Goal: Answer question/provide support: Share knowledge or assist other users

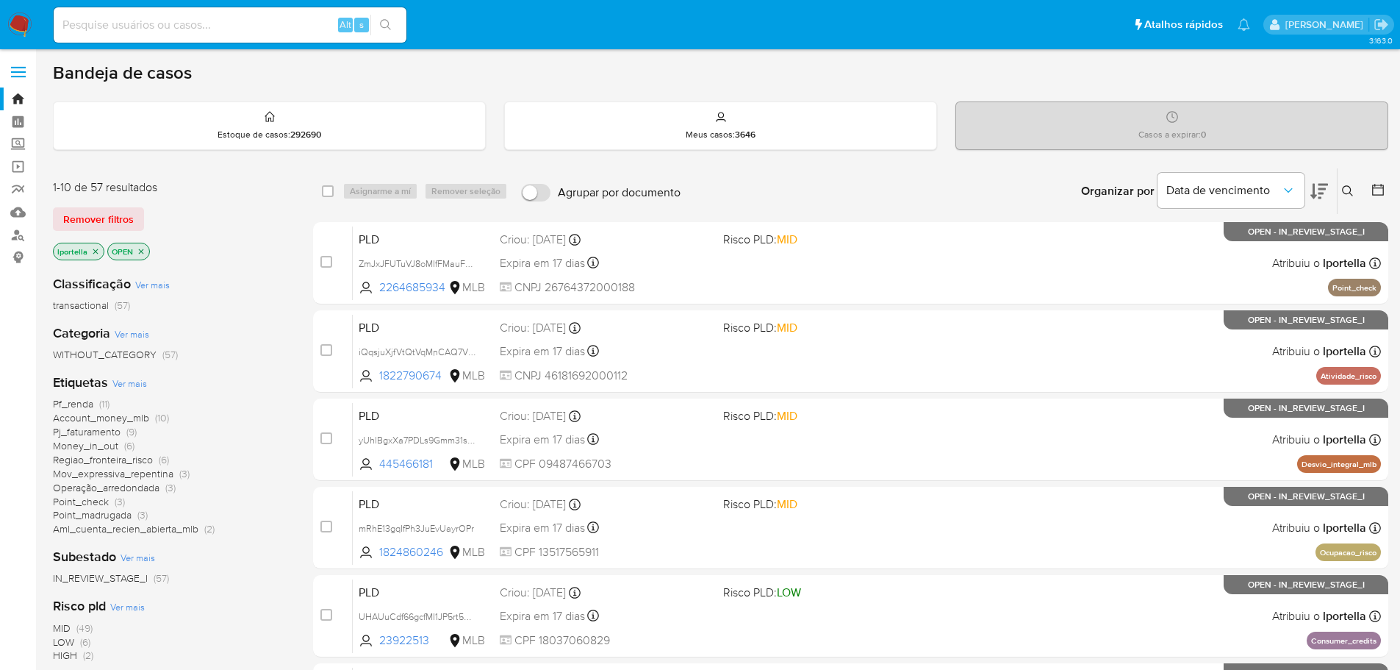
click at [167, 22] on input at bounding box center [230, 24] width 353 height 19
paste input "vMBbqViMz1zU3Gg6kxdV6ei1"
type input "vMBbqViMz1zU3Gg6kxdV6ei1"
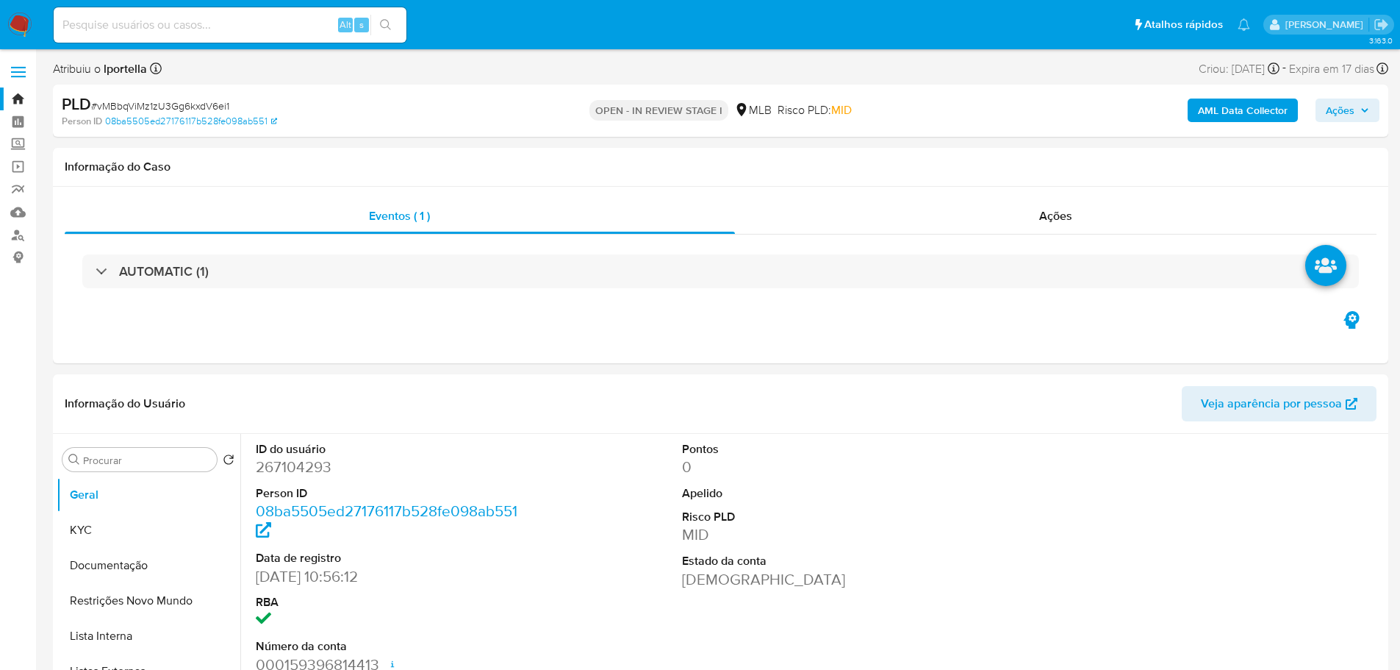
select select "10"
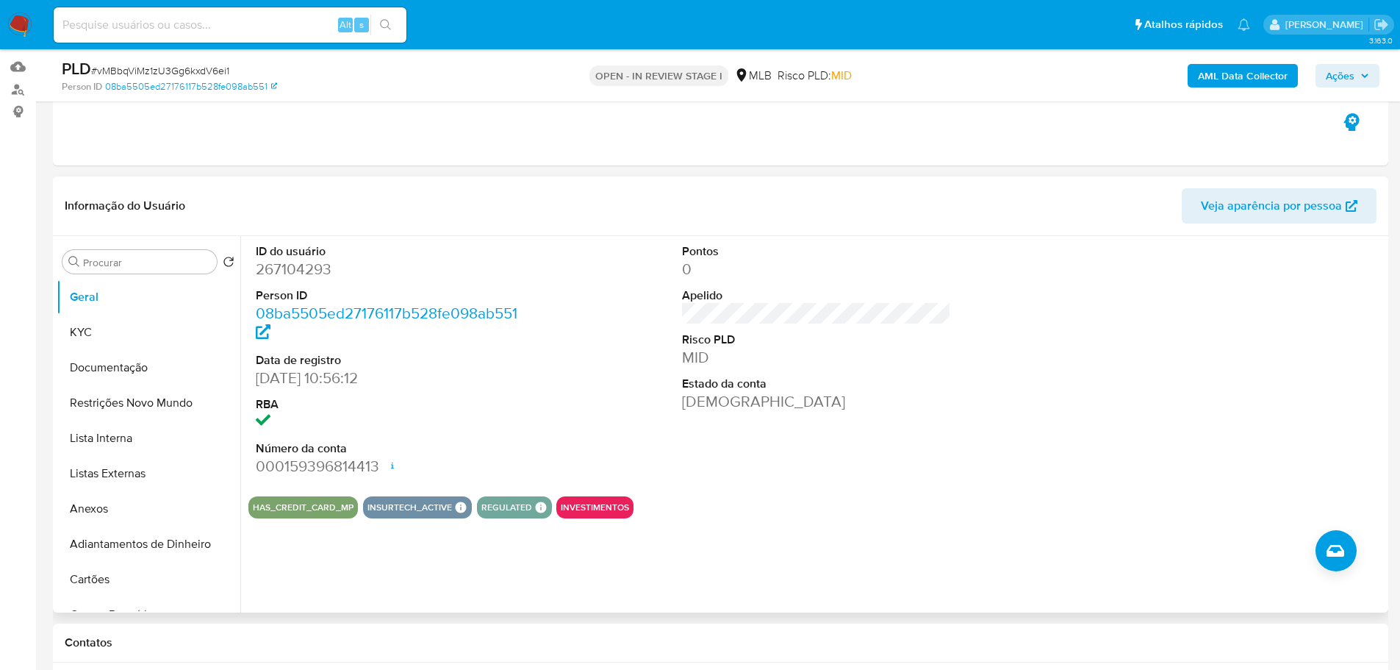
scroll to position [147, 0]
click at [184, 345] on button "KYC" at bounding box center [143, 330] width 172 height 35
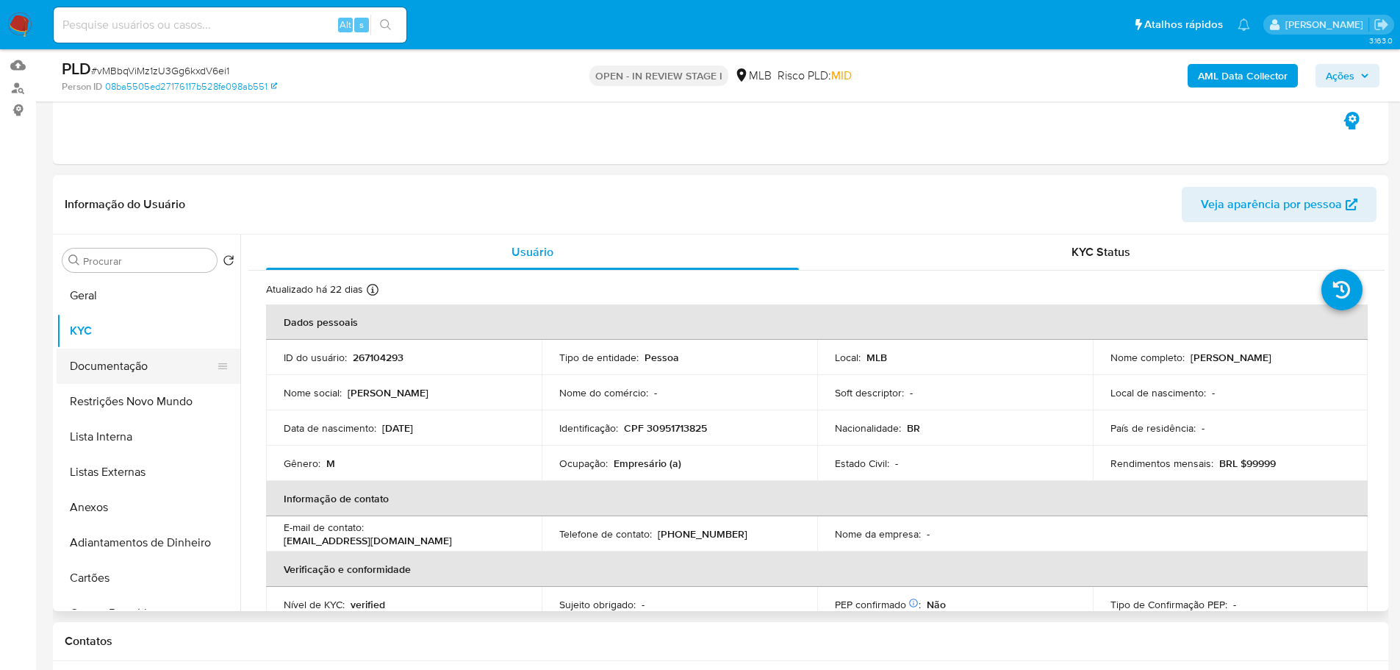
click at [148, 363] on button "Documentação" at bounding box center [143, 365] width 172 height 35
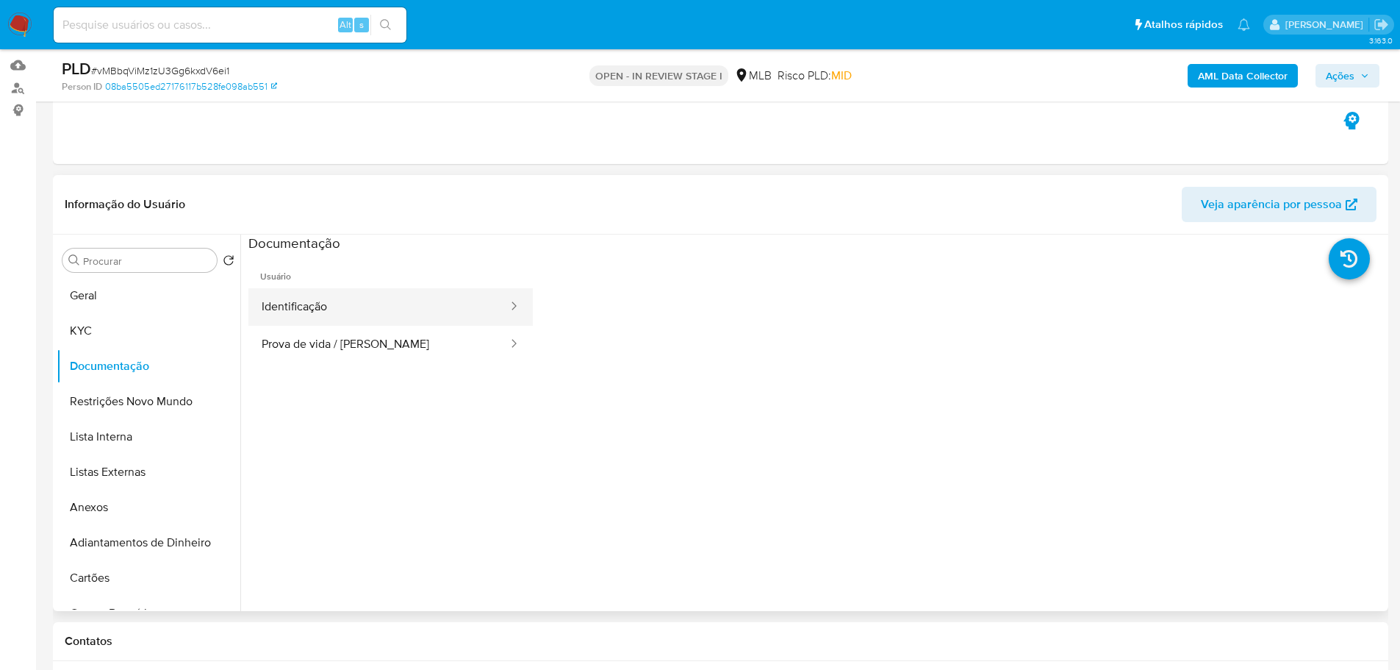
drag, startPoint x: 332, startPoint y: 292, endPoint x: 353, endPoint y: 287, distance: 21.9
click at [334, 293] on button "Identificação" at bounding box center [378, 306] width 261 height 37
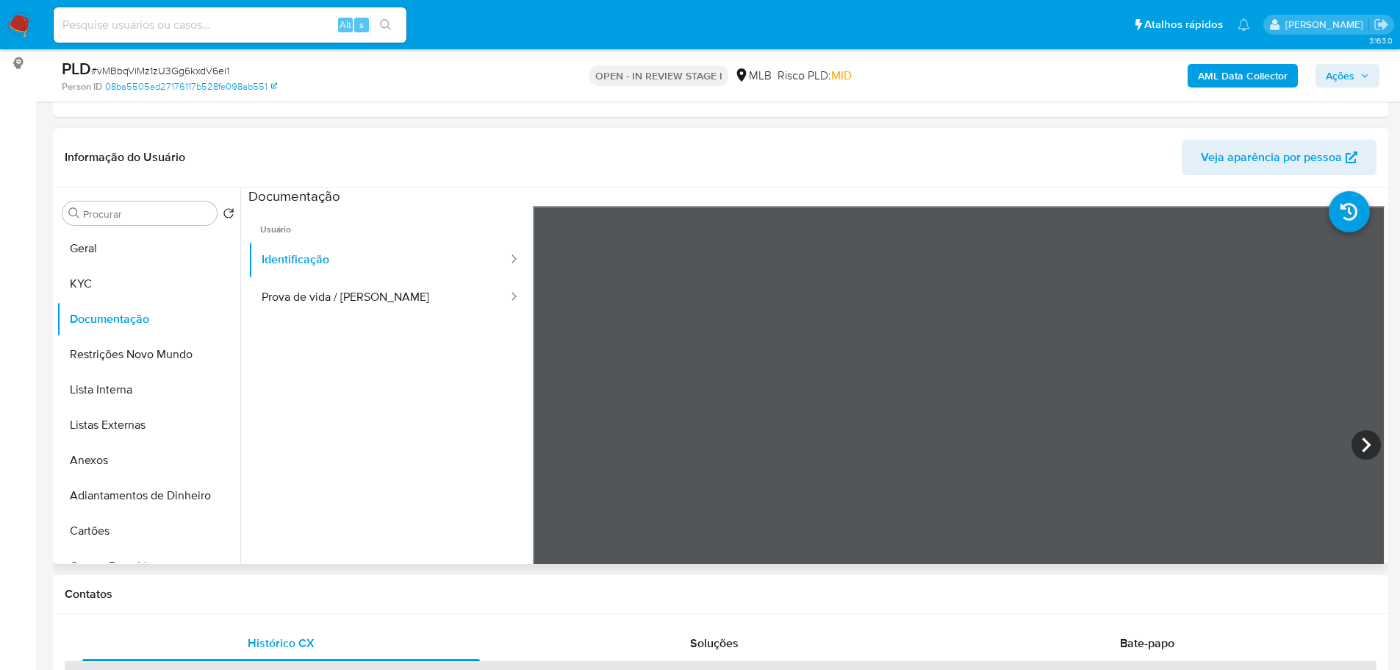
scroll to position [220, 0]
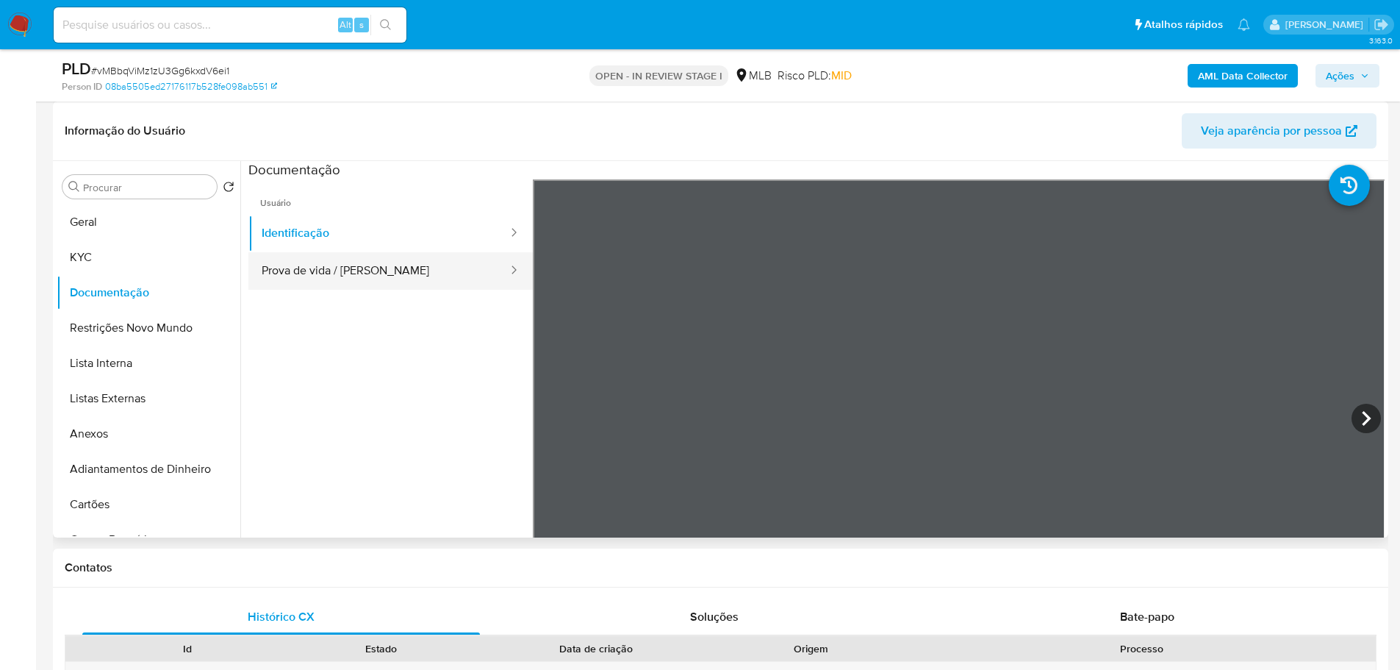
click at [403, 280] on button "Prova de vida / [PERSON_NAME]" at bounding box center [378, 270] width 261 height 37
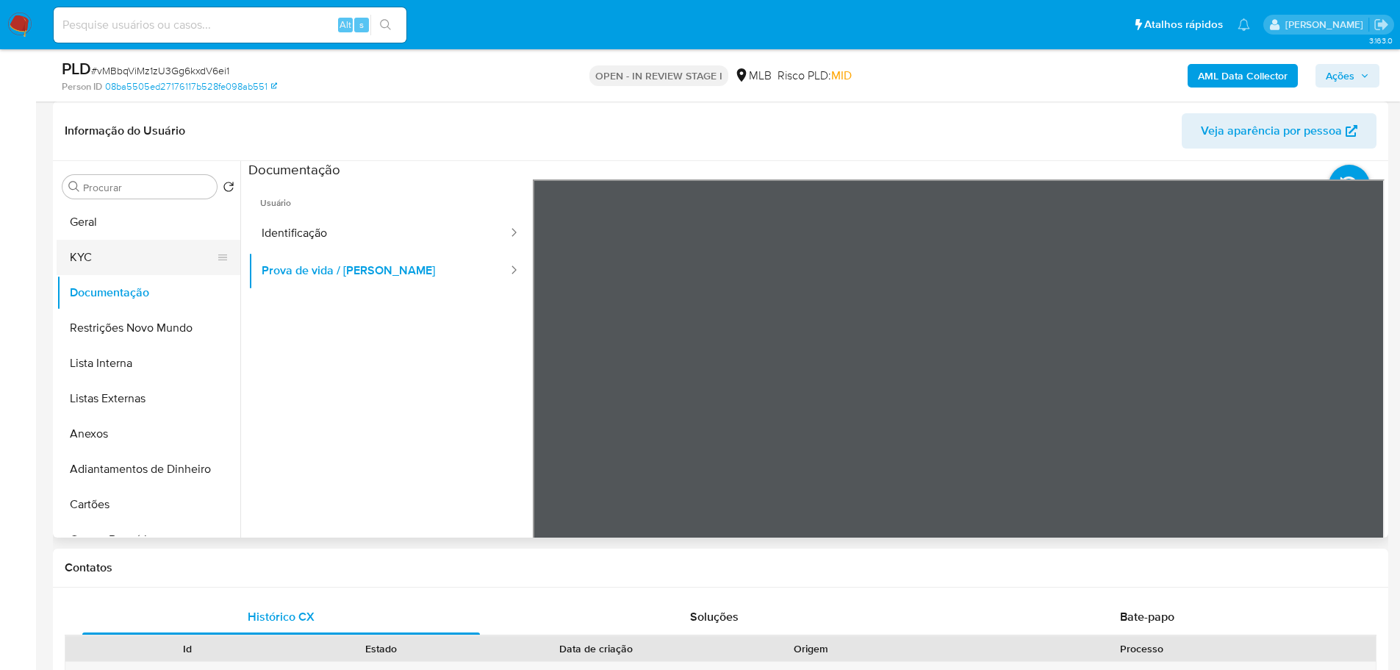
click at [142, 243] on button "KYC" at bounding box center [143, 257] width 172 height 35
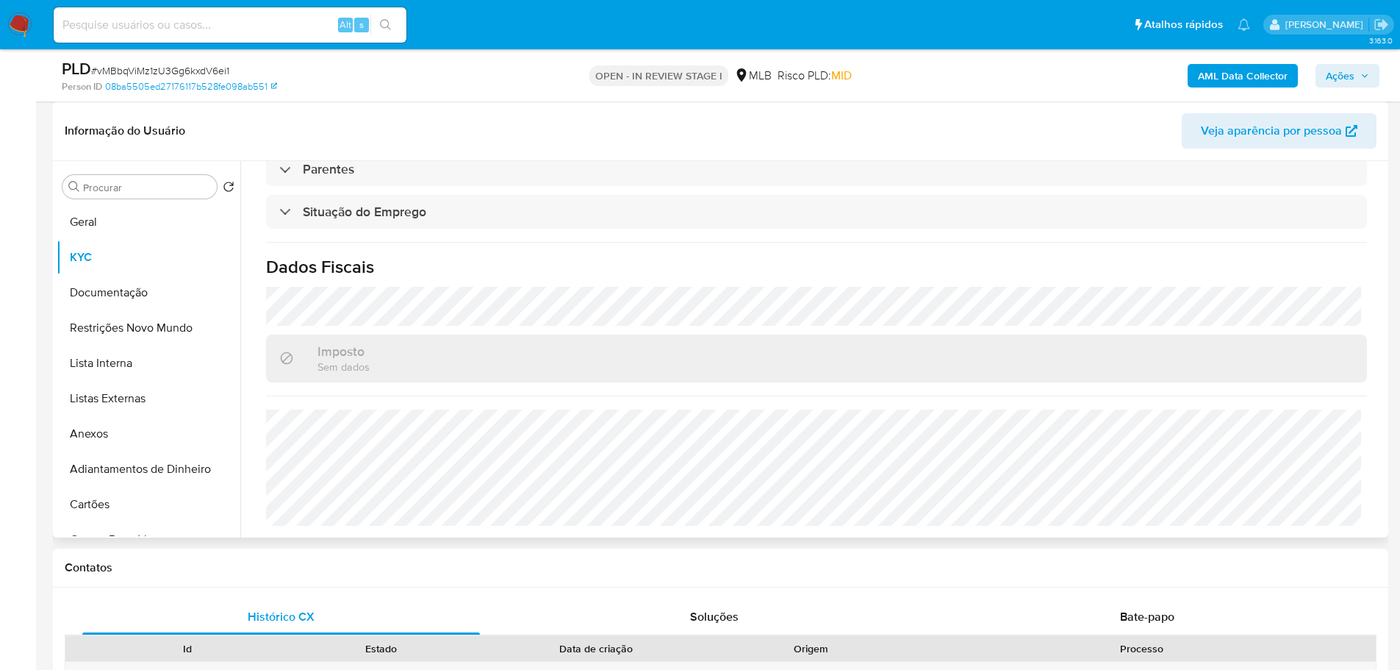
scroll to position [612, 0]
click at [120, 292] on button "Documentação" at bounding box center [143, 292] width 172 height 35
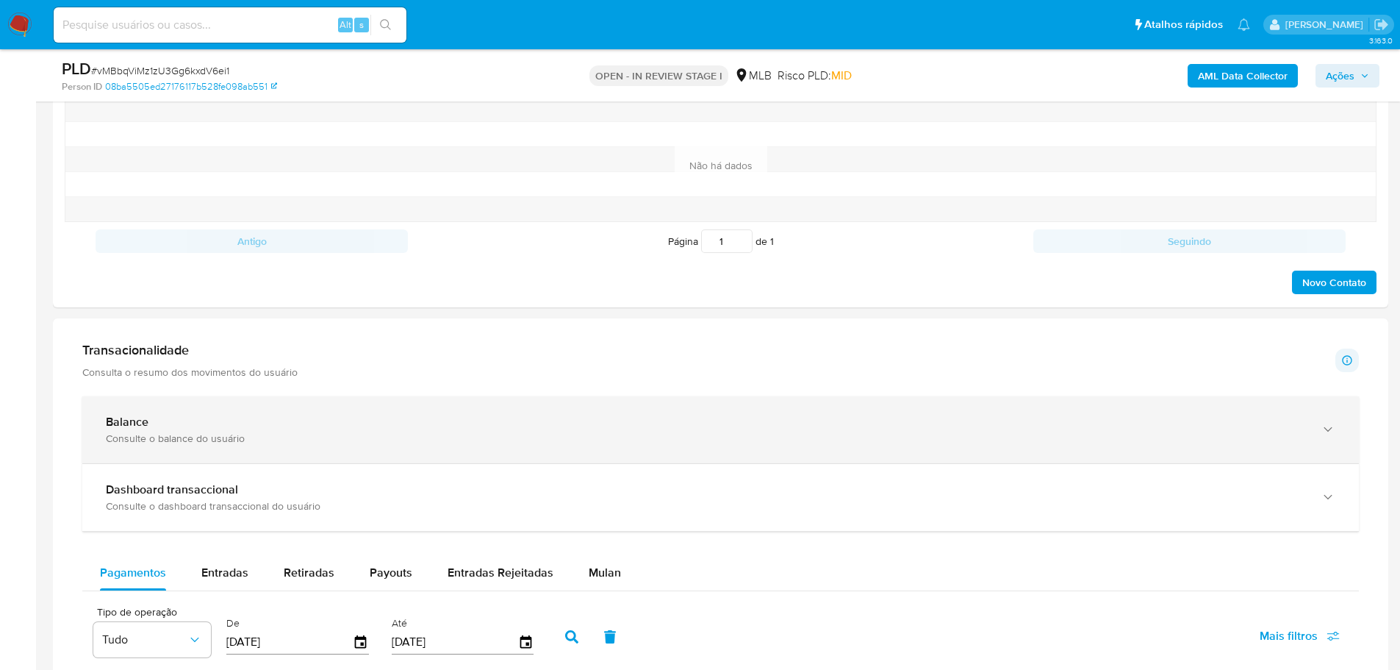
scroll to position [808, 0]
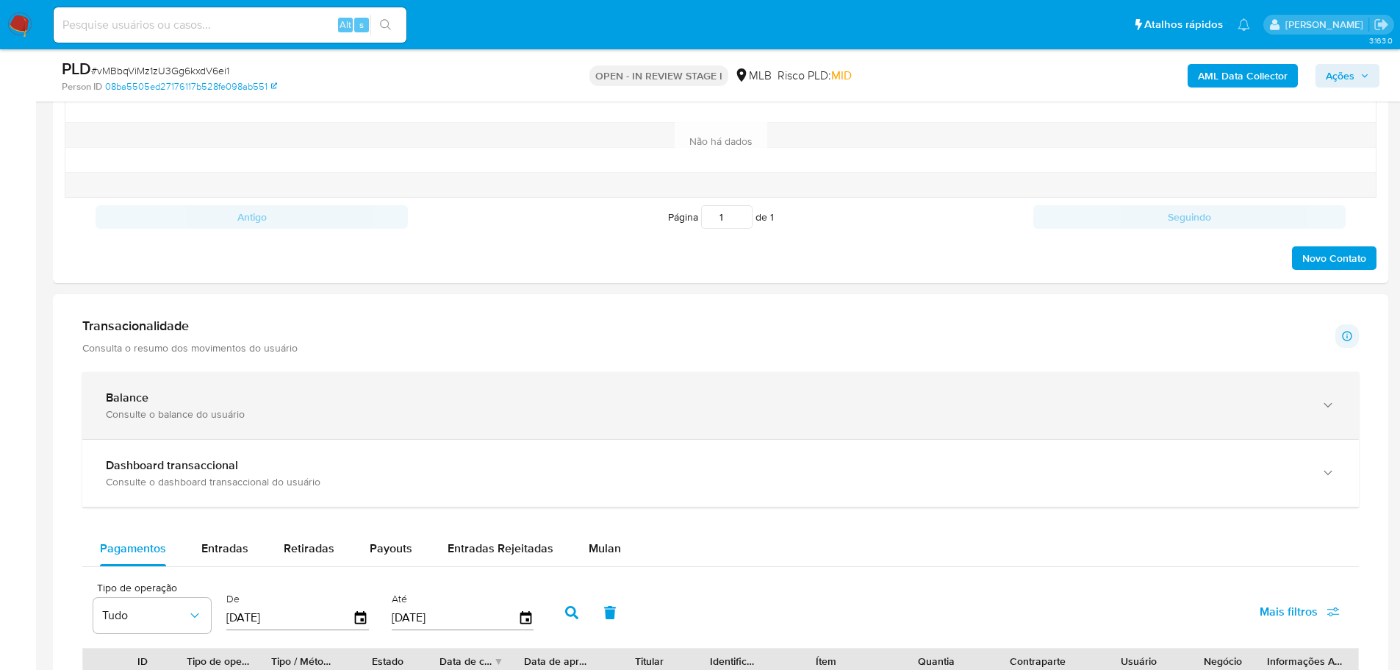
click at [295, 393] on div "Balance" at bounding box center [706, 397] width 1200 height 15
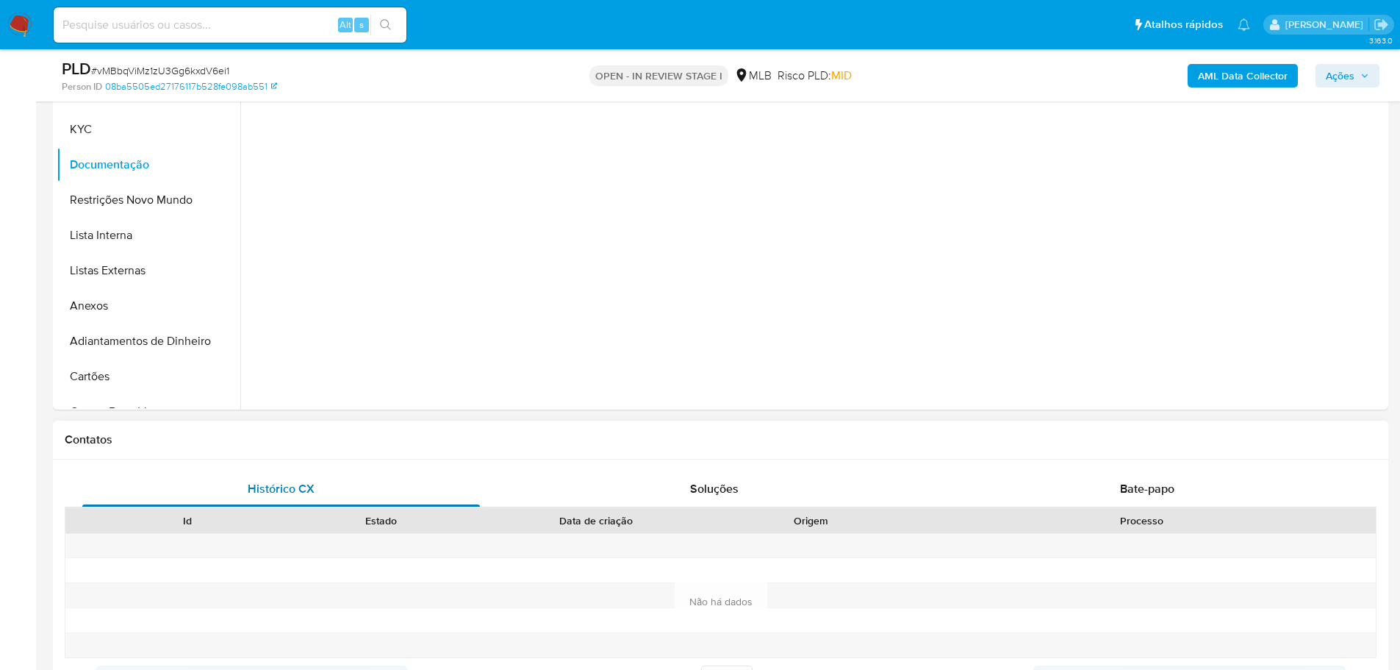
scroll to position [294, 0]
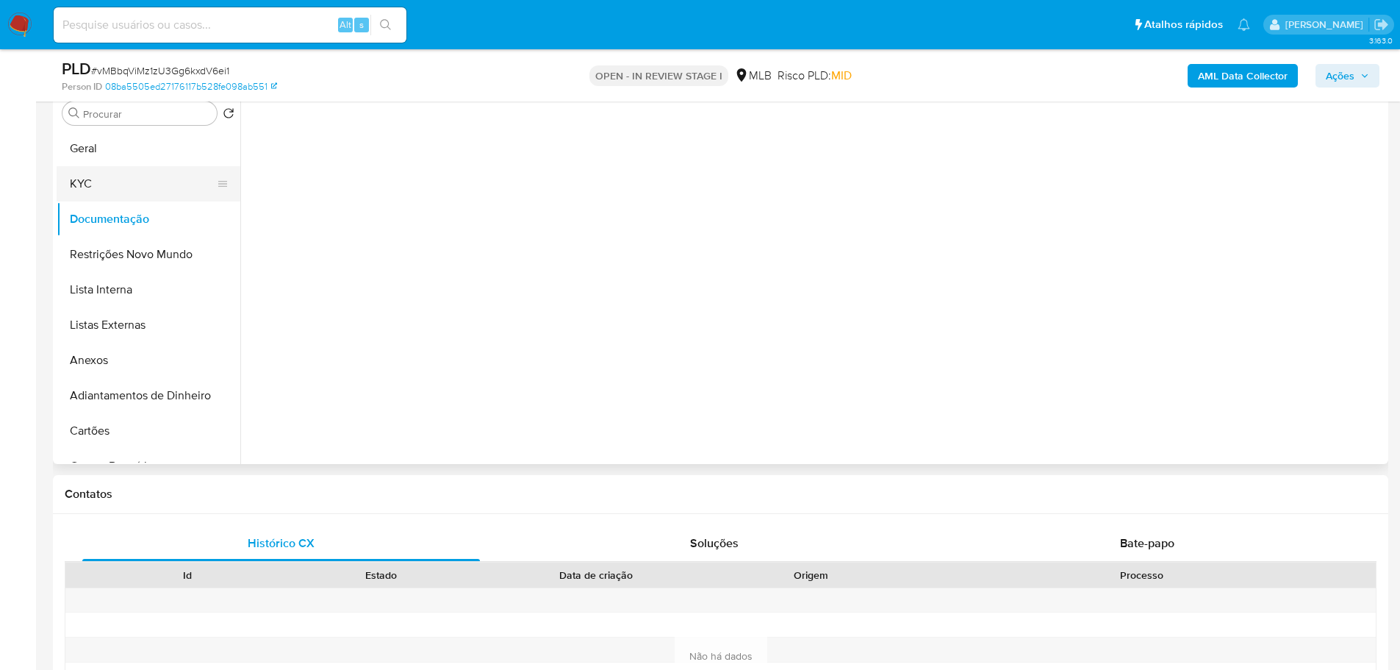
click at [126, 182] on button "KYC" at bounding box center [143, 183] width 172 height 35
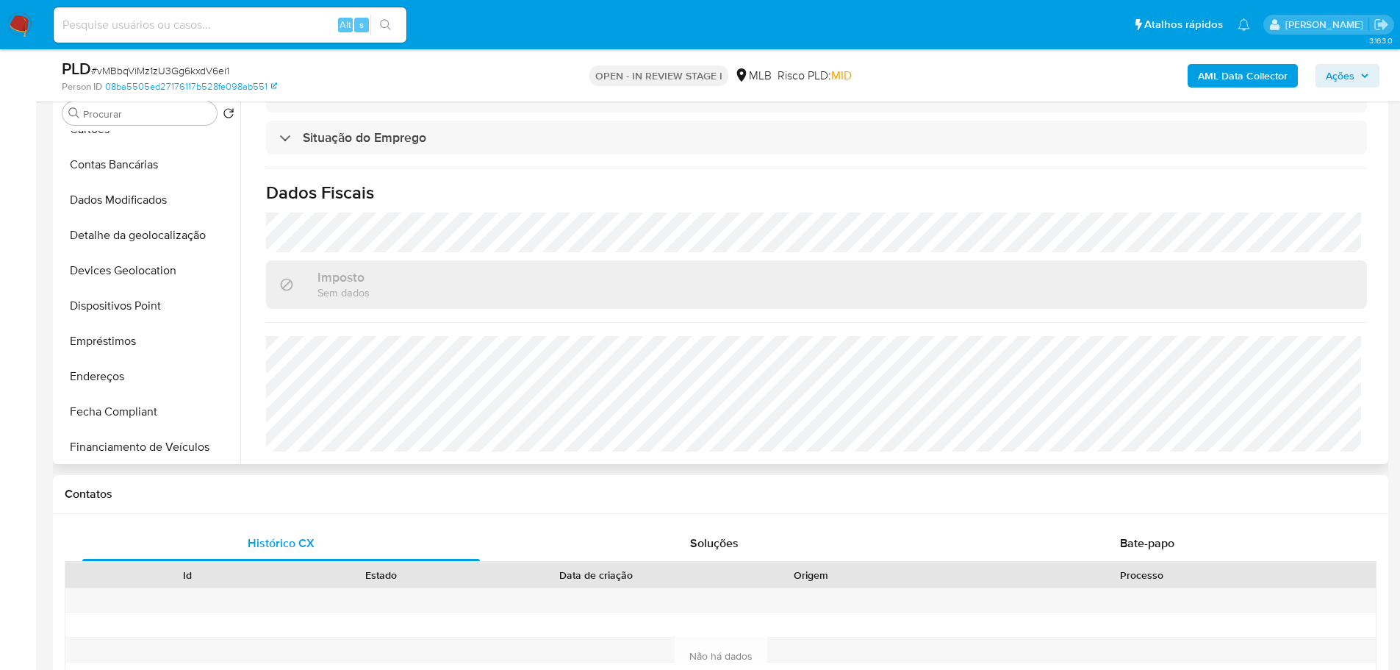
scroll to position [441, 0]
click at [141, 380] on button "Histórico de casos" at bounding box center [143, 377] width 172 height 35
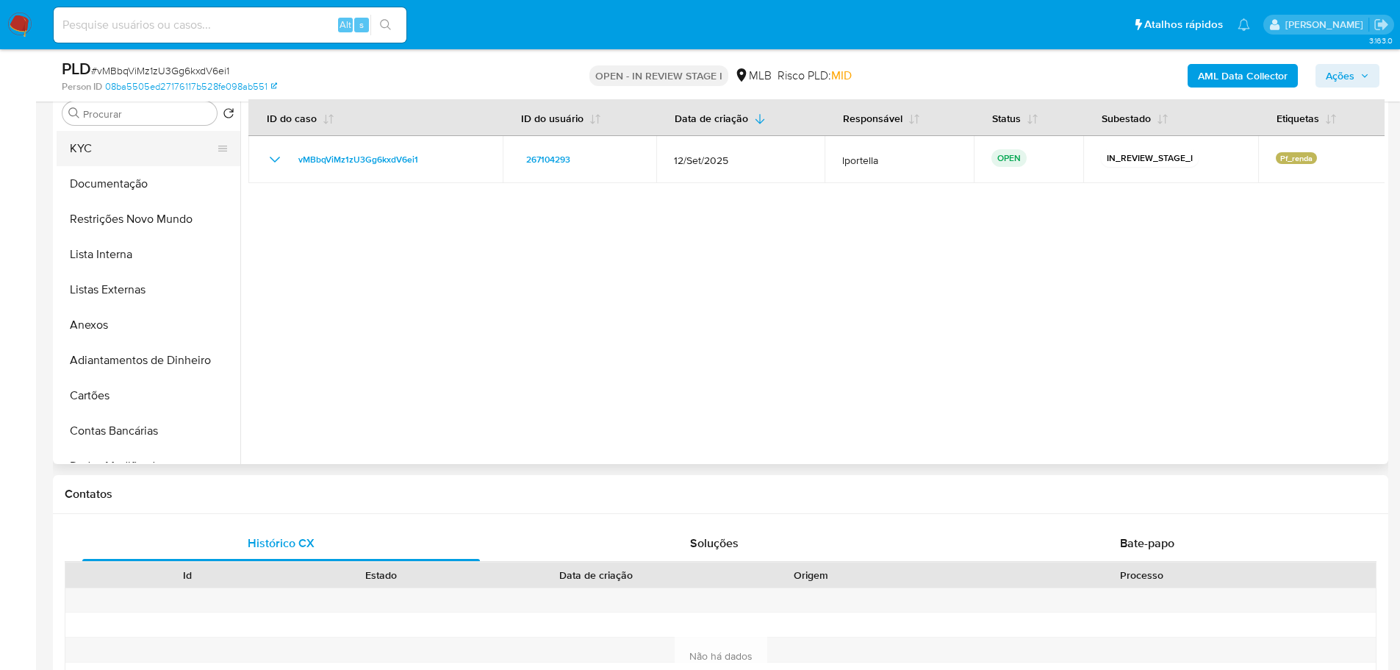
scroll to position [0, 0]
click at [104, 156] on button "Geral" at bounding box center [143, 148] width 172 height 35
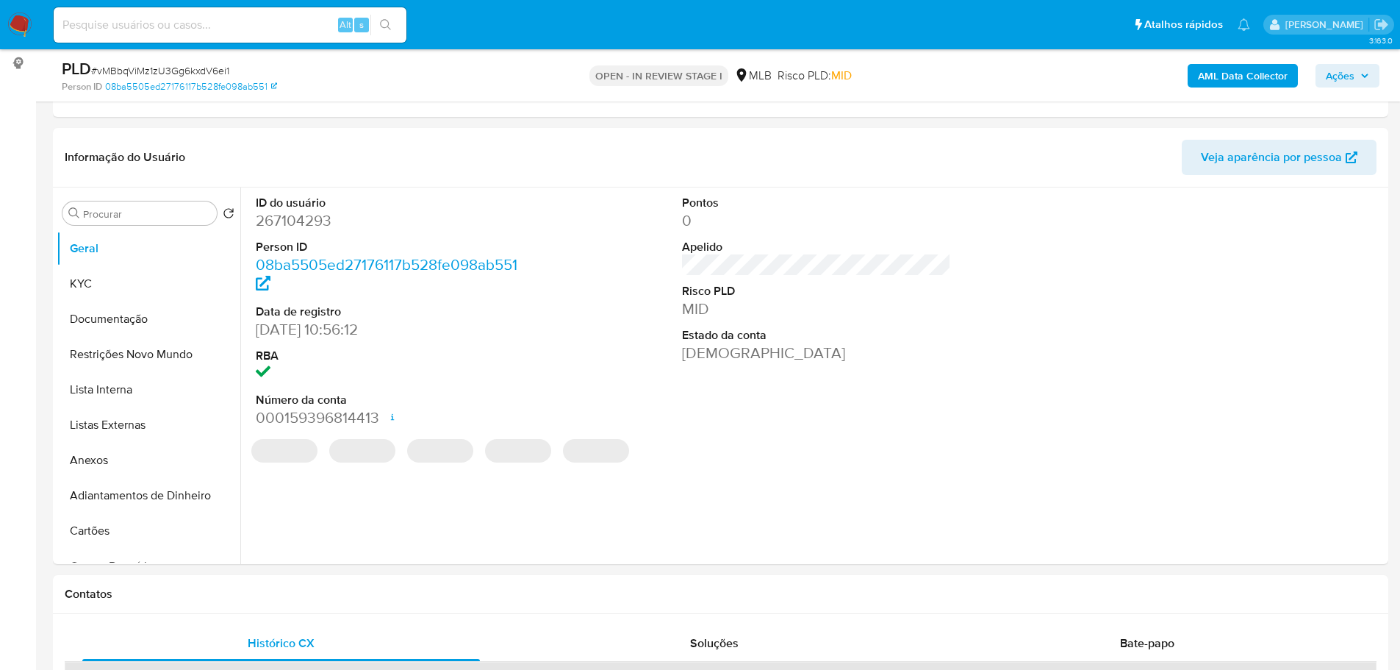
scroll to position [184, 0]
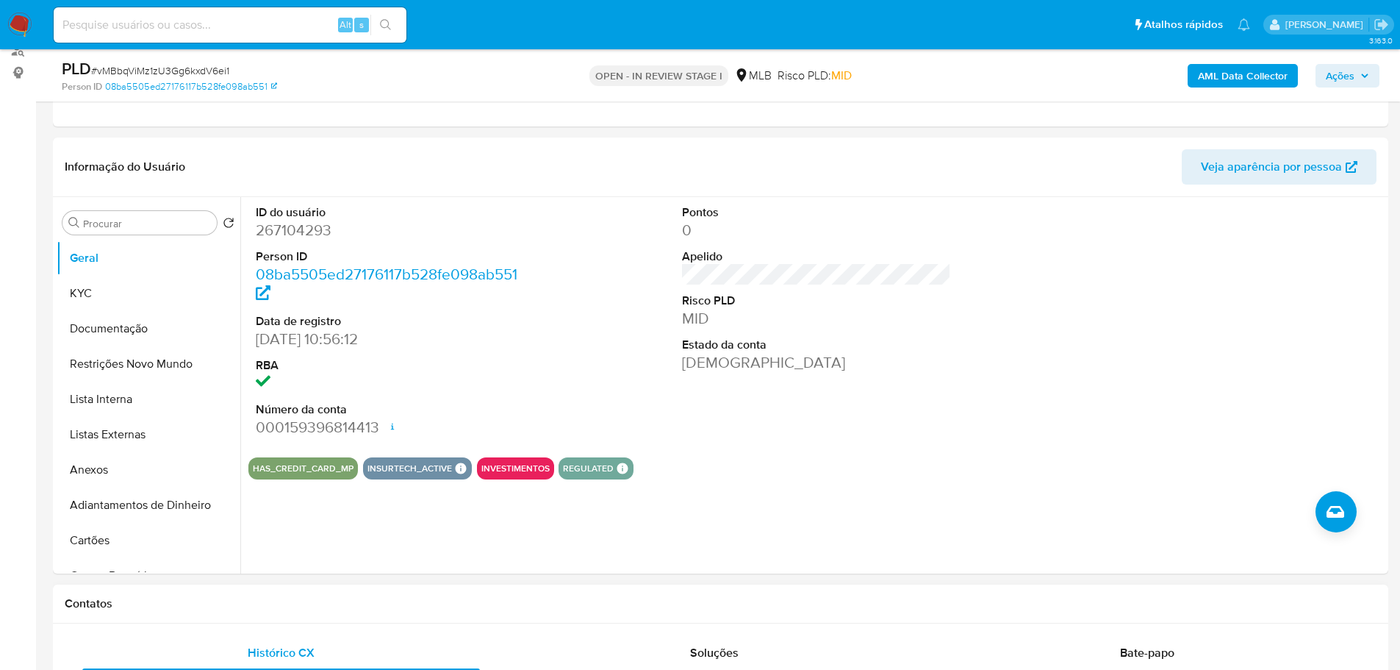
click at [262, 591] on div "Contatos" at bounding box center [720, 603] width 1335 height 39
click at [116, 293] on button "KYC" at bounding box center [143, 293] width 172 height 35
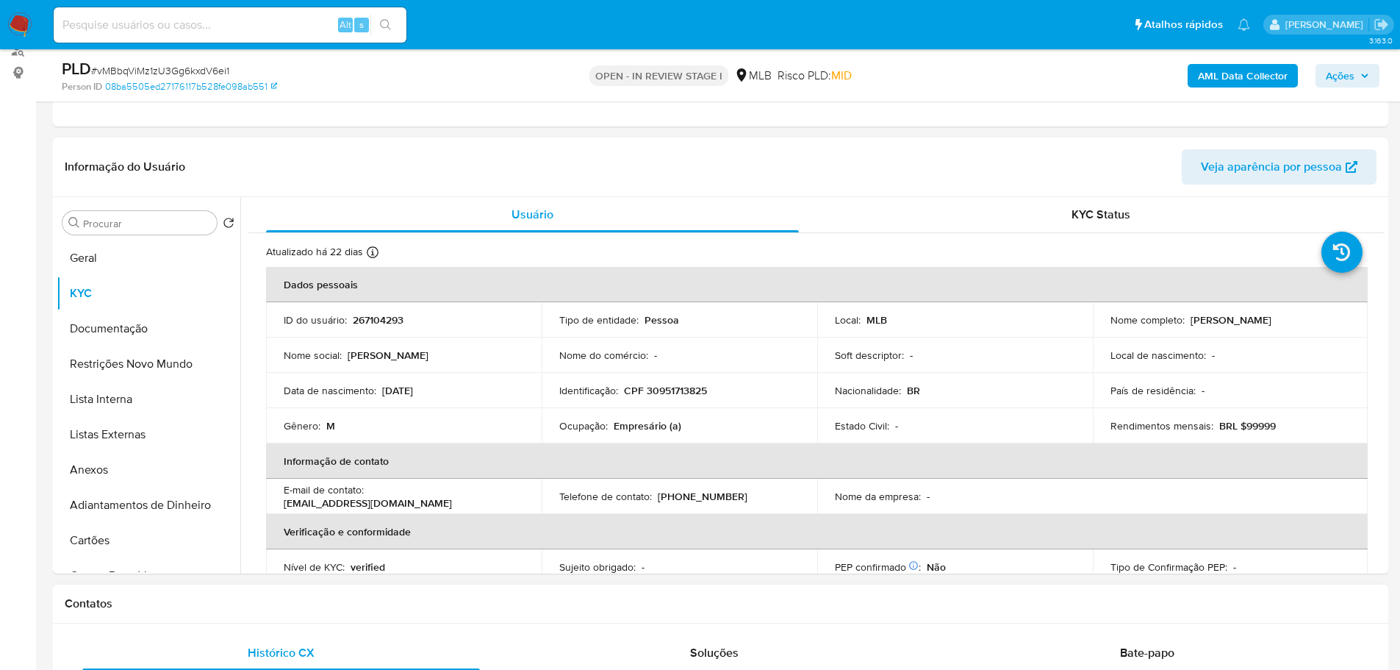
click at [227, 599] on h1 "Contatos" at bounding box center [721, 603] width 1312 height 15
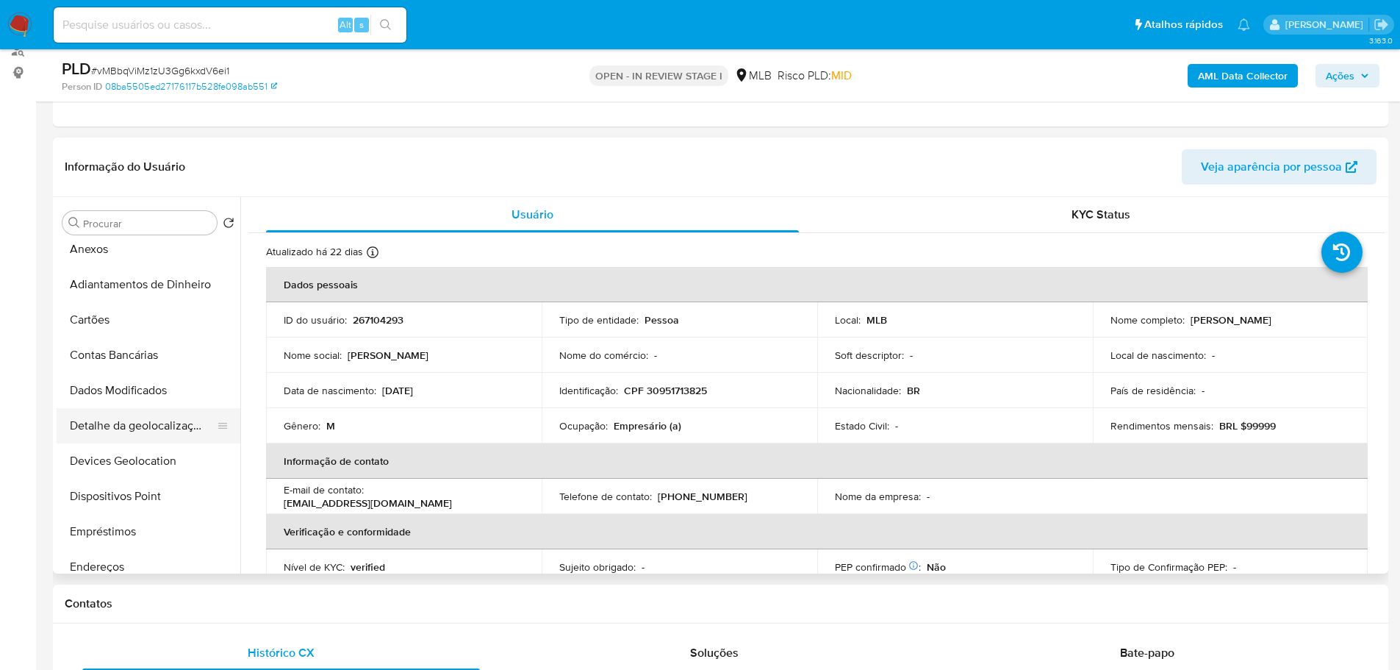
scroll to position [294, 0]
click at [139, 478] on button "Endereços" at bounding box center [143, 492] width 172 height 35
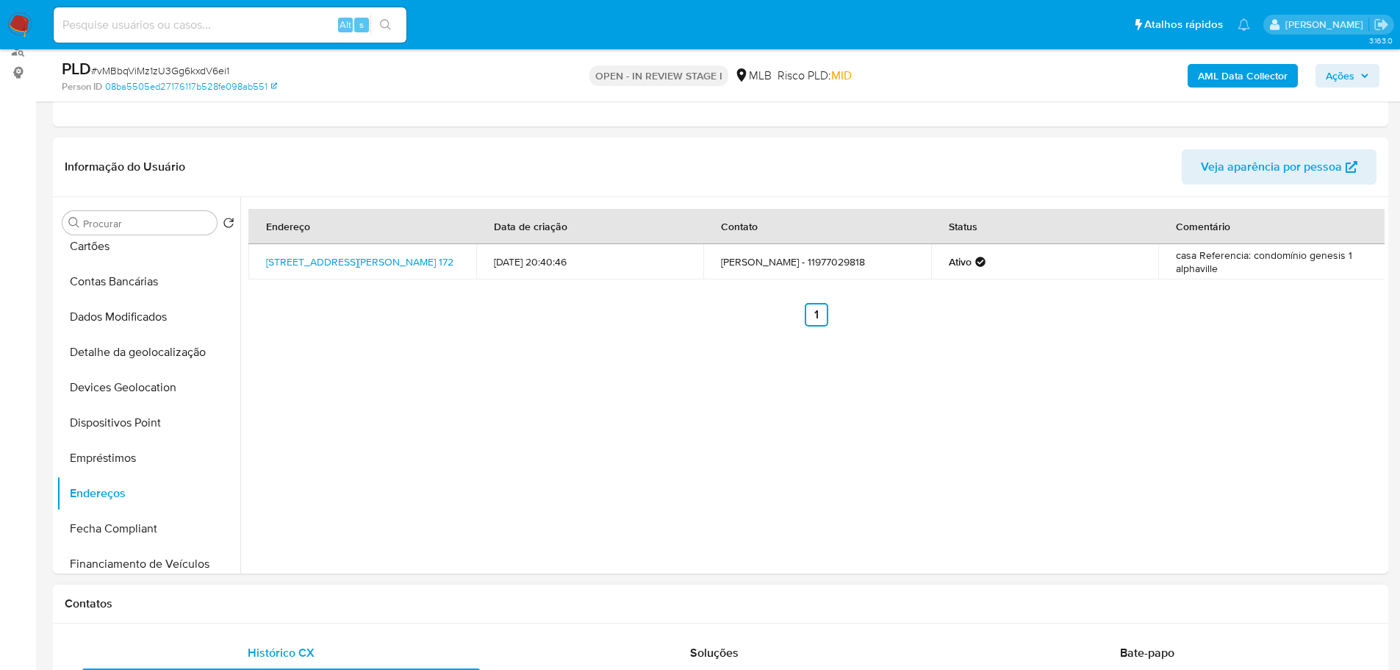
drag, startPoint x: 286, startPoint y: 606, endPoint x: 262, endPoint y: 587, distance: 29.8
click at [286, 606] on h1 "Contatos" at bounding box center [721, 603] width 1312 height 15
click at [160, 359] on button "Detalhe da geolocalização" at bounding box center [143, 351] width 172 height 35
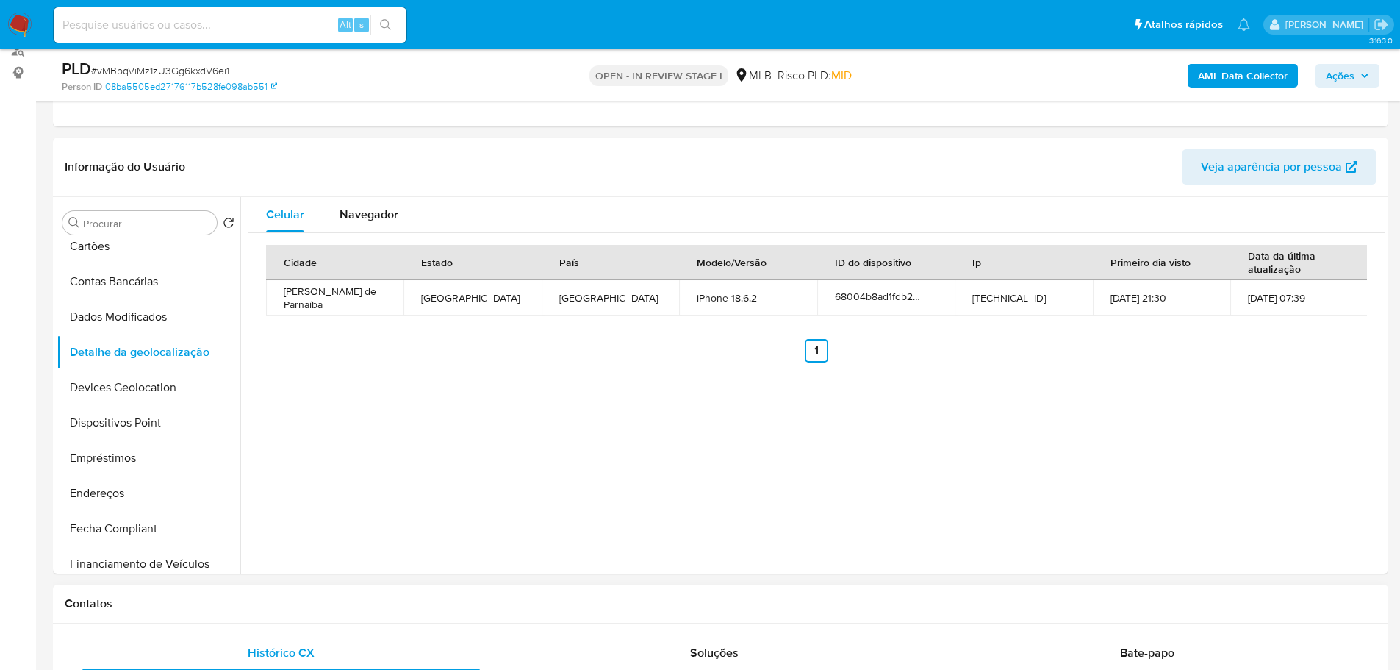
click at [295, 617] on div "Contatos" at bounding box center [720, 603] width 1335 height 39
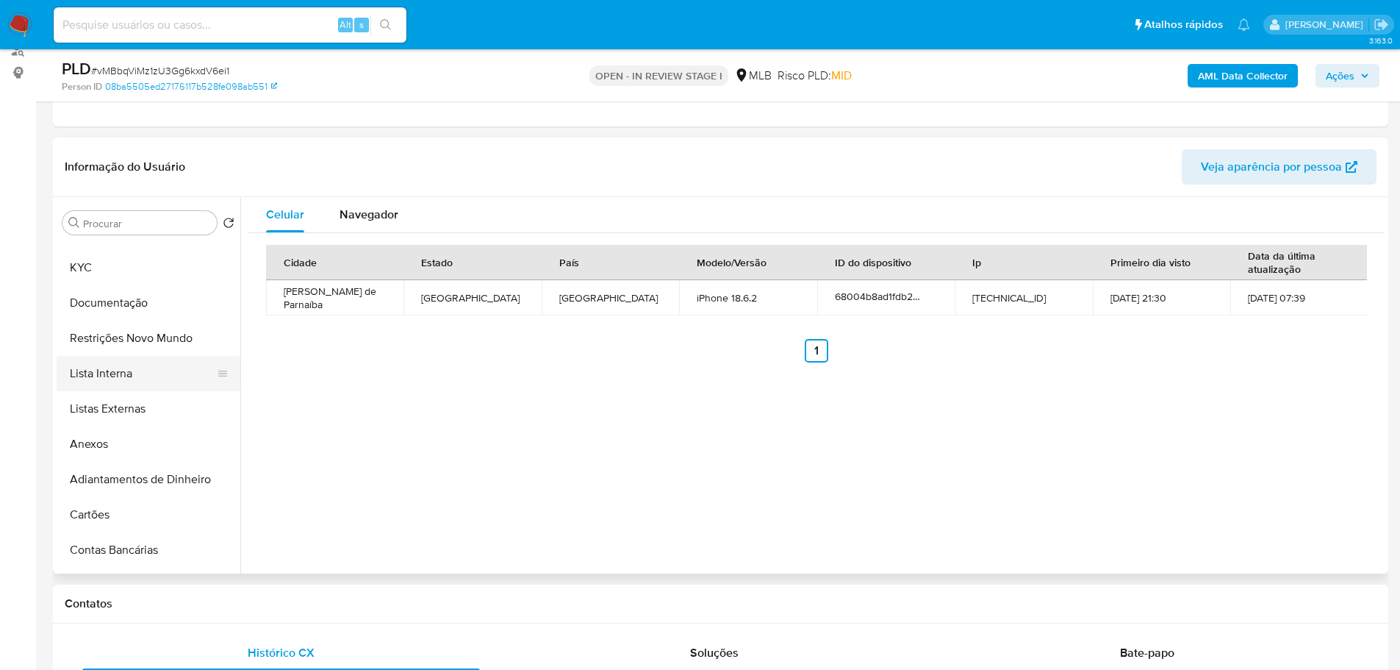
scroll to position [0, 0]
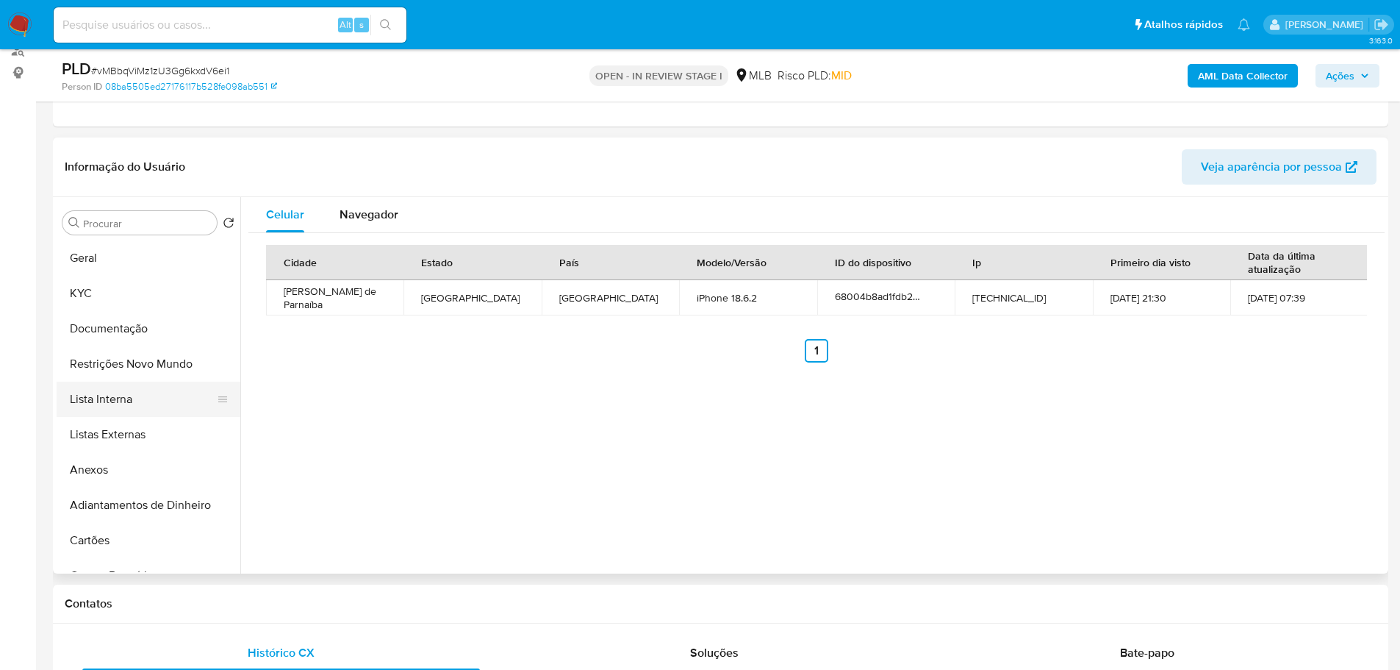
click at [166, 381] on button "Lista Interna" at bounding box center [143, 398] width 172 height 35
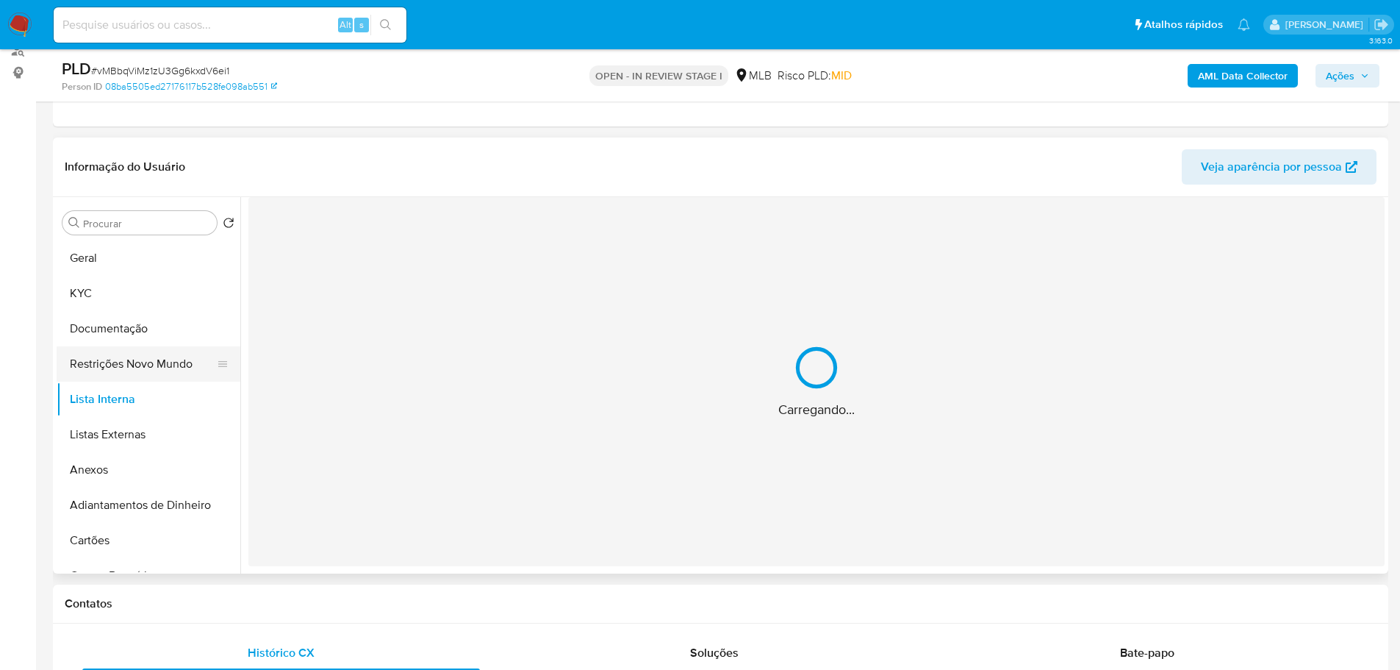
click at [164, 362] on button "Restrições Novo Mundo" at bounding box center [143, 363] width 172 height 35
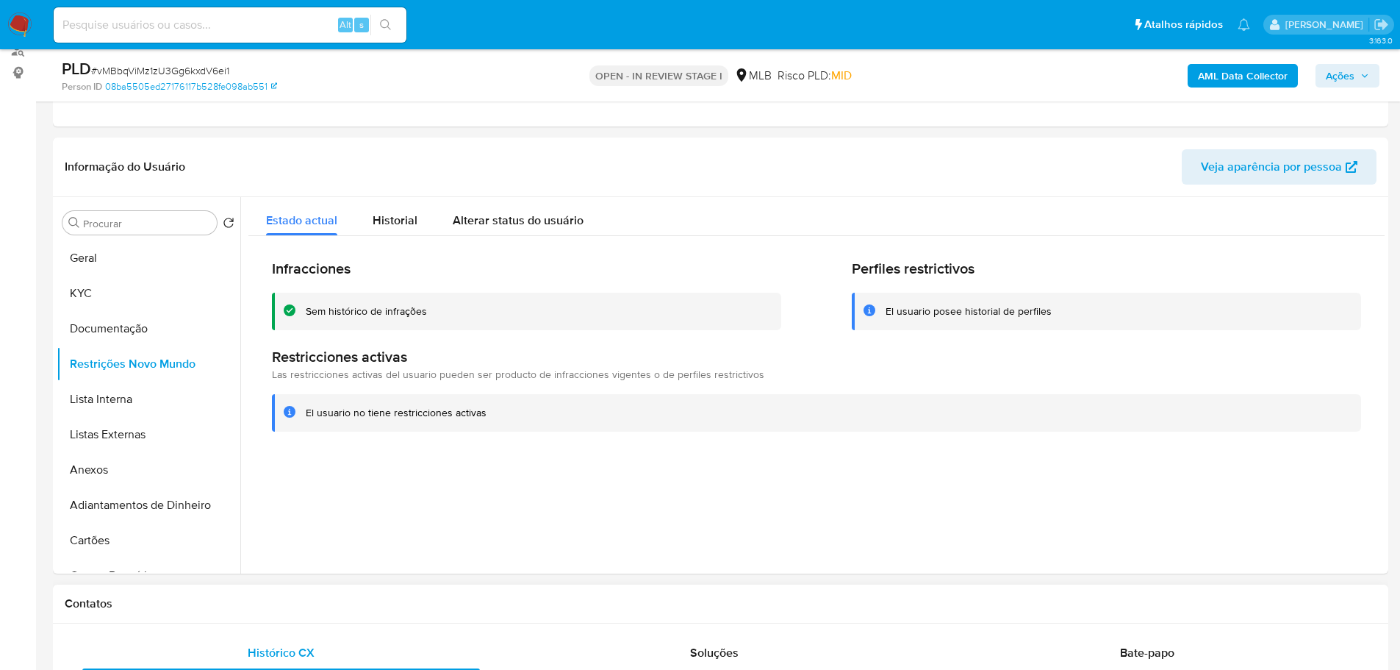
click at [353, 600] on h1 "Contatos" at bounding box center [721, 603] width 1312 height 15
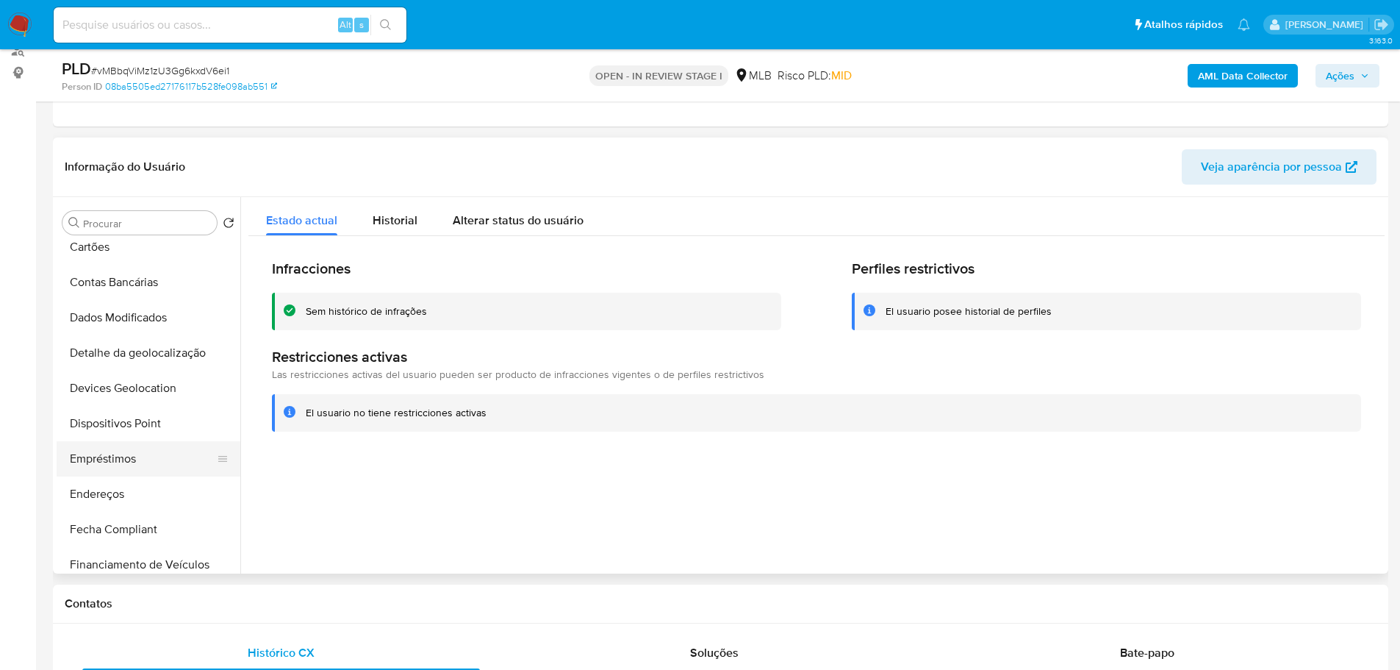
scroll to position [294, 0]
click at [148, 426] on button "Dispositivos Point" at bounding box center [143, 422] width 172 height 35
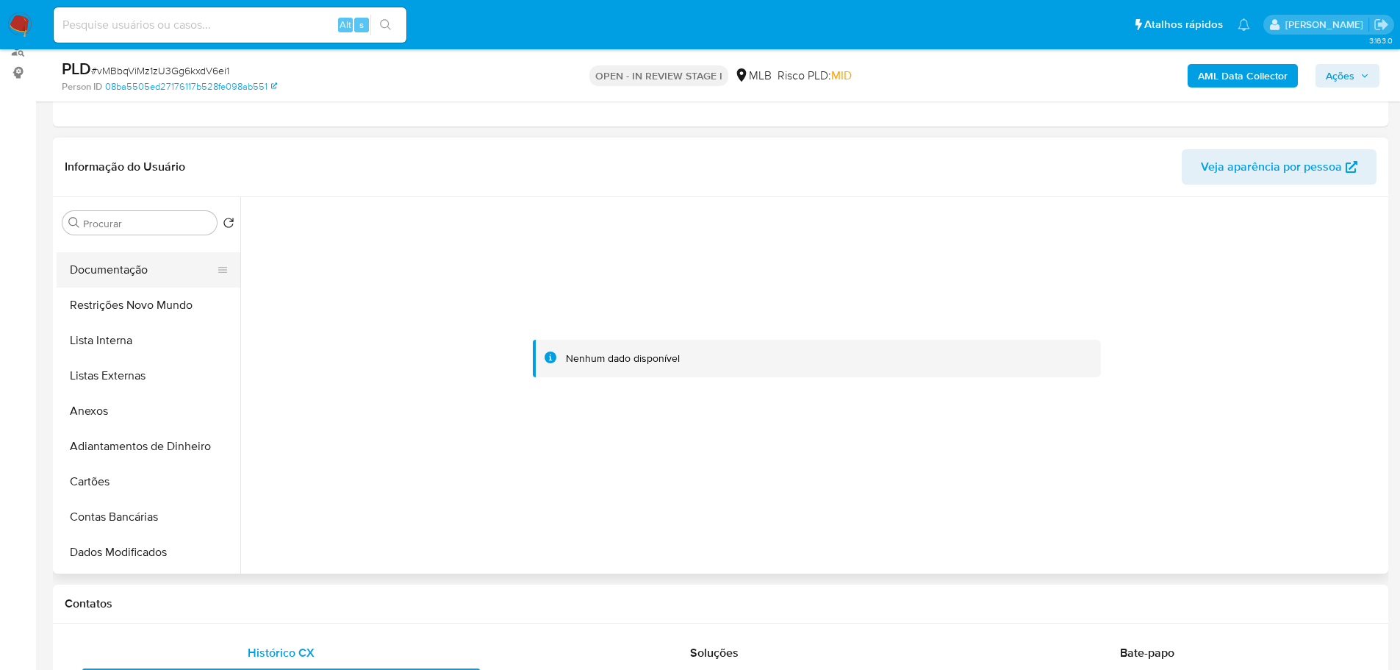
scroll to position [0, 0]
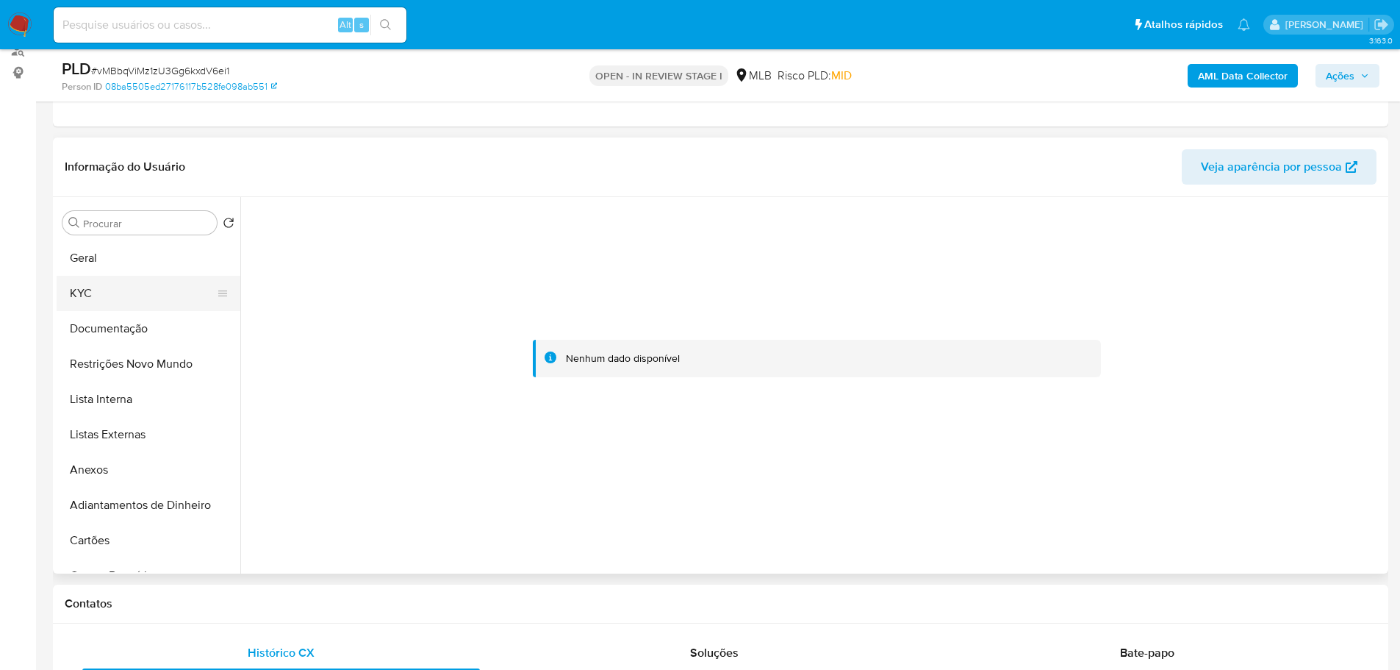
click at [131, 291] on button "KYC" at bounding box center [143, 293] width 172 height 35
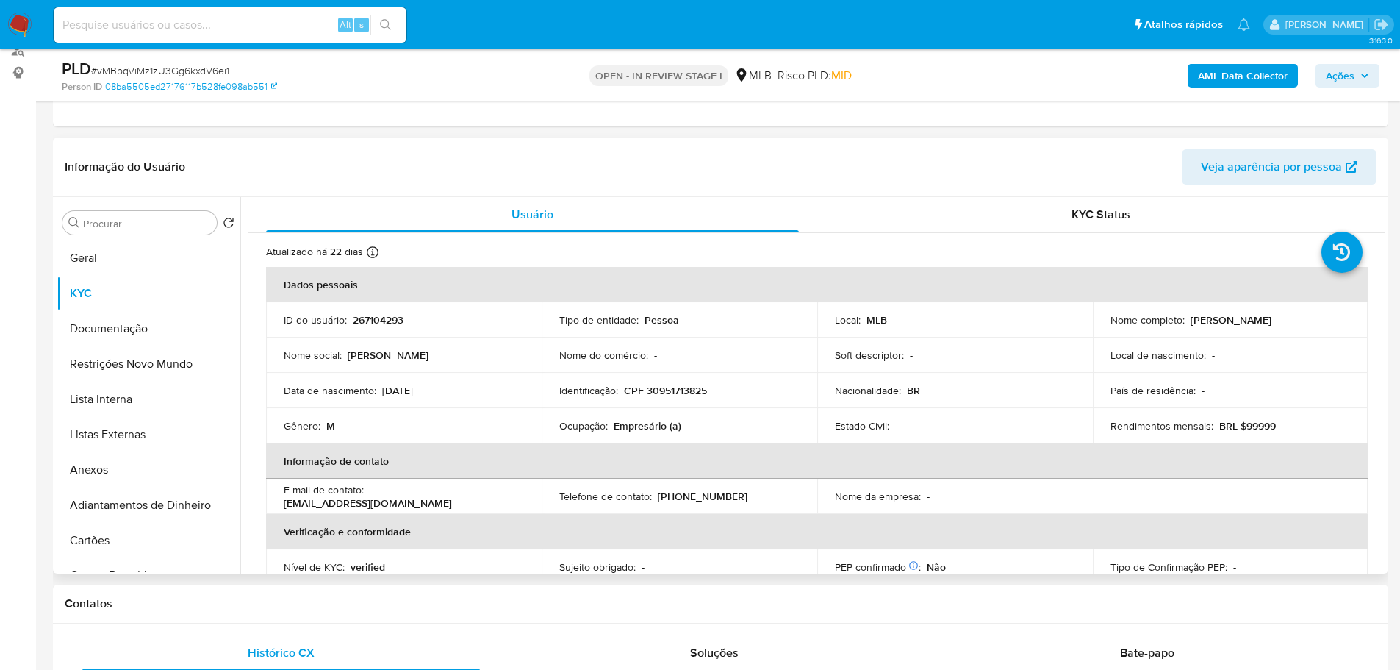
click at [692, 392] on p "CPF 30951713825" at bounding box center [665, 390] width 83 height 13
copy p "30951713825"
click at [1331, 74] on span "Ações" at bounding box center [1340, 76] width 29 height 24
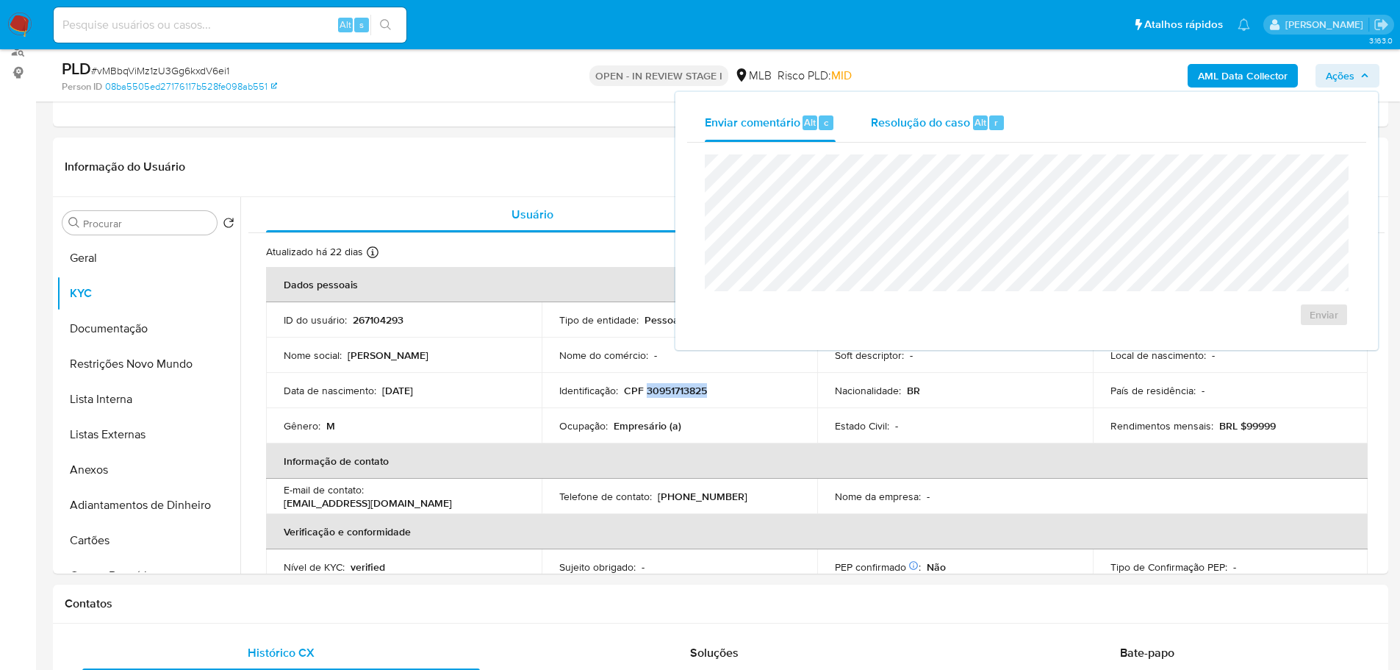
click at [945, 123] on span "Resolução do caso" at bounding box center [920, 121] width 99 height 17
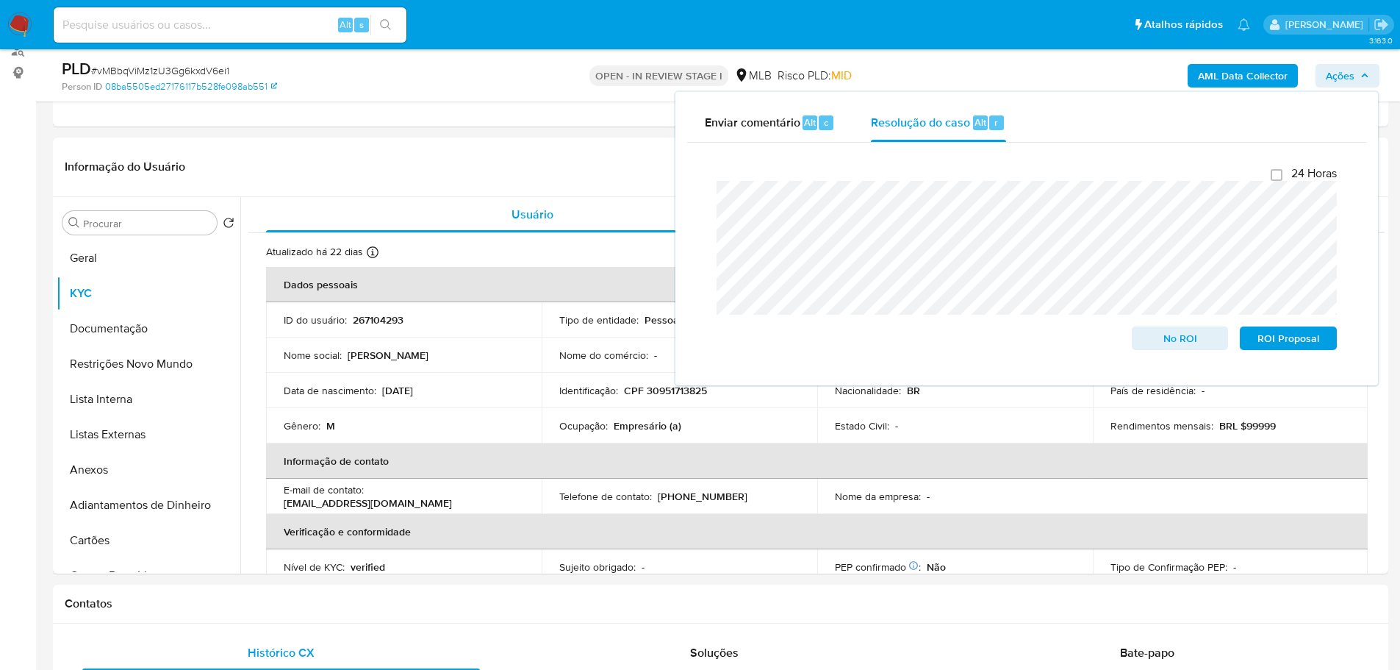
click at [1219, 83] on b "AML Data Collector" at bounding box center [1243, 76] width 90 height 24
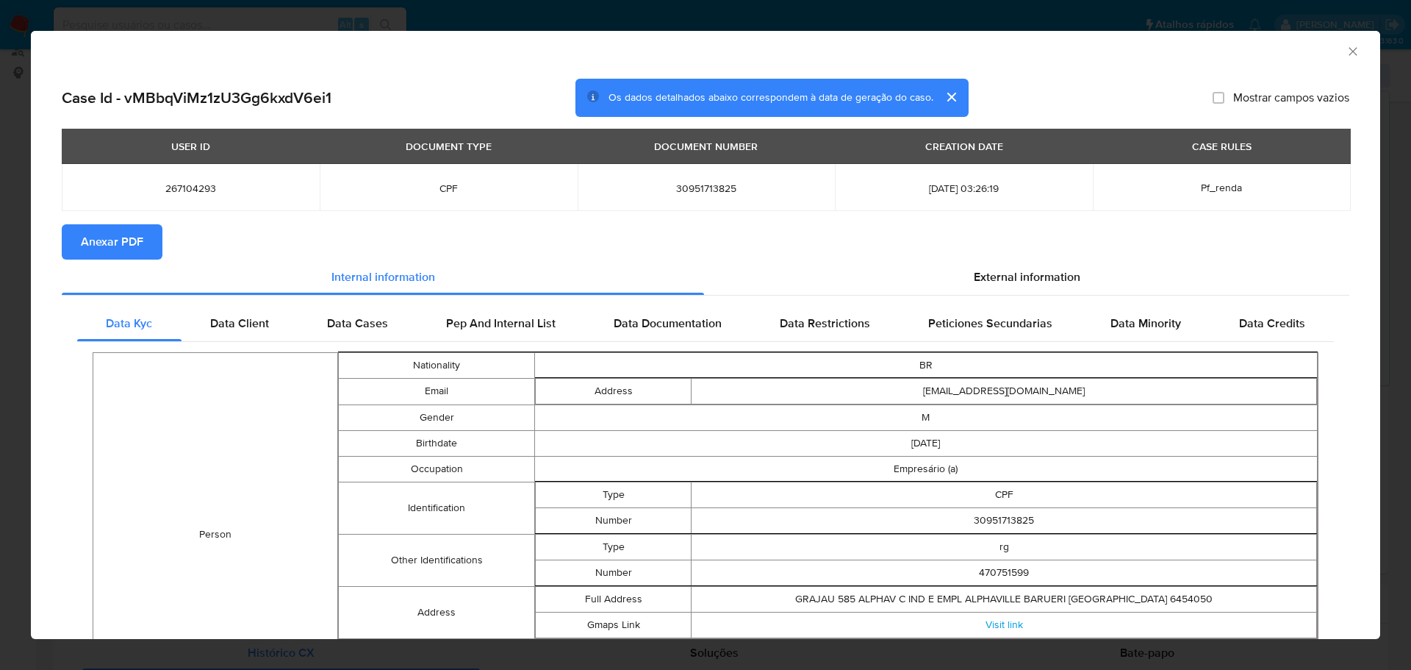
click at [115, 252] on span "Anexar PDF" at bounding box center [112, 242] width 62 height 32
click at [1346, 46] on icon "Fechar a janela" at bounding box center [1353, 51] width 15 height 15
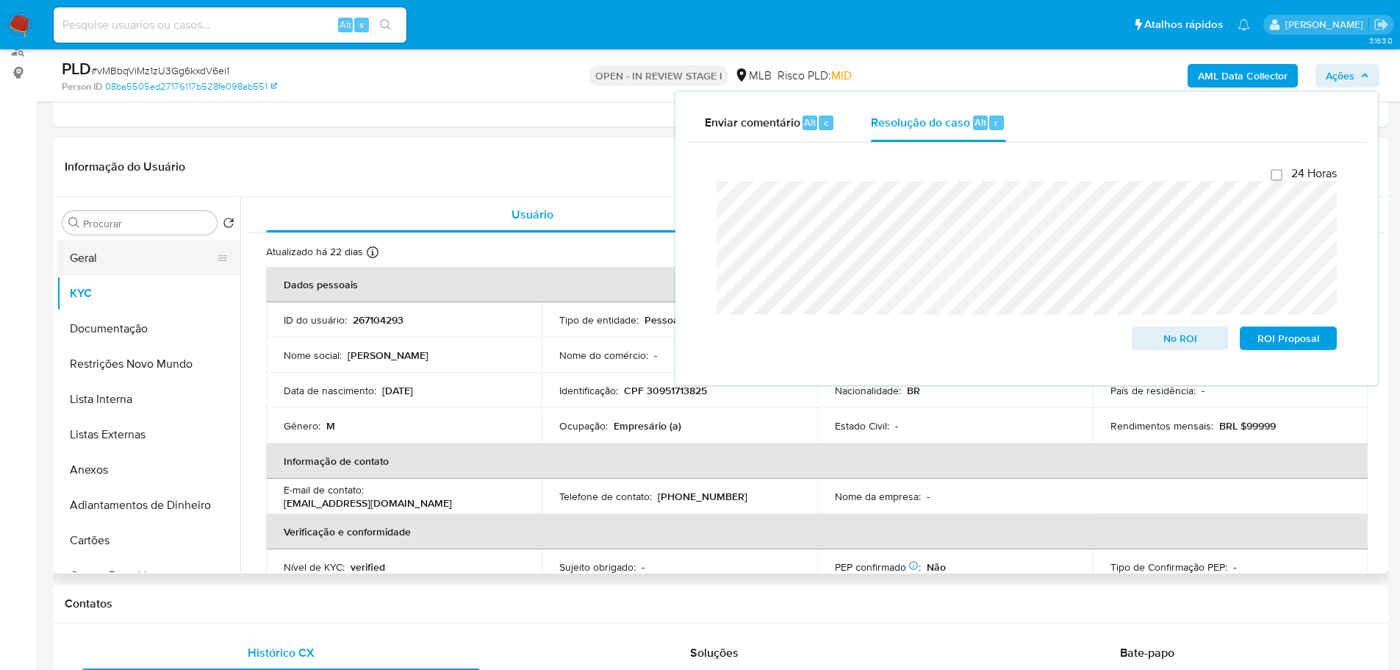
click at [135, 262] on button "Geral" at bounding box center [143, 257] width 172 height 35
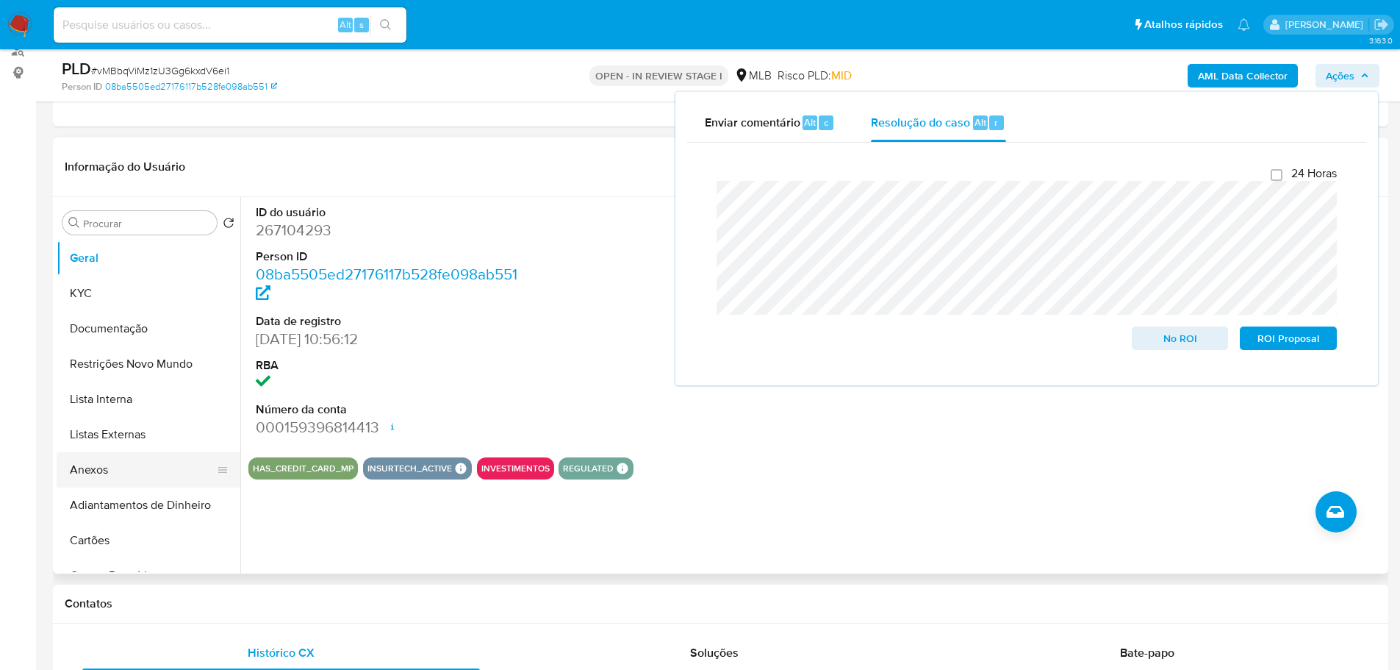
click at [112, 477] on button "Anexos" at bounding box center [143, 469] width 172 height 35
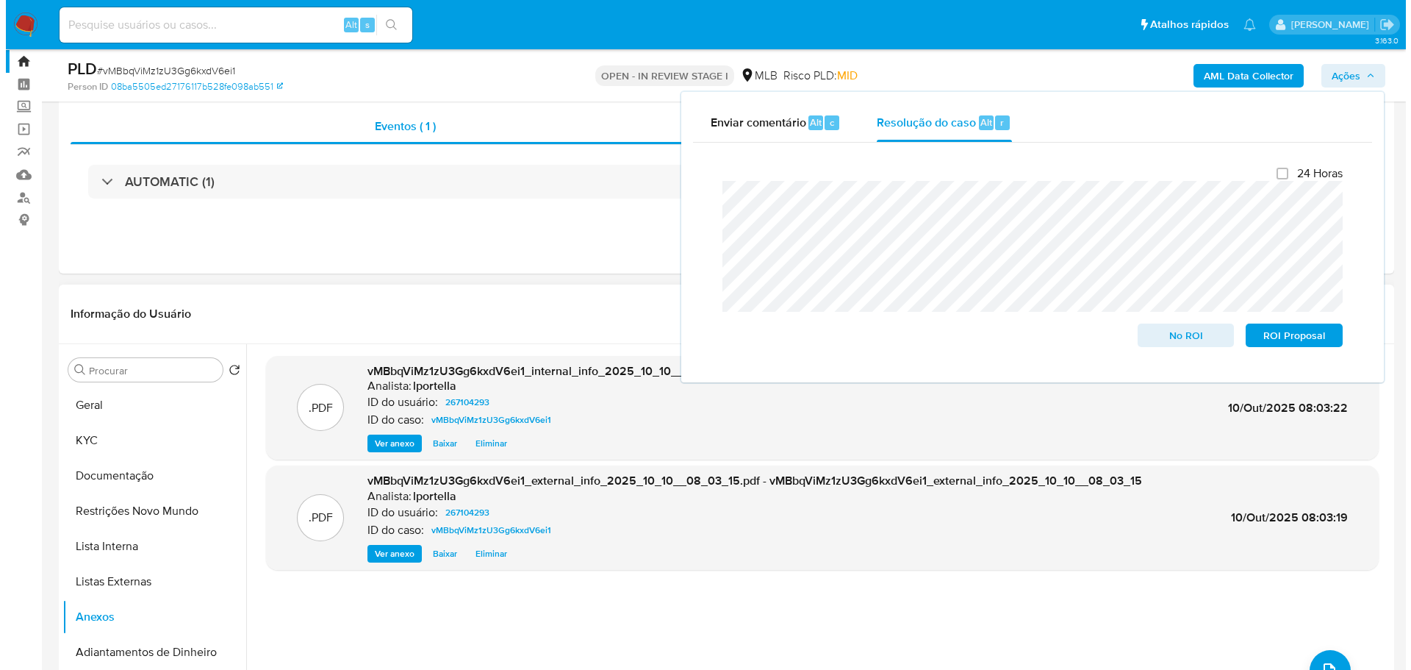
scroll to position [111, 0]
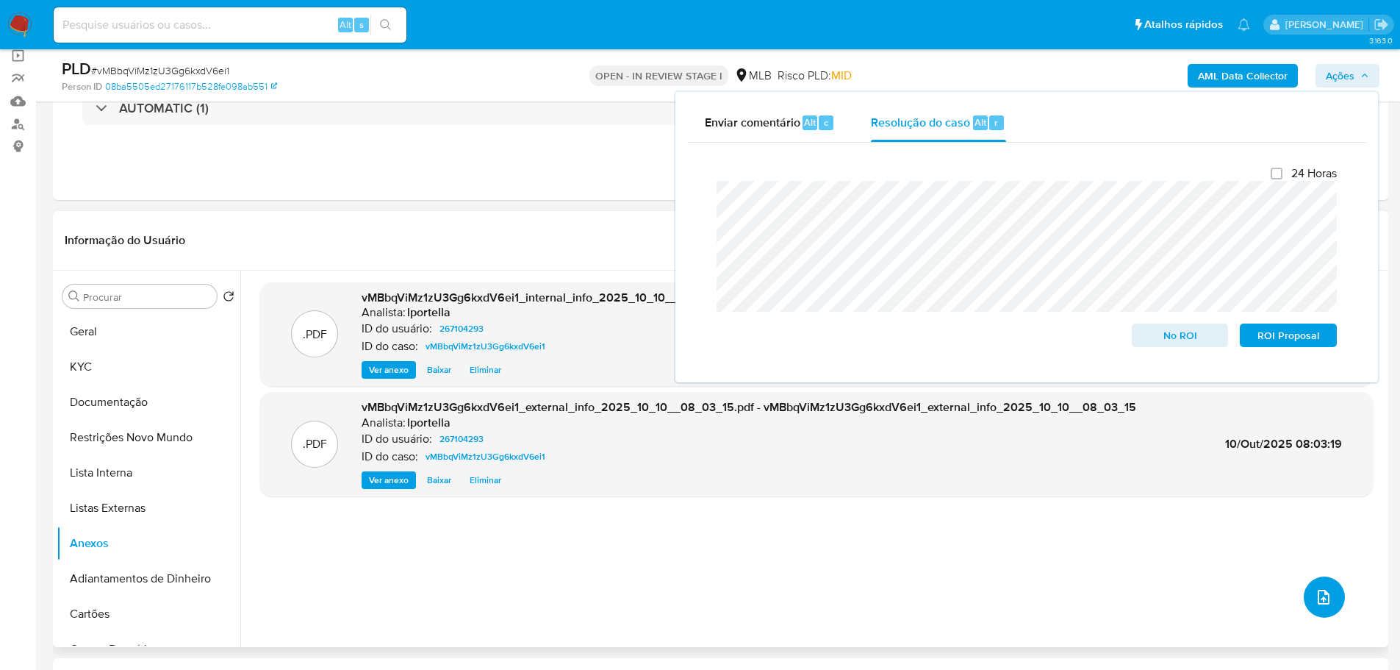
click at [1315, 605] on span "upload-file" at bounding box center [1324, 597] width 18 height 18
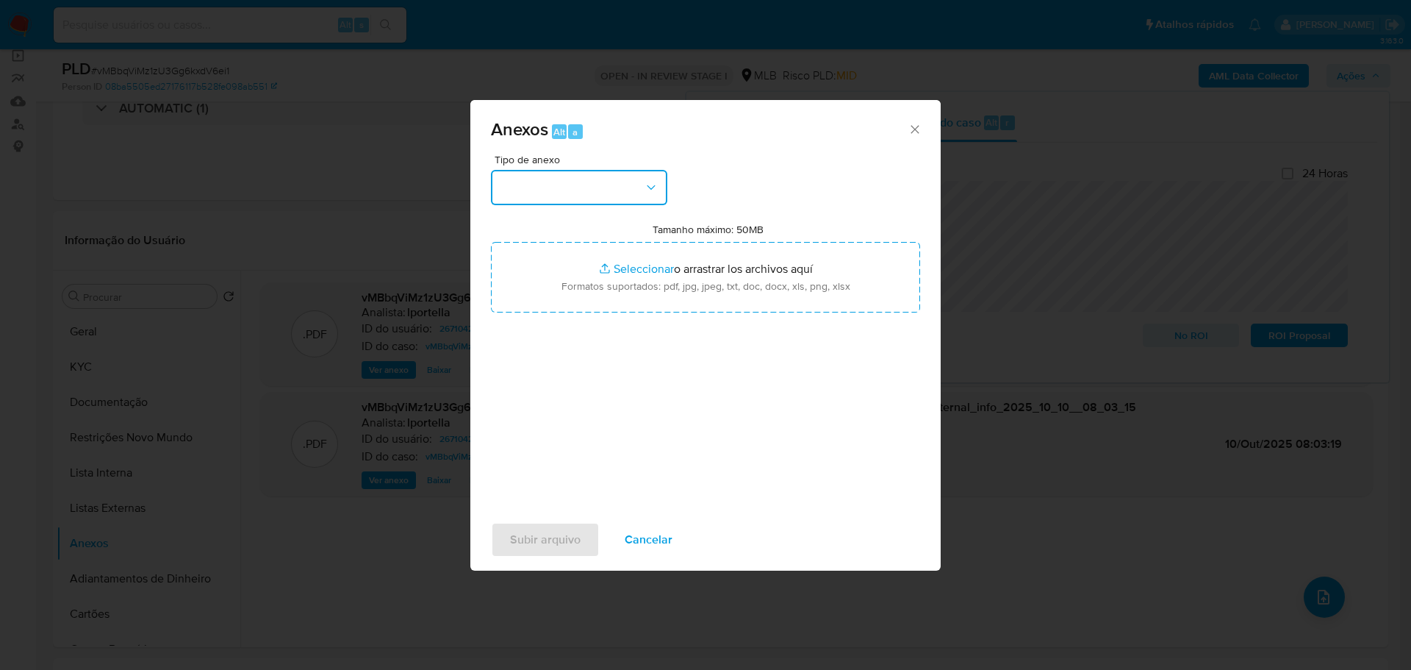
click at [575, 195] on button "button" at bounding box center [579, 187] width 176 height 35
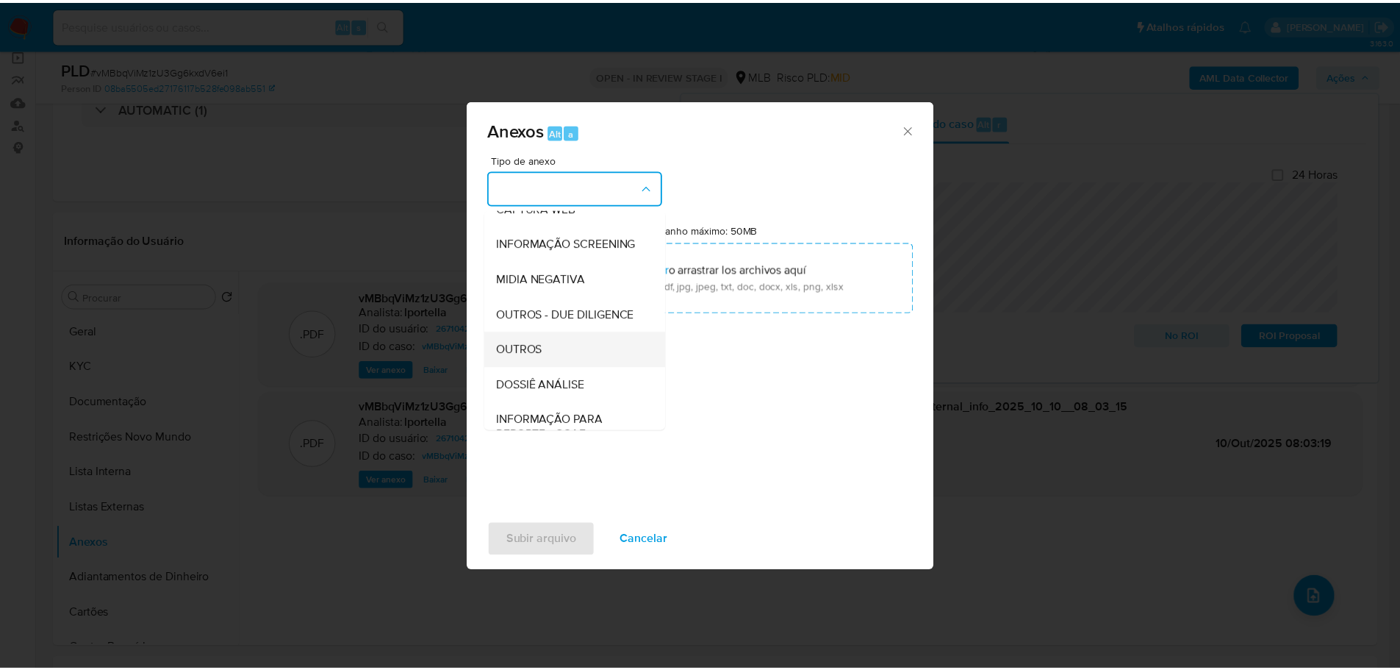
scroll to position [226, 0]
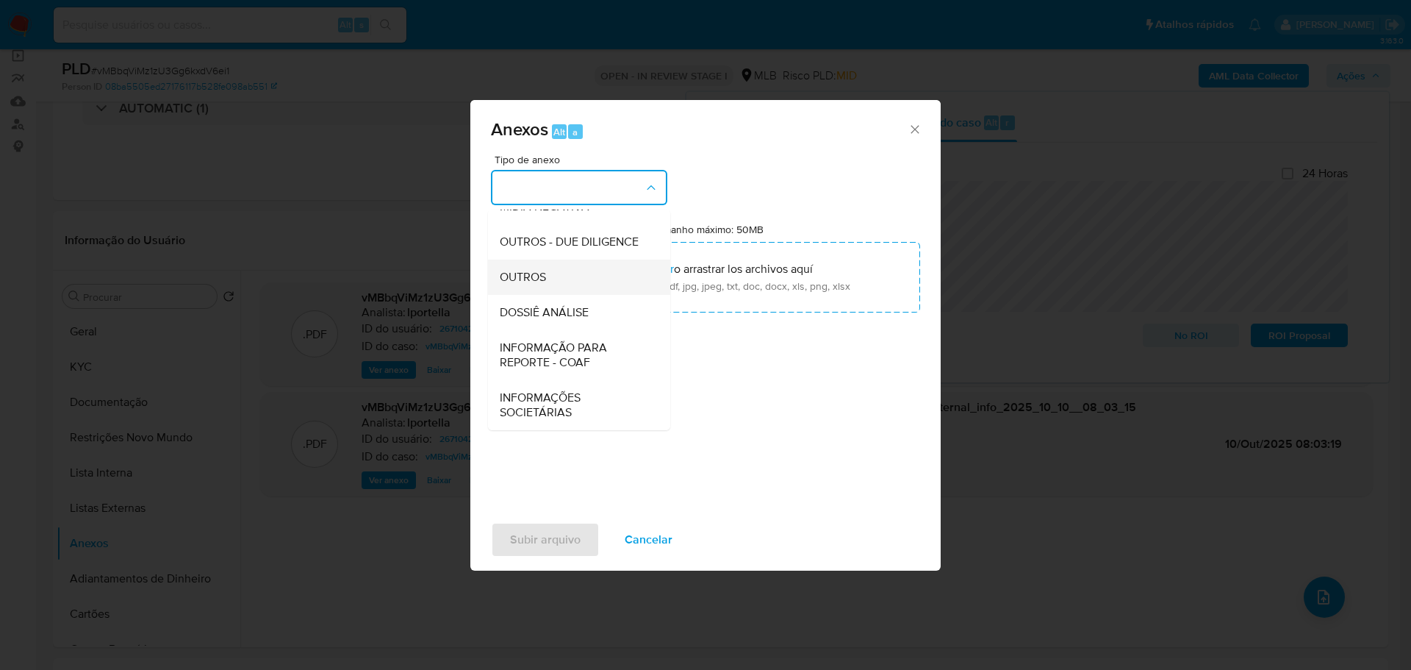
click at [561, 273] on div "OUTROS" at bounding box center [575, 276] width 150 height 35
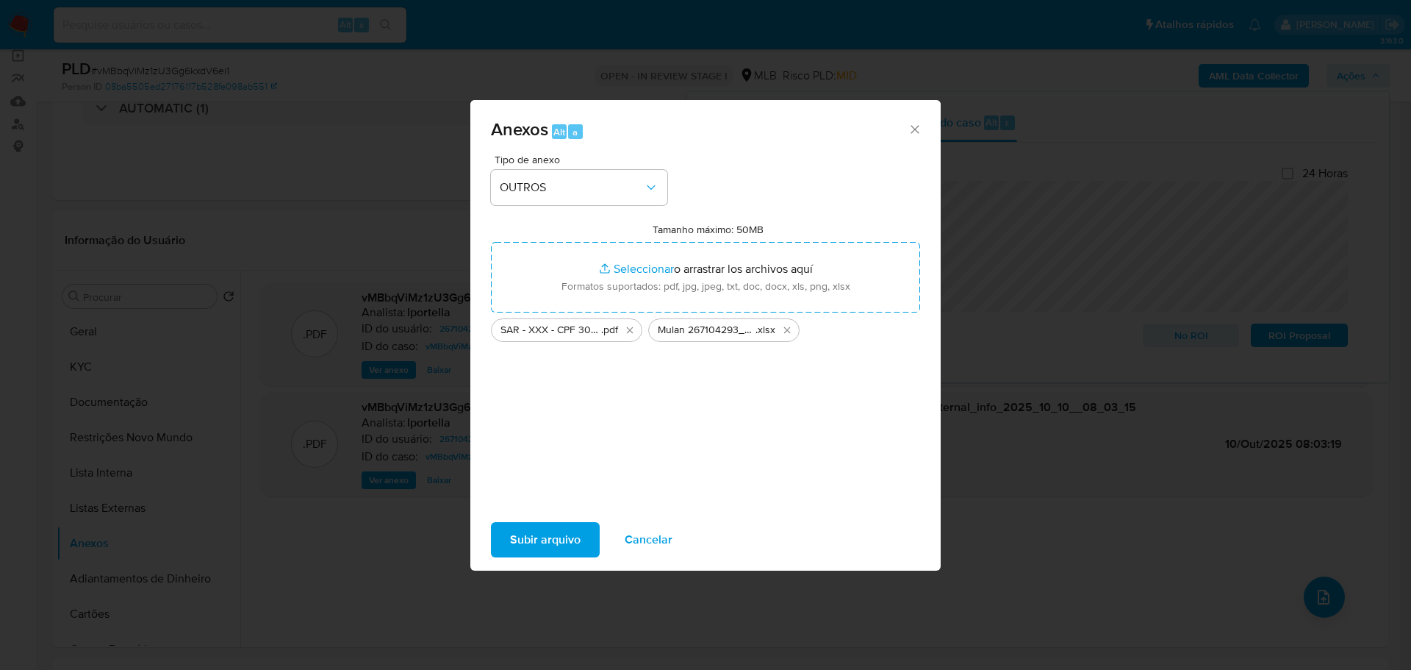
click at [571, 538] on span "Subir arquivo" at bounding box center [545, 539] width 71 height 32
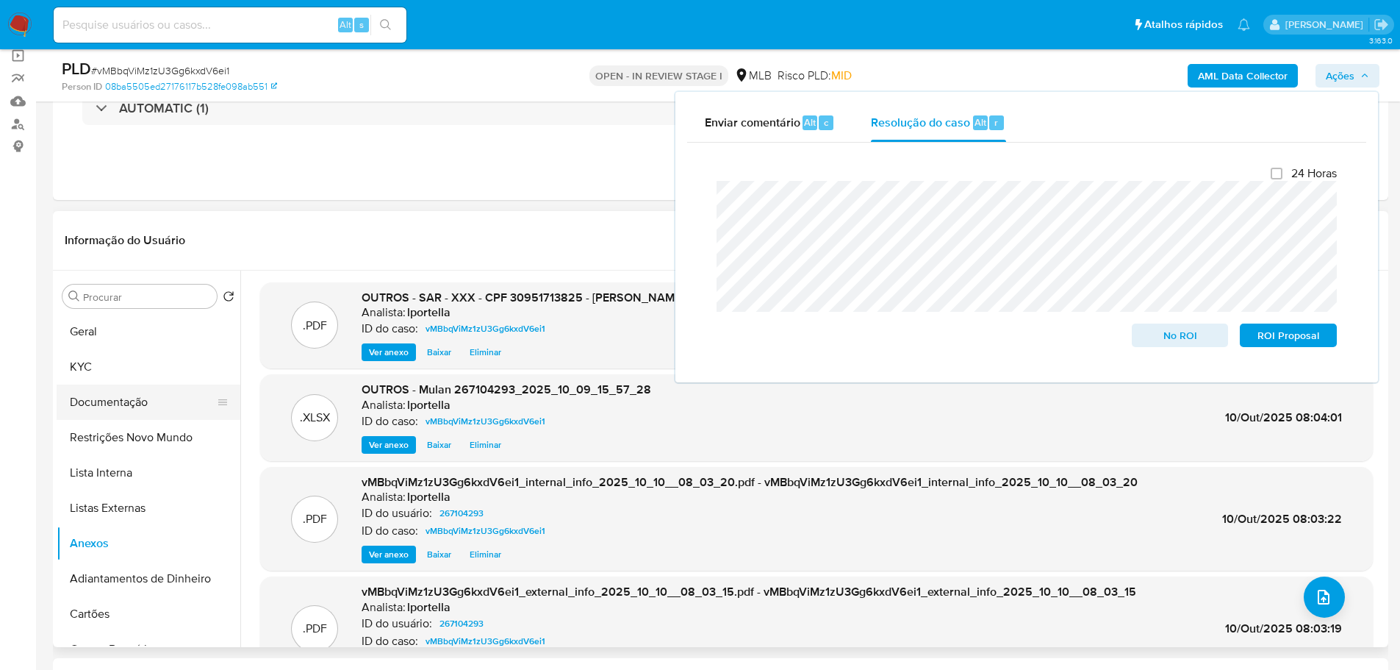
click at [84, 394] on button "Documentação" at bounding box center [143, 401] width 172 height 35
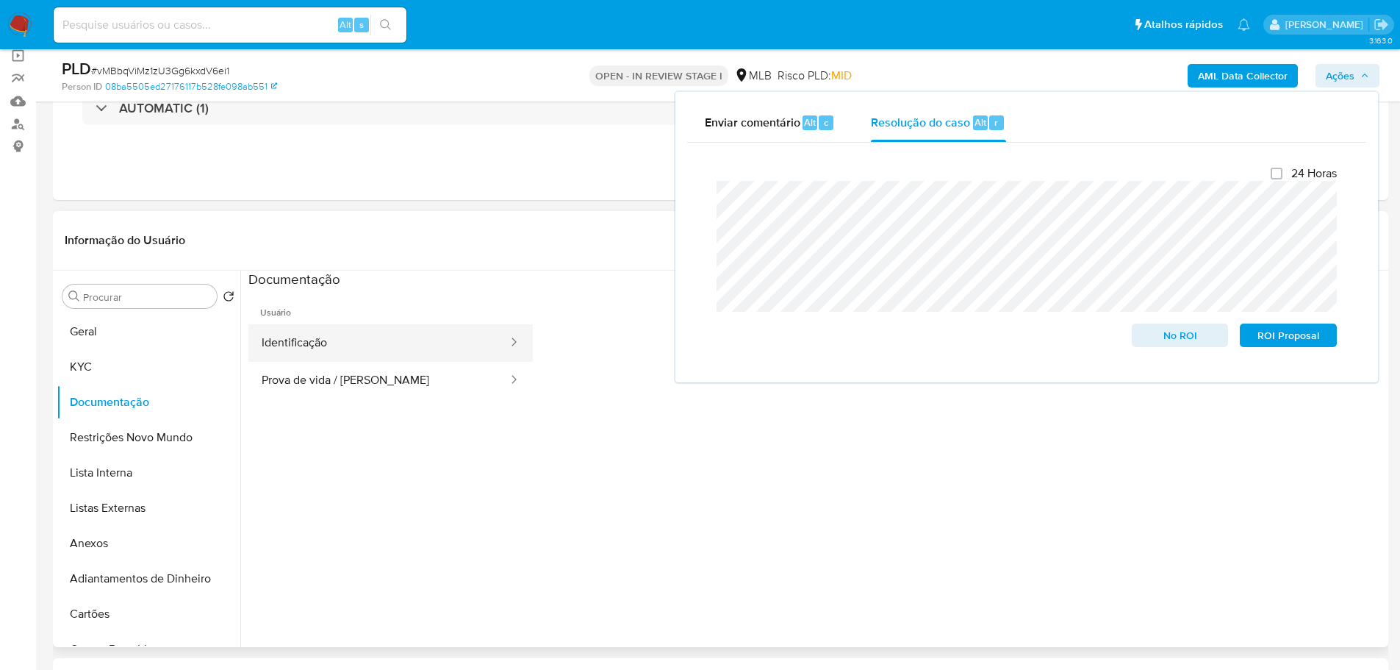
click at [333, 350] on button "Identificação" at bounding box center [378, 342] width 261 height 37
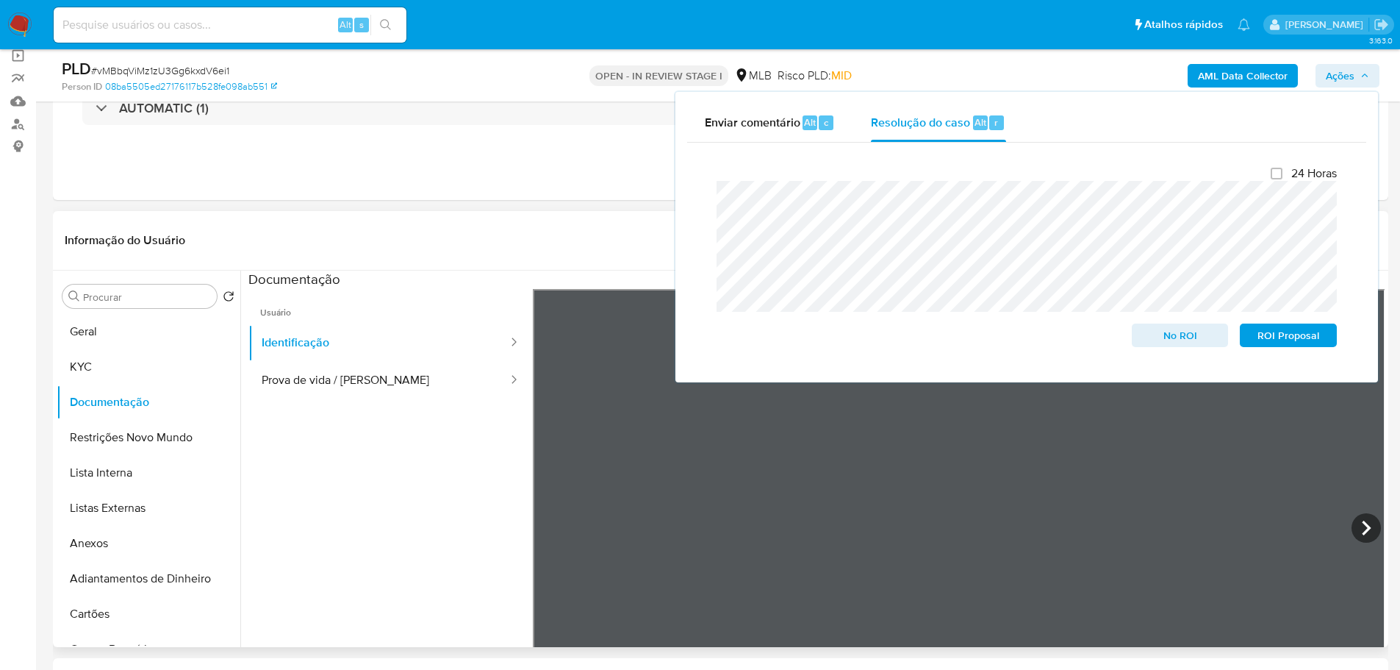
click at [411, 403] on ul "Usuário Identificação Prova de vida / Selfie" at bounding box center [390, 500] width 284 height 423
click at [404, 393] on button "Prova de vida / [PERSON_NAME]" at bounding box center [378, 380] width 261 height 37
click at [1282, 337] on span "ROI Proposal" at bounding box center [1288, 335] width 76 height 21
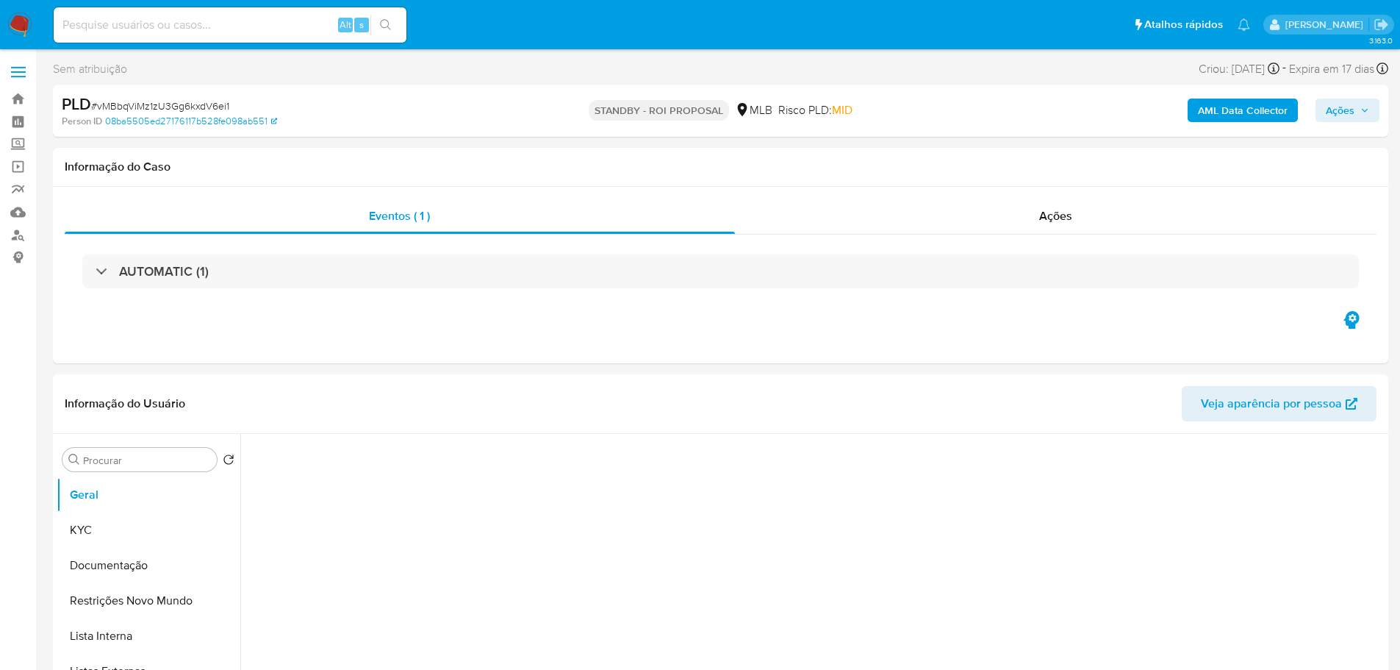
select select "10"
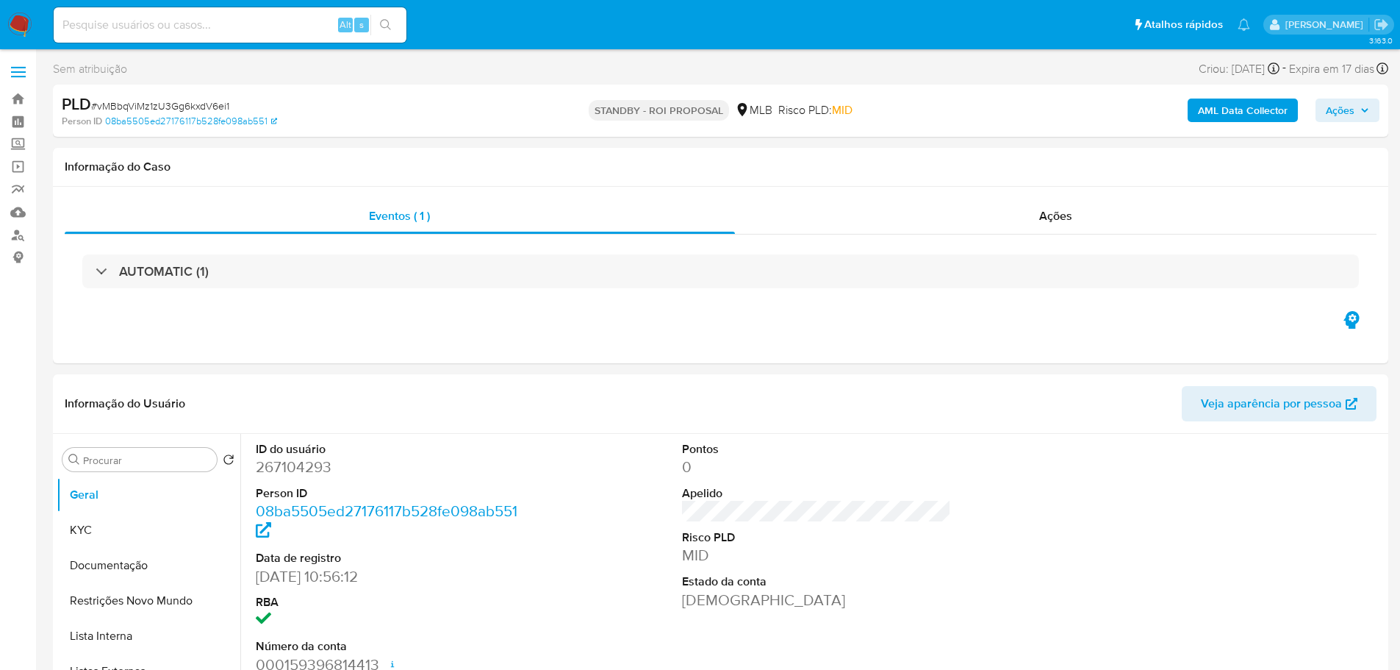
click at [212, 103] on span "# vMBbqViMz1zU3Gg6kxdV6ei1" at bounding box center [160, 105] width 138 height 15
copy span "vMBbqViMz1zU3Gg6kxdV6ei1"
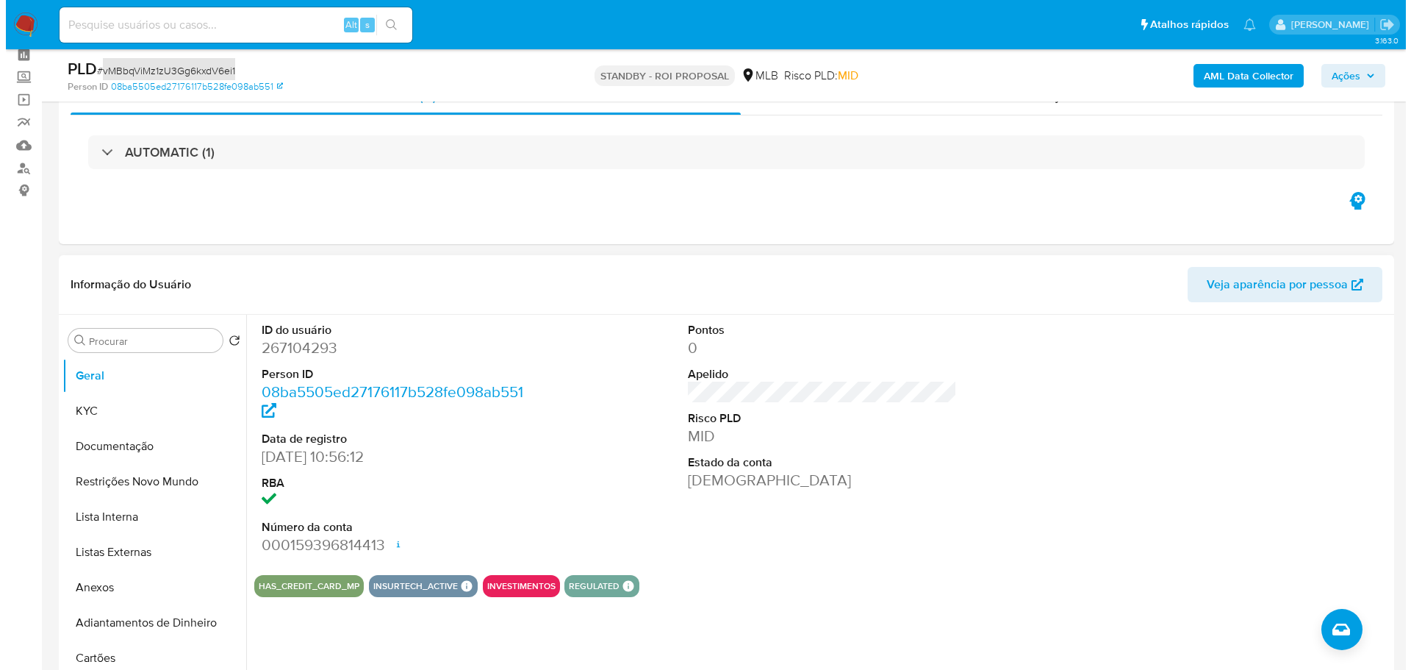
scroll to position [147, 0]
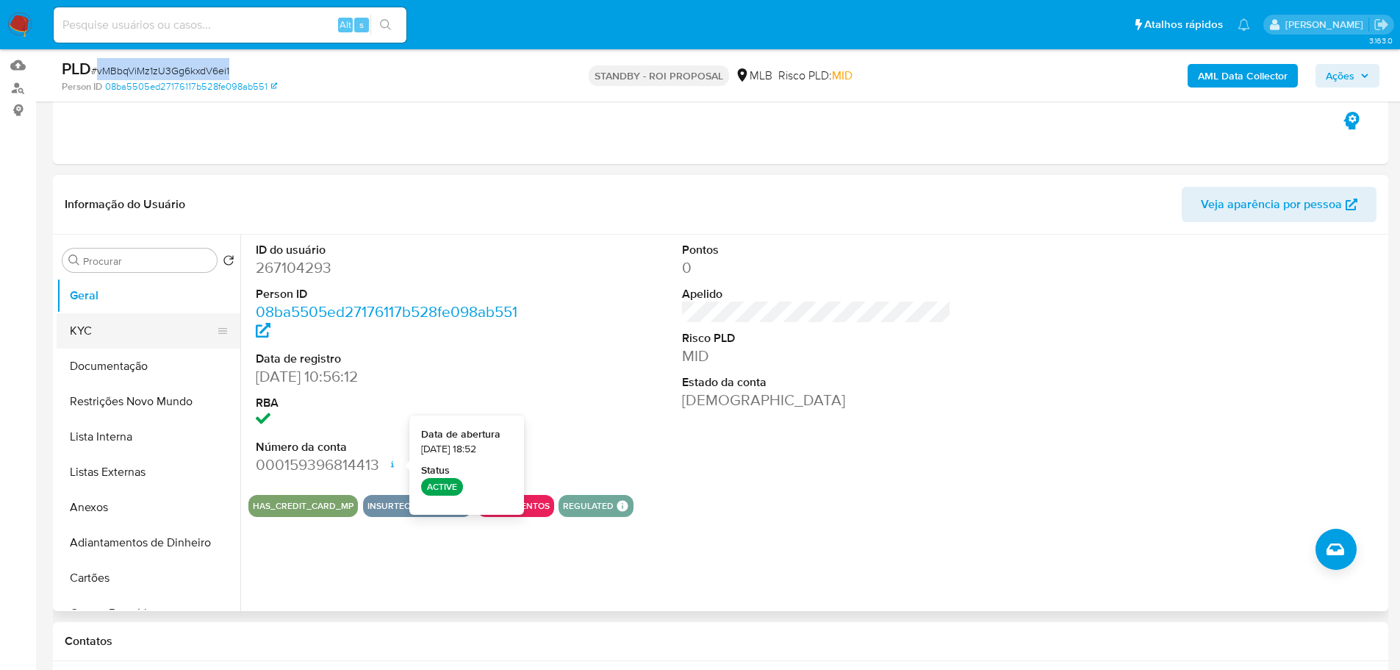
click at [109, 340] on button "KYC" at bounding box center [143, 330] width 172 height 35
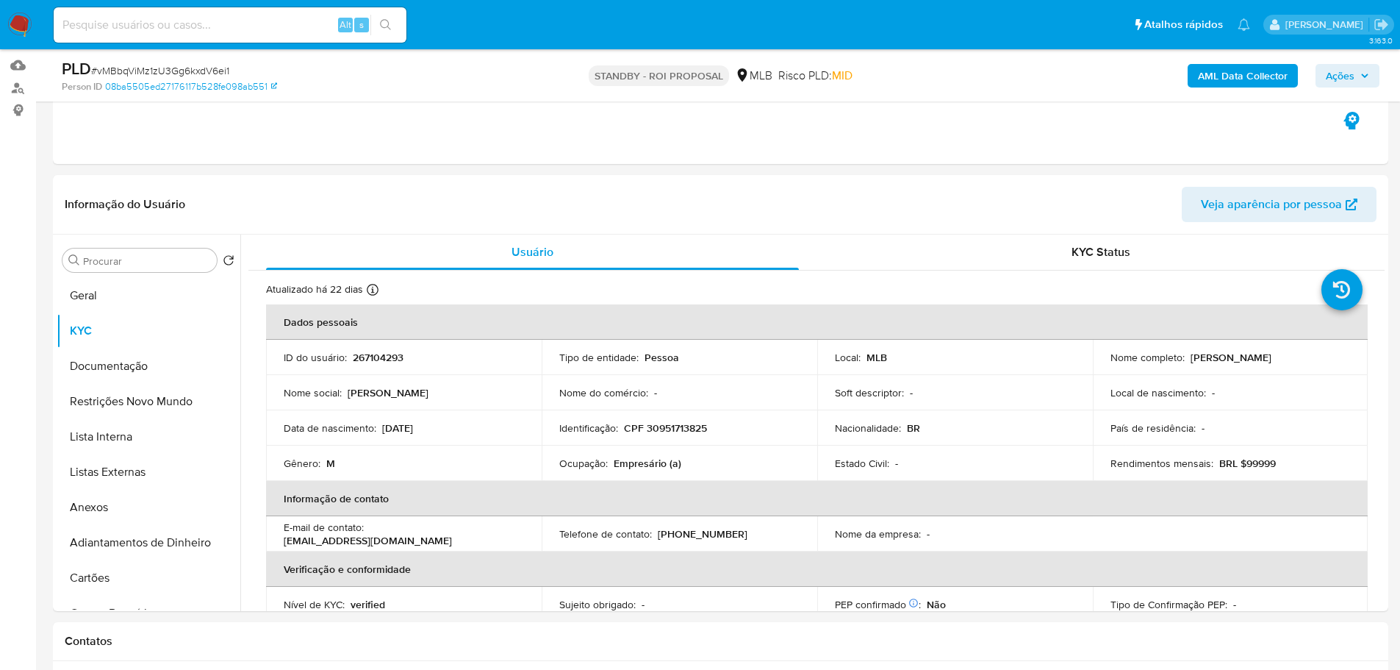
click at [1228, 59] on div "AML Data Collector Ações" at bounding box center [1161, 75] width 435 height 35
click at [1228, 70] on b "AML Data Collector" at bounding box center [1243, 76] width 90 height 24
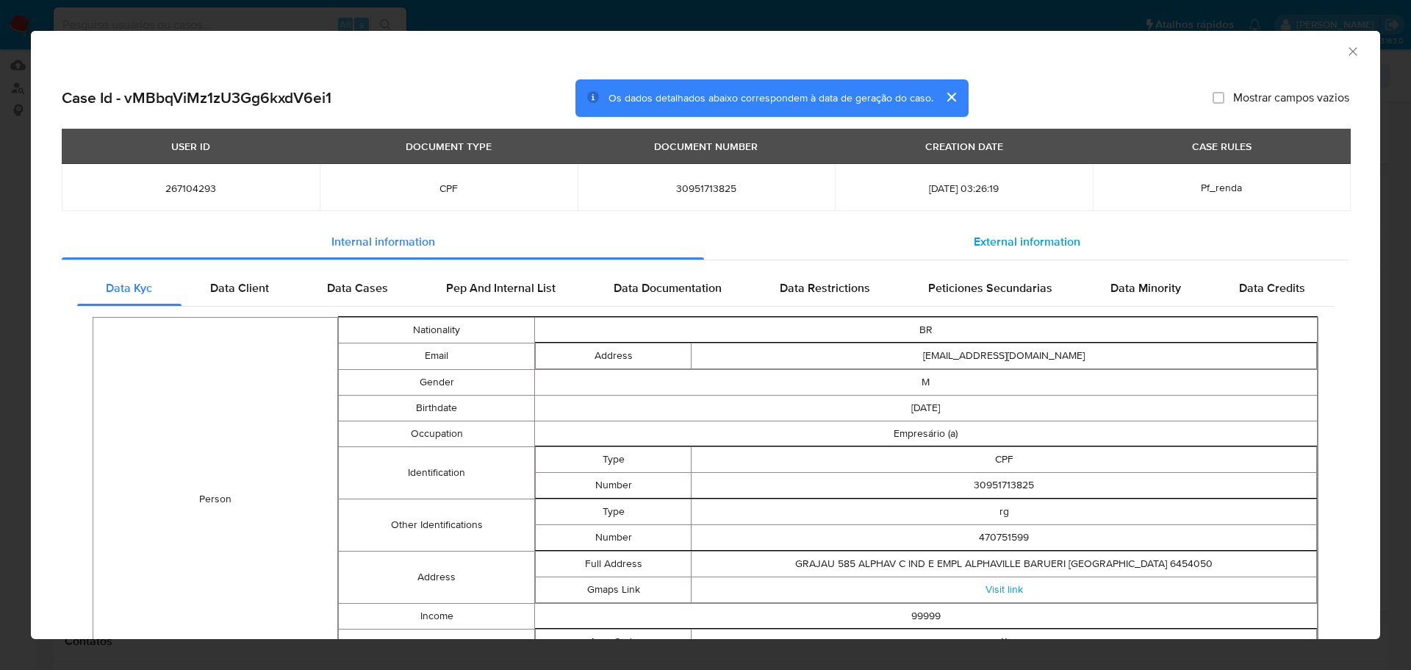
click at [1062, 234] on span "External information" at bounding box center [1027, 241] width 107 height 17
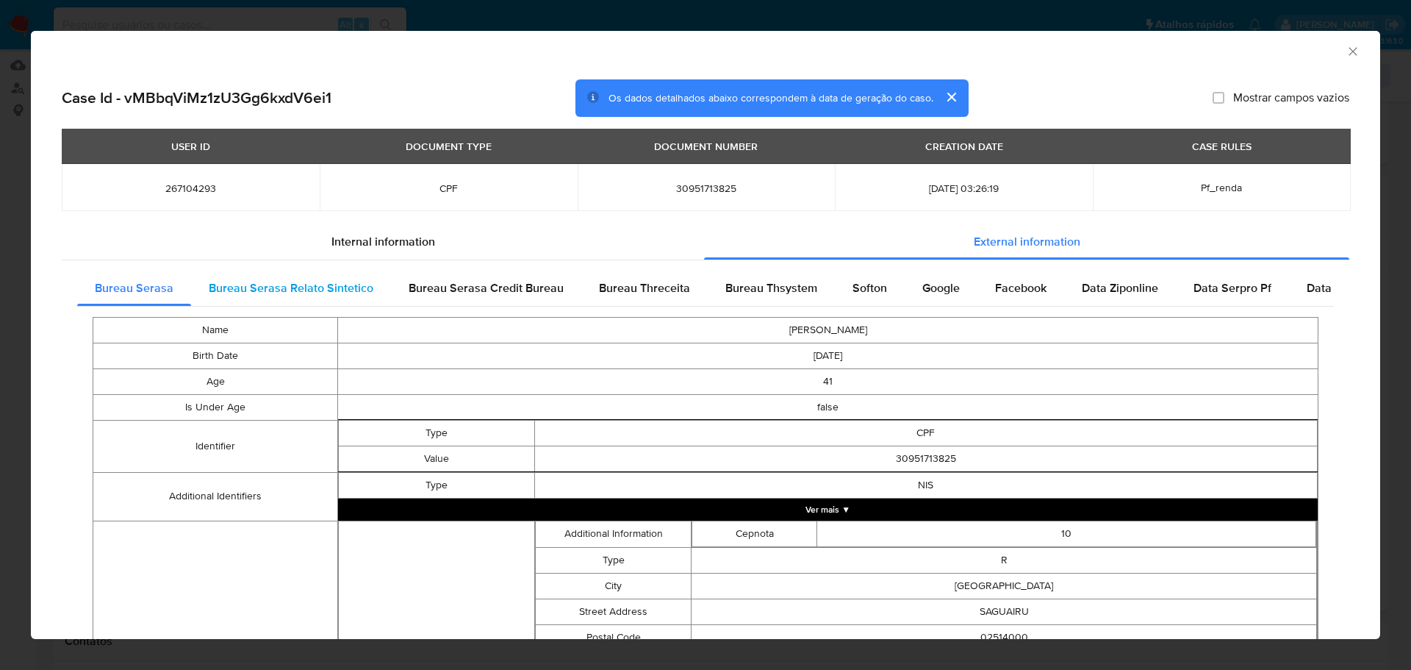
click at [305, 287] on span "Bureau Serasa Relato Sintetico" at bounding box center [291, 287] width 165 height 17
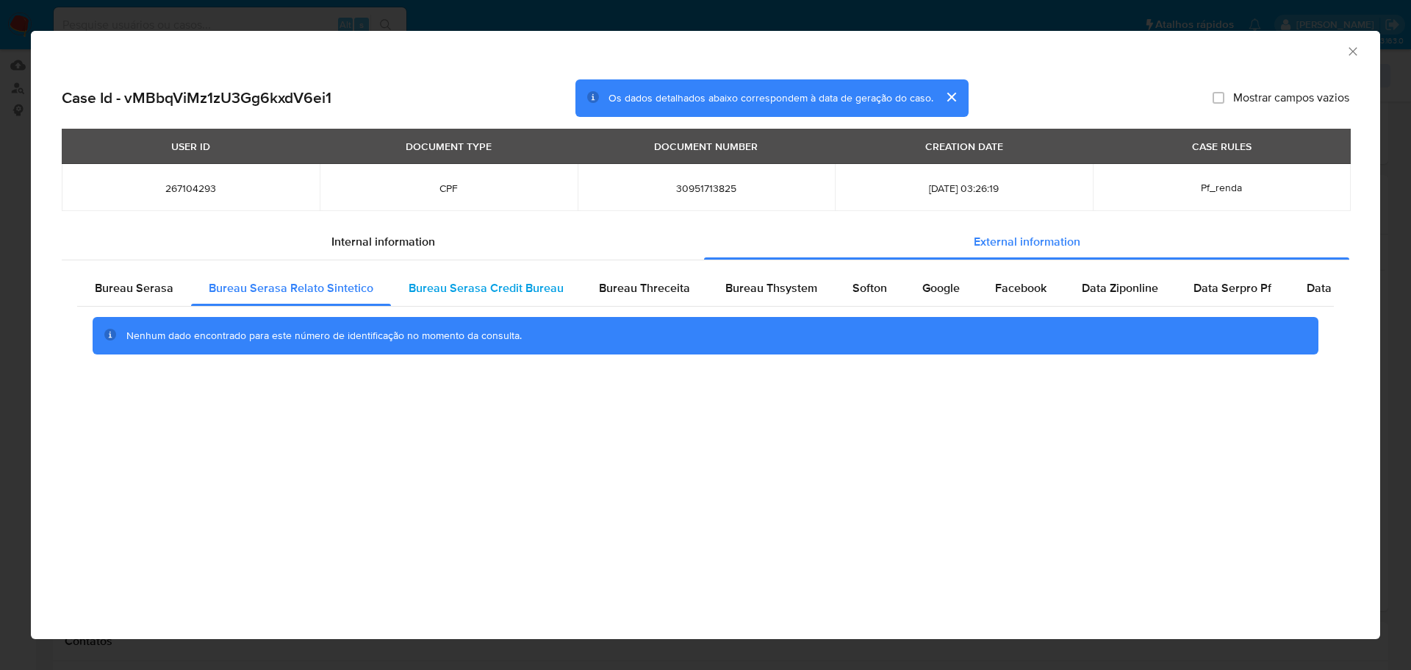
click at [473, 290] on span "Bureau Serasa Credit Bureau" at bounding box center [486, 287] width 155 height 17
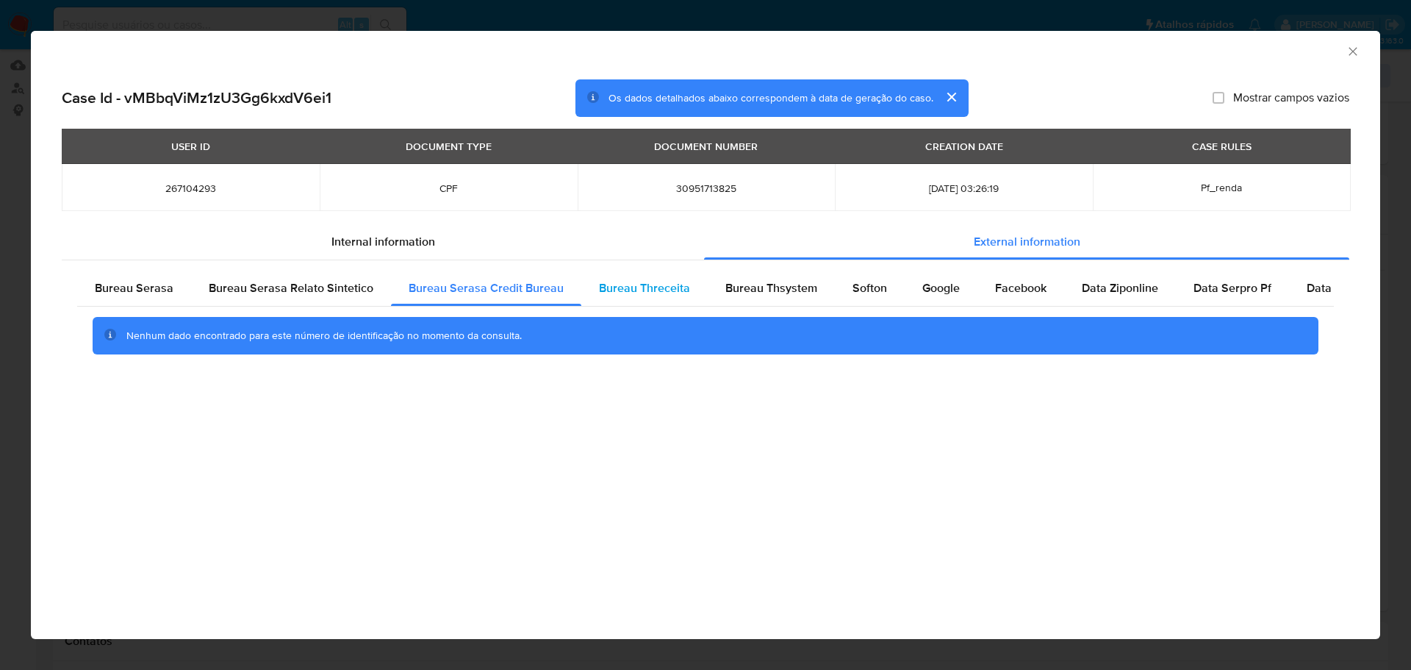
click at [602, 293] on span "Bureau Threceita" at bounding box center [644, 287] width 91 height 17
drag, startPoint x: 765, startPoint y: 285, endPoint x: 852, endPoint y: 275, distance: 87.3
click at [769, 284] on span "Bureau Thsystem" at bounding box center [771, 287] width 92 height 17
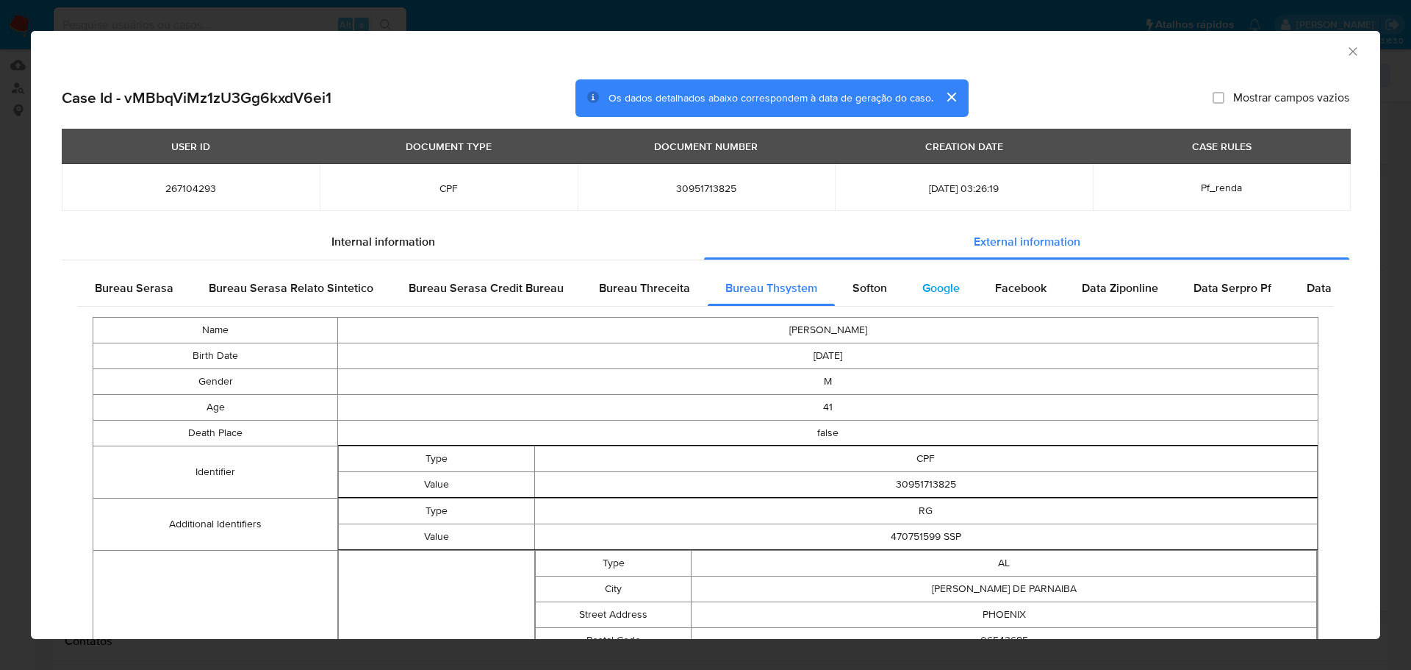
click at [906, 275] on div "Google" at bounding box center [941, 287] width 73 height 35
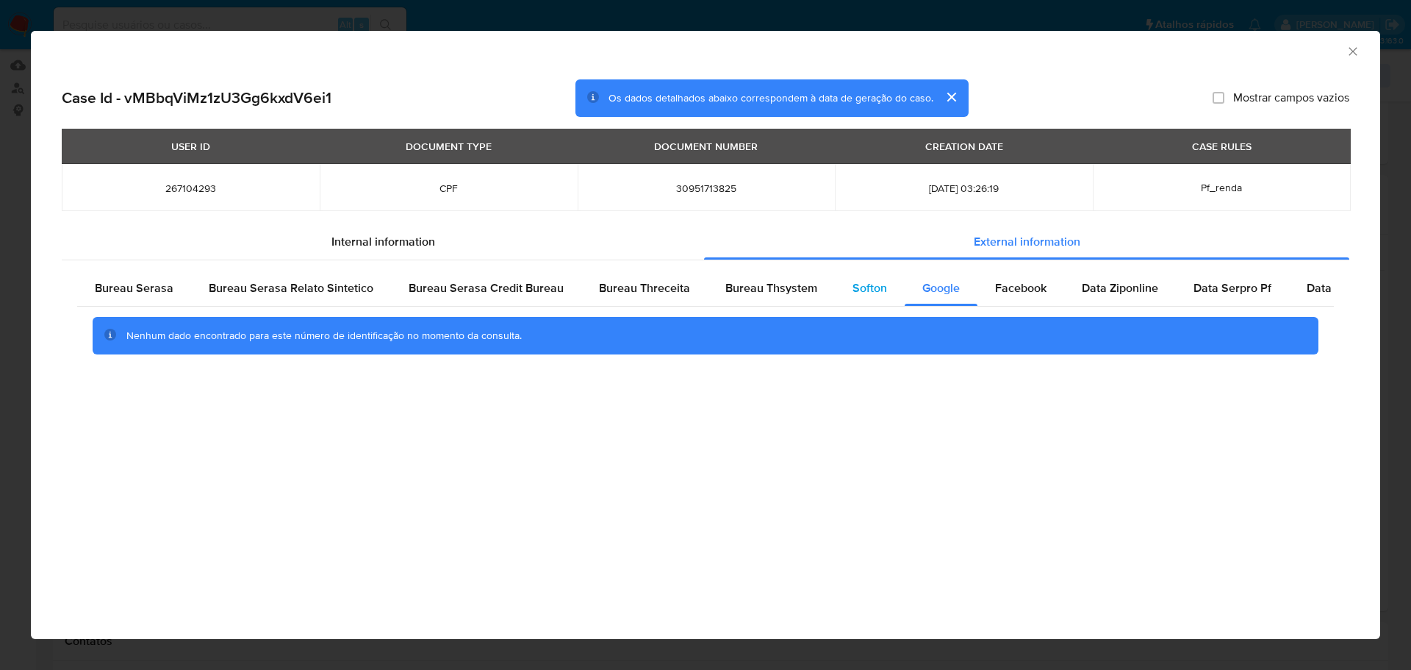
drag, startPoint x: 763, startPoint y: 276, endPoint x: 831, endPoint y: 282, distance: 68.6
click at [763, 277] on div "Bureau Thsystem" at bounding box center [771, 287] width 127 height 35
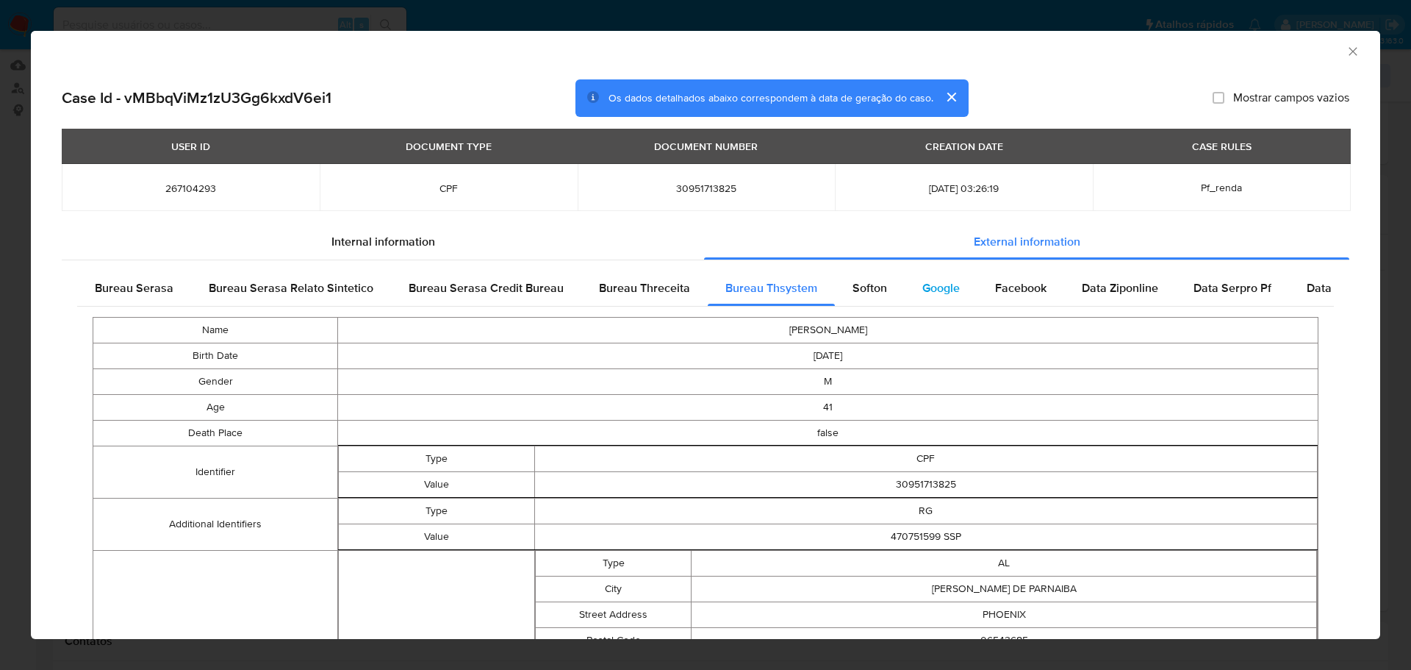
drag, startPoint x: 839, startPoint y: 282, endPoint x: 921, endPoint y: 292, distance: 82.2
click at [842, 282] on div "Softon" at bounding box center [870, 287] width 70 height 35
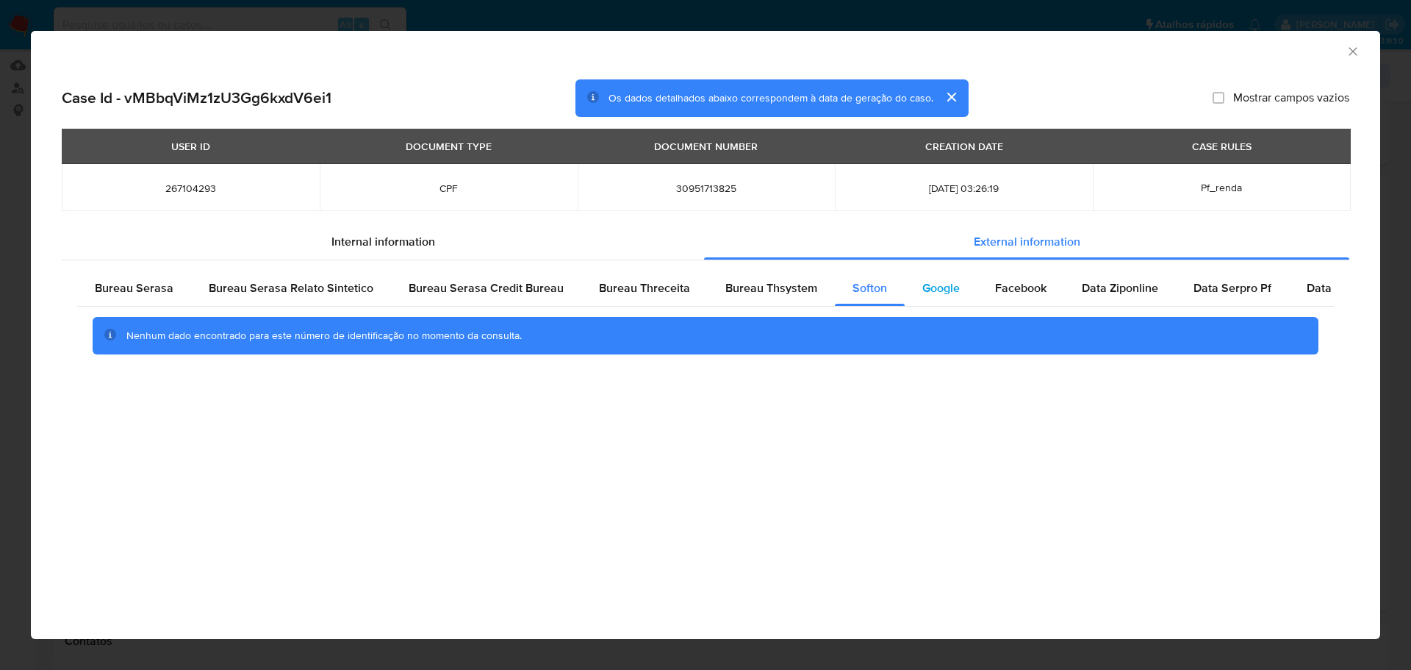
click at [938, 294] on span "Google" at bounding box center [940, 287] width 37 height 17
click at [1011, 292] on span "Facebook" at bounding box center [1020, 287] width 51 height 17
click at [1117, 291] on span "Data Ziponline" at bounding box center [1120, 287] width 76 height 17
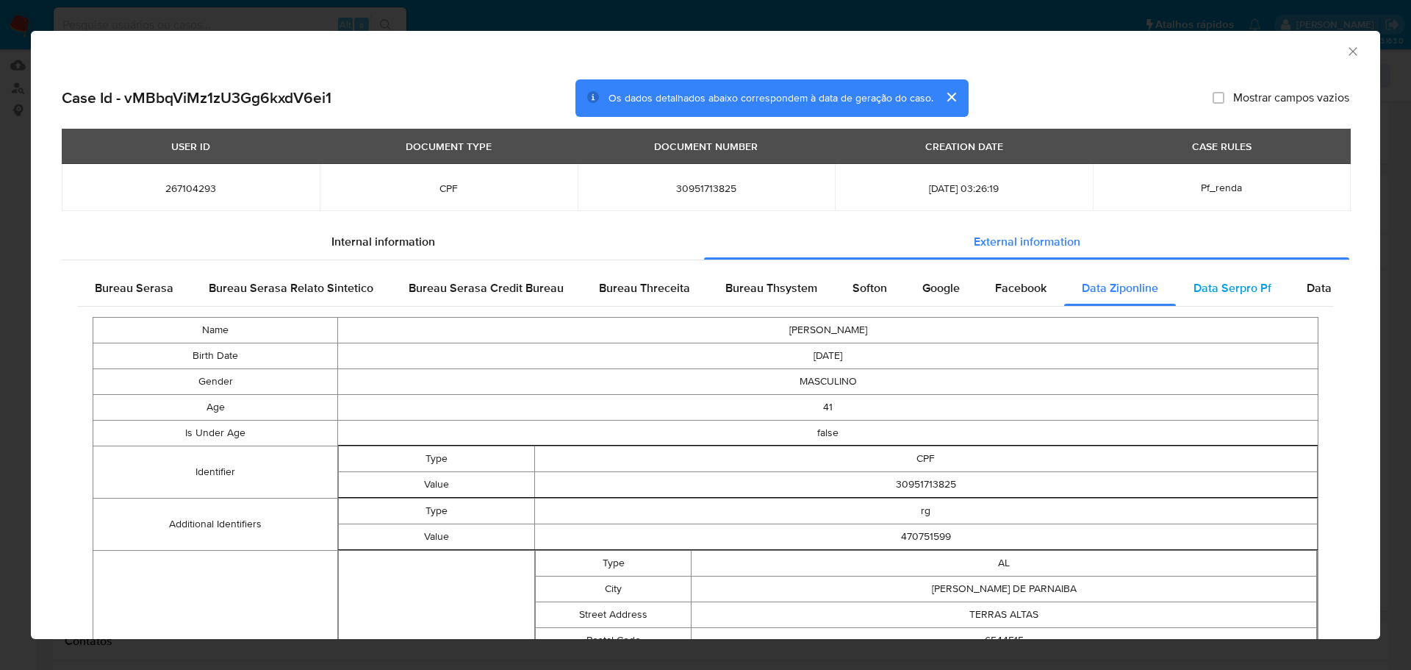
click at [1227, 291] on span "Data Serpro Pf" at bounding box center [1233, 287] width 78 height 17
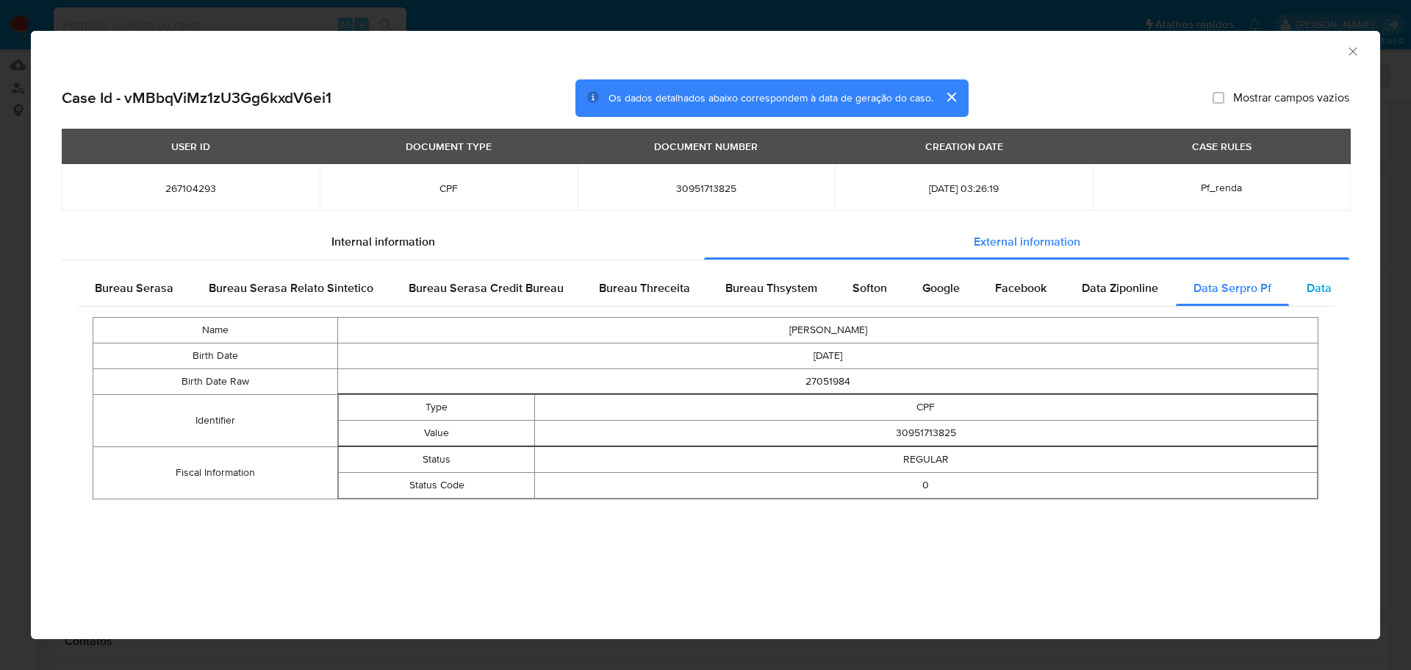
click at [1307, 294] on span "Data Serpro Pj" at bounding box center [1345, 287] width 77 height 17
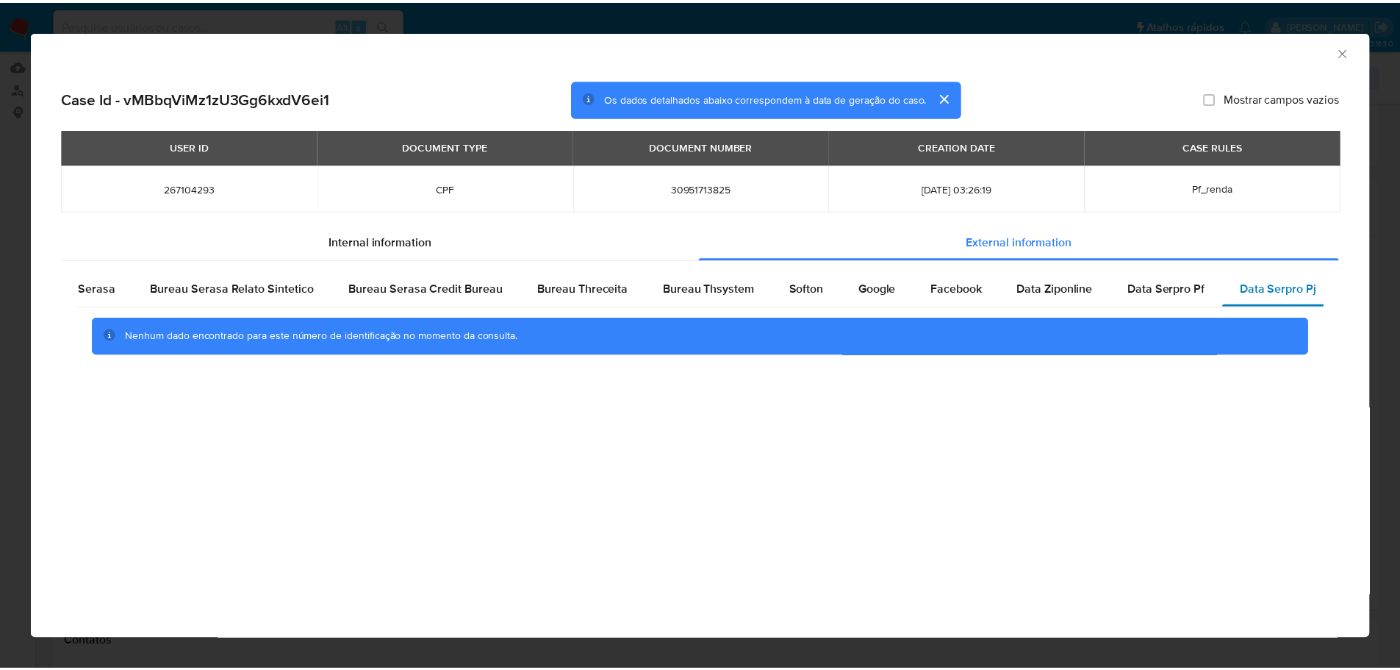
scroll to position [0, 58]
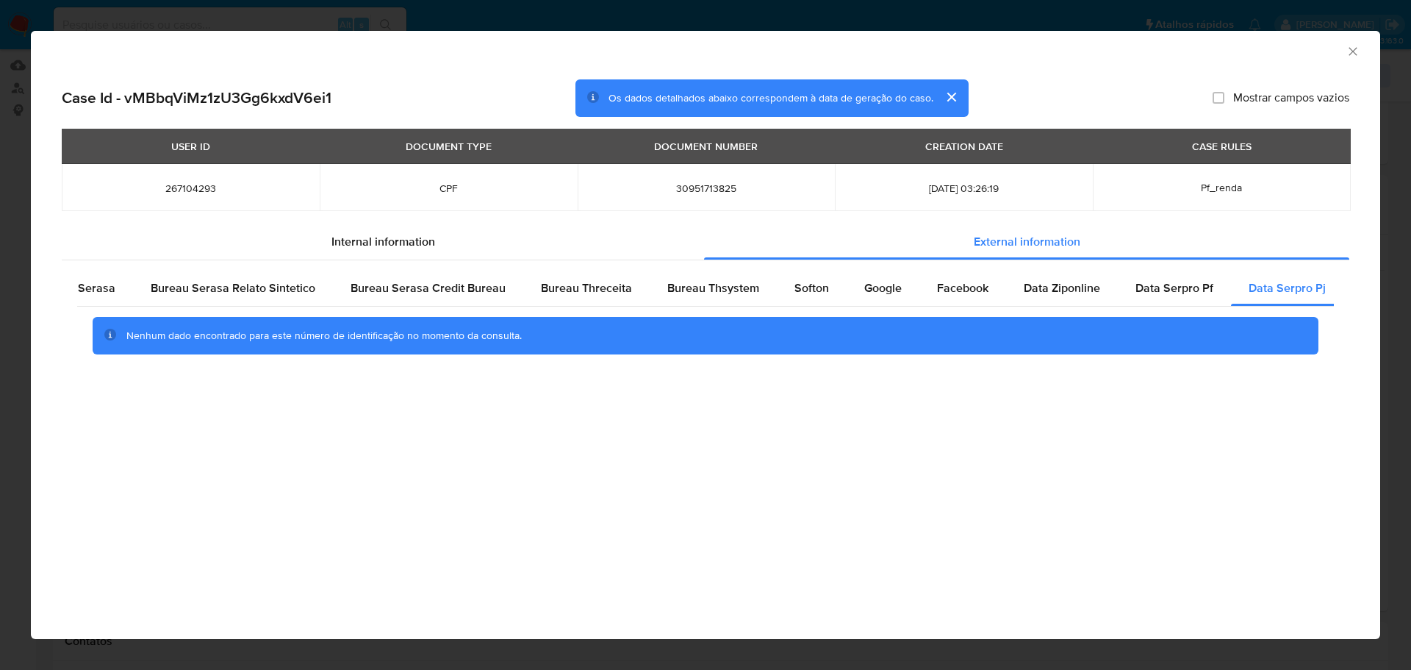
click at [1352, 46] on icon "Fechar a janela" at bounding box center [1353, 51] width 15 height 15
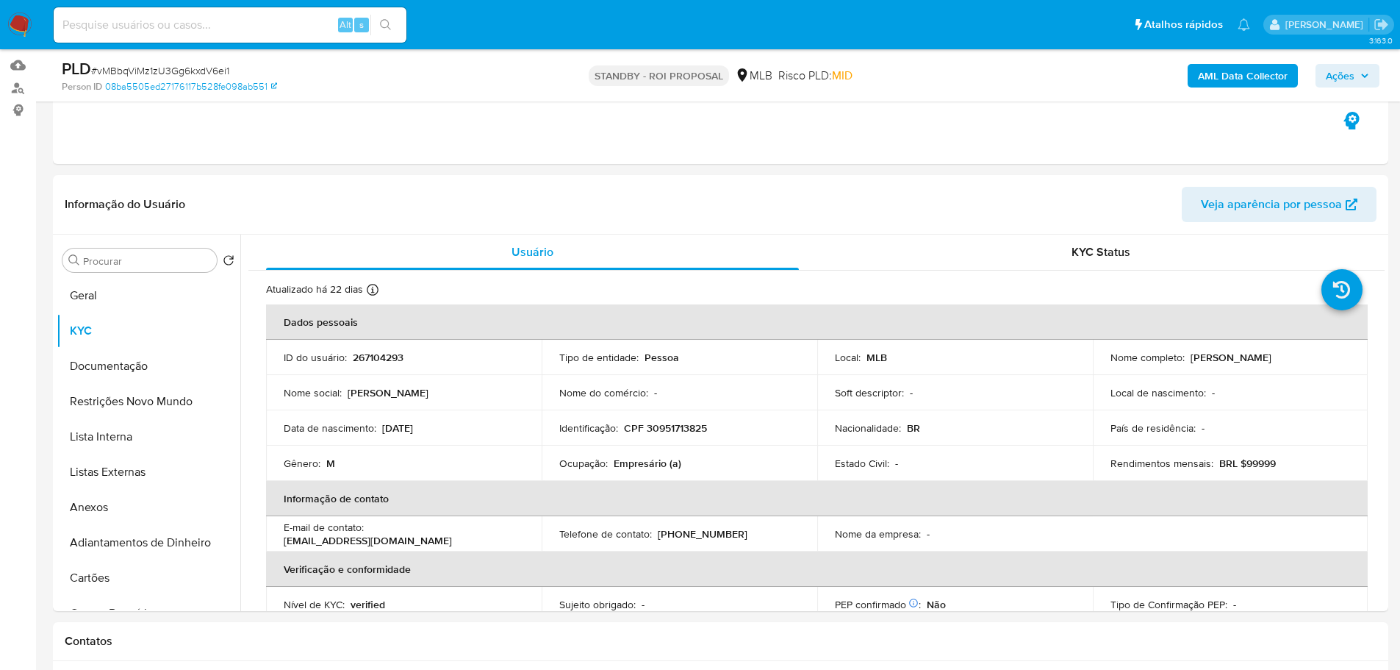
click at [21, 17] on img at bounding box center [19, 24] width 25 height 25
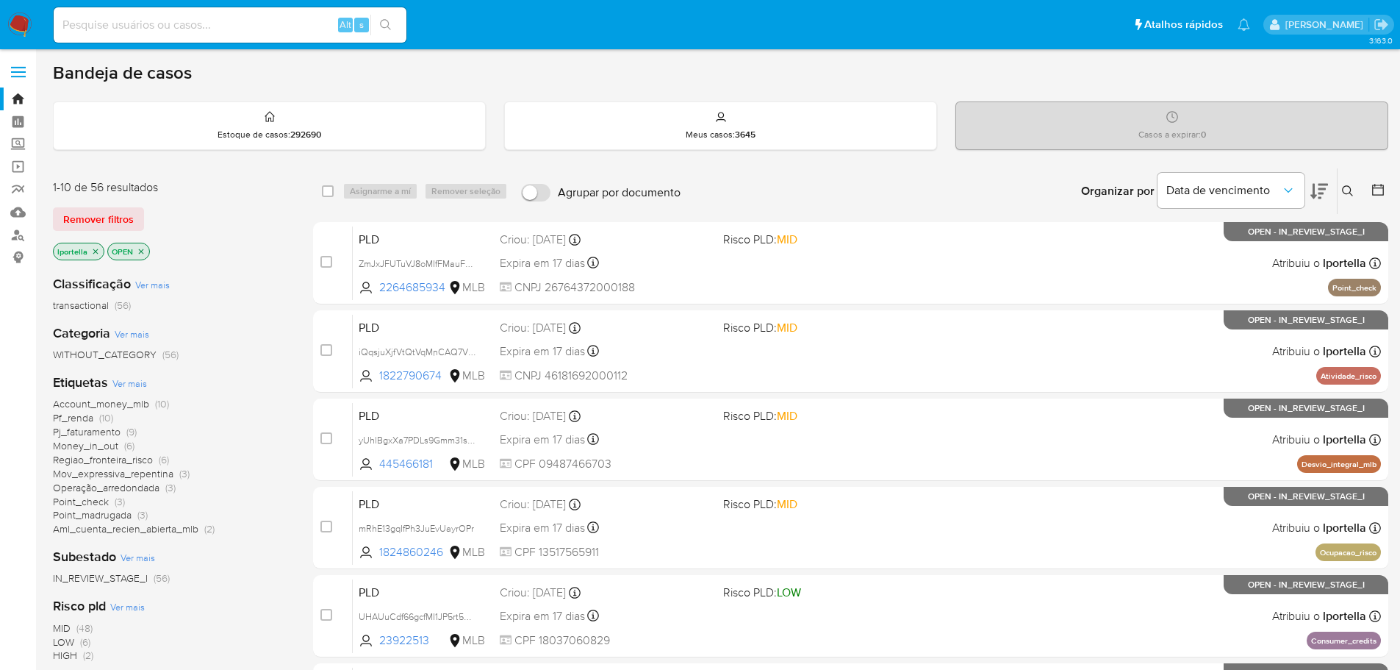
click at [214, 15] on input at bounding box center [230, 24] width 353 height 19
paste input "KeoxqFgqek06tP192TqkMLaB"
type input "KeoxqFgqek06tP192TqkMLaB"
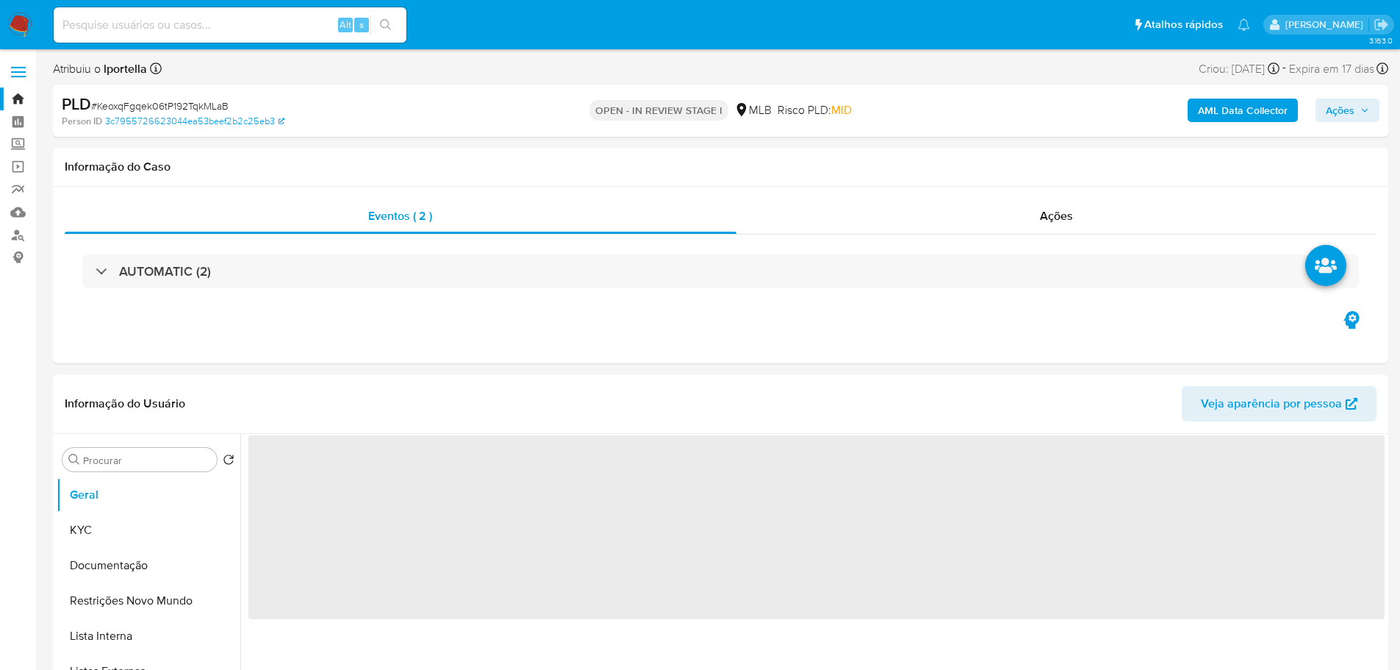
select select "10"
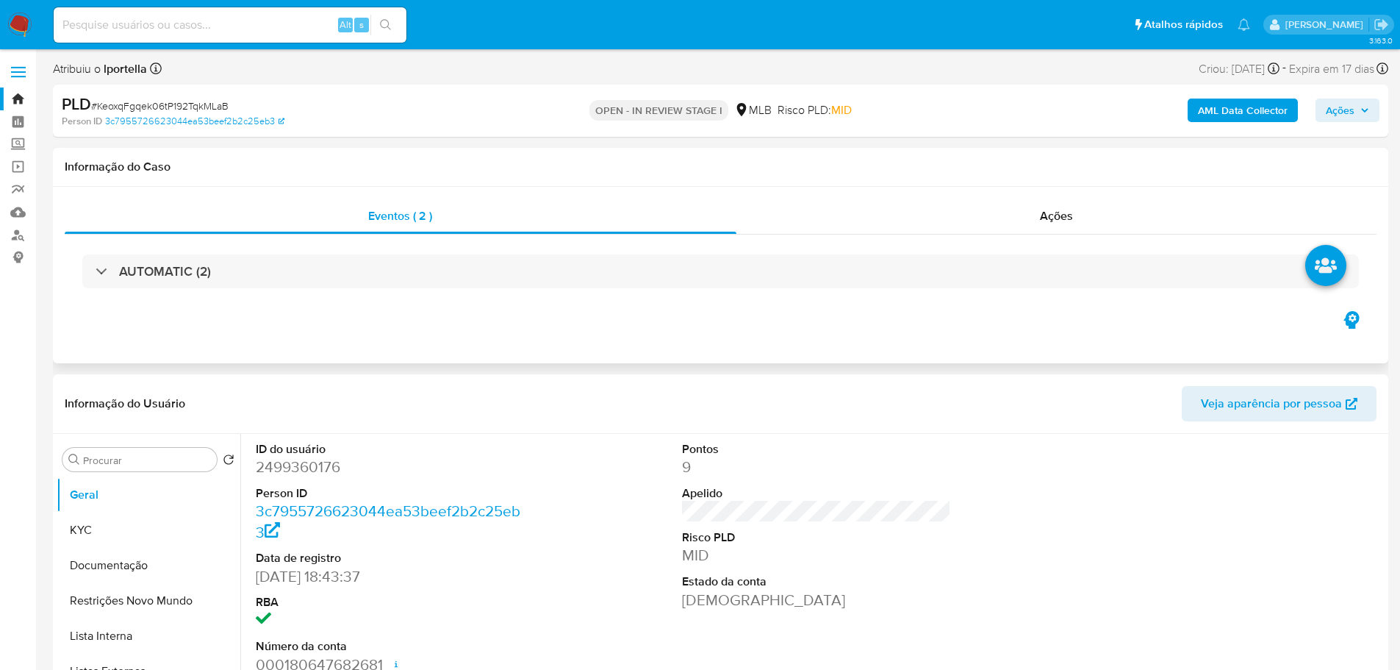
scroll to position [73, 0]
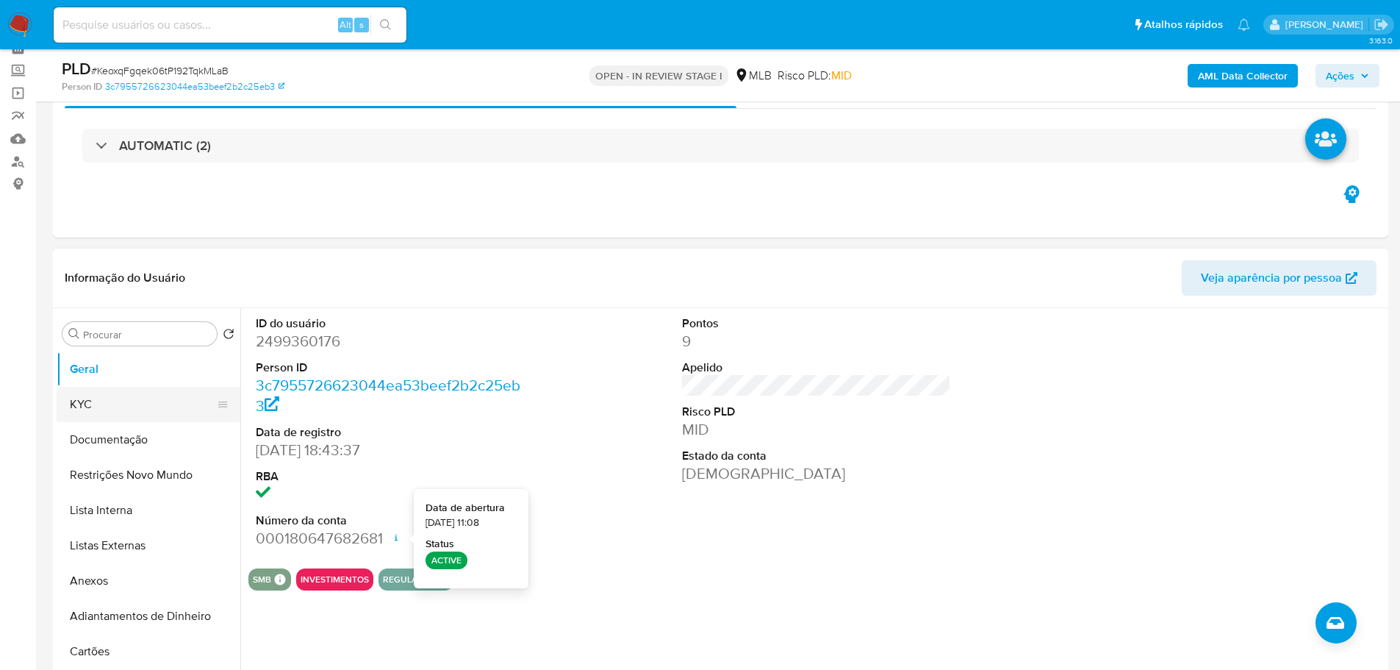
click at [146, 400] on button "KYC" at bounding box center [143, 404] width 172 height 35
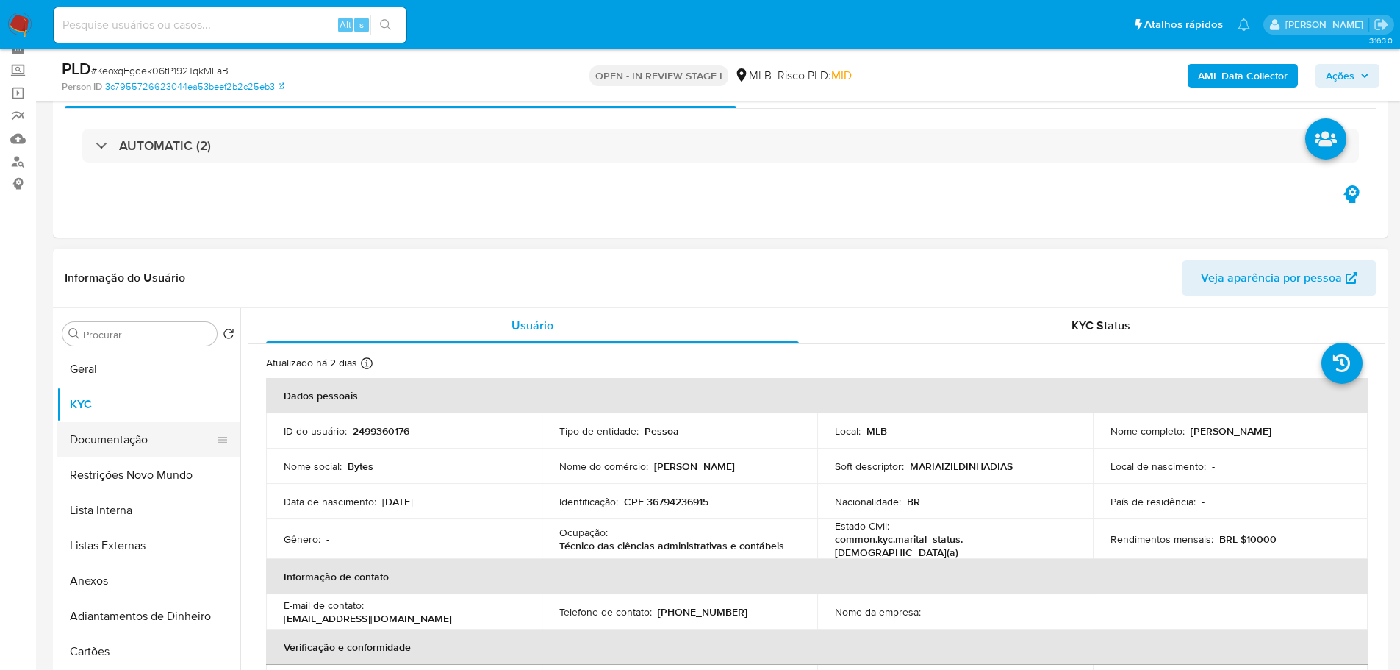
click at [118, 433] on button "Documentação" at bounding box center [143, 439] width 172 height 35
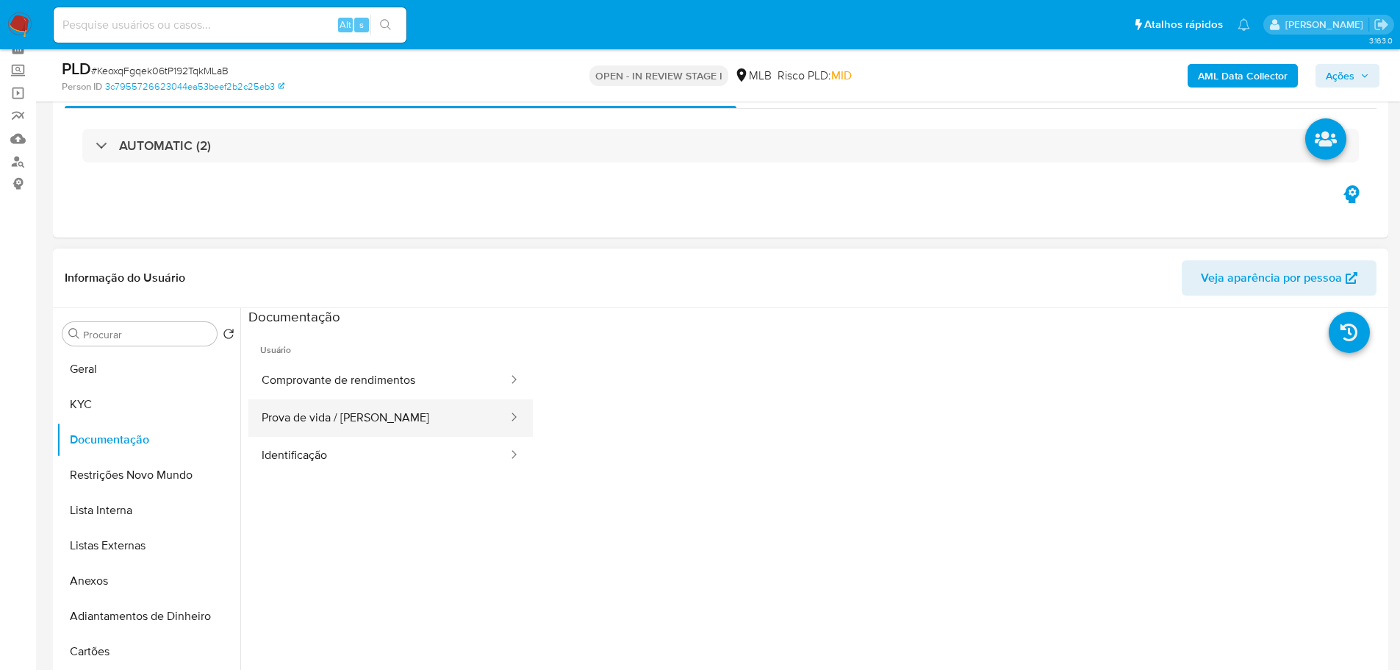
click at [358, 404] on button "Prova de vida / Selfie" at bounding box center [378, 417] width 261 height 37
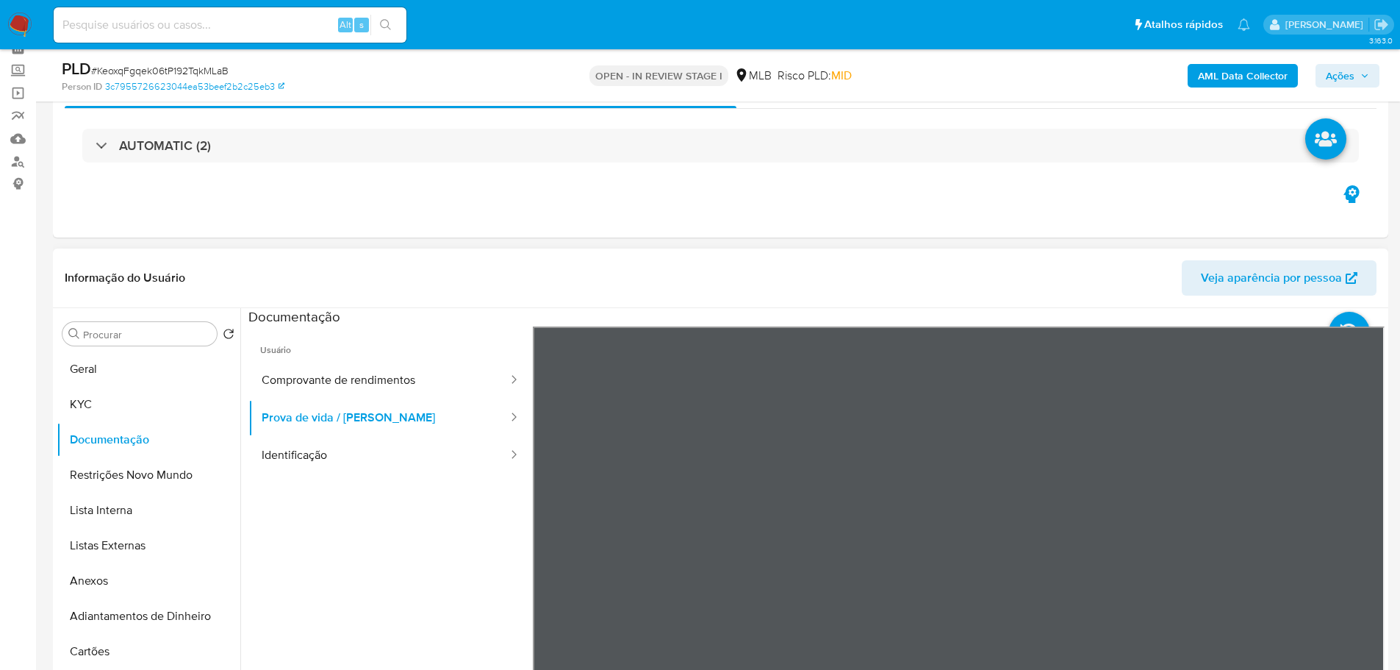
drag, startPoint x: 369, startPoint y: 454, endPoint x: 517, endPoint y: 287, distance: 223.4
click at [509, 290] on div "Informação do Usuário Veja aparência por pessoa Procurar Retornar ao pedido pad…" at bounding box center [720, 466] width 1335 height 436
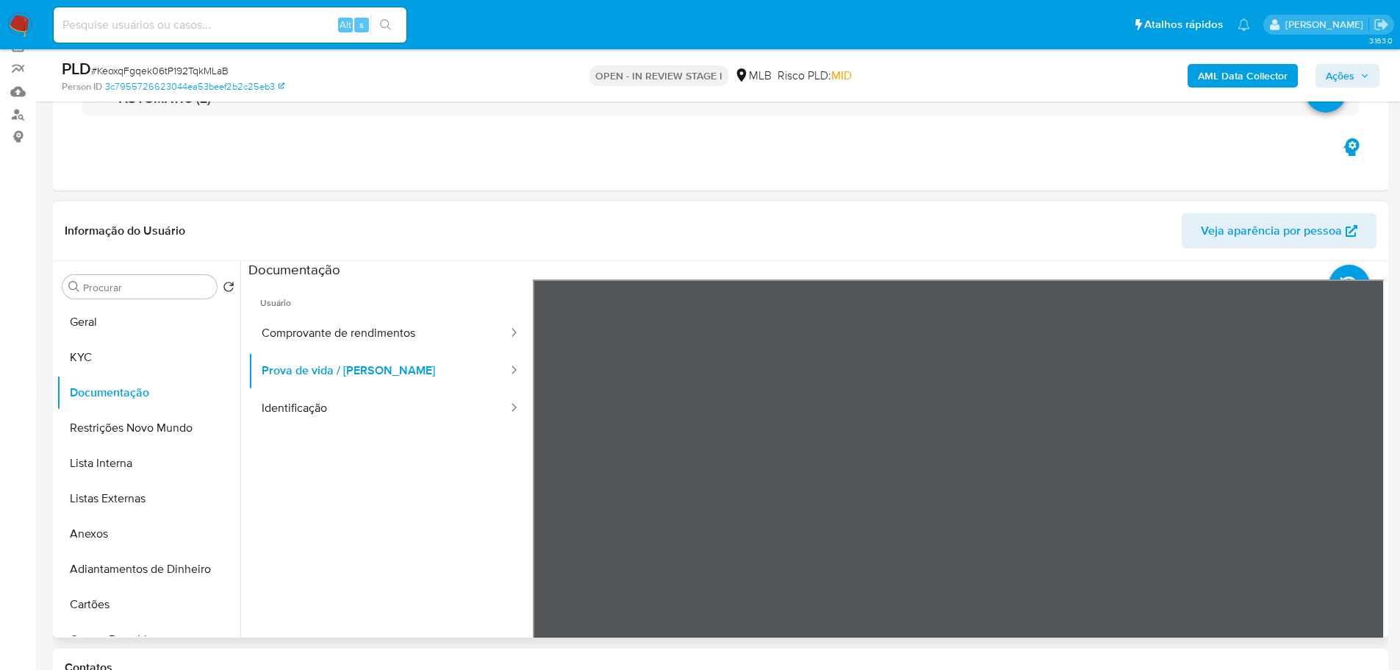
scroll to position [147, 0]
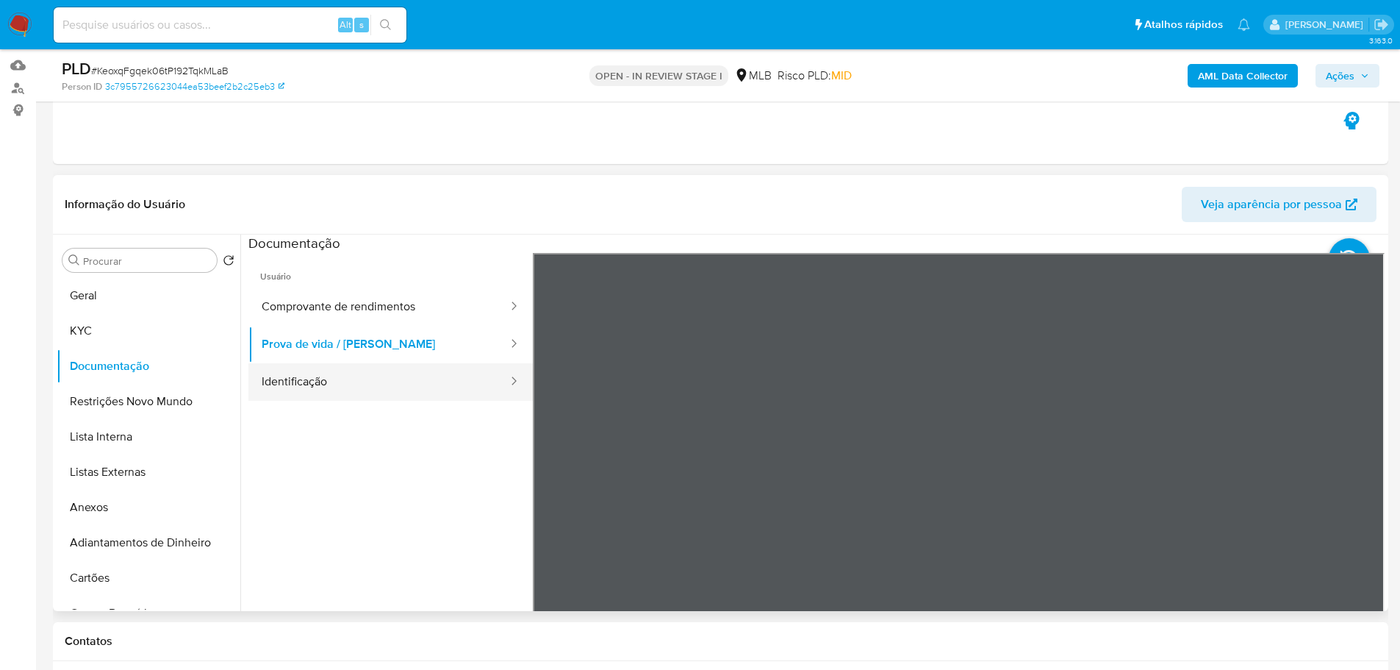
click at [365, 378] on button "Identificação" at bounding box center [378, 381] width 261 height 37
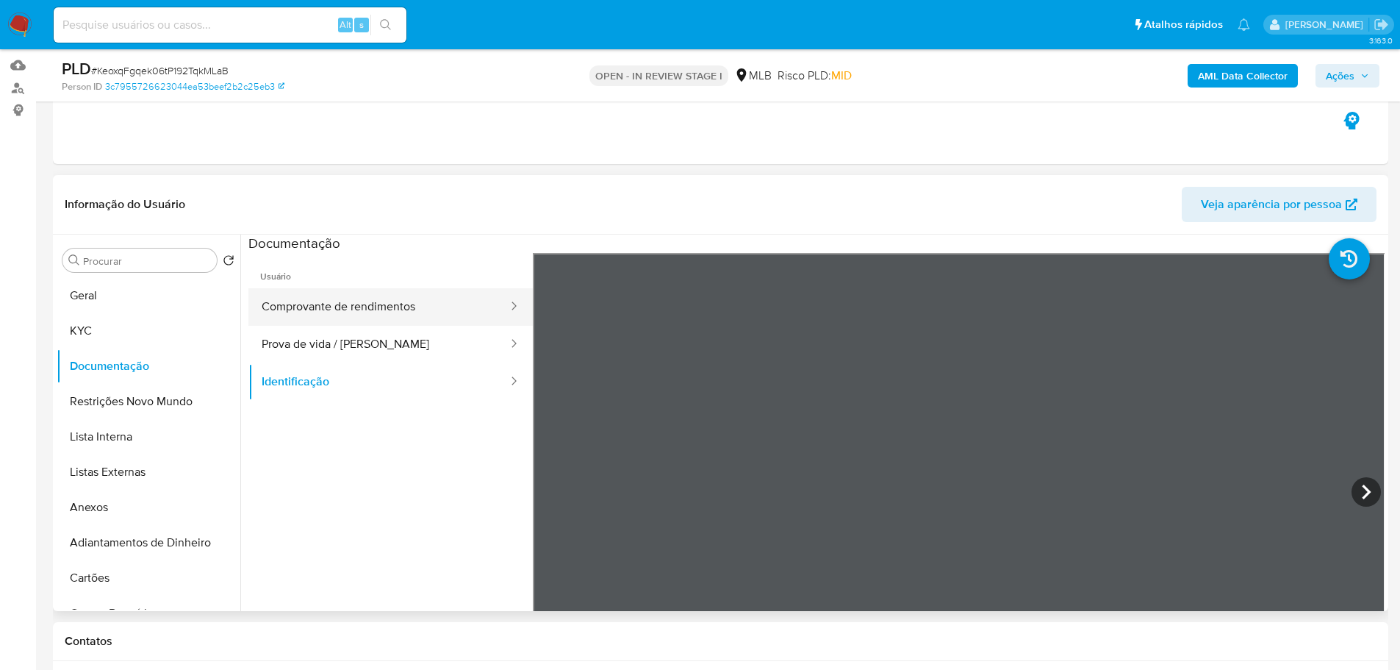
click at [340, 292] on button "Comprovante de rendimentos" at bounding box center [378, 306] width 261 height 37
click at [995, 205] on div "Informação do Usuário Veja aparência por pessoa Procurar Retornar ao pedido pad…" at bounding box center [720, 393] width 1335 height 436
click at [1352, 498] on icon at bounding box center [1366, 491] width 29 height 29
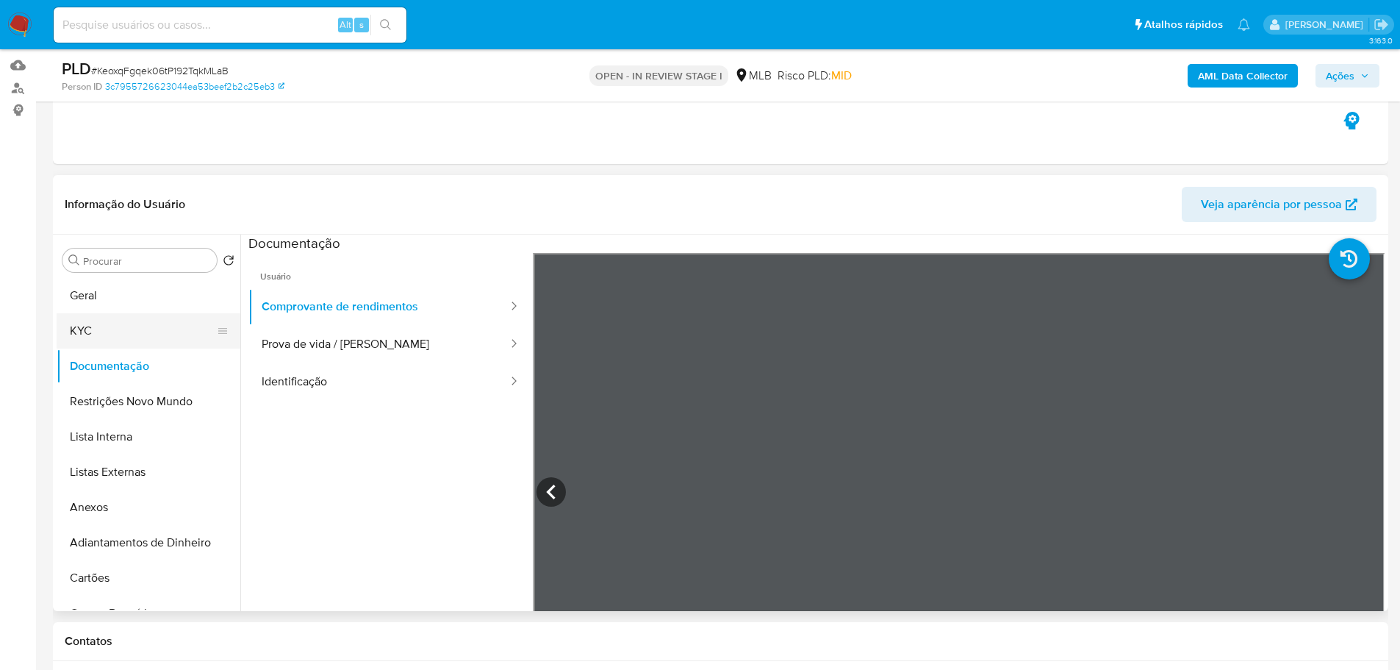
click at [99, 324] on button "KYC" at bounding box center [143, 330] width 172 height 35
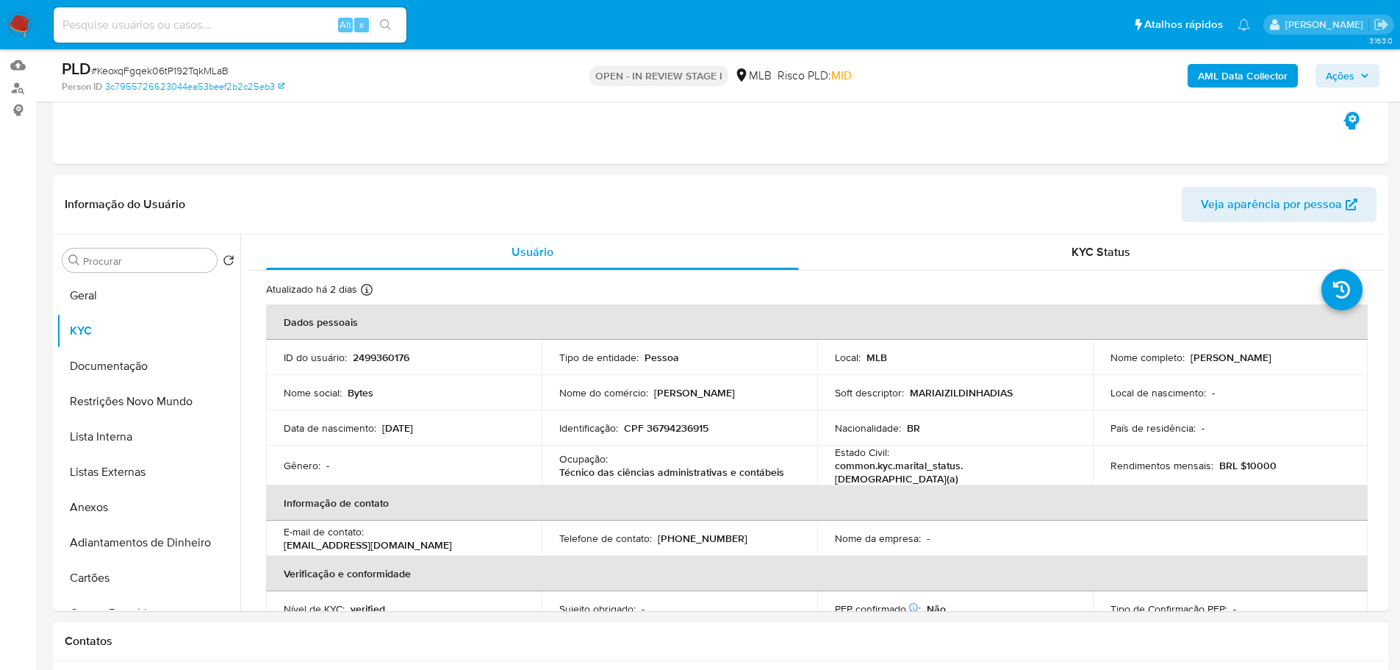
click at [606, 474] on p "Técnico das ciências administrativas e contábeis" at bounding box center [671, 471] width 225 height 13
copy div "Ocupação : Técnico das ciências administrativas e contábeis"
click at [738, 480] on td "Ocupação : Técnico das ciências administrativas e contábeis" at bounding box center [680, 465] width 276 height 40
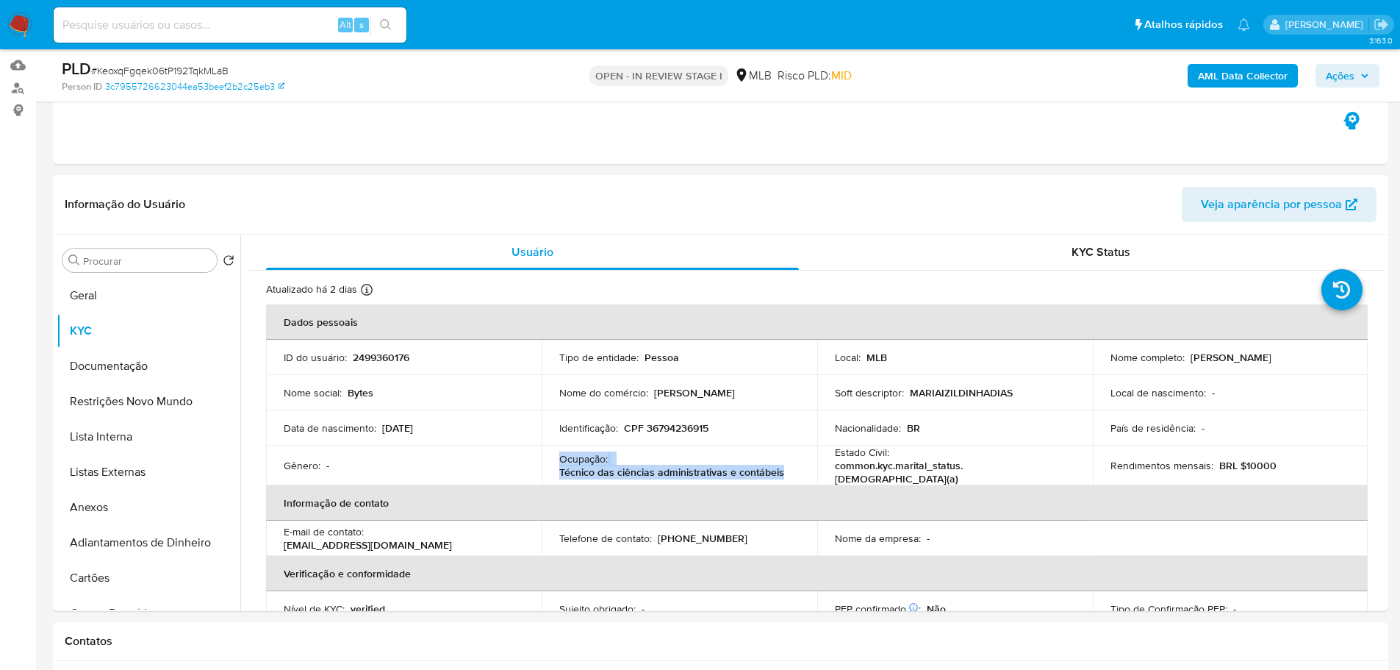
click at [775, 467] on p "Técnico das ciências administrativas e contábeis" at bounding box center [671, 471] width 225 height 13
drag, startPoint x: 783, startPoint y: 468, endPoint x: 556, endPoint y: 475, distance: 226.5
click at [556, 475] on td "Ocupação : Técnico das ciências administrativas e contábeis" at bounding box center [680, 465] width 276 height 40
copy p "Técnico das ciências administrativas e contábeis"
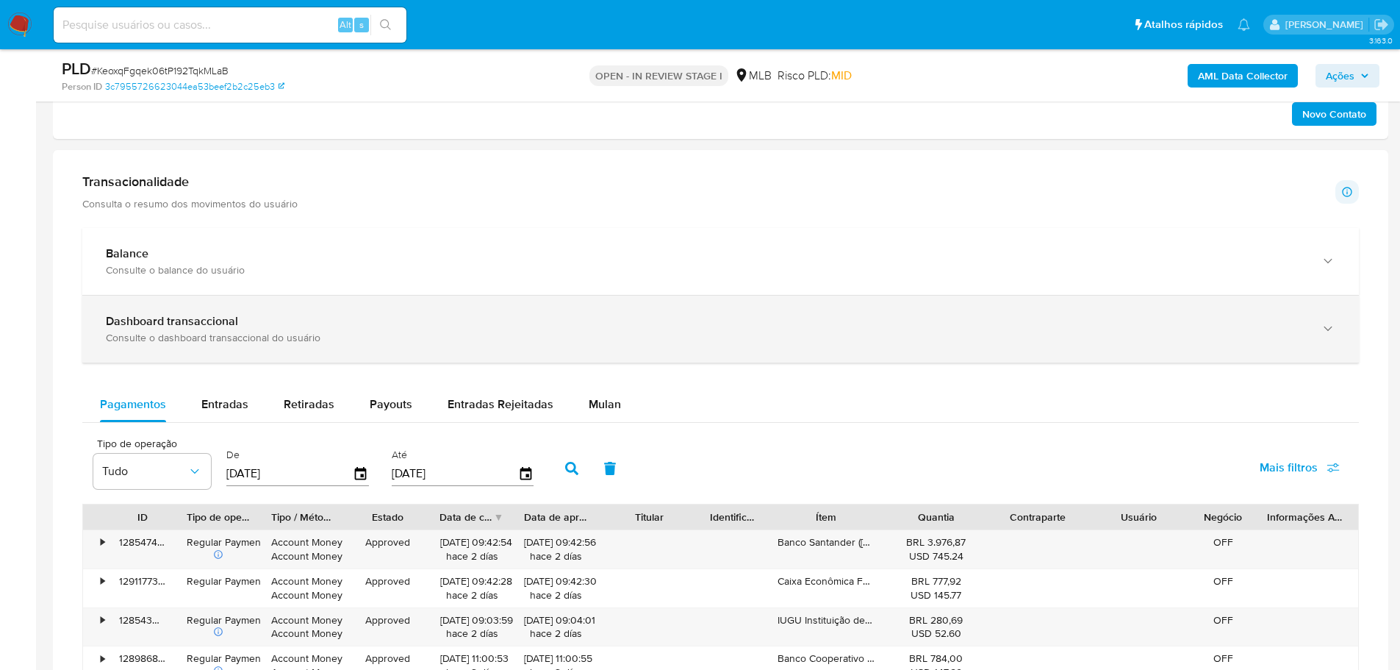
scroll to position [882, 0]
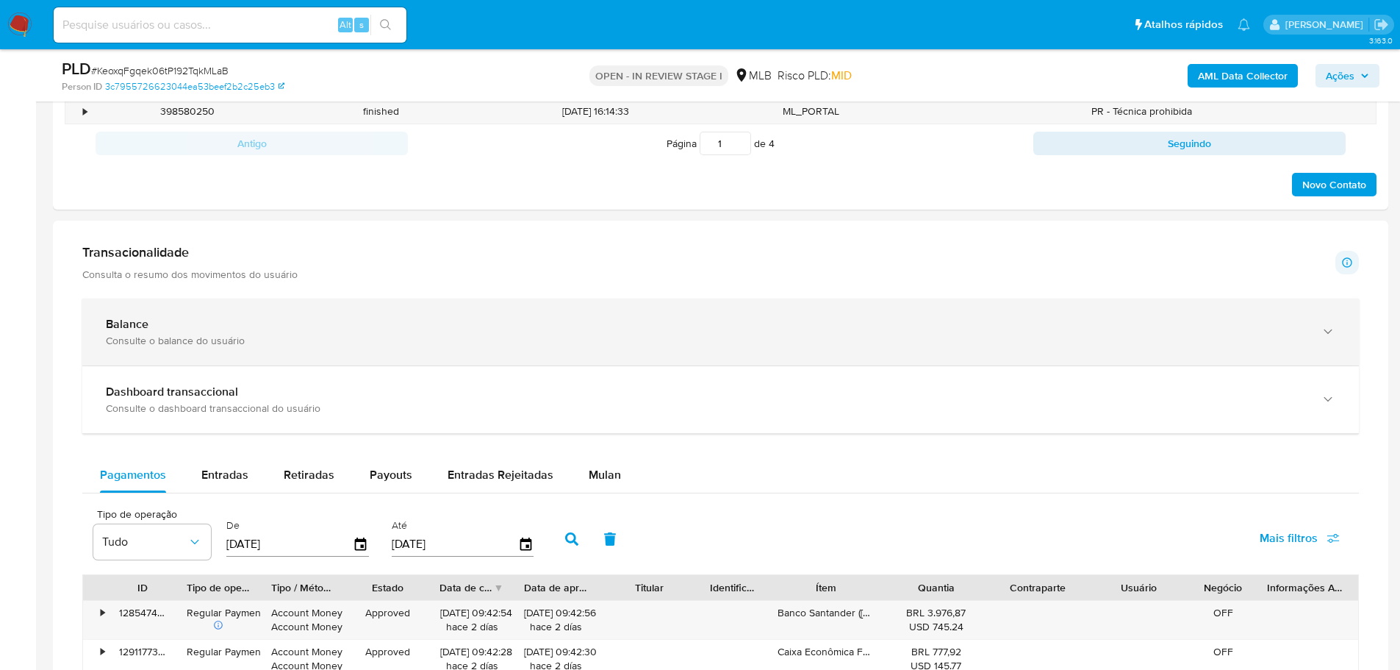
click at [285, 328] on div "Balance" at bounding box center [706, 324] width 1200 height 15
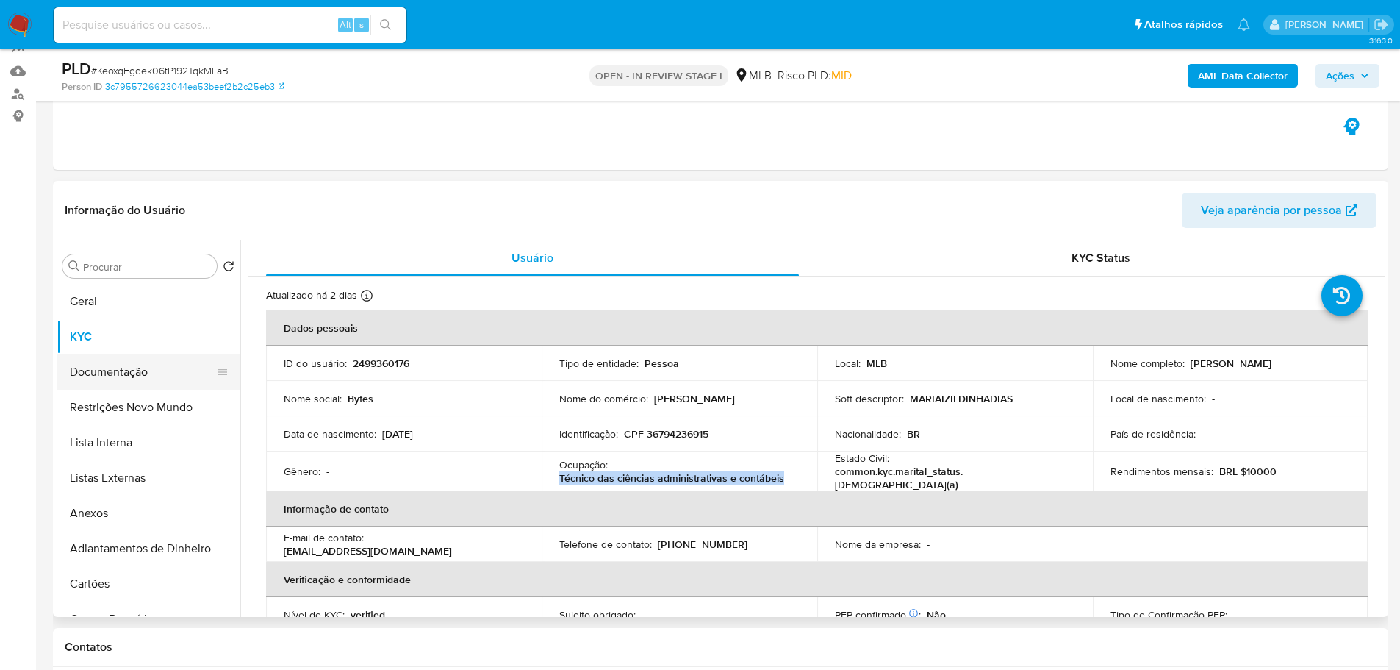
scroll to position [220, 0]
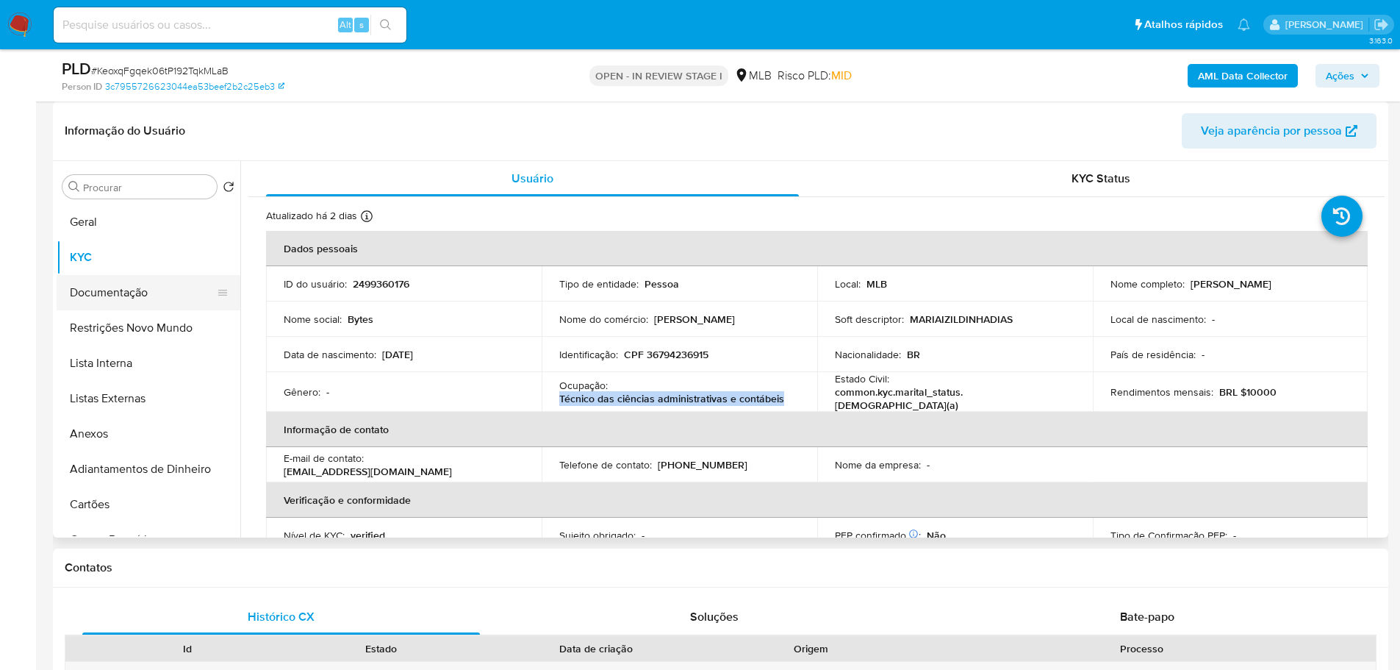
drag, startPoint x: 150, startPoint y: 276, endPoint x: 182, endPoint y: 275, distance: 32.4
click at [150, 276] on button "Documentação" at bounding box center [143, 292] width 172 height 35
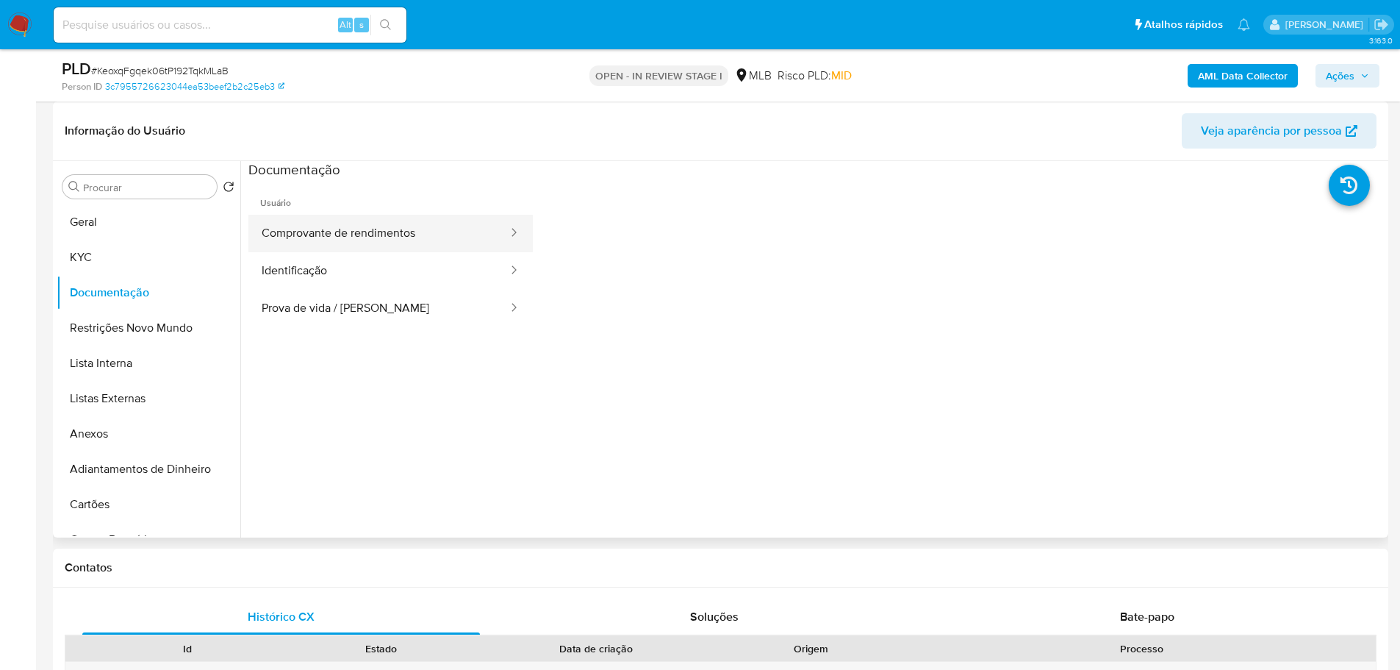
click at [326, 228] on button "Comprovante de rendimentos" at bounding box center [378, 233] width 261 height 37
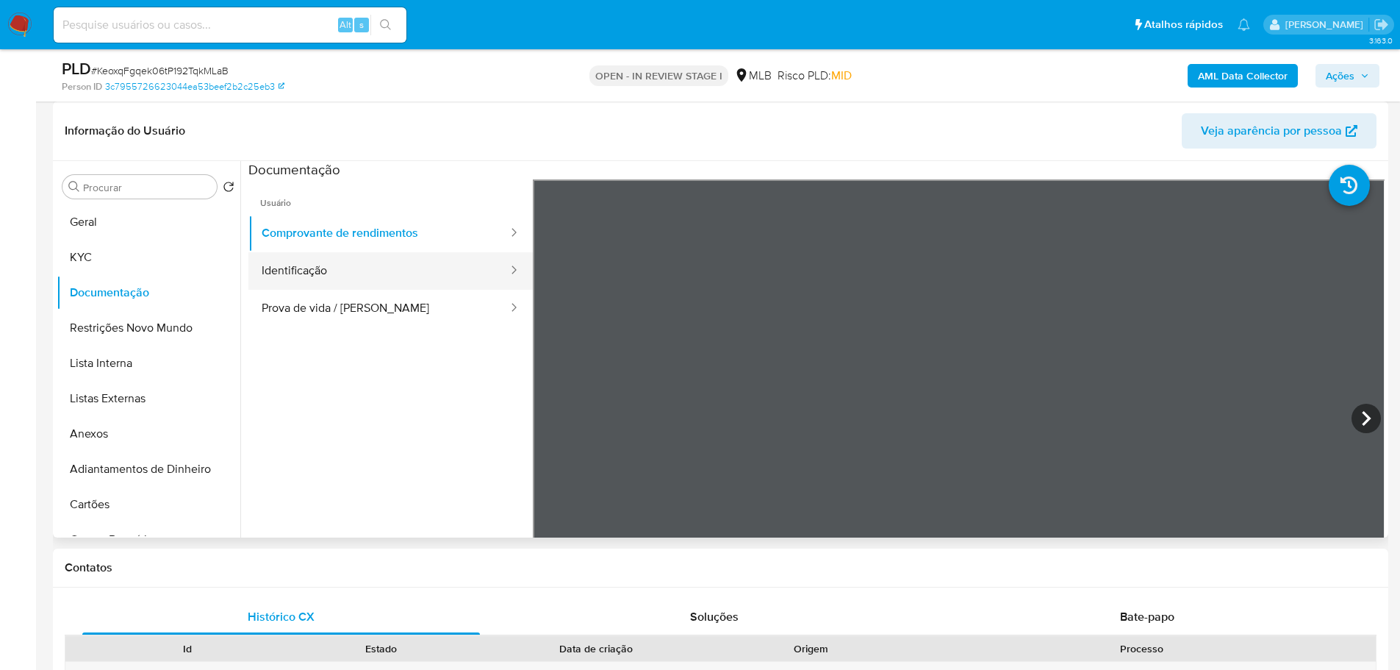
click at [353, 269] on button "Identificação" at bounding box center [378, 270] width 261 height 37
click at [85, 262] on button "KYC" at bounding box center [143, 257] width 172 height 35
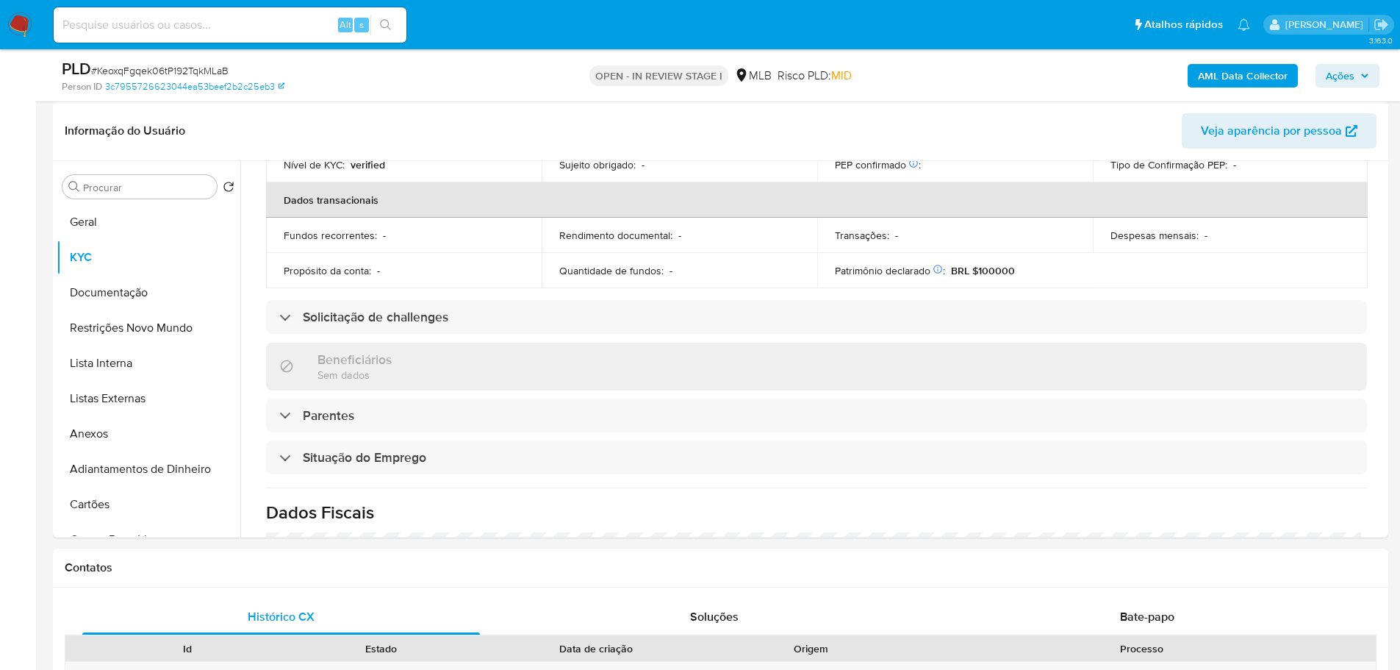
scroll to position [612, 0]
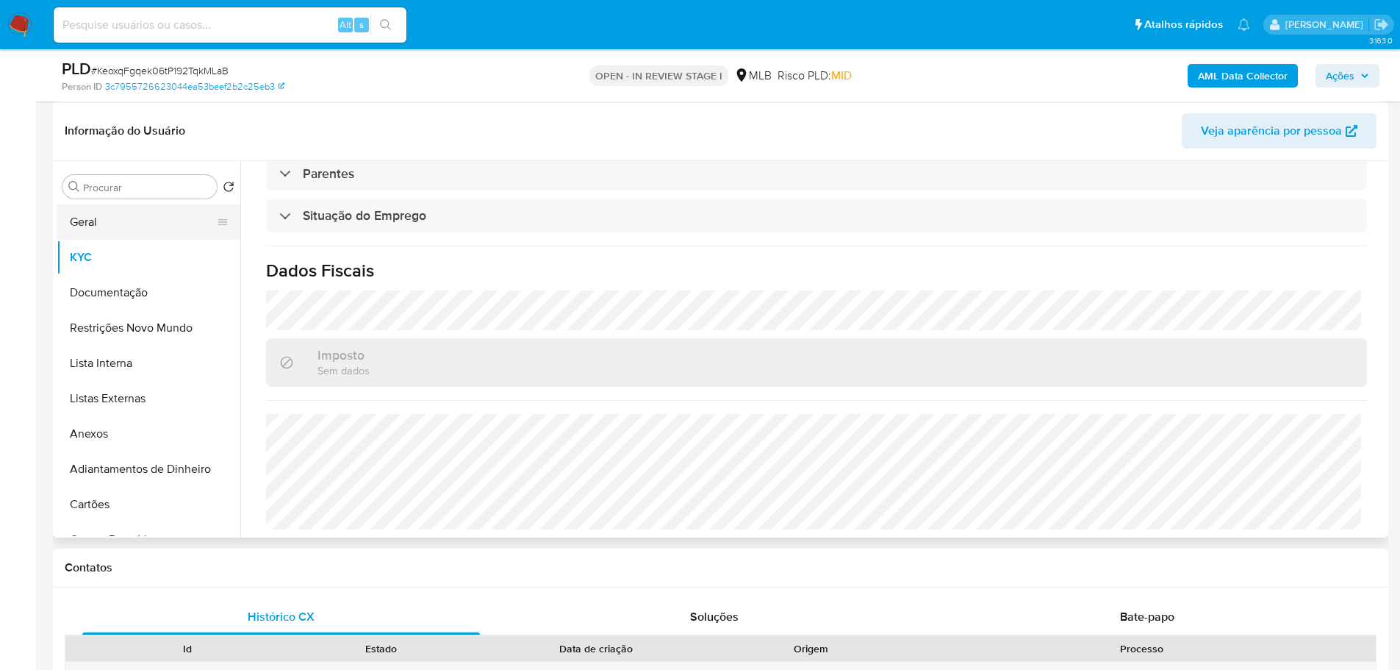
click at [101, 219] on button "Geral" at bounding box center [143, 221] width 172 height 35
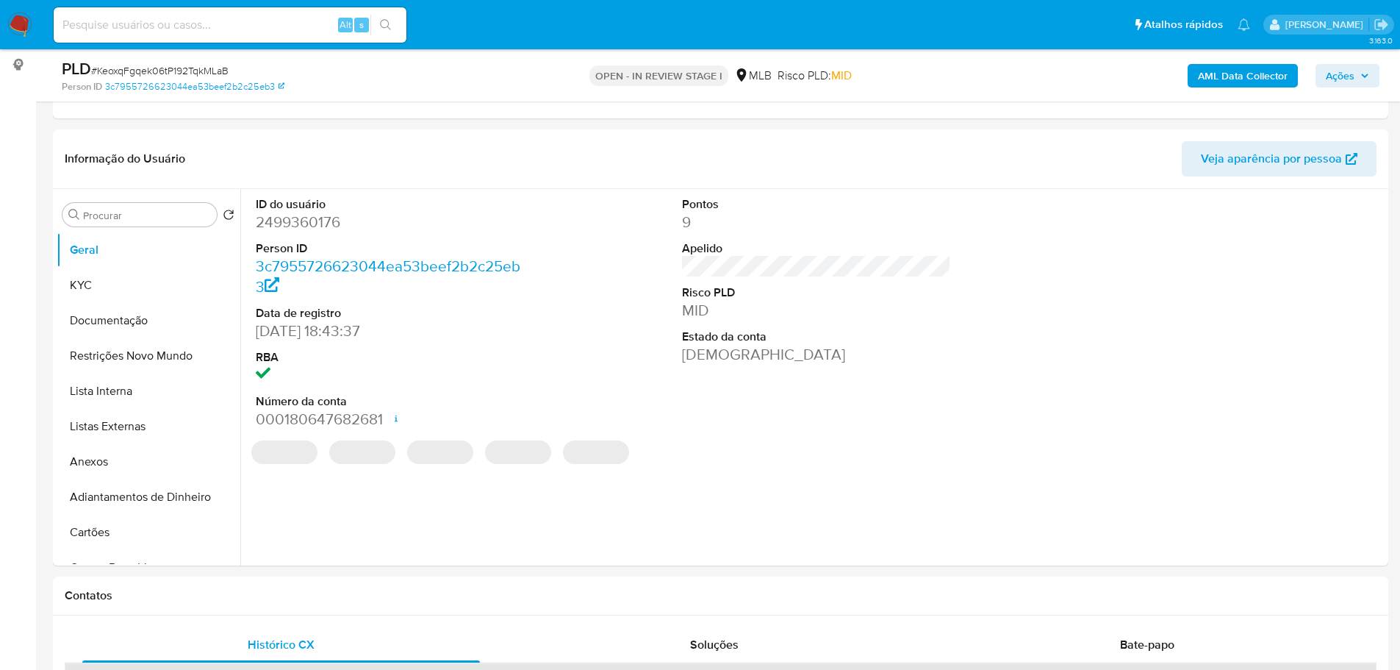
scroll to position [185, 0]
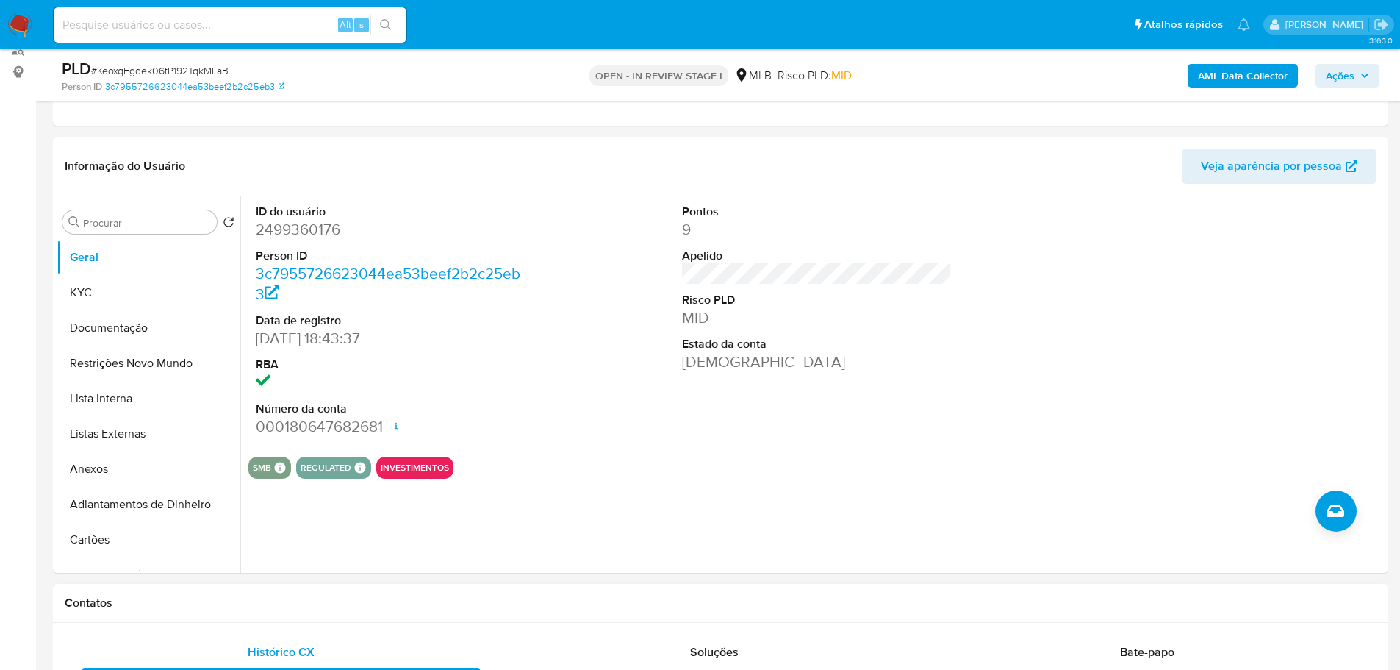
drag, startPoint x: 314, startPoint y: 603, endPoint x: 306, endPoint y: 601, distance: 7.7
click at [313, 604] on h1 "Contatos" at bounding box center [721, 602] width 1312 height 15
click at [137, 290] on button "KYC" at bounding box center [143, 292] width 172 height 35
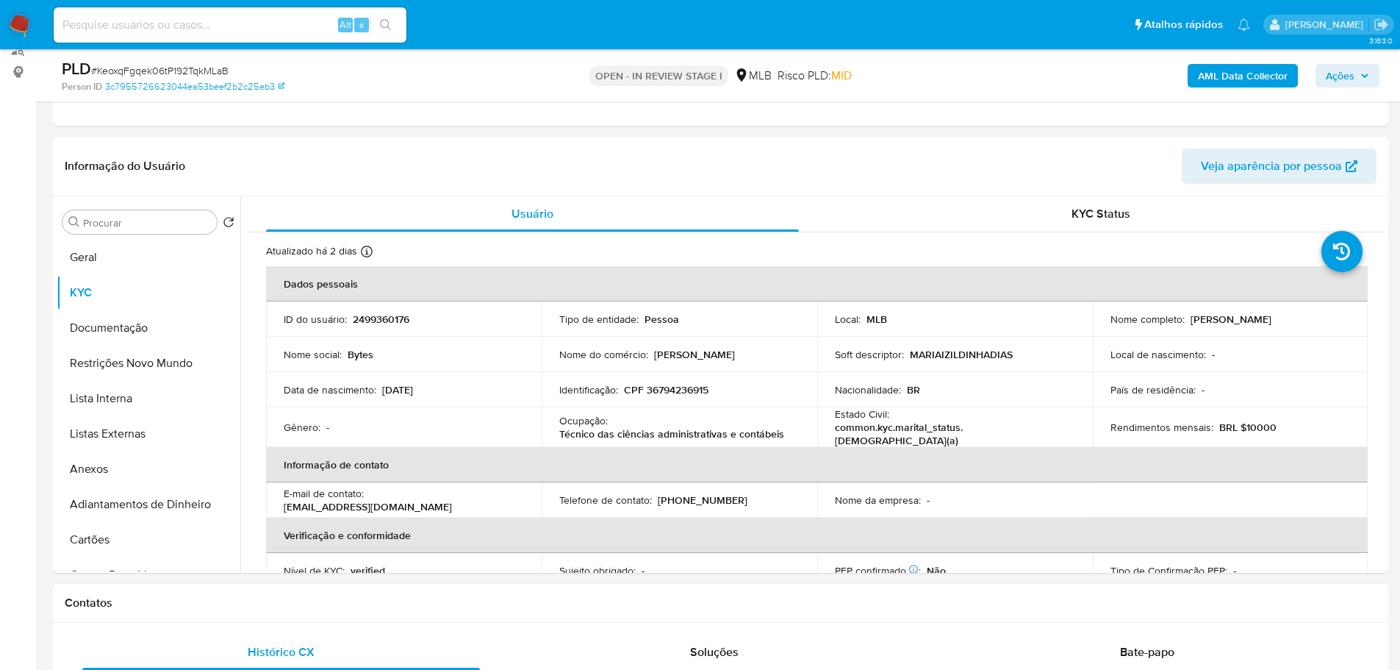
click at [215, 599] on h1 "Contatos" at bounding box center [721, 602] width 1312 height 15
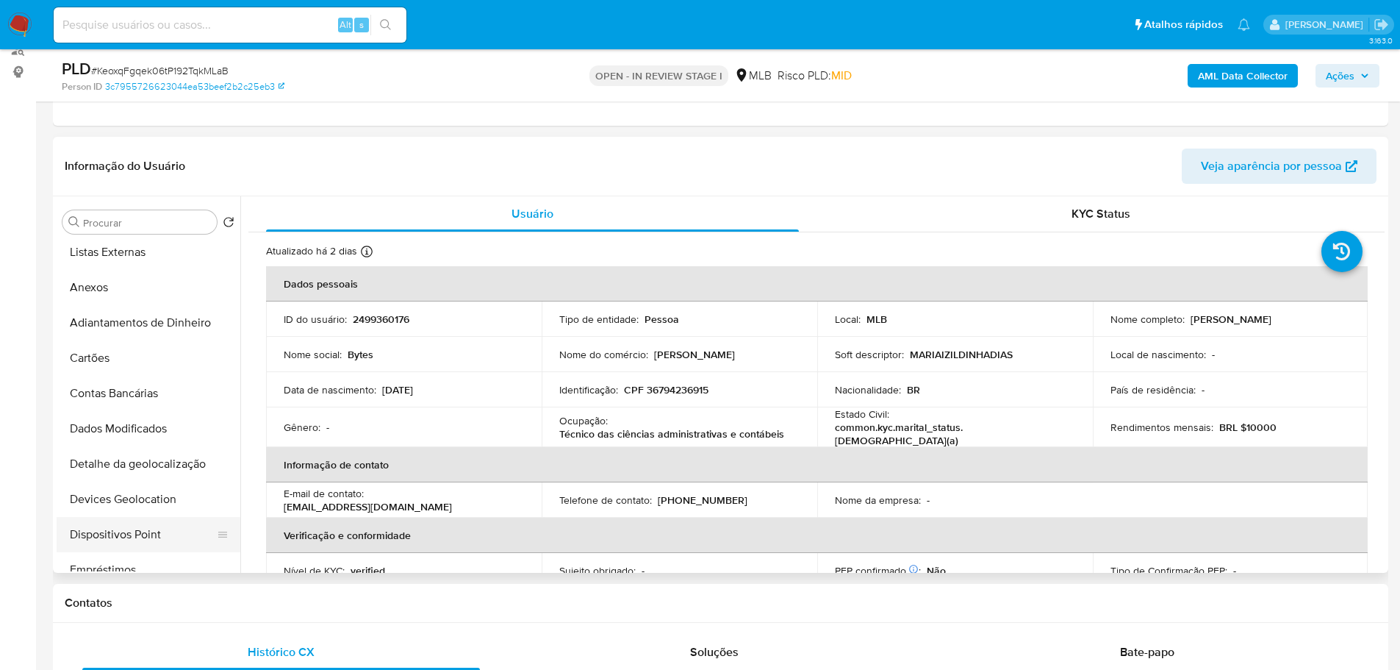
scroll to position [294, 0]
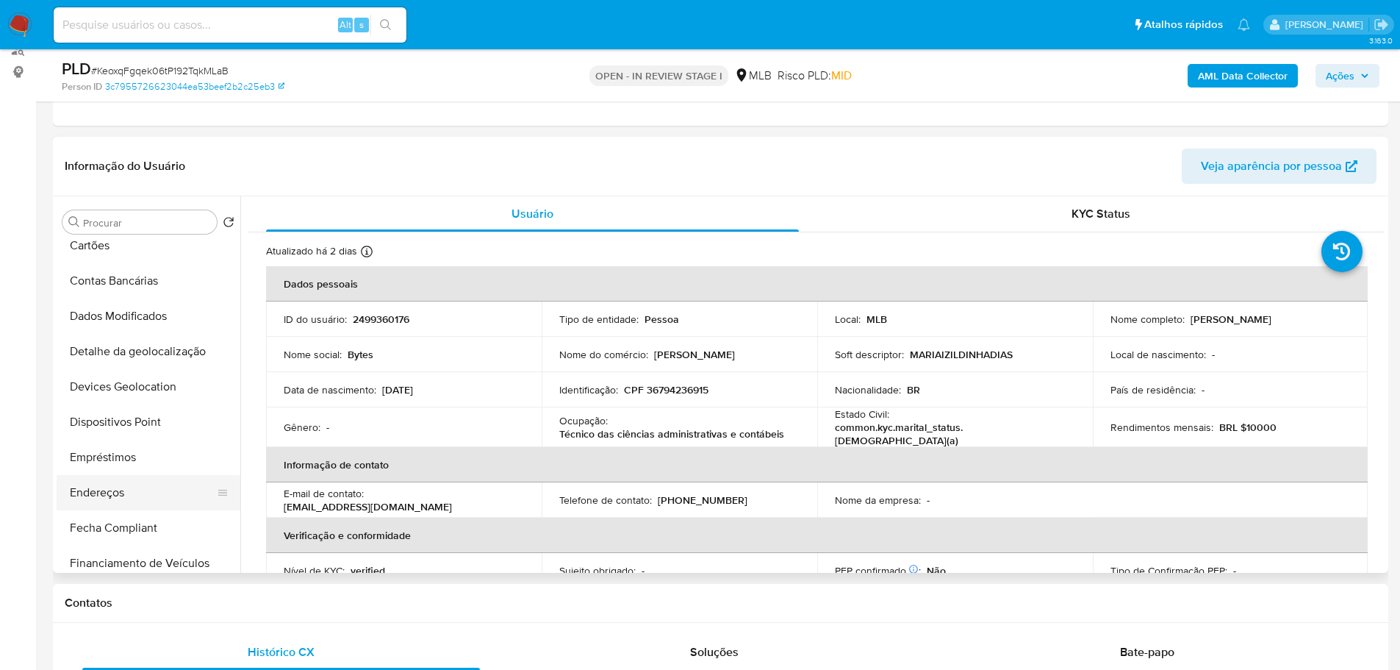
click at [114, 479] on button "Endereços" at bounding box center [143, 492] width 172 height 35
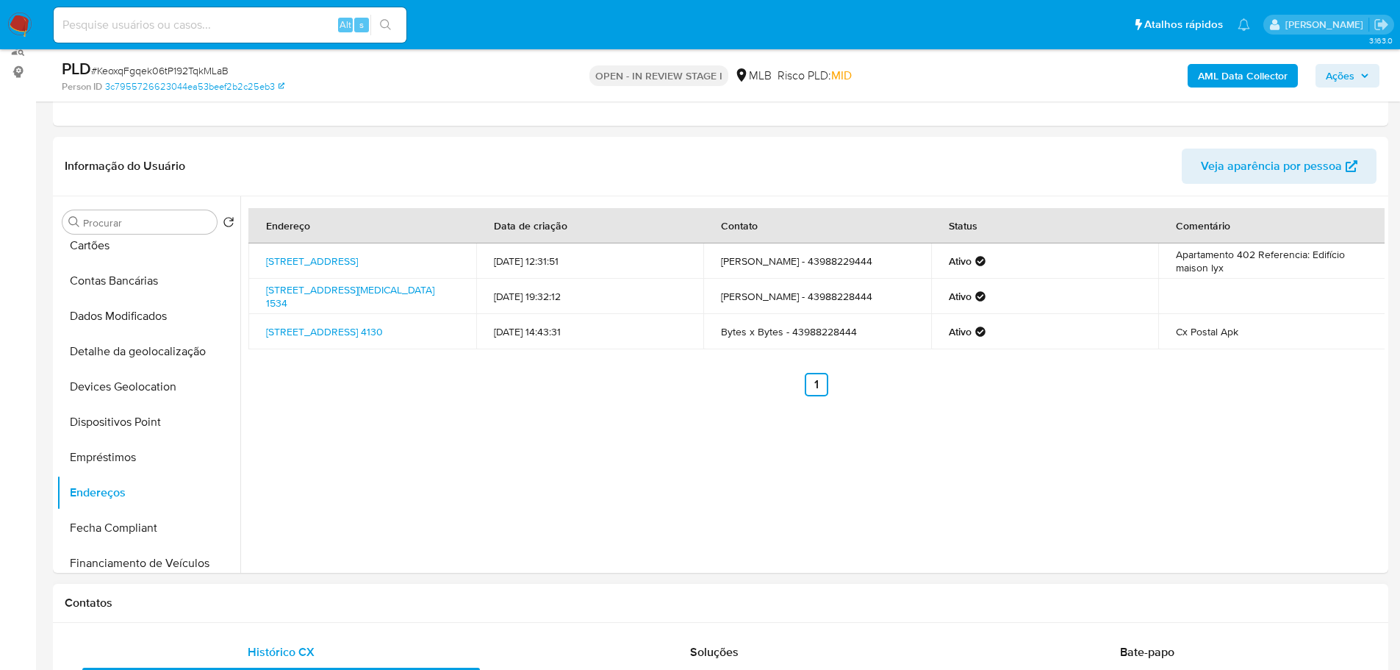
drag, startPoint x: 398, startPoint y: 600, endPoint x: 243, endPoint y: 498, distance: 185.1
click at [396, 600] on h1 "Contatos" at bounding box center [721, 602] width 1312 height 15
click at [174, 357] on button "Detalhe da geolocalização" at bounding box center [143, 351] width 172 height 35
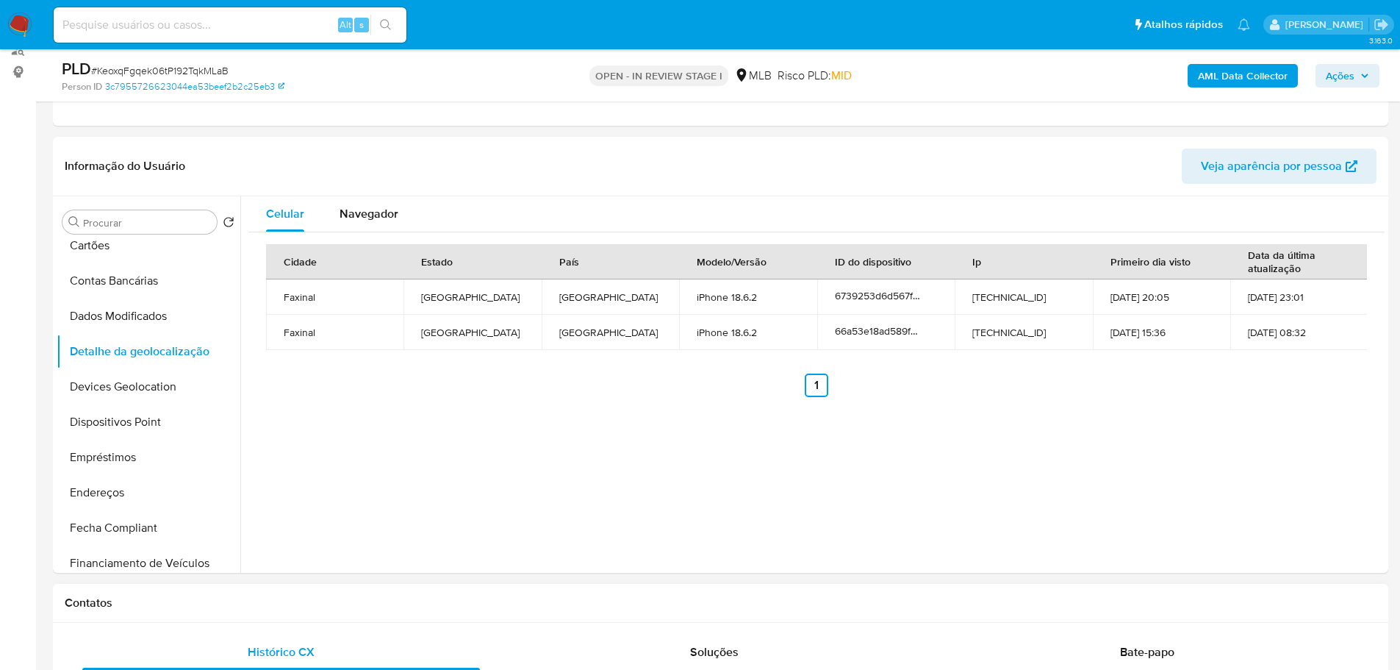
click at [224, 600] on h1 "Contatos" at bounding box center [721, 602] width 1312 height 15
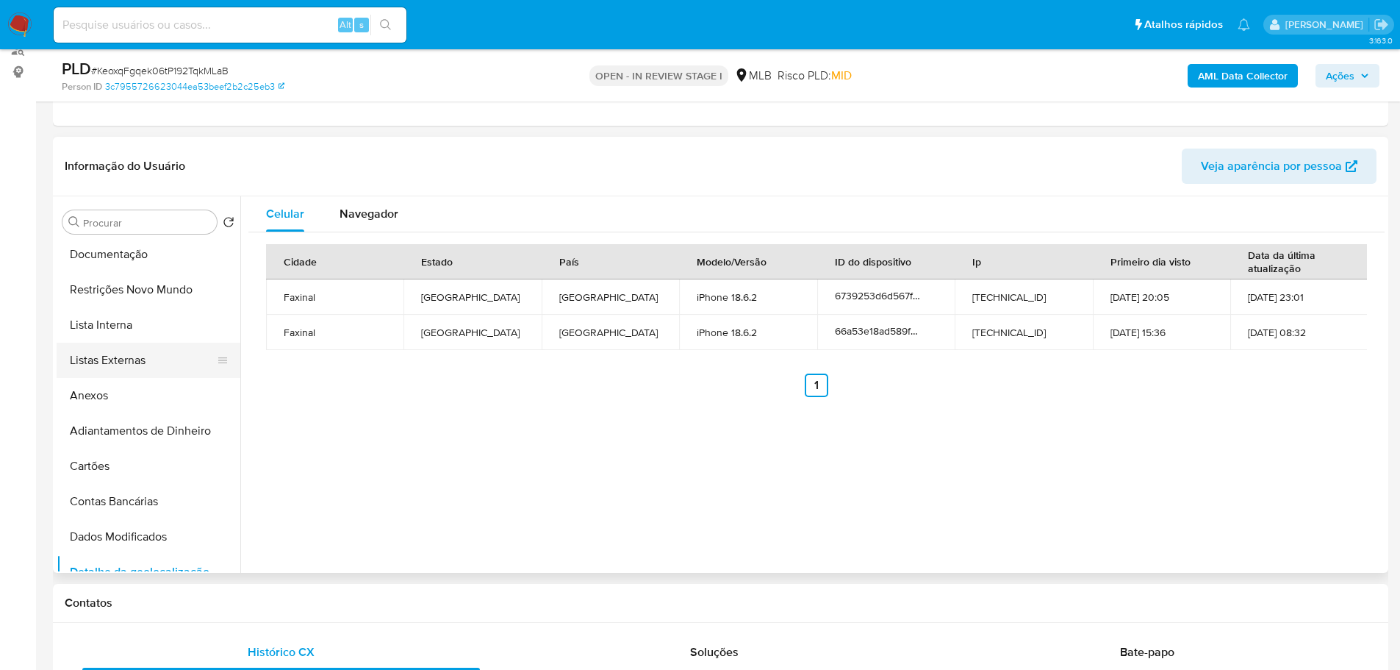
scroll to position [0, 0]
click at [150, 365] on button "Restrições Novo Mundo" at bounding box center [143, 362] width 172 height 35
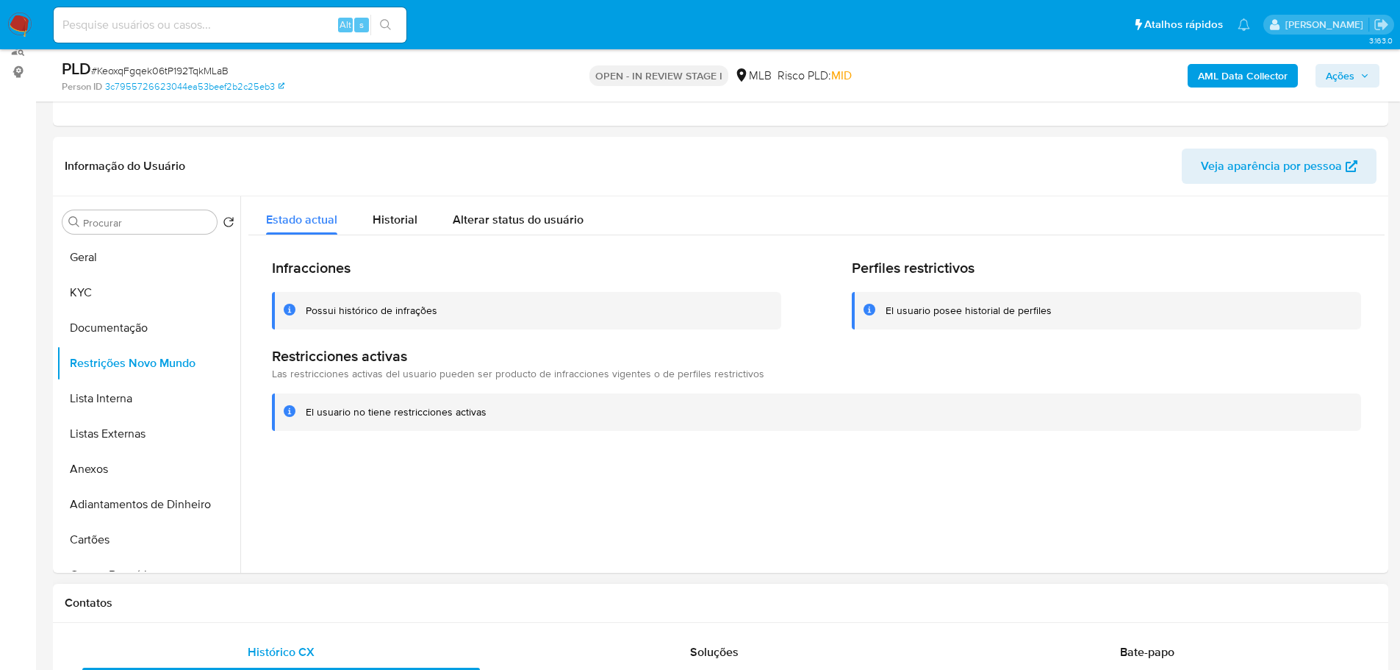
click at [316, 596] on h1 "Contatos" at bounding box center [721, 602] width 1312 height 15
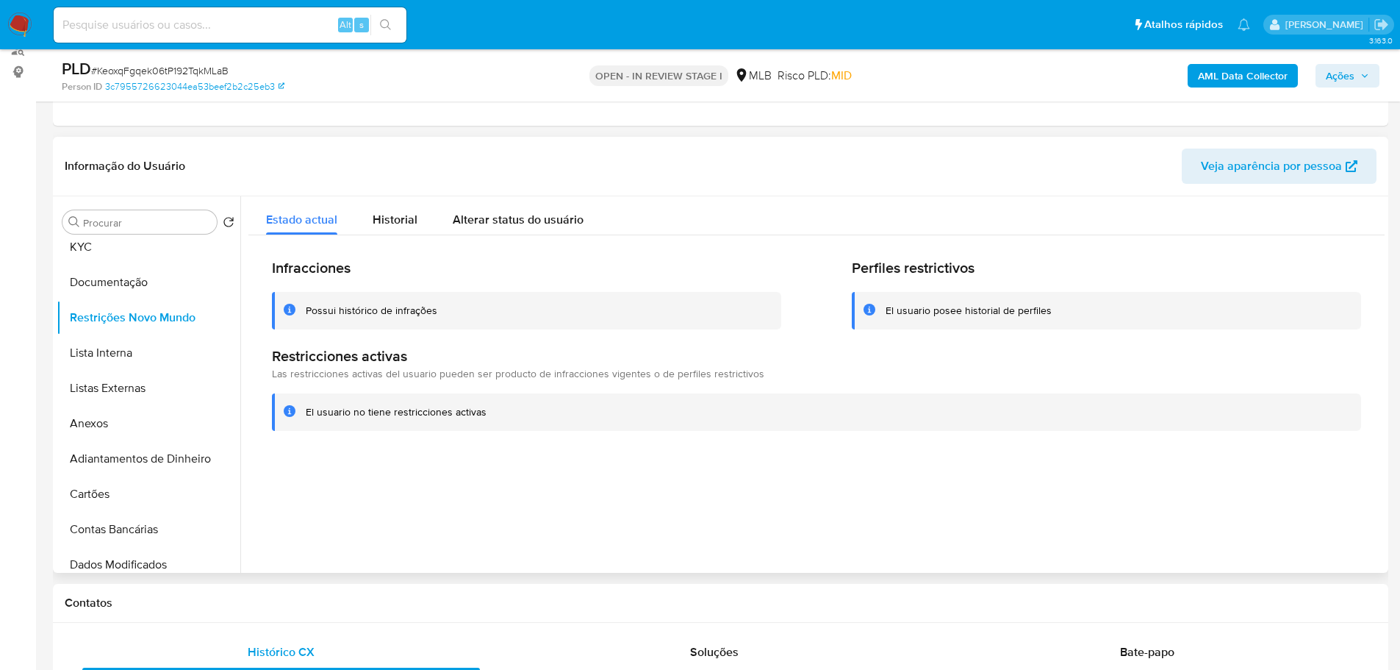
scroll to position [294, 0]
click at [146, 427] on button "Dispositivos Point" at bounding box center [143, 421] width 172 height 35
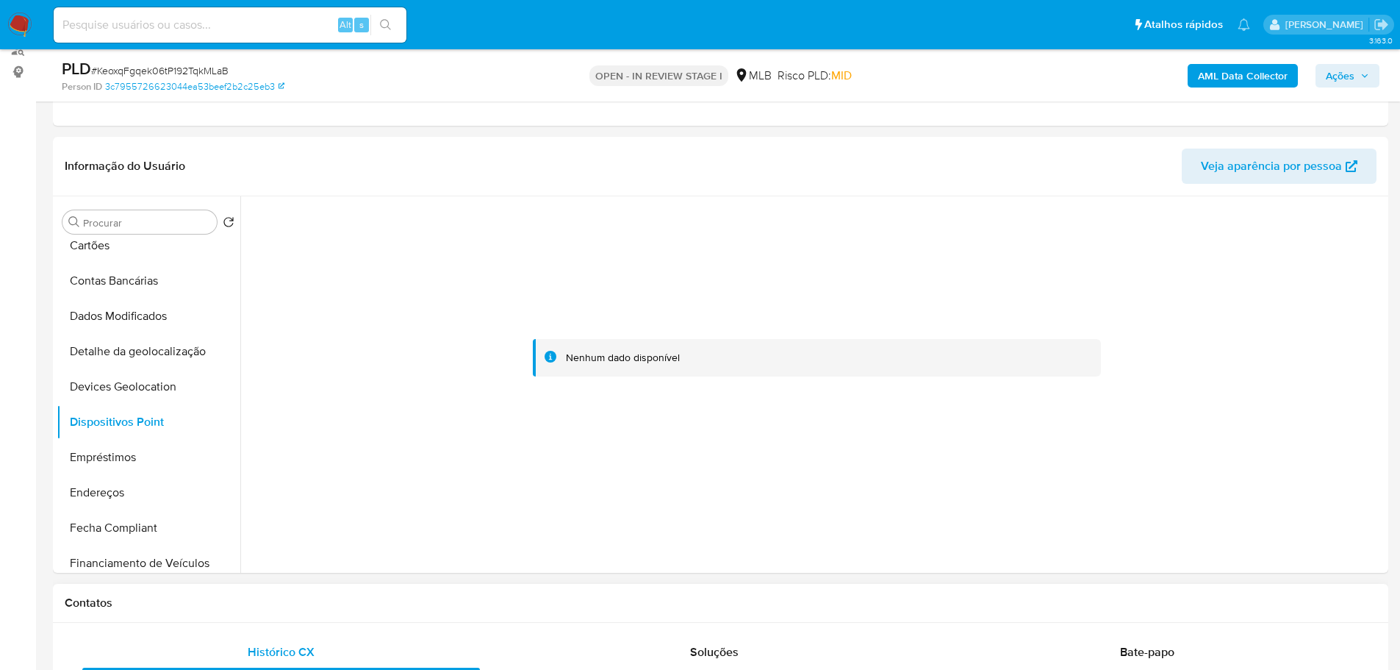
click at [531, 606] on h1 "Contatos" at bounding box center [721, 602] width 1312 height 15
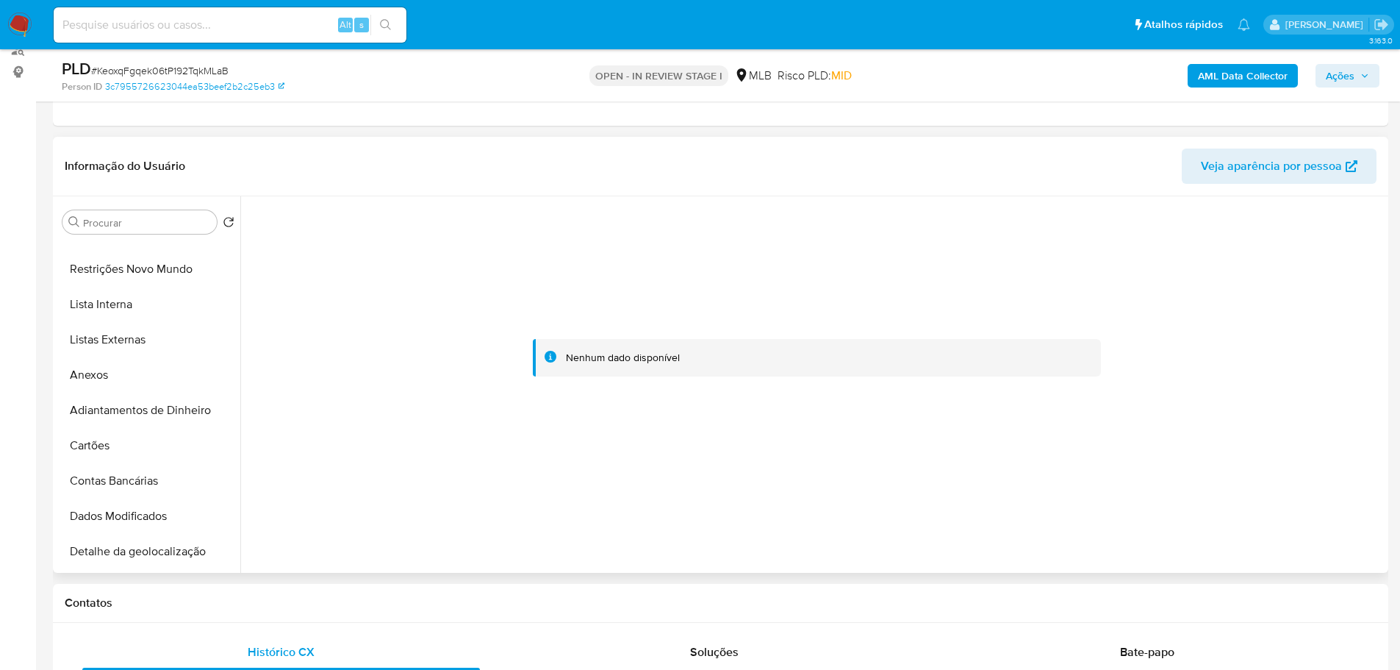
scroll to position [0, 0]
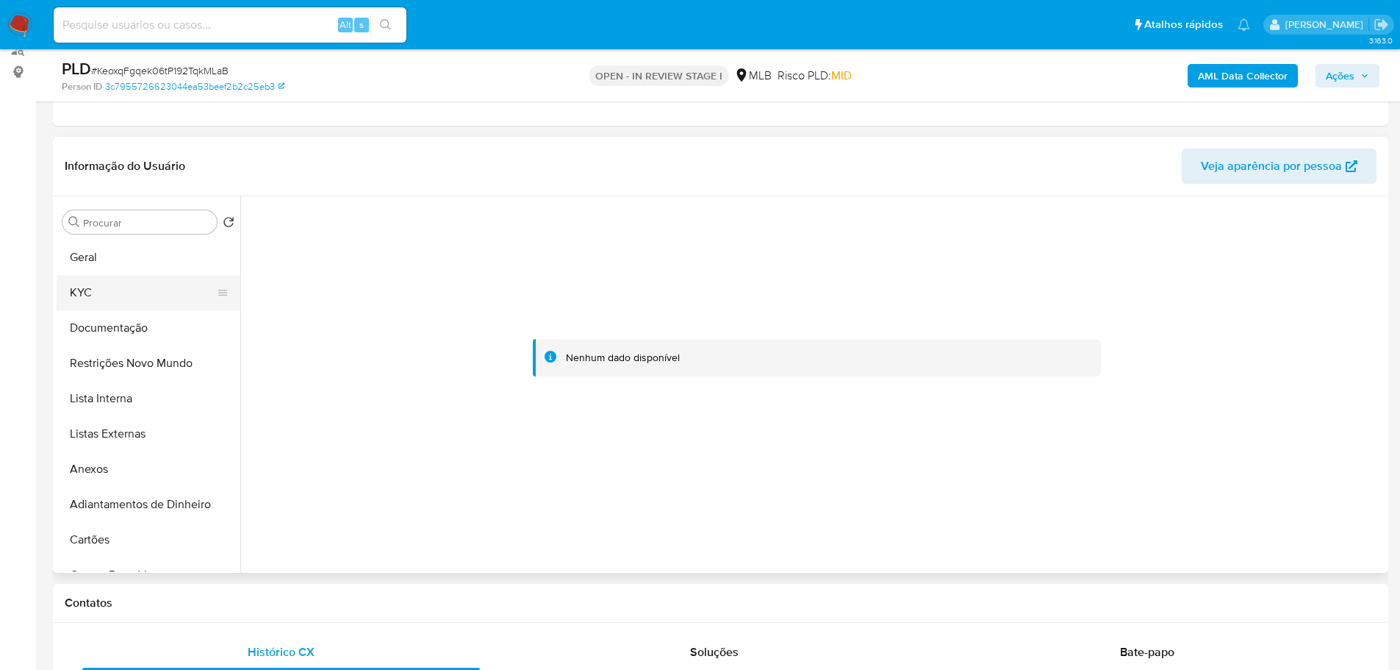
click at [104, 282] on button "KYC" at bounding box center [143, 292] width 172 height 35
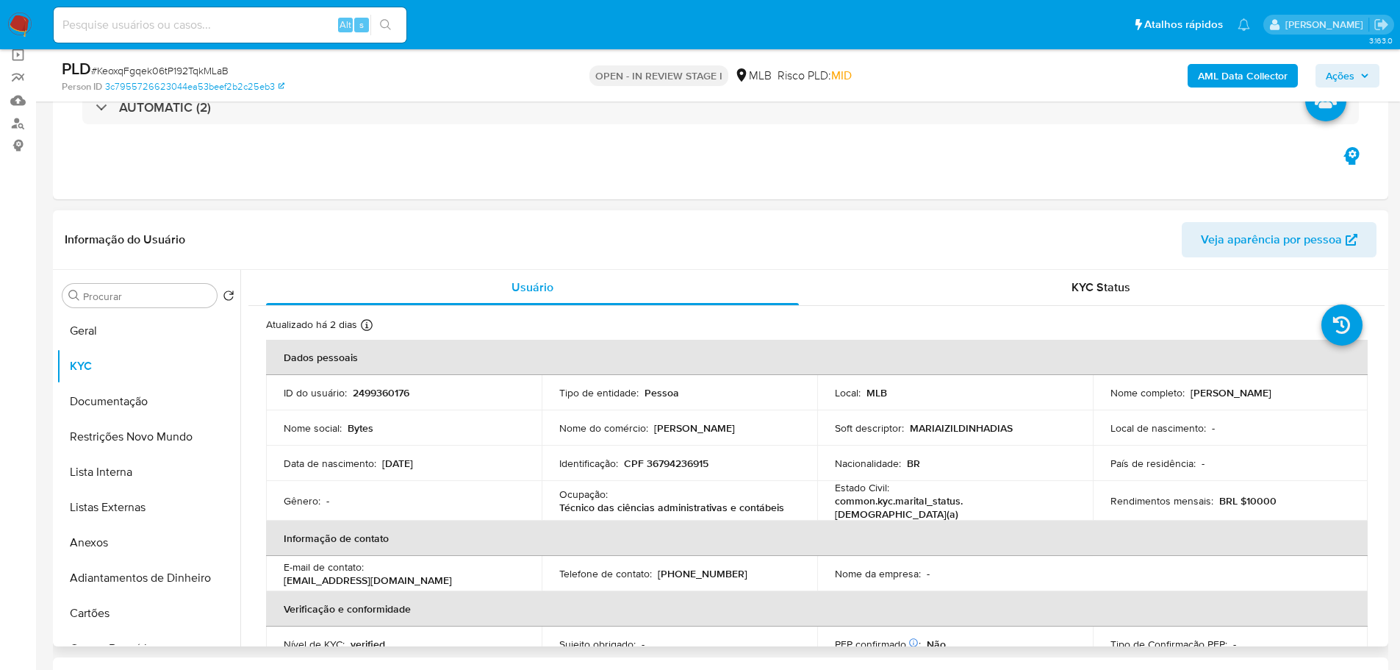
click at [686, 466] on p "CPF 36794236915" at bounding box center [666, 462] width 85 height 13
copy p "36794236915"
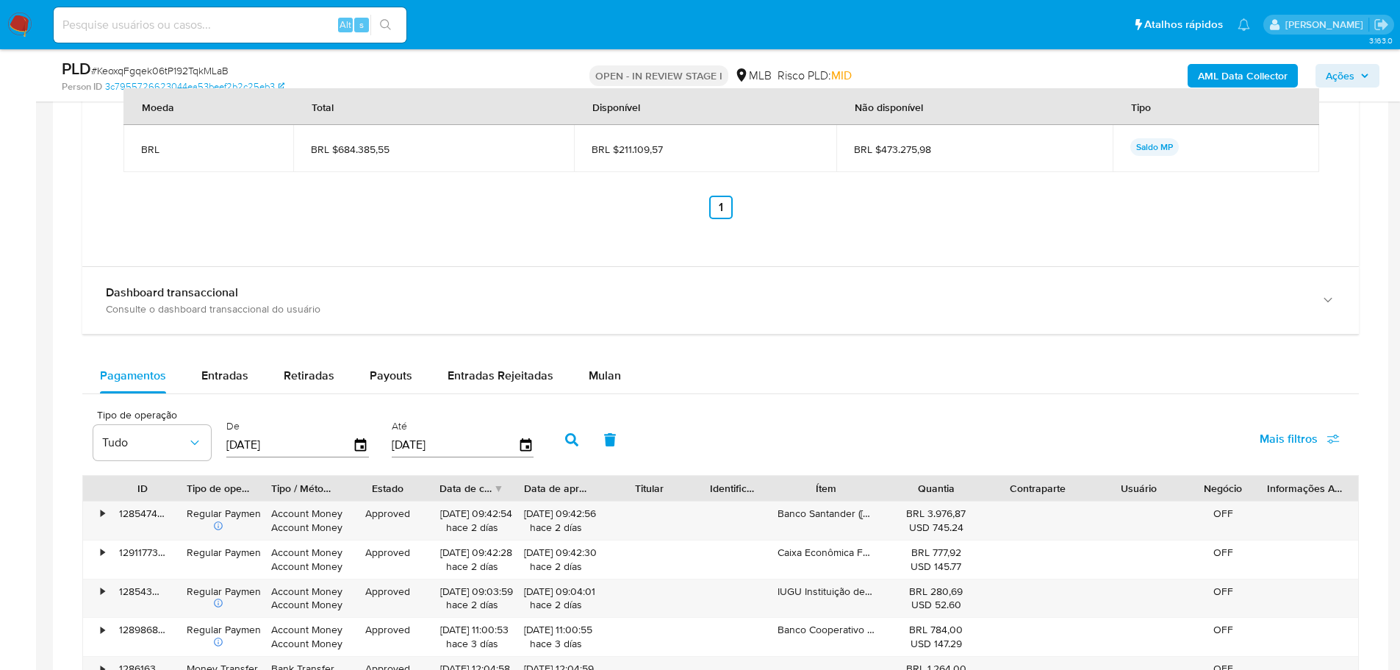
scroll to position [1508, 0]
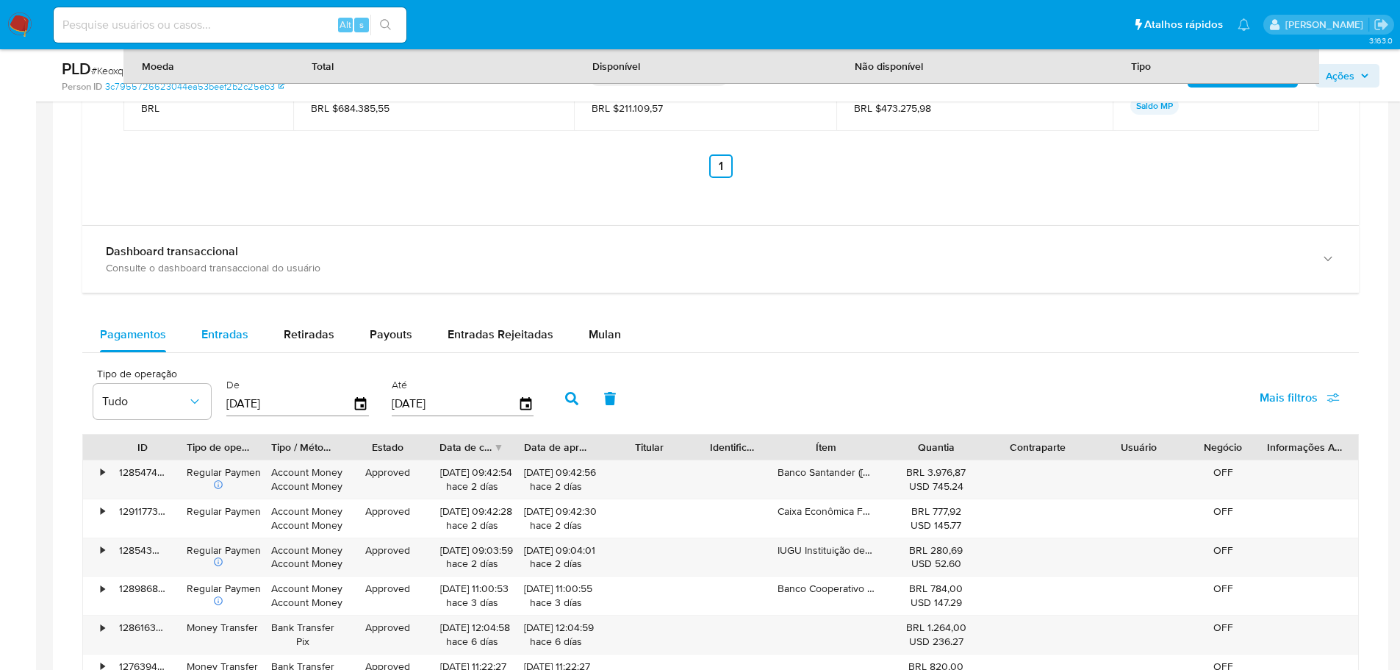
click at [202, 329] on span "Entradas" at bounding box center [224, 334] width 47 height 17
select select "10"
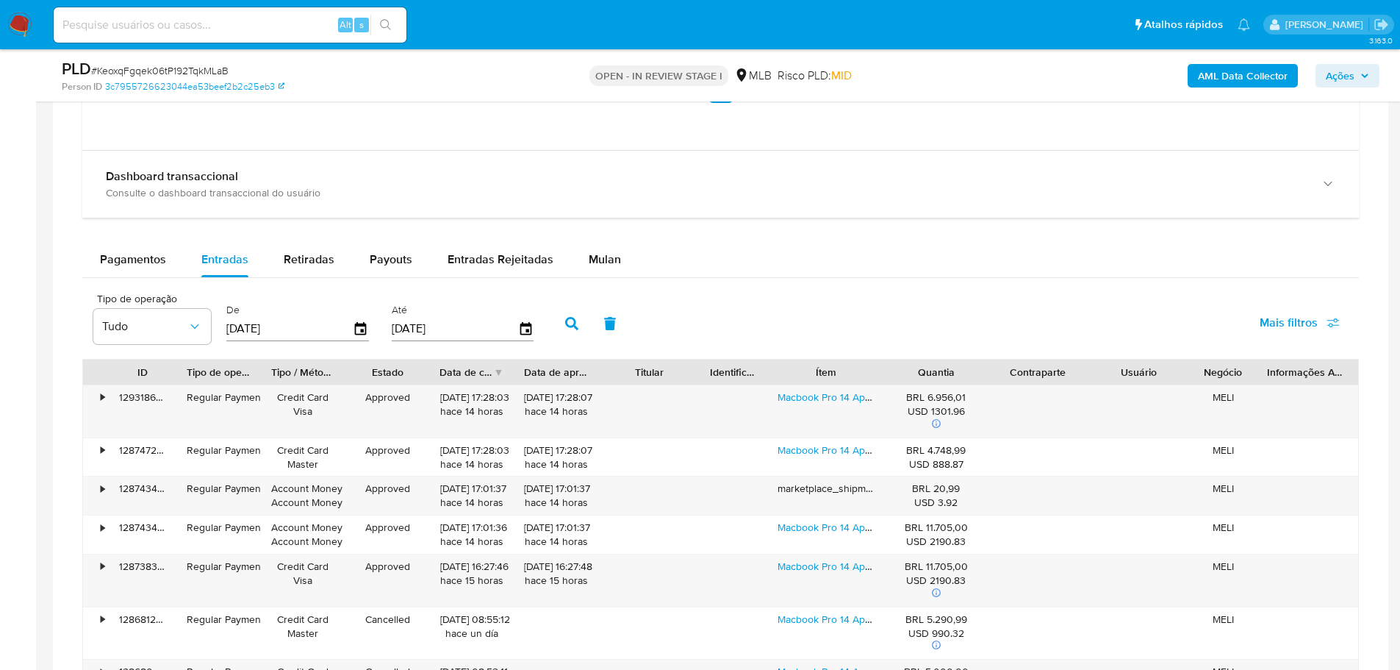
scroll to position [1655, 0]
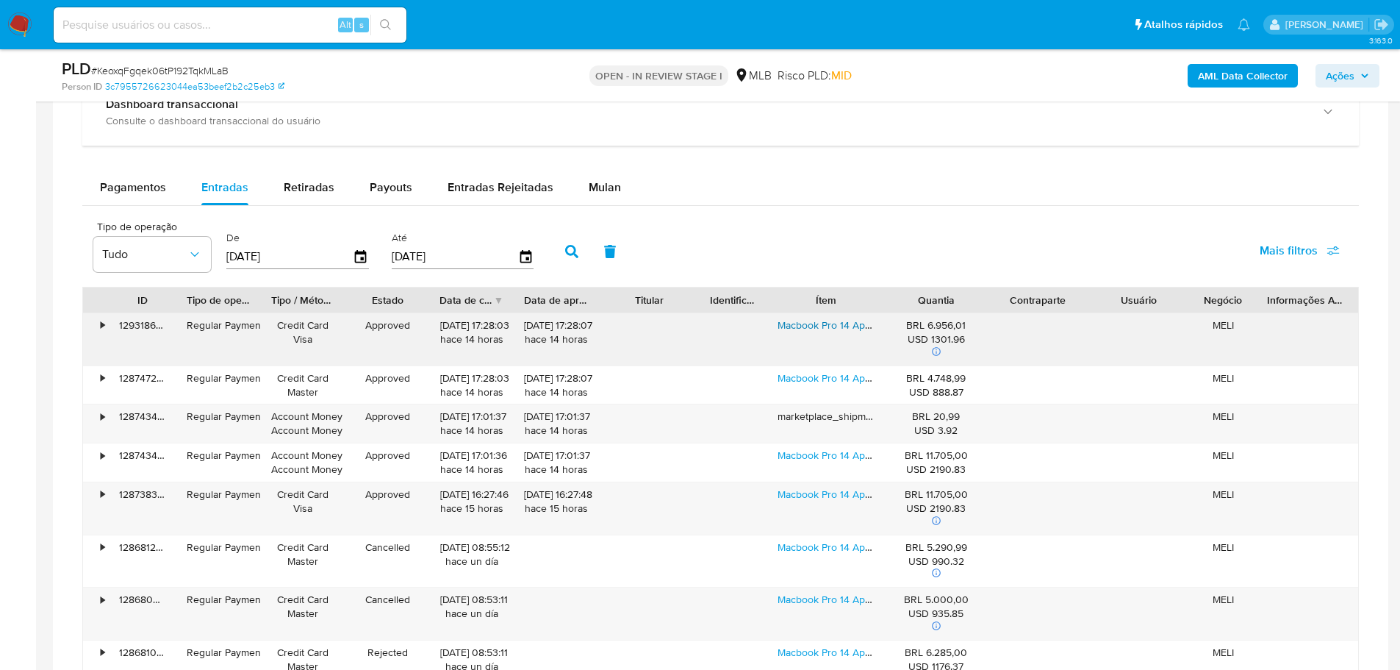
click at [808, 329] on link "Macbook Pro 14 Apple M4 Ssd De 16 Gb, 512 Gb De Espaço, Cor Preta" at bounding box center [938, 324] width 320 height 15
click at [826, 600] on link "Macbook Pro 14 Apple M4 Ssd De 16 Gb, 512 Gb De Espaço, Cor Preta" at bounding box center [938, 599] width 320 height 15
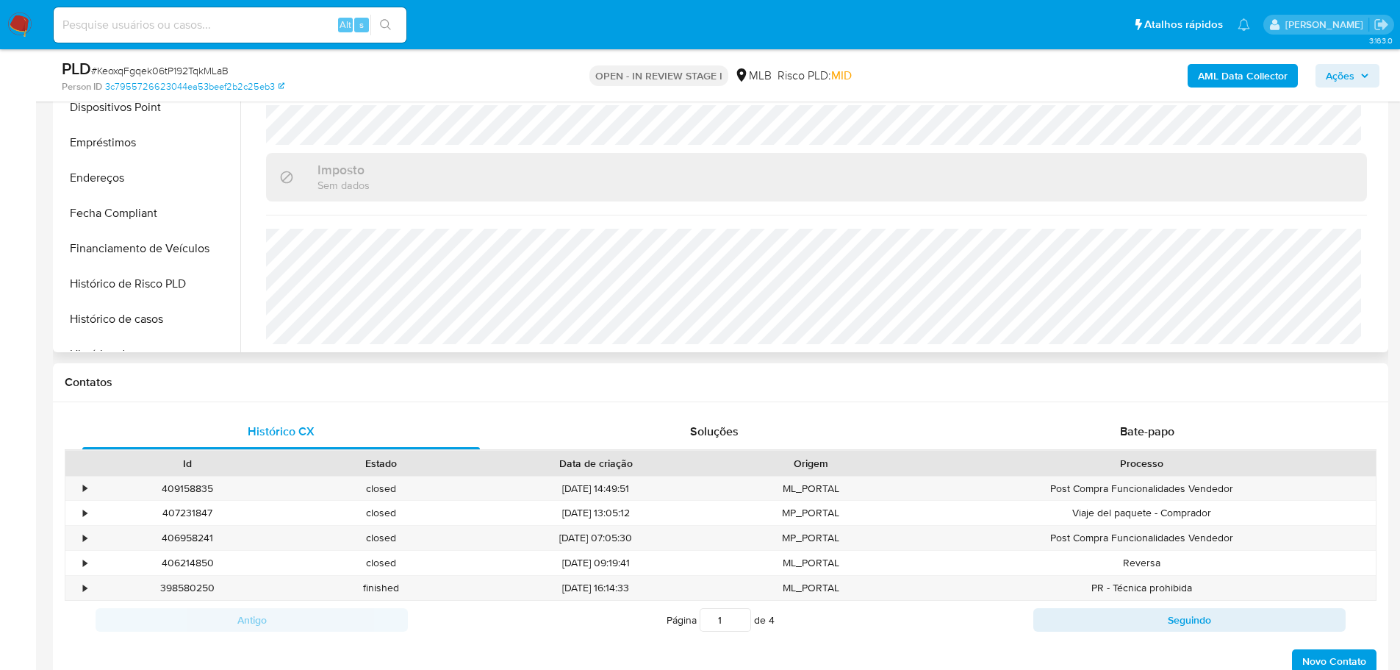
scroll to position [661, 0]
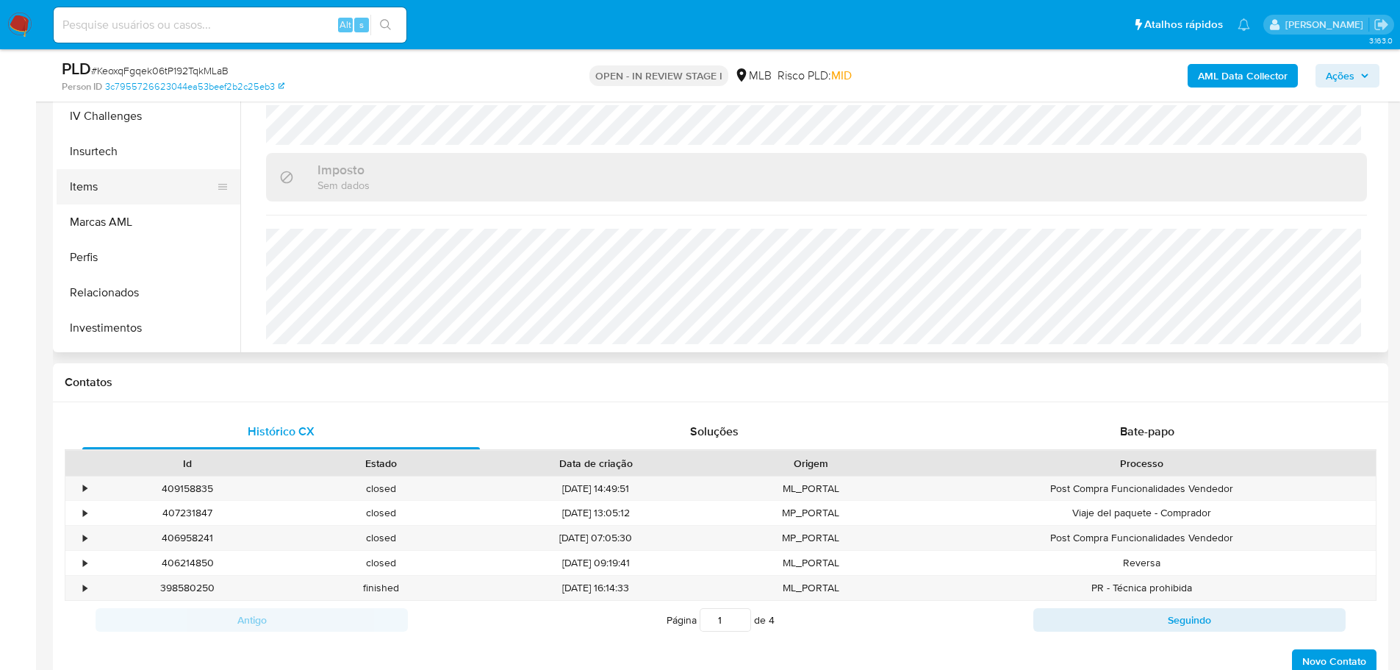
click at [132, 192] on button "Items" at bounding box center [143, 186] width 172 height 35
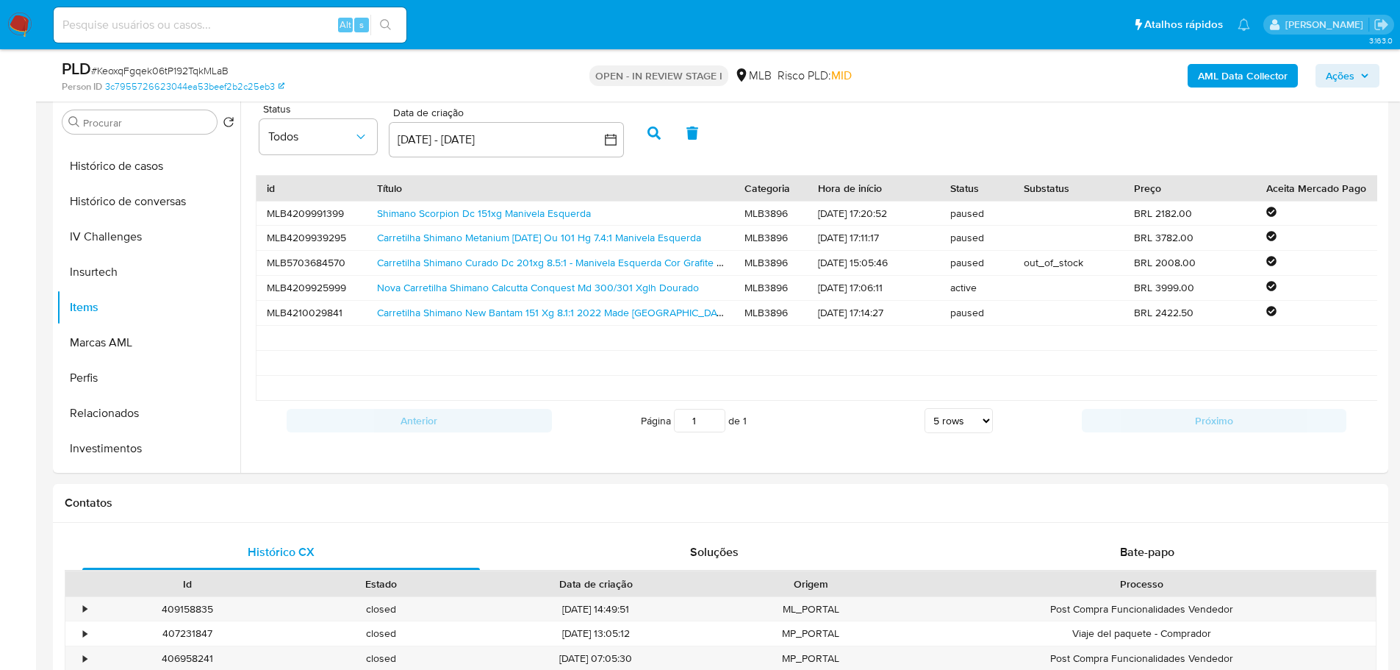
scroll to position [259, 0]
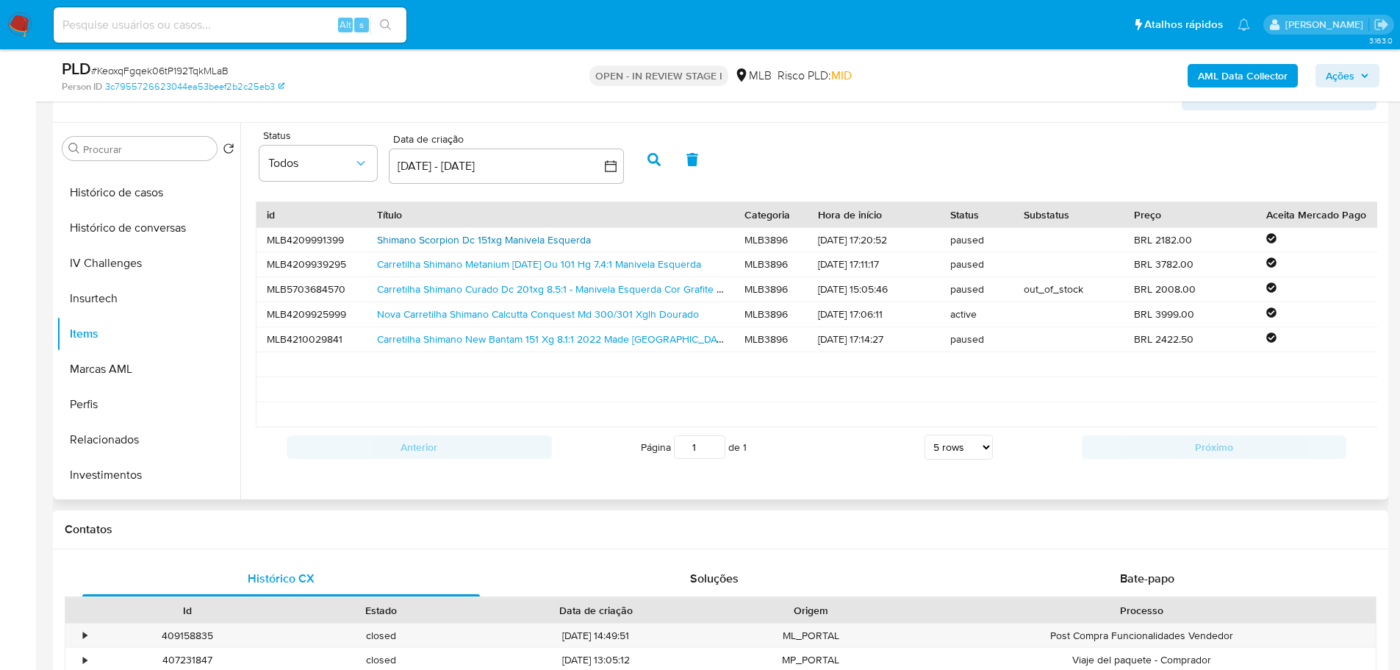
click at [420, 243] on link "Shimano Scorpion Dc 151xg Manivela Esquerda" at bounding box center [484, 239] width 214 height 15
click at [431, 262] on link "Carretilha Shimano Metanium Dc 100 Ou 101 Hg 7.4:1 Manivela Esquerda" at bounding box center [539, 263] width 324 height 15
click at [439, 315] on link "Nova Carretilha Shimano Calcutta Conquest Md 300/301 Xglh Dourado" at bounding box center [538, 313] width 322 height 15
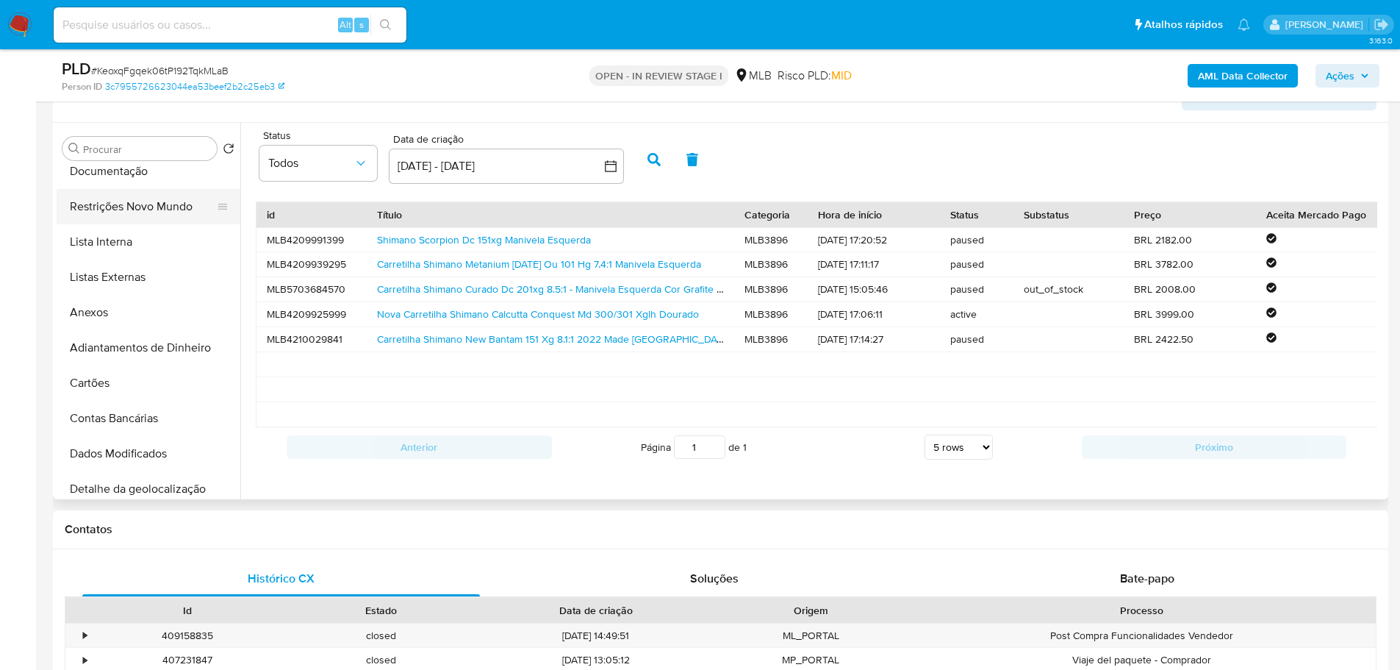
scroll to position [0, 0]
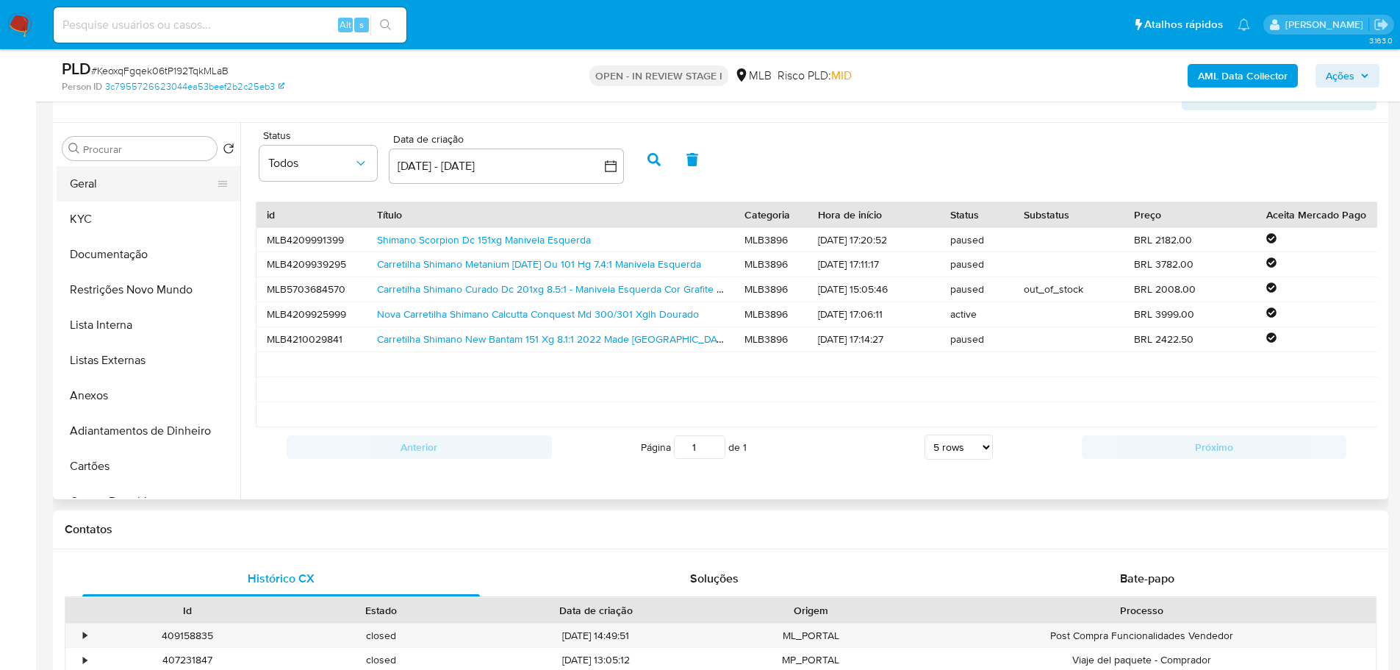
click at [110, 184] on button "Geral" at bounding box center [143, 183] width 172 height 35
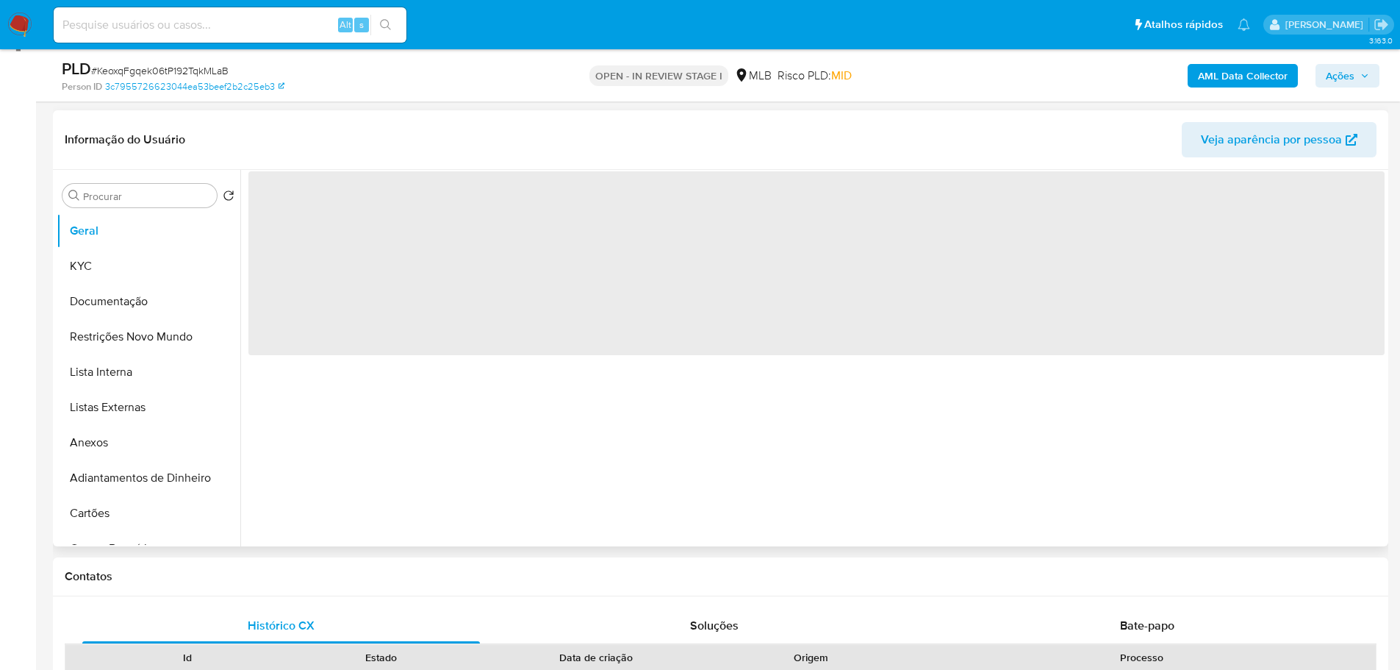
scroll to position [185, 0]
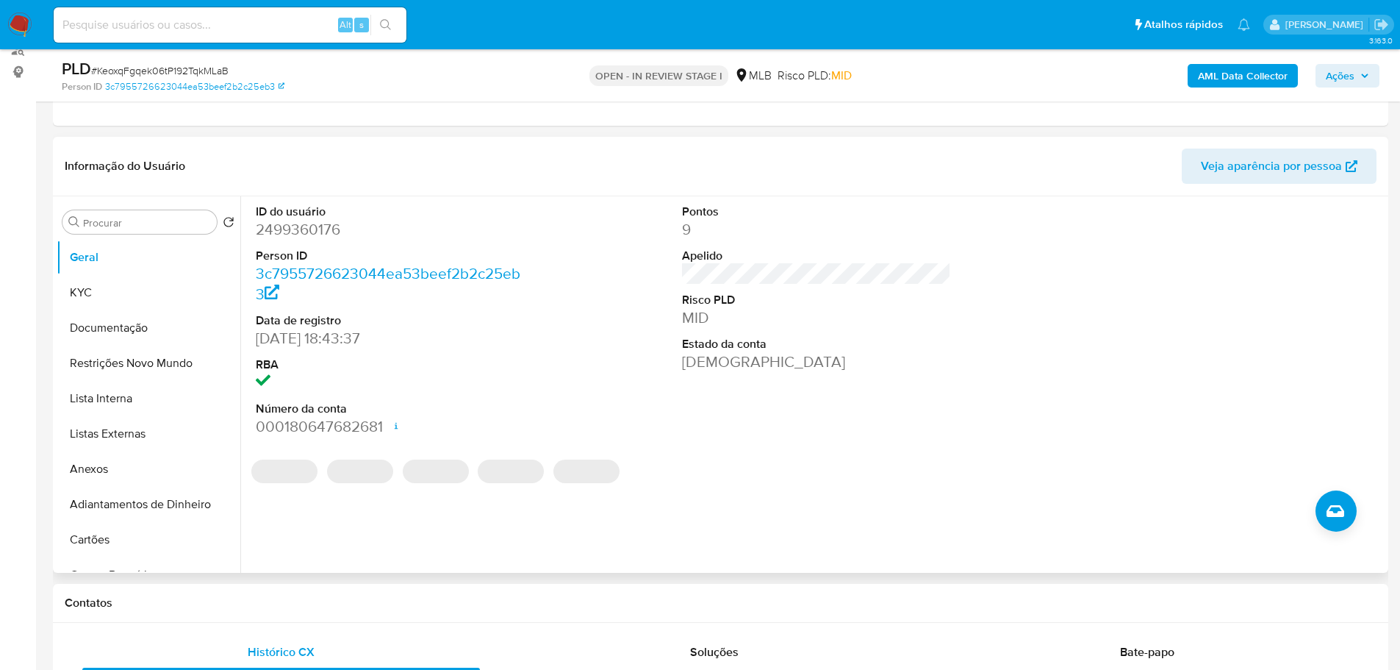
click at [289, 239] on dd "2499360176" at bounding box center [391, 229] width 270 height 21
copy dd "2499360176"
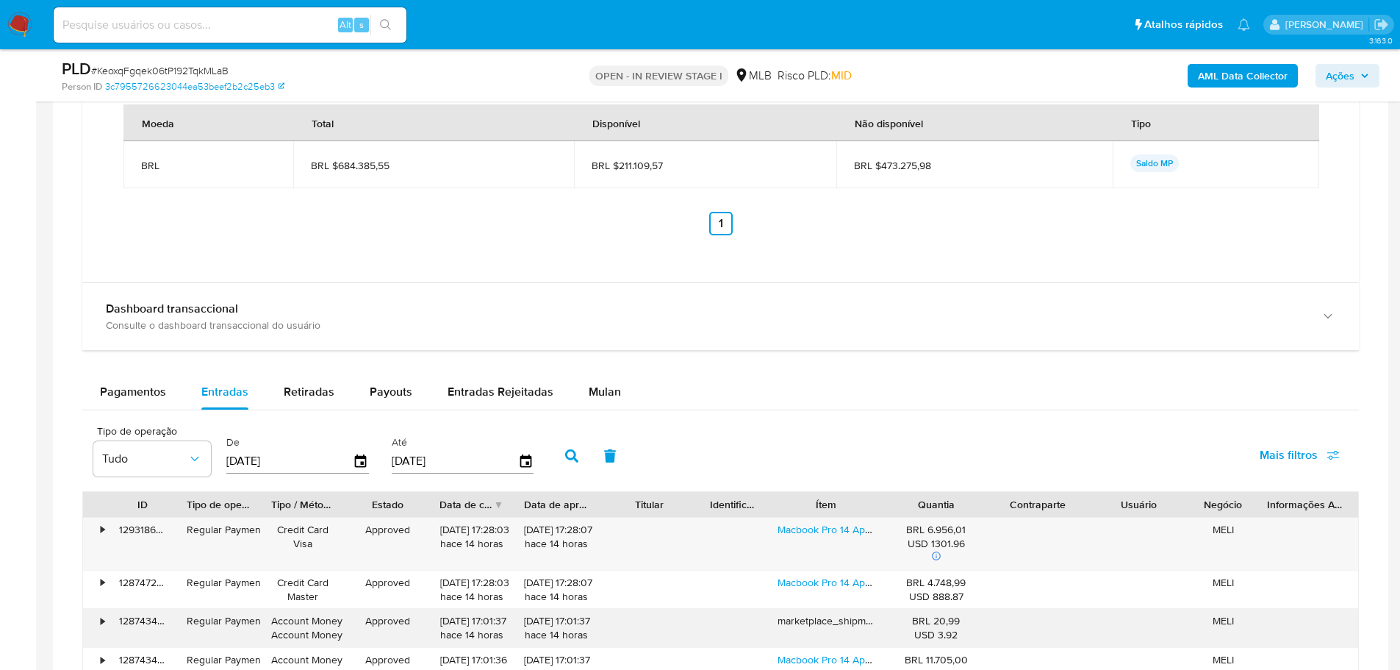
scroll to position [1582, 0]
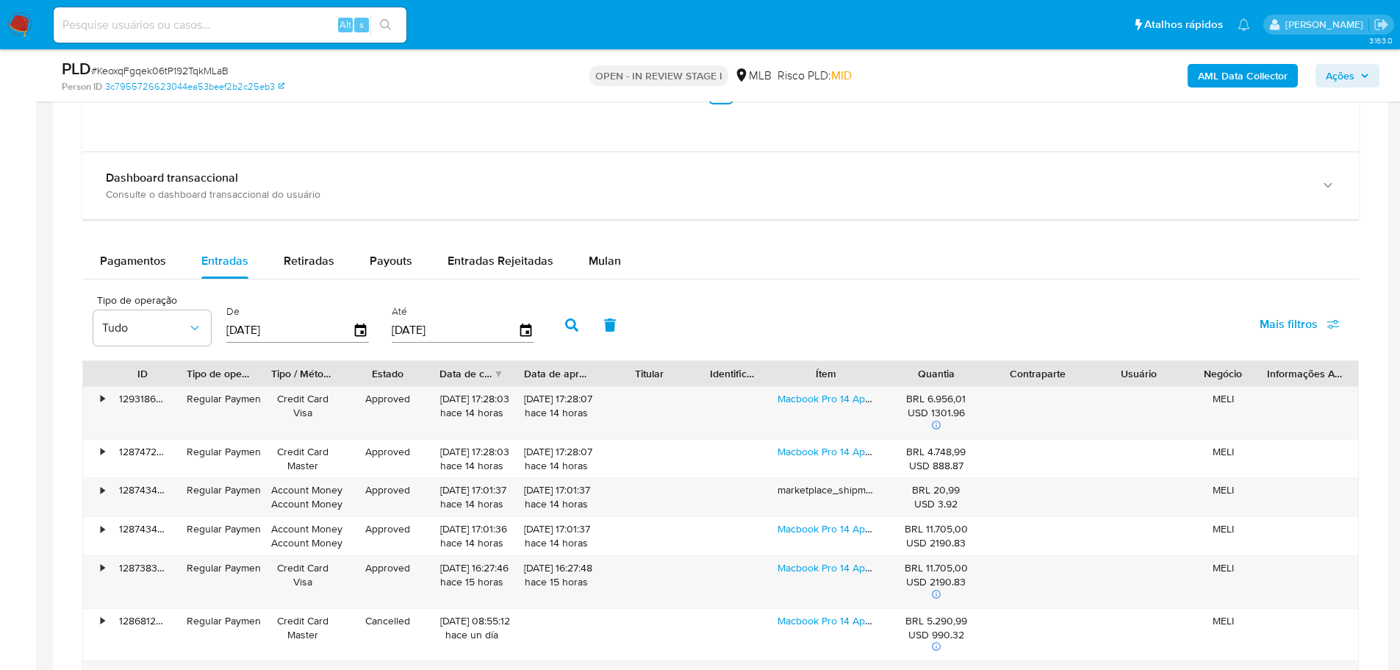
click at [1338, 76] on span "Ações" at bounding box center [1340, 76] width 29 height 24
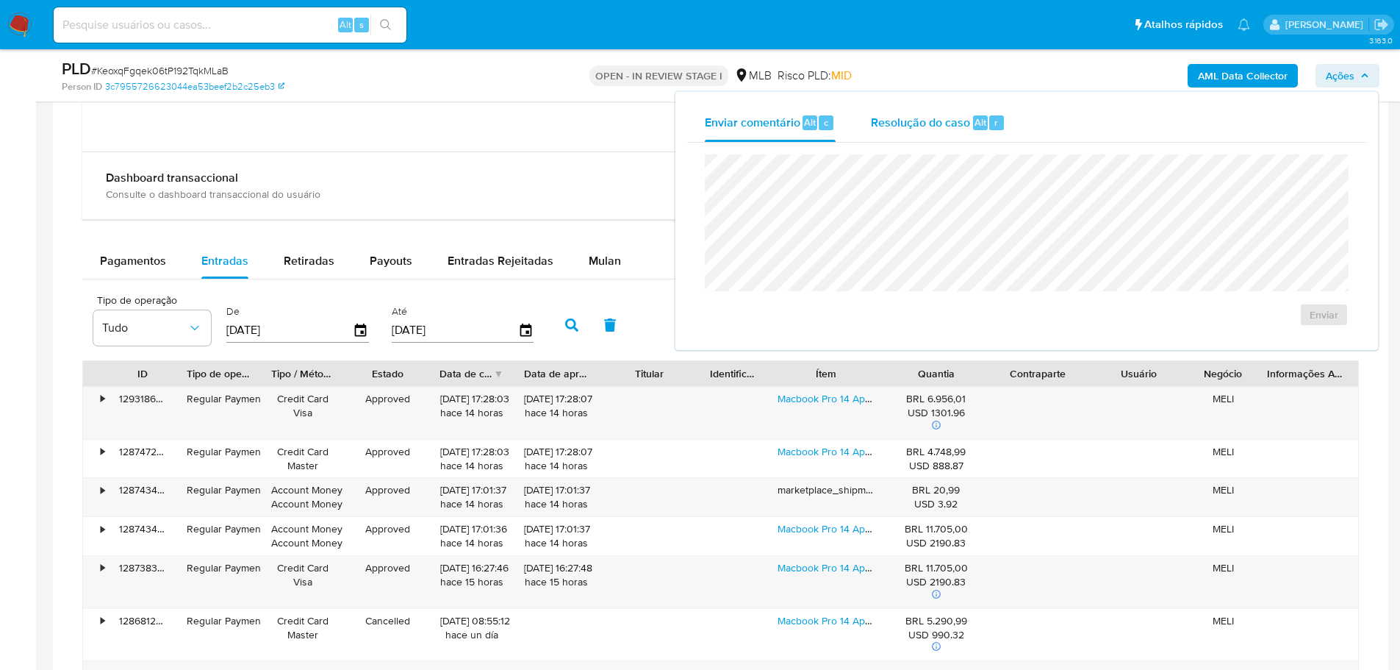
click at [948, 123] on span "Resolução do caso" at bounding box center [920, 121] width 99 height 17
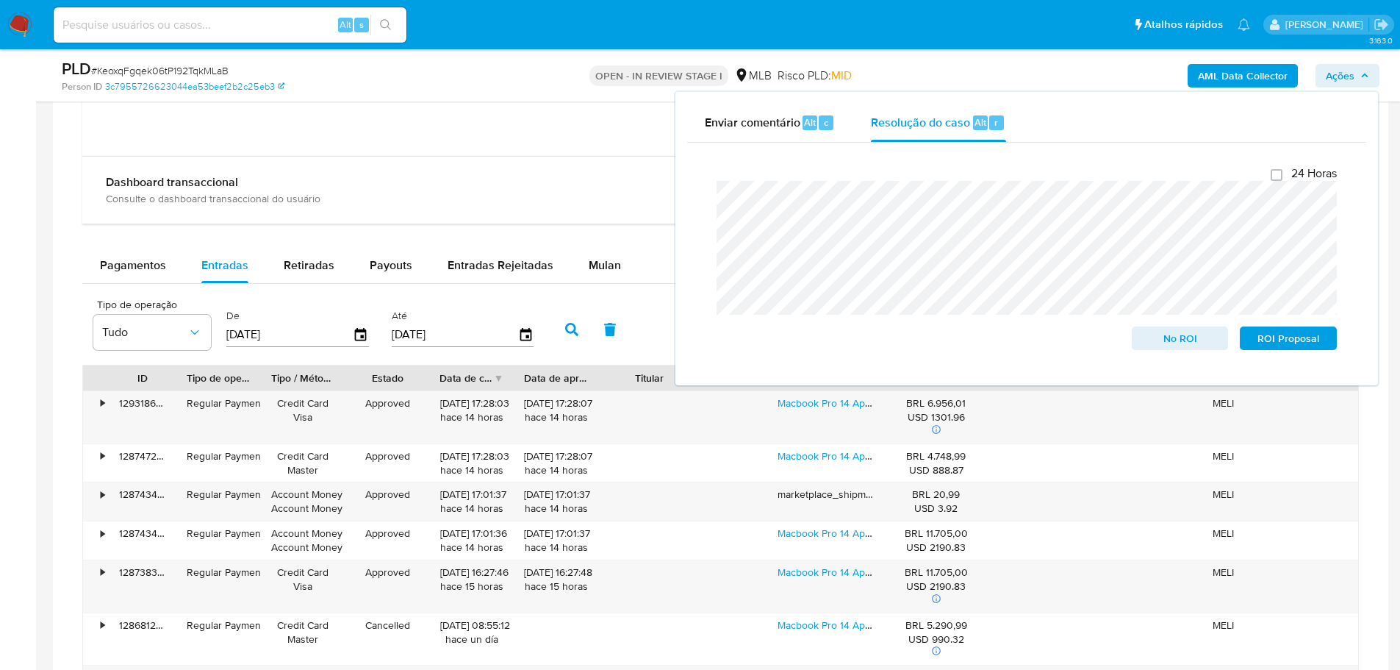
scroll to position [1214, 0]
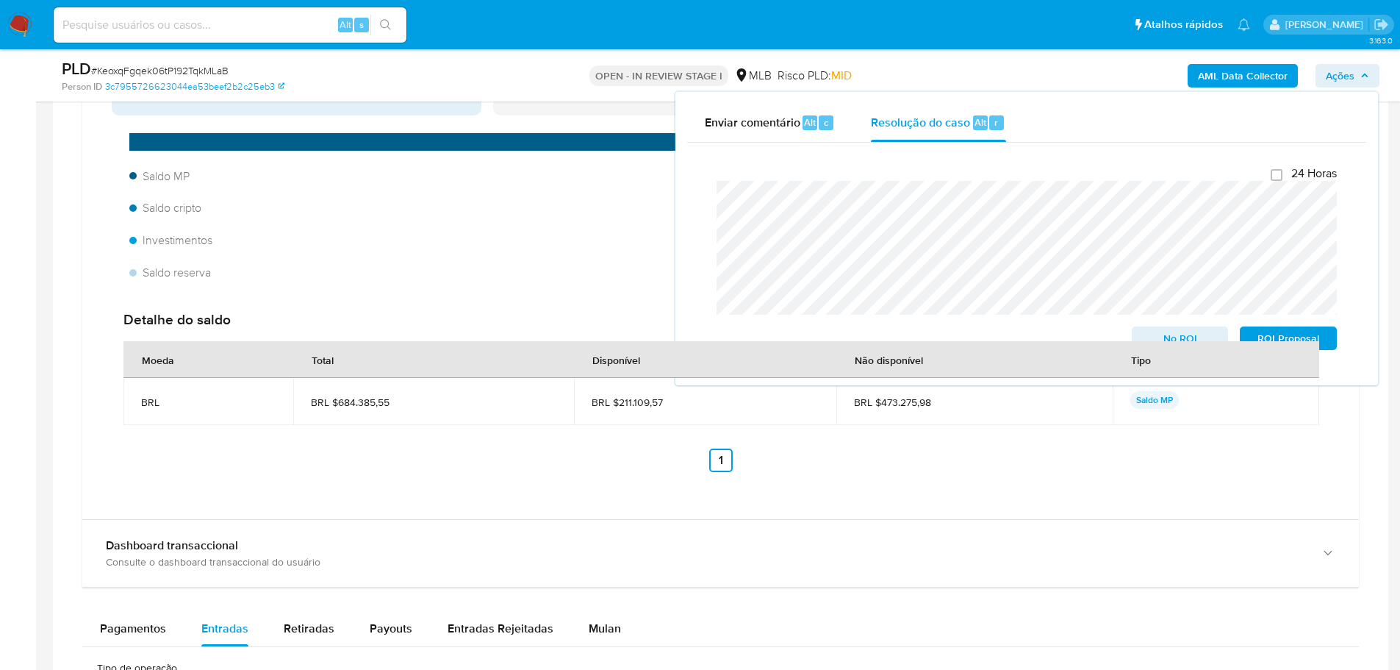
click at [1238, 79] on b "AML Data Collector" at bounding box center [1243, 76] width 90 height 24
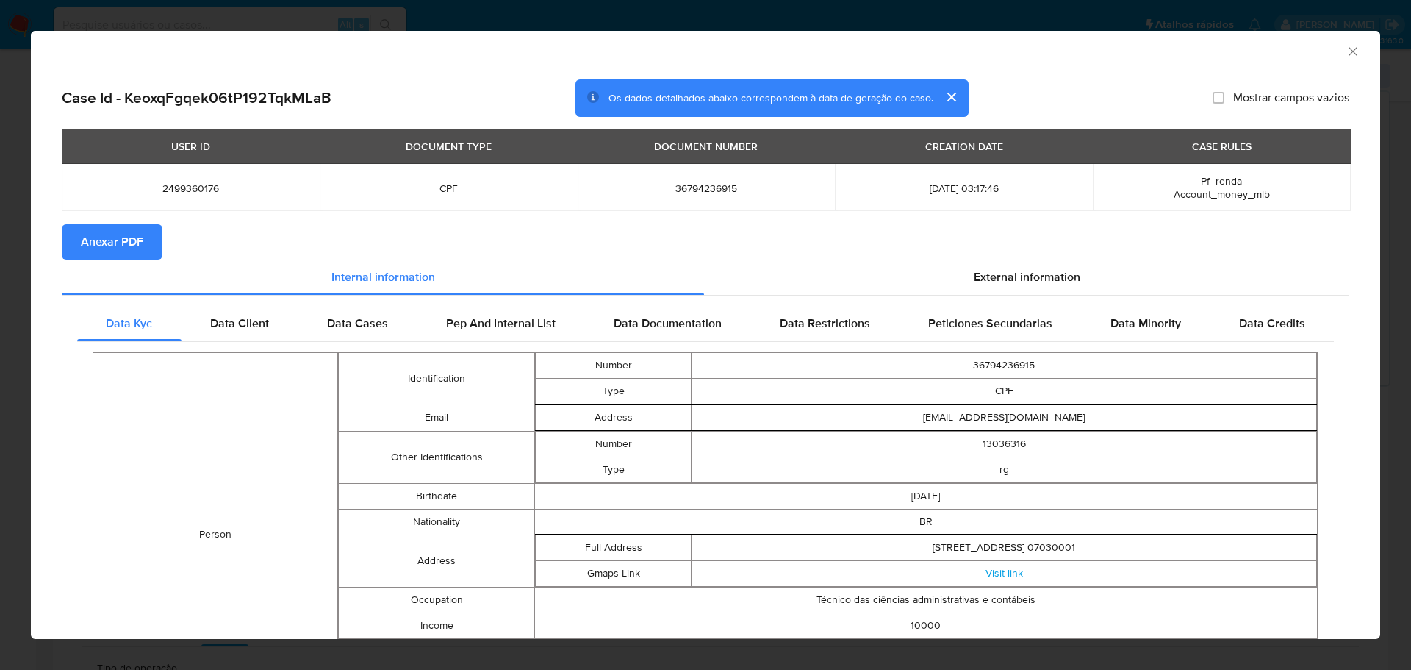
click at [112, 255] on span "Anexar PDF" at bounding box center [112, 242] width 62 height 32
click at [1346, 54] on icon "Fechar a janela" at bounding box center [1353, 51] width 15 height 15
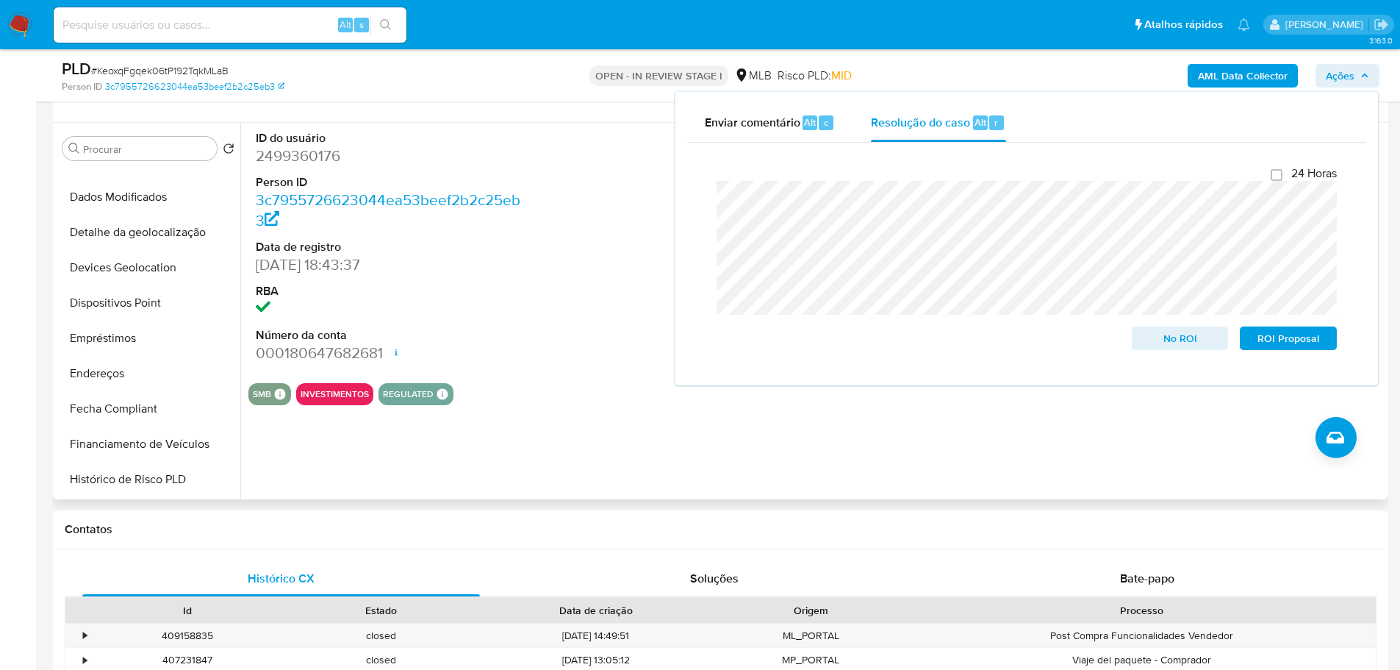
scroll to position [514, 0]
click at [128, 343] on button "Histórico de casos" at bounding box center [143, 339] width 172 height 35
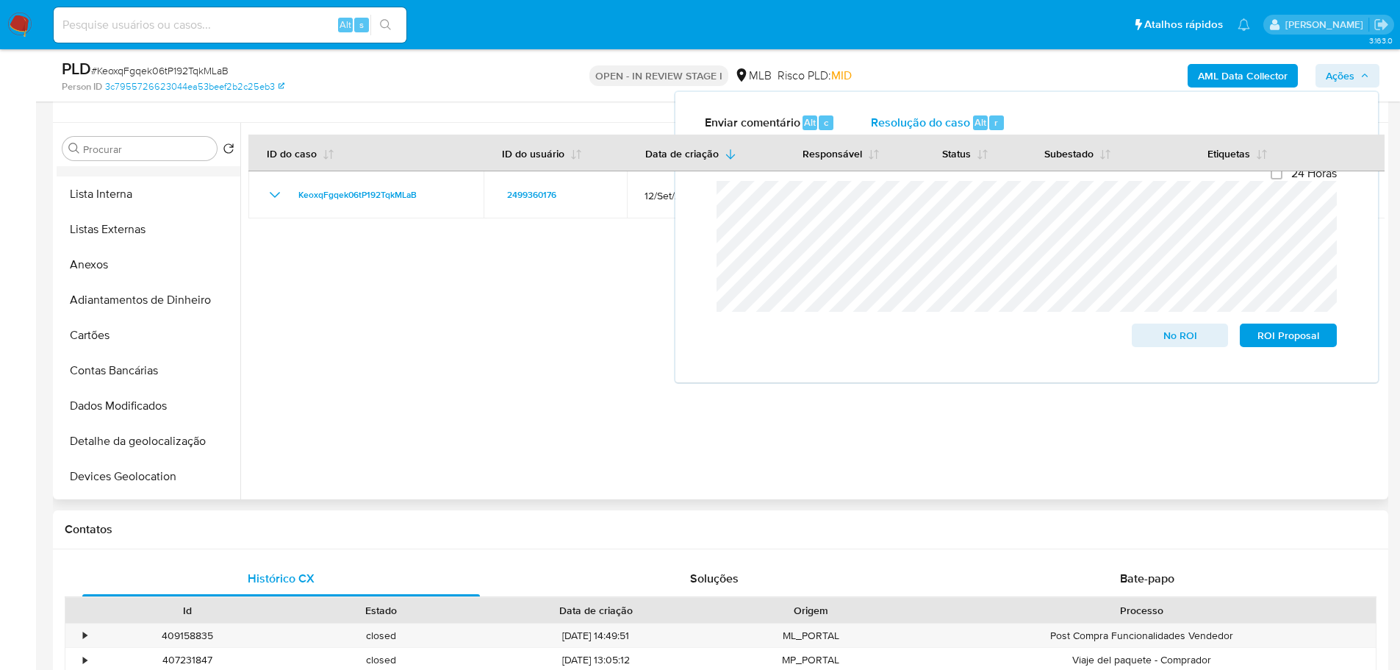
scroll to position [0, 0]
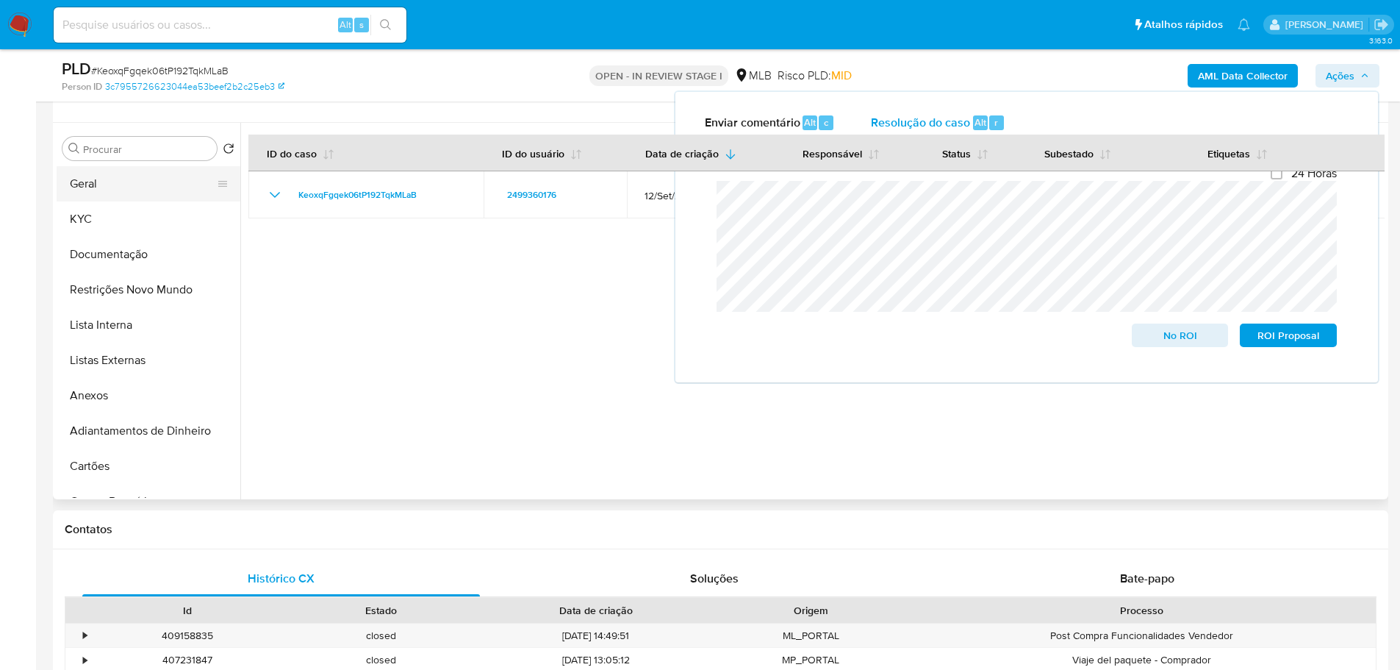
click at [91, 184] on button "Geral" at bounding box center [143, 183] width 172 height 35
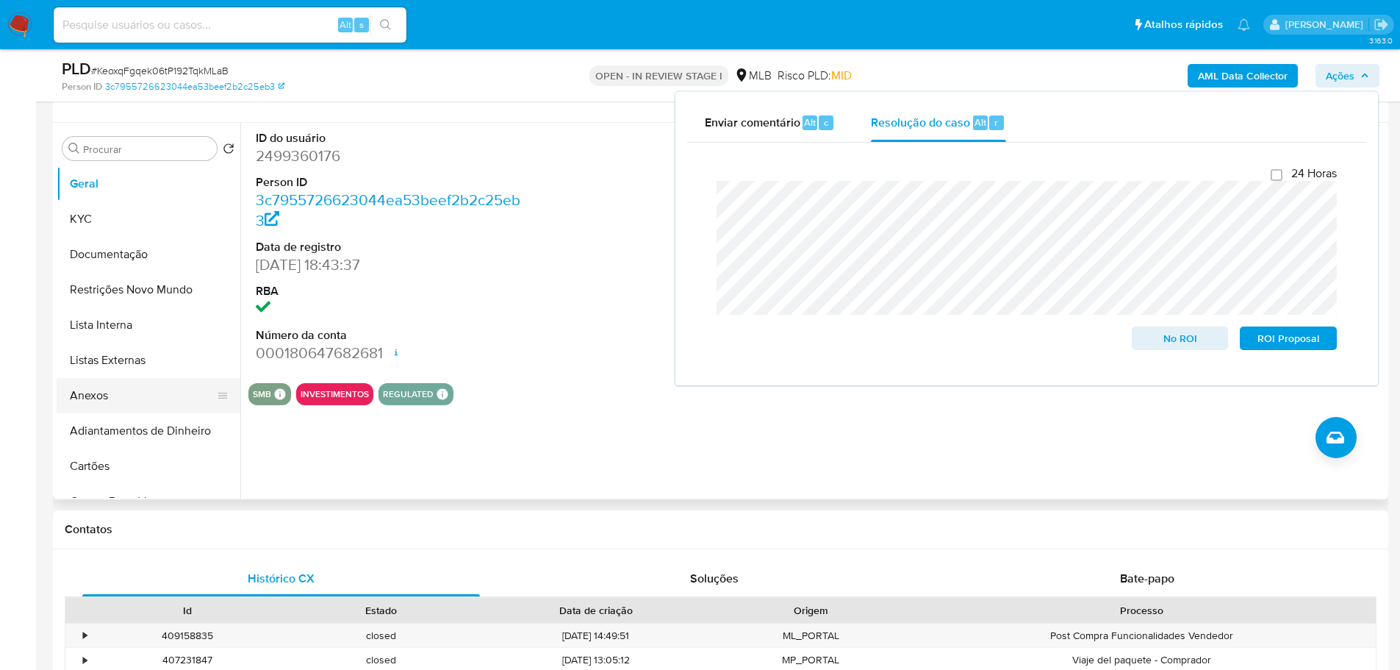
click at [140, 408] on button "Anexos" at bounding box center [143, 395] width 172 height 35
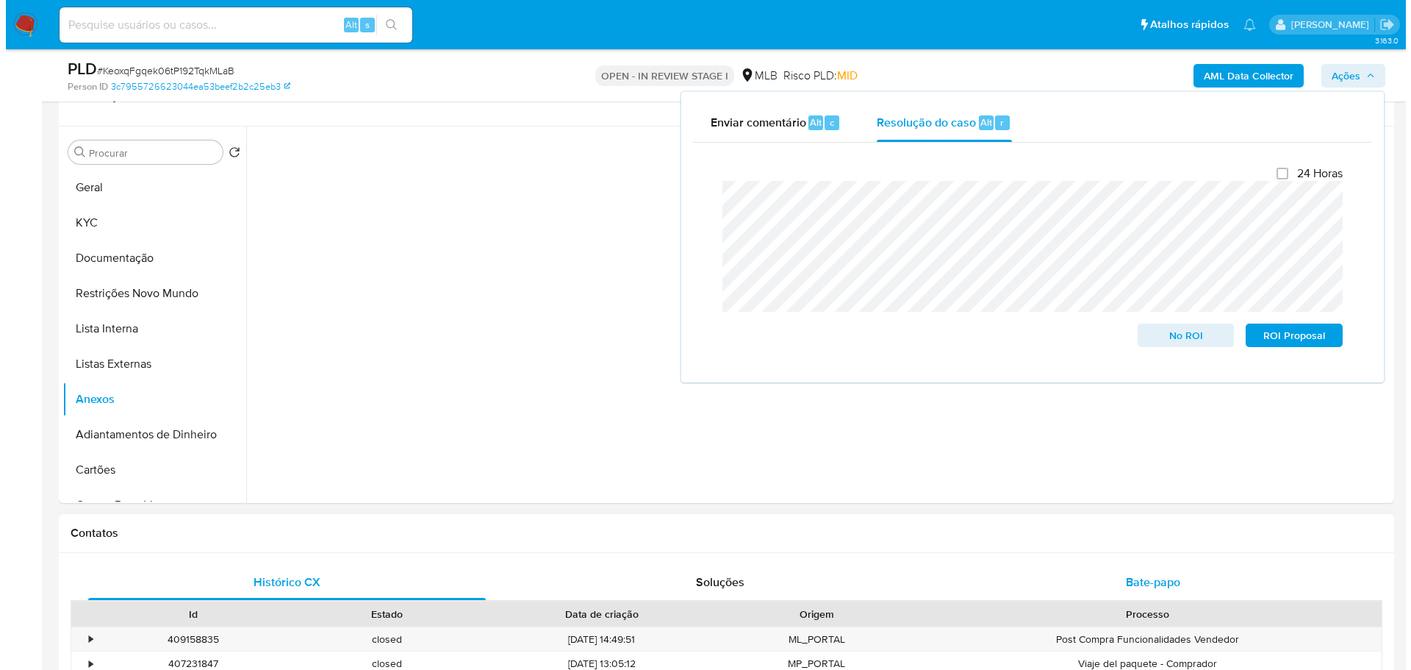
scroll to position [185, 0]
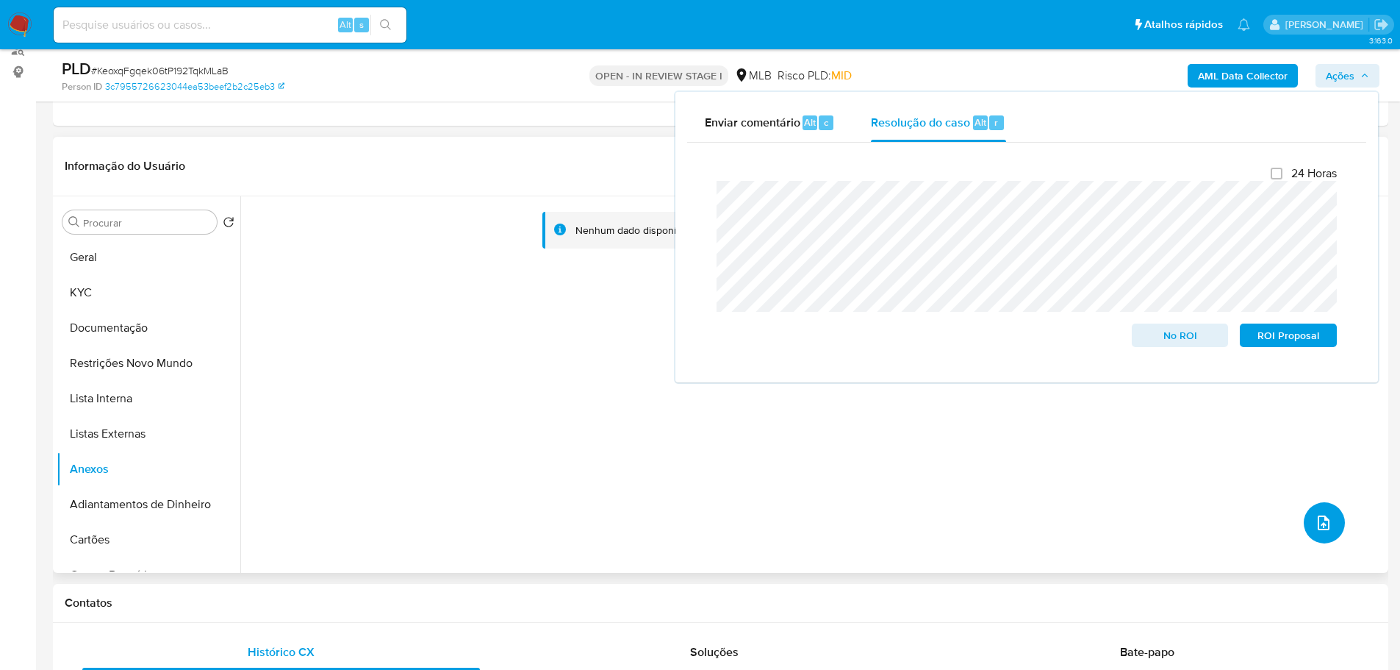
click at [1313, 534] on button "upload-file" at bounding box center [1324, 522] width 41 height 41
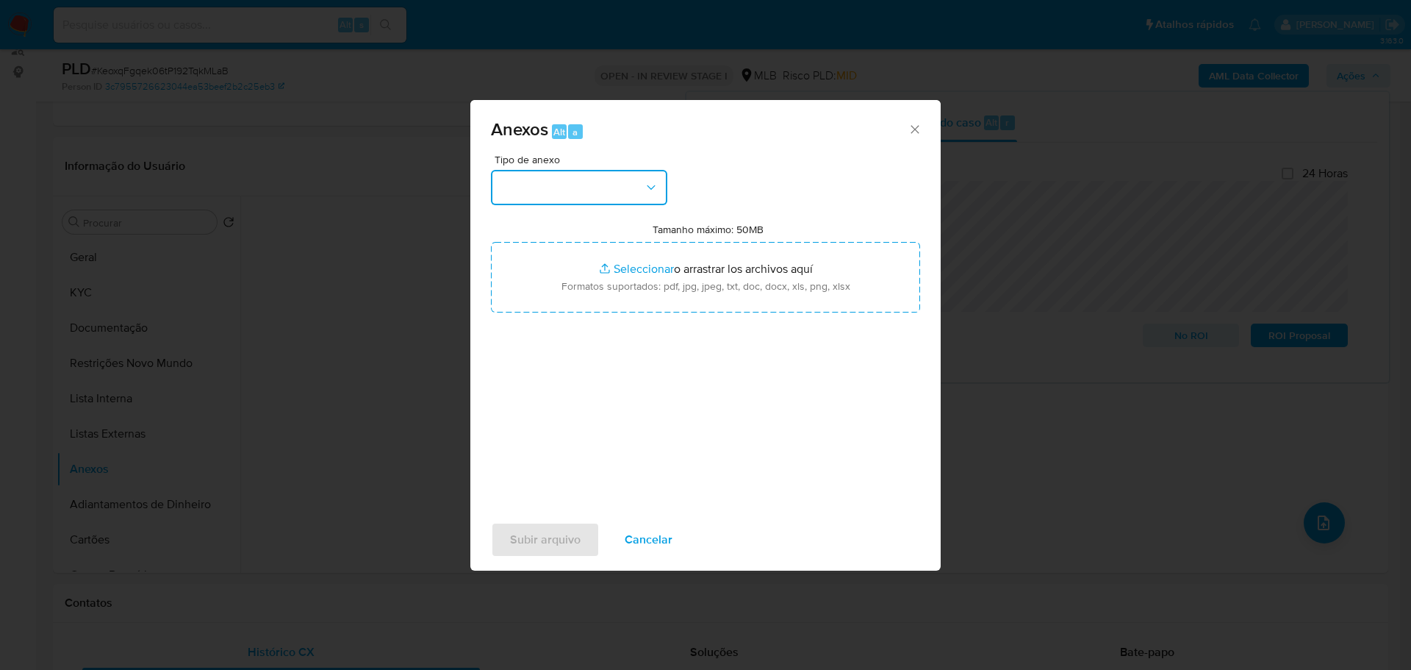
click at [545, 197] on button "button" at bounding box center [579, 187] width 176 height 35
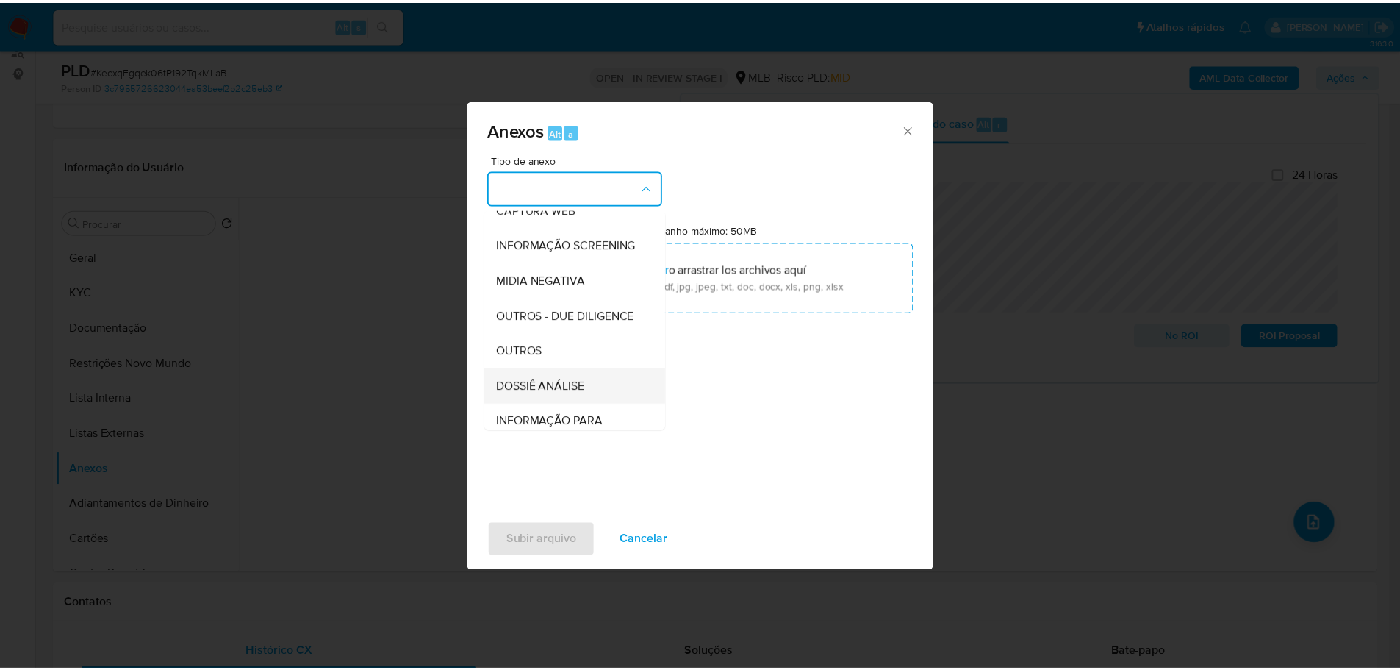
scroll to position [226, 0]
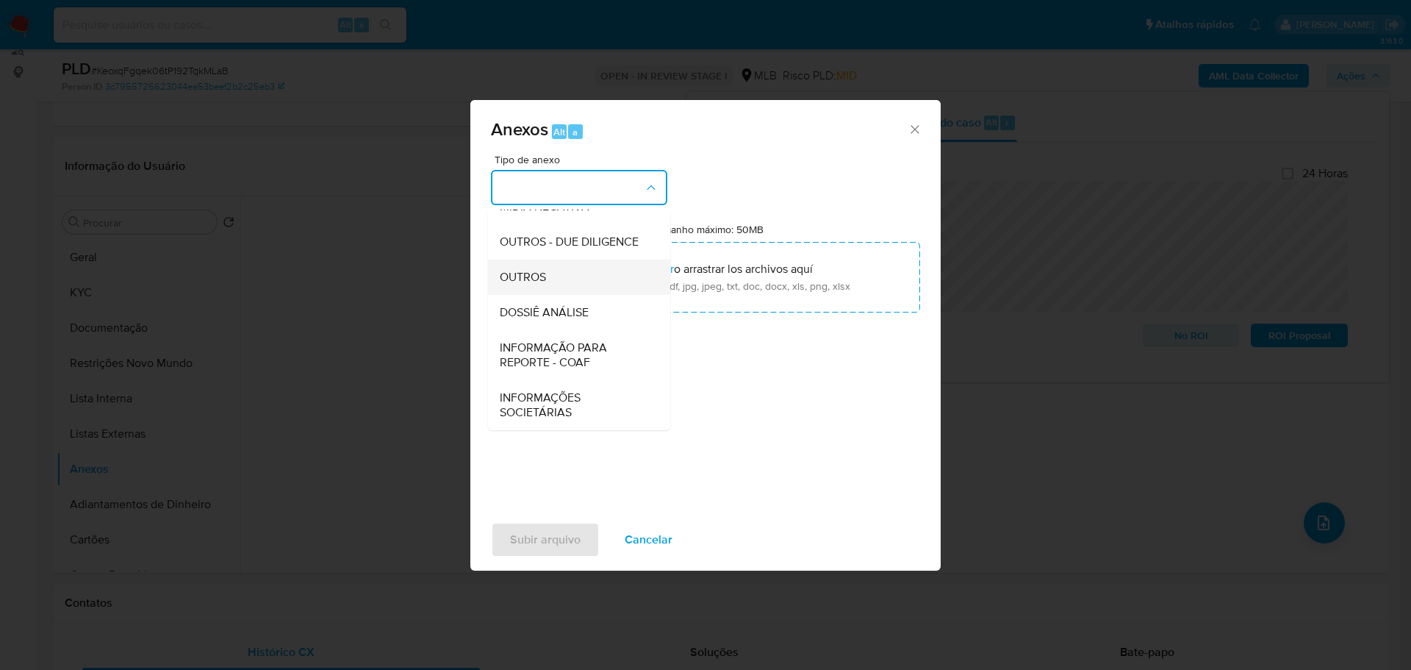
click at [535, 273] on span "OUTROS" at bounding box center [523, 277] width 46 height 15
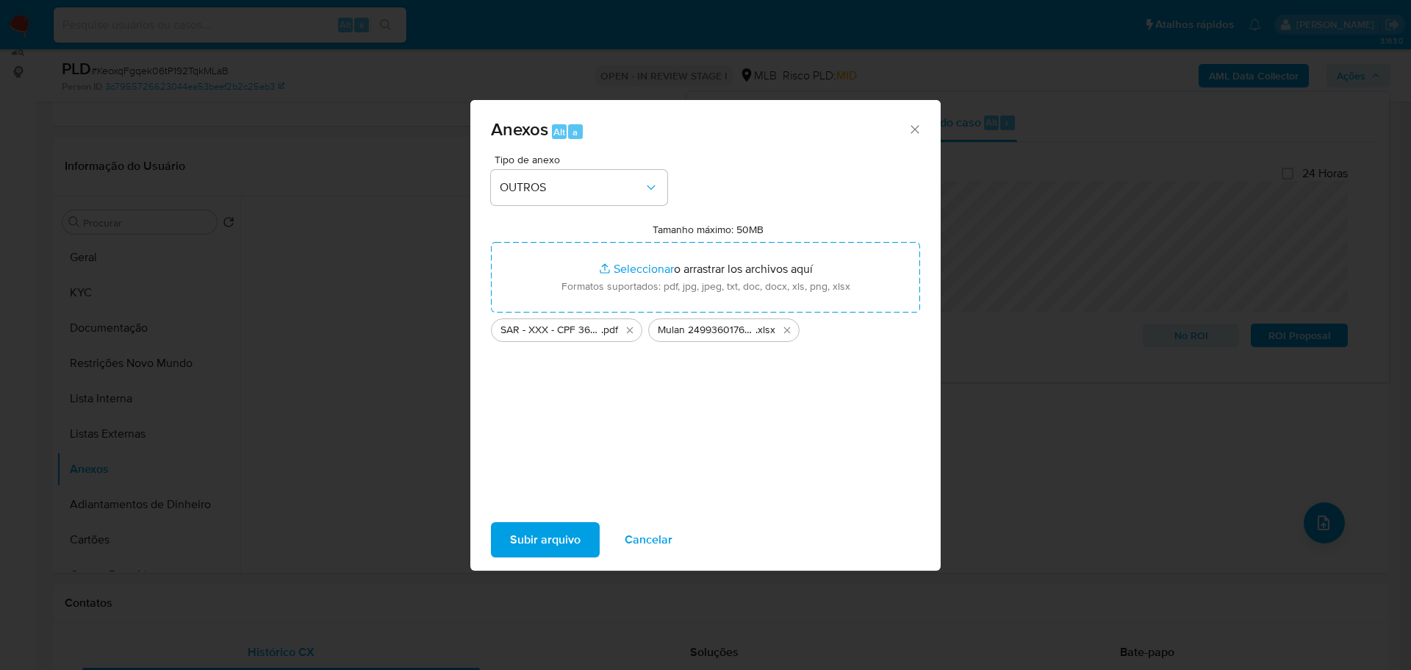
click at [555, 535] on span "Subir arquivo" at bounding box center [545, 539] width 71 height 32
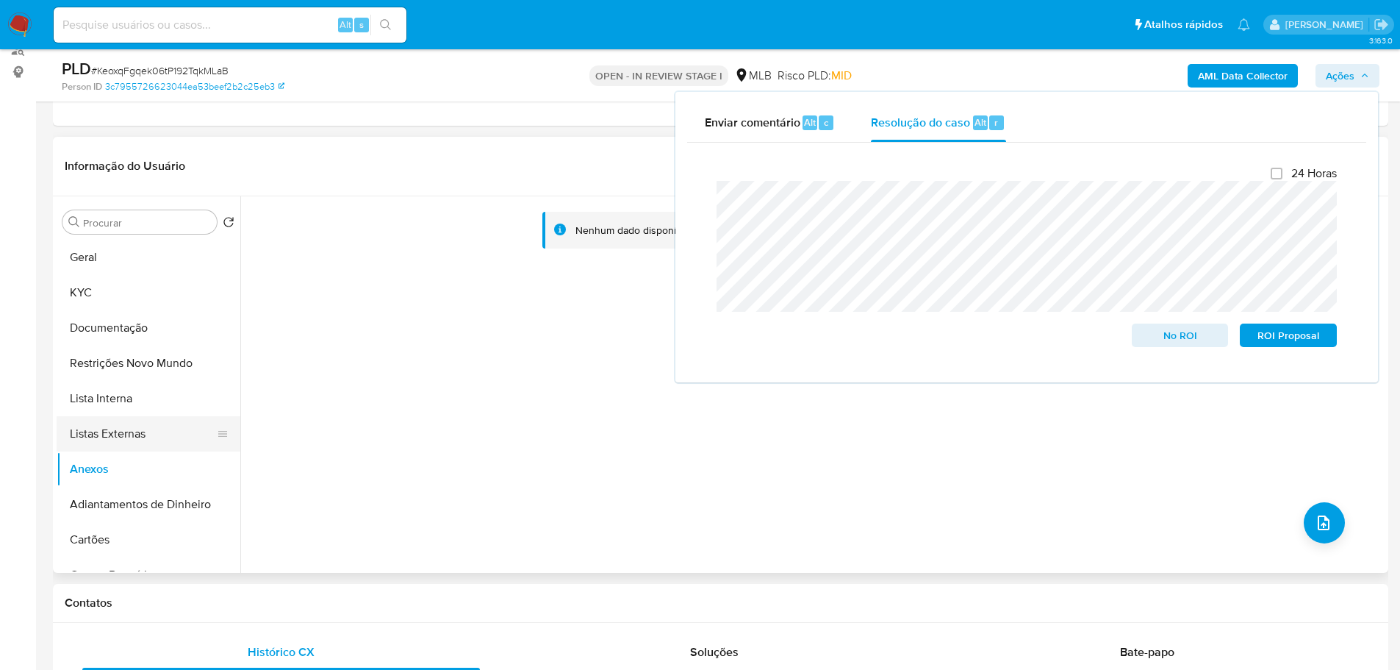
drag, startPoint x: 172, startPoint y: 400, endPoint x: 144, endPoint y: 440, distance: 49.1
click at [169, 402] on button "Lista Interna" at bounding box center [149, 398] width 184 height 35
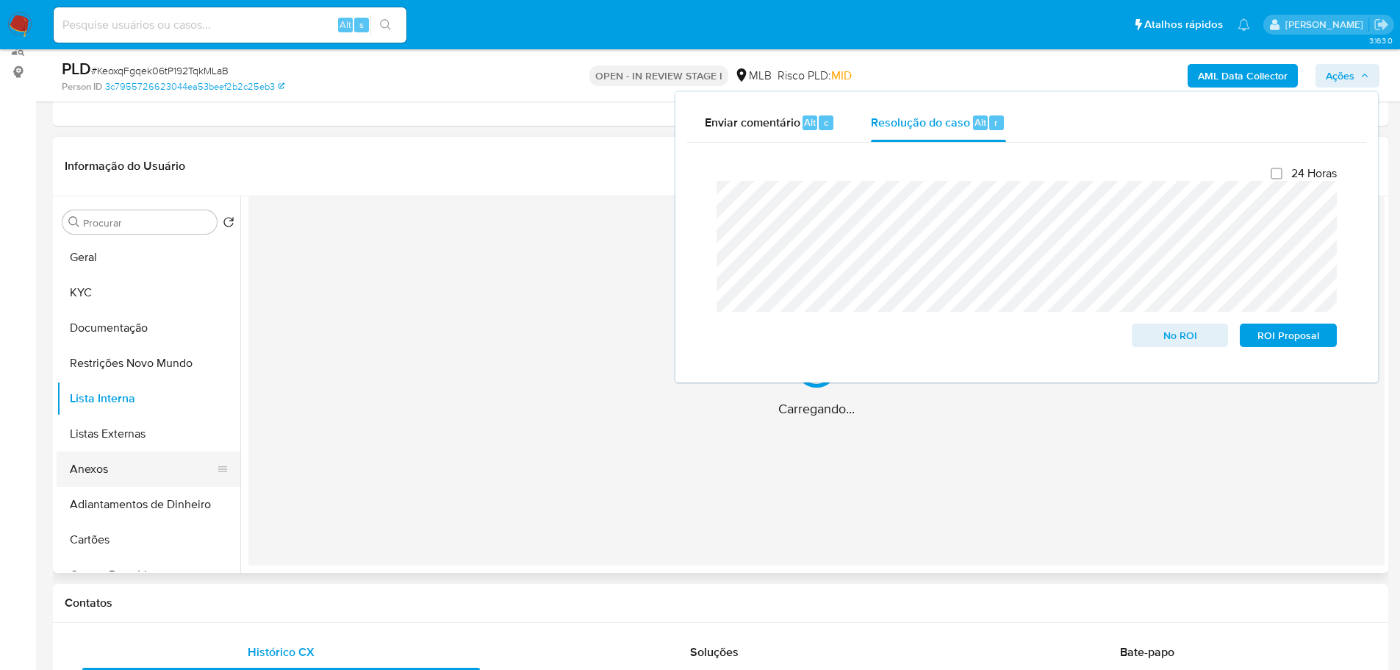
click at [132, 468] on button "Anexos" at bounding box center [143, 468] width 172 height 35
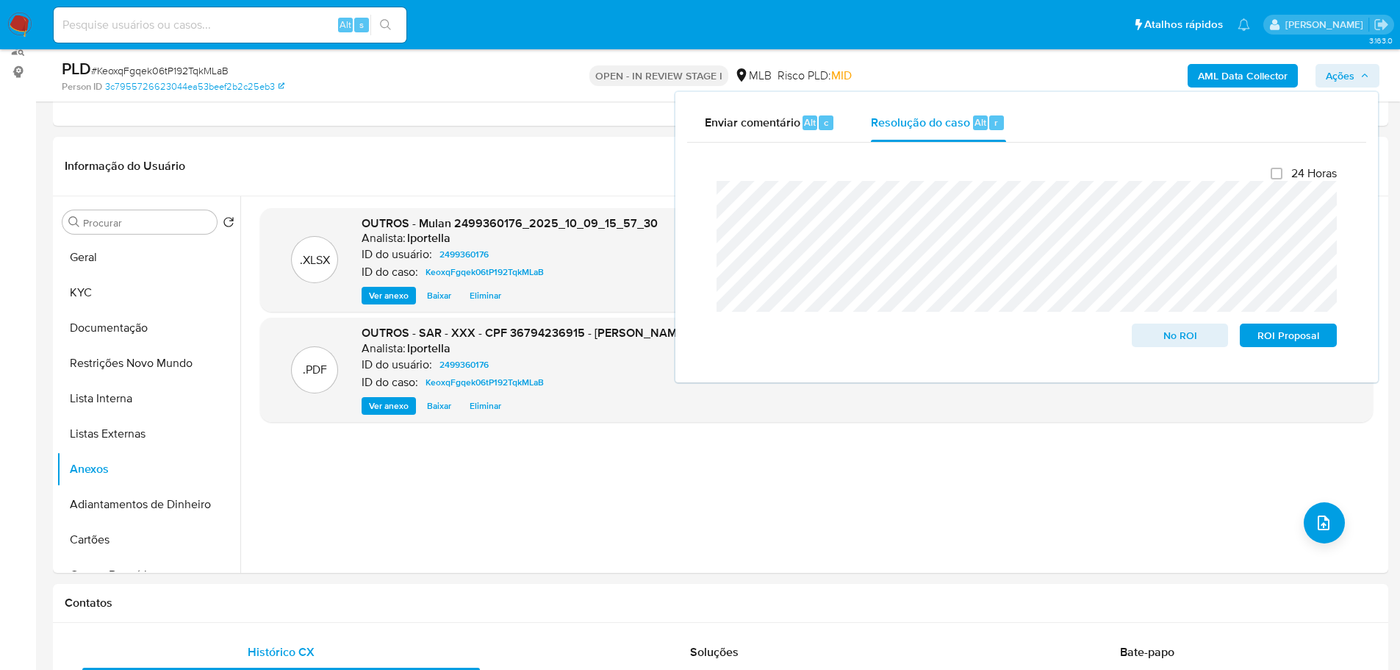
click at [1227, 76] on b "AML Data Collector" at bounding box center [1243, 76] width 90 height 24
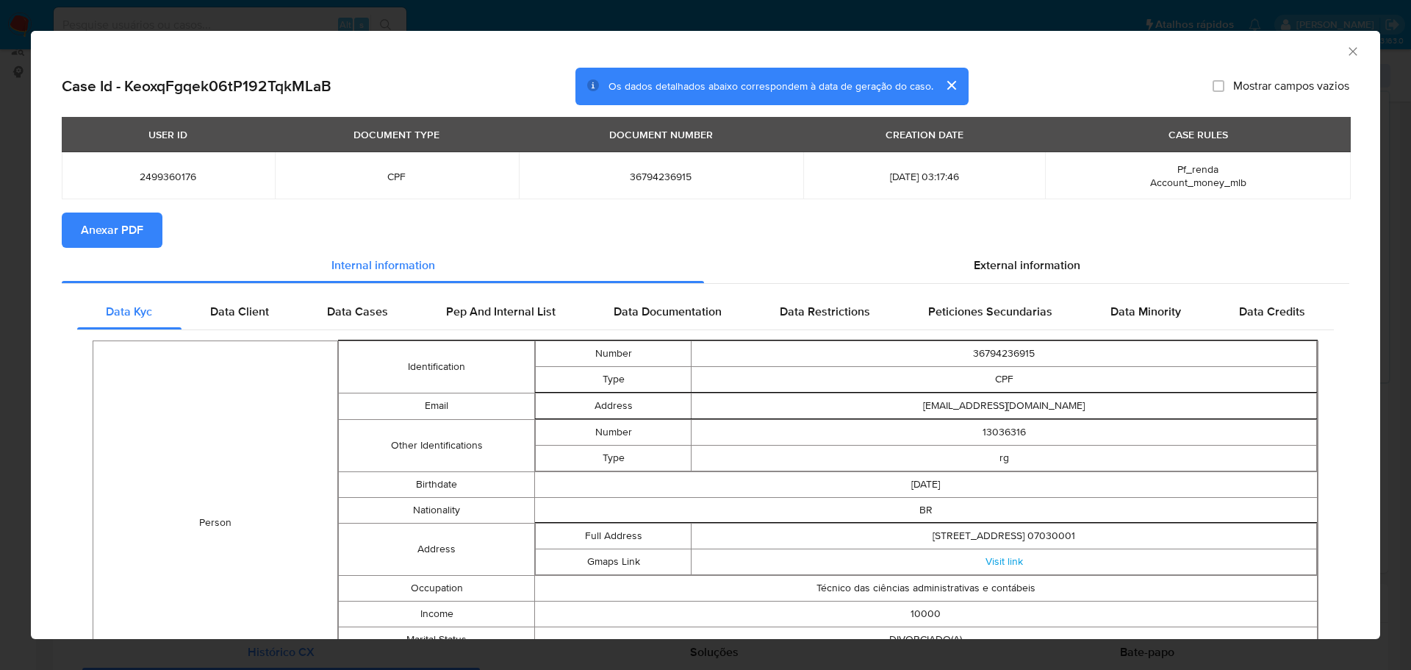
click at [122, 229] on span "Anexar PDF" at bounding box center [112, 230] width 62 height 32
click at [1346, 47] on icon "Fechar a janela" at bounding box center [1353, 51] width 15 height 15
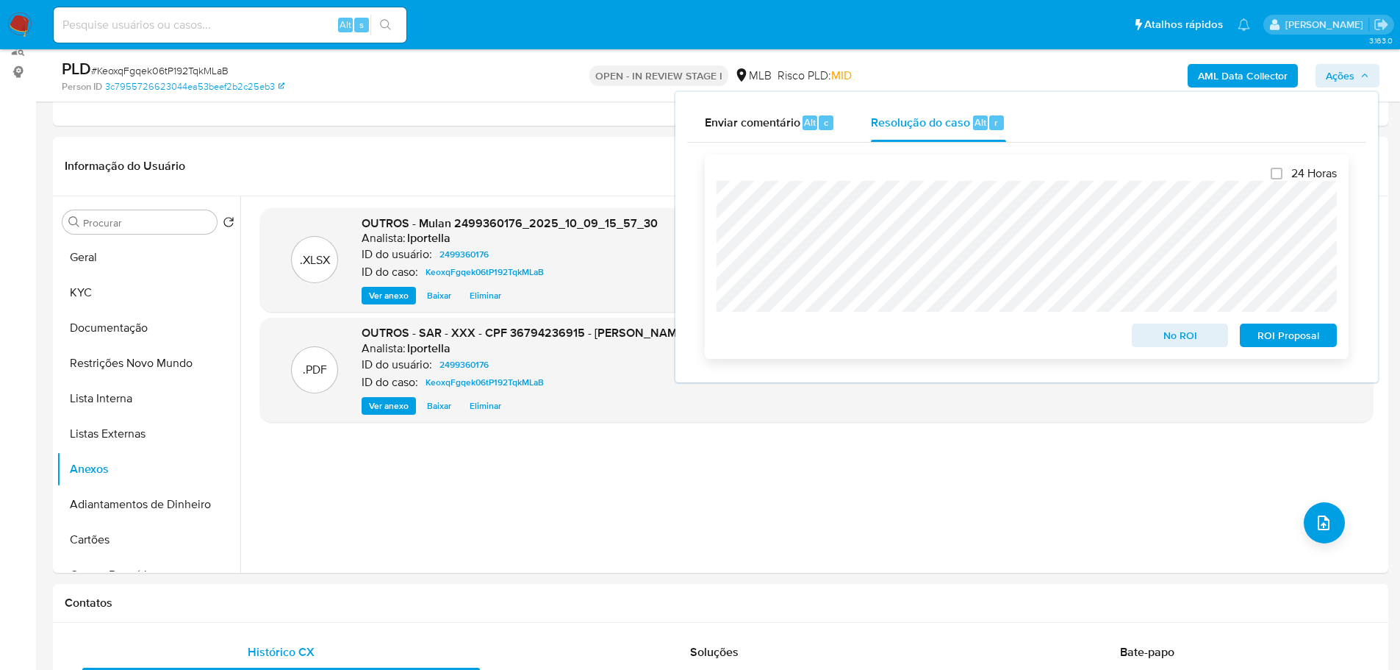
click at [1267, 337] on span "ROI Proposal" at bounding box center [1288, 335] width 76 height 21
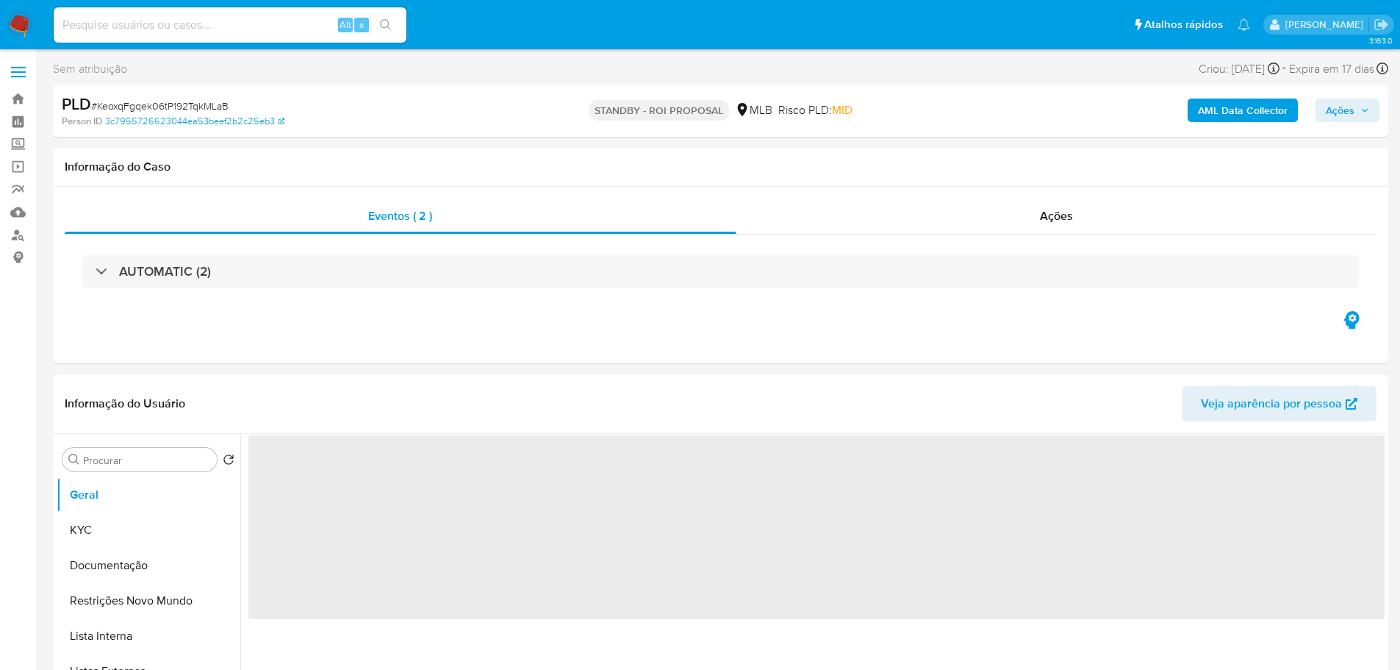
select select "10"
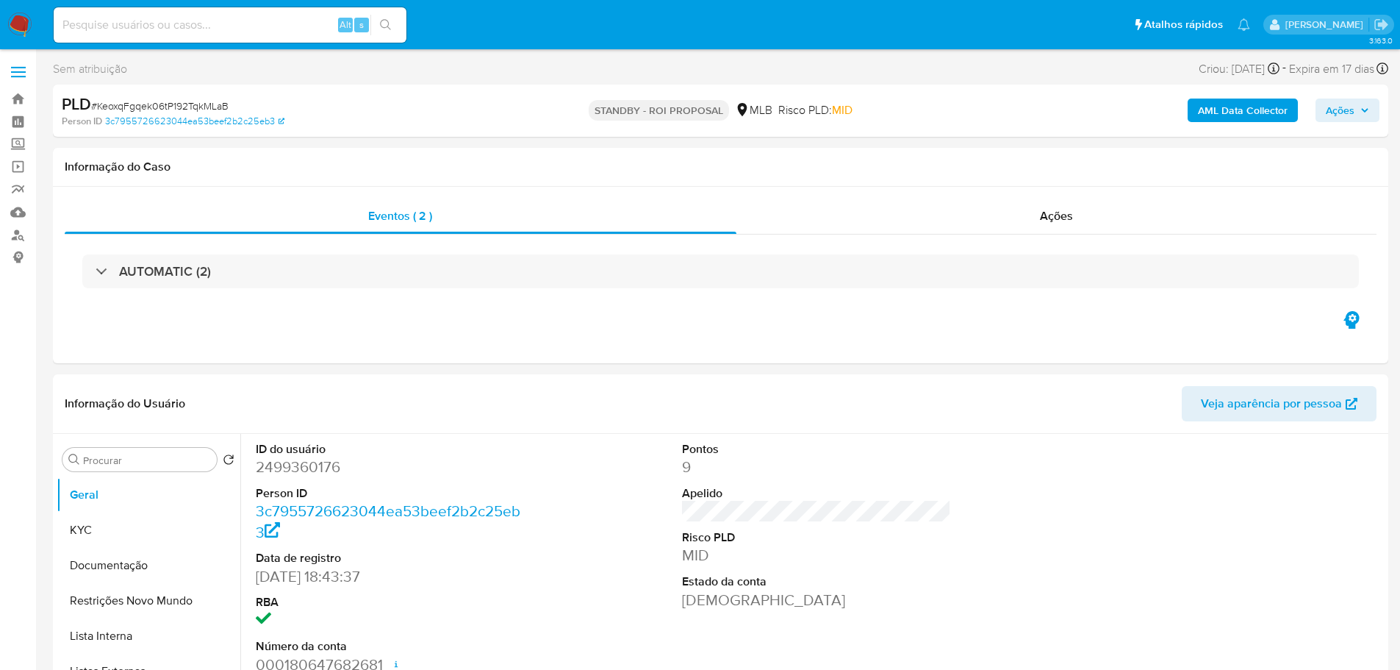
click at [209, 104] on span "# KeoxqFgqek06tP192TqkMLaB" at bounding box center [159, 105] width 137 height 15
copy span "KeoxqFgqek06tP192TqkMLaB"
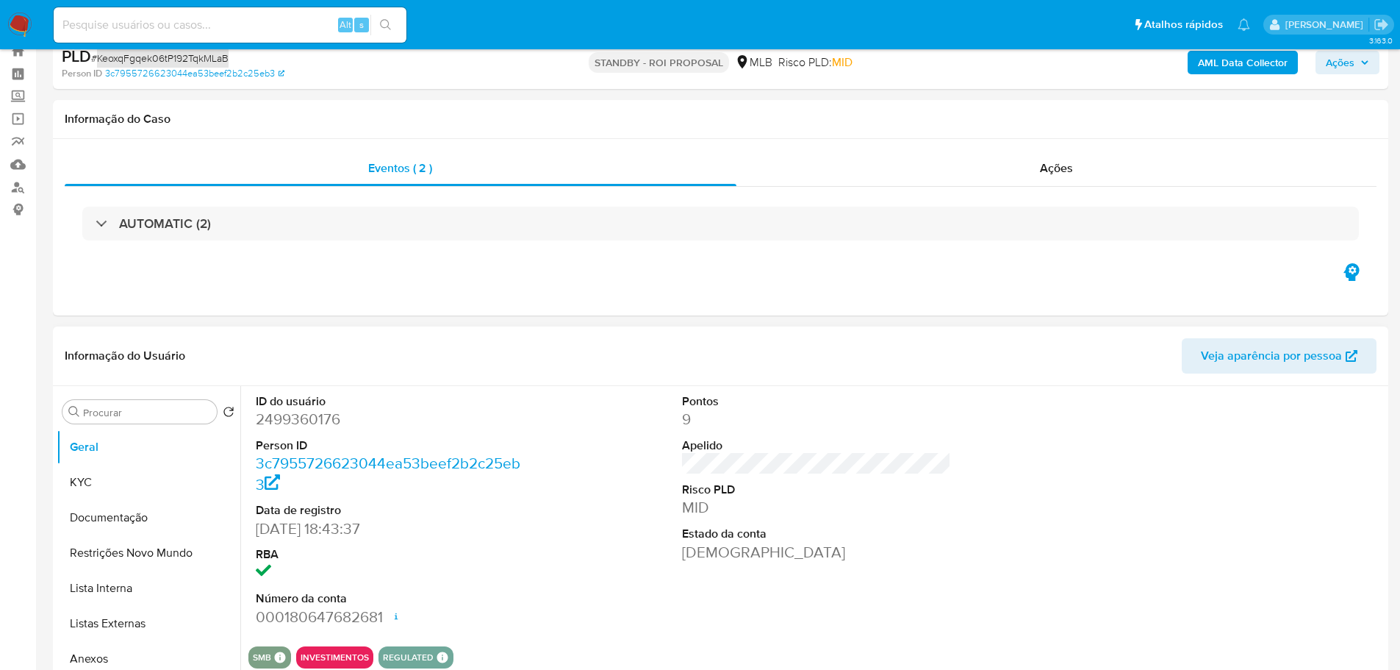
scroll to position [73, 0]
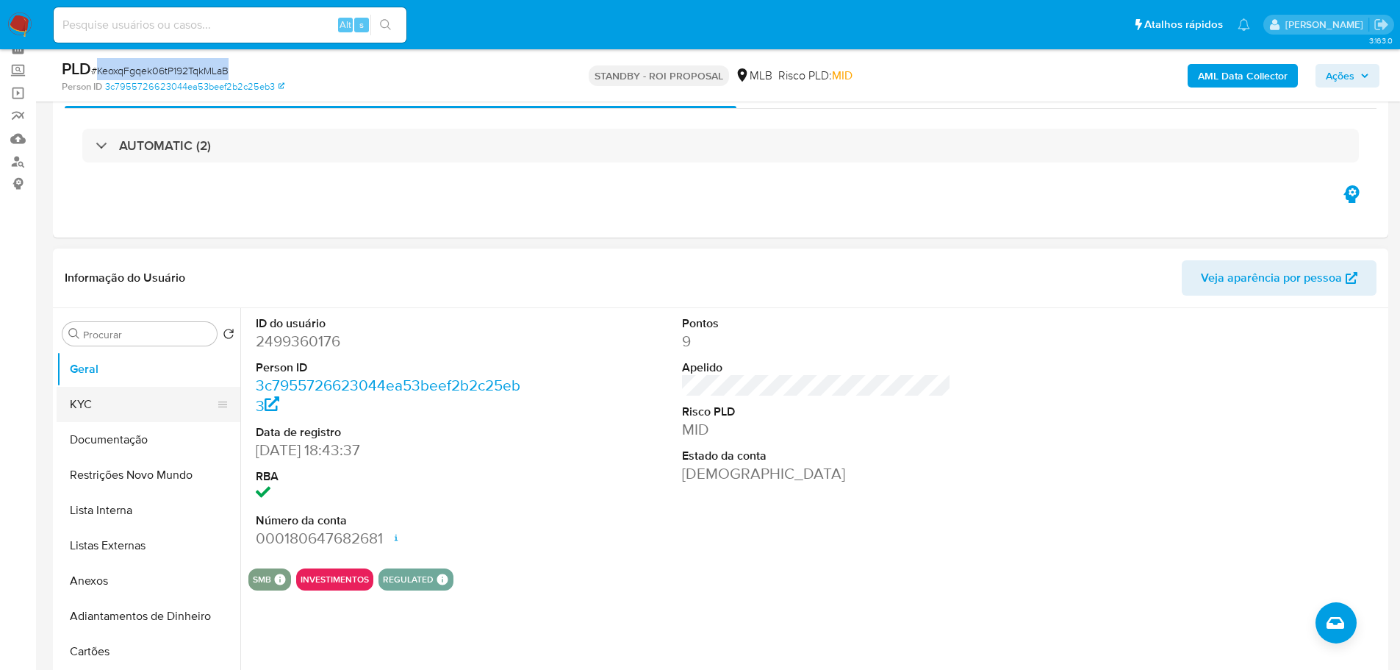
click at [132, 392] on button "KYC" at bounding box center [143, 404] width 172 height 35
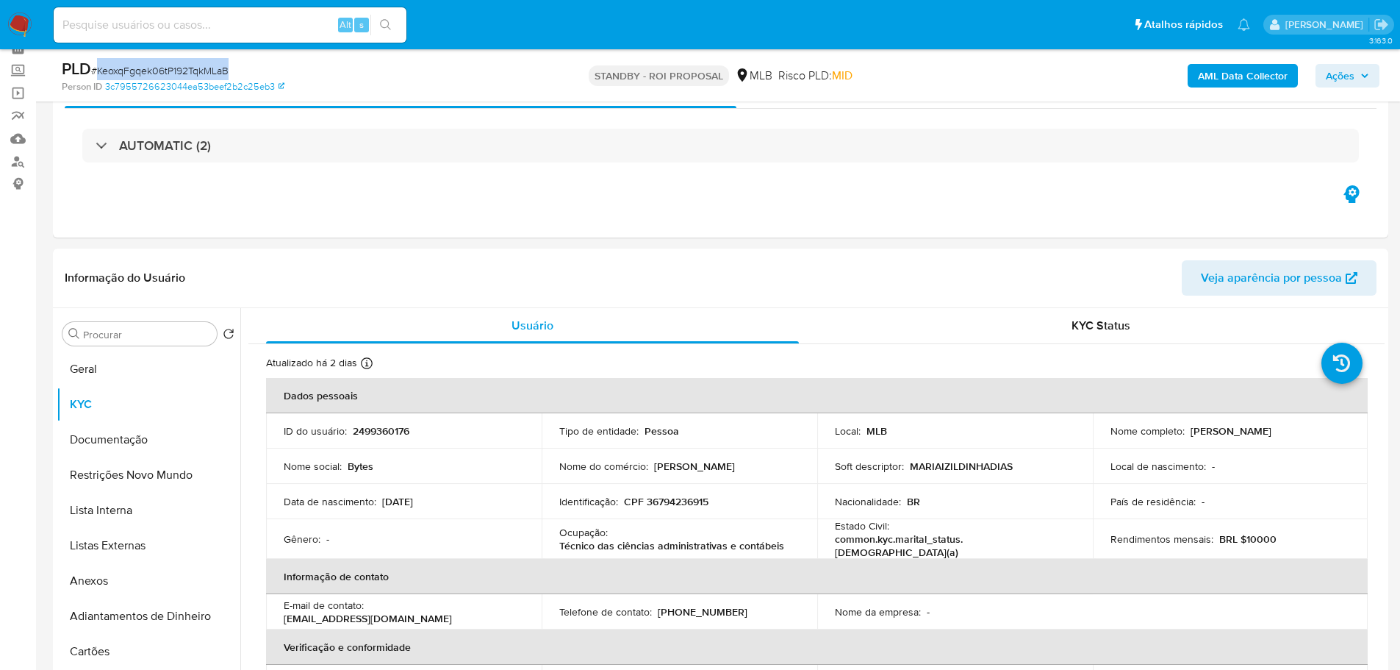
click at [28, 20] on img at bounding box center [19, 24] width 25 height 25
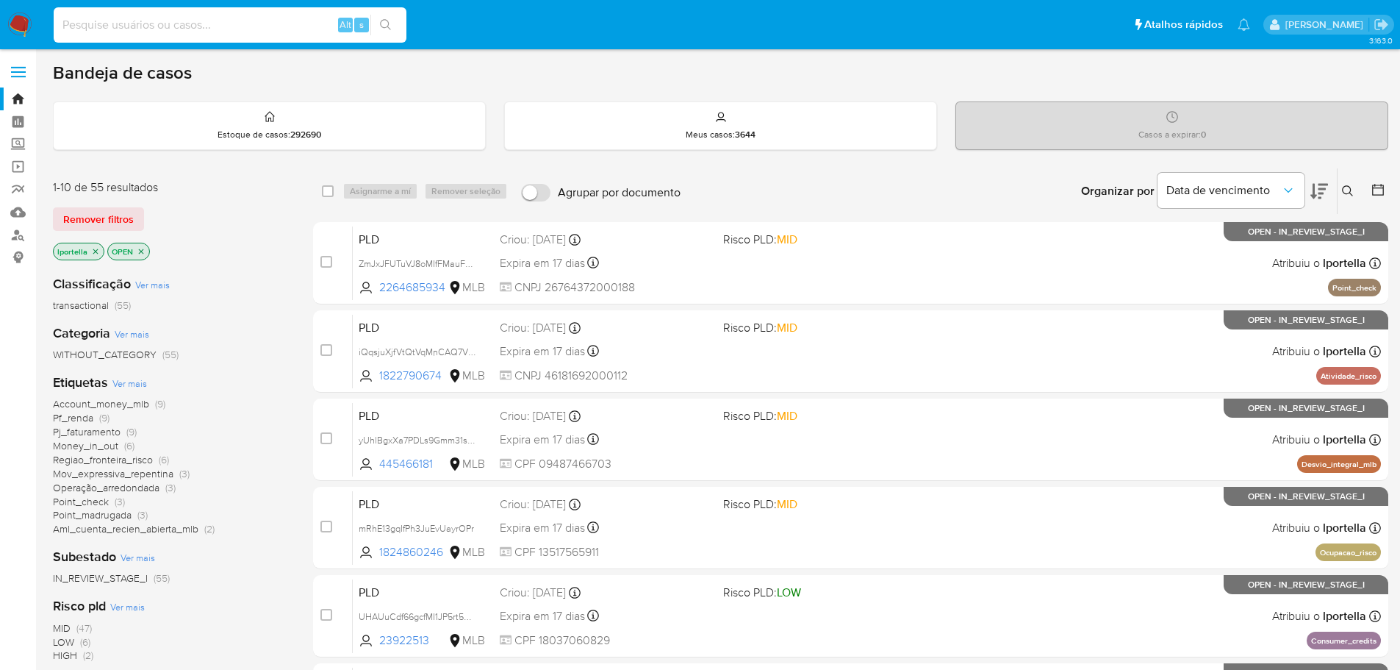
click at [251, 26] on input at bounding box center [230, 24] width 353 height 19
paste input "KeoxqFgqek06tP192TqkMLaB"
type input "KeoxqFgqek06tP192TqkMLaB"
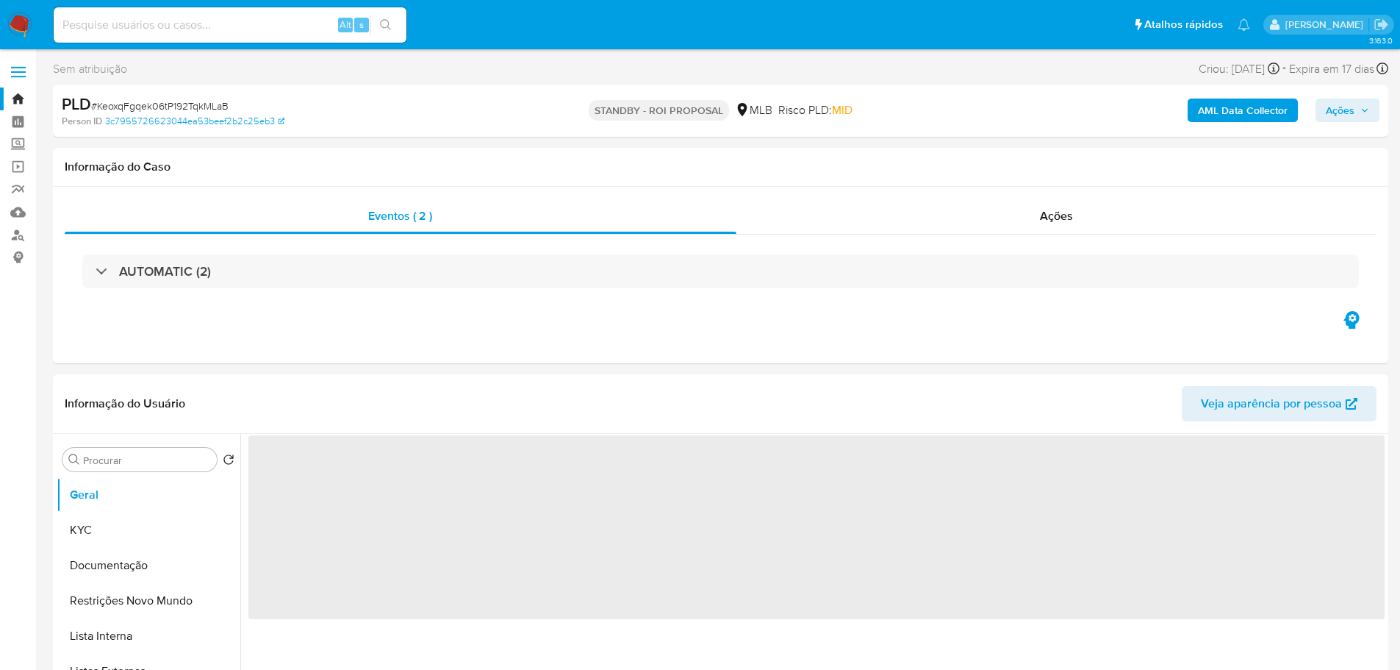
select select "10"
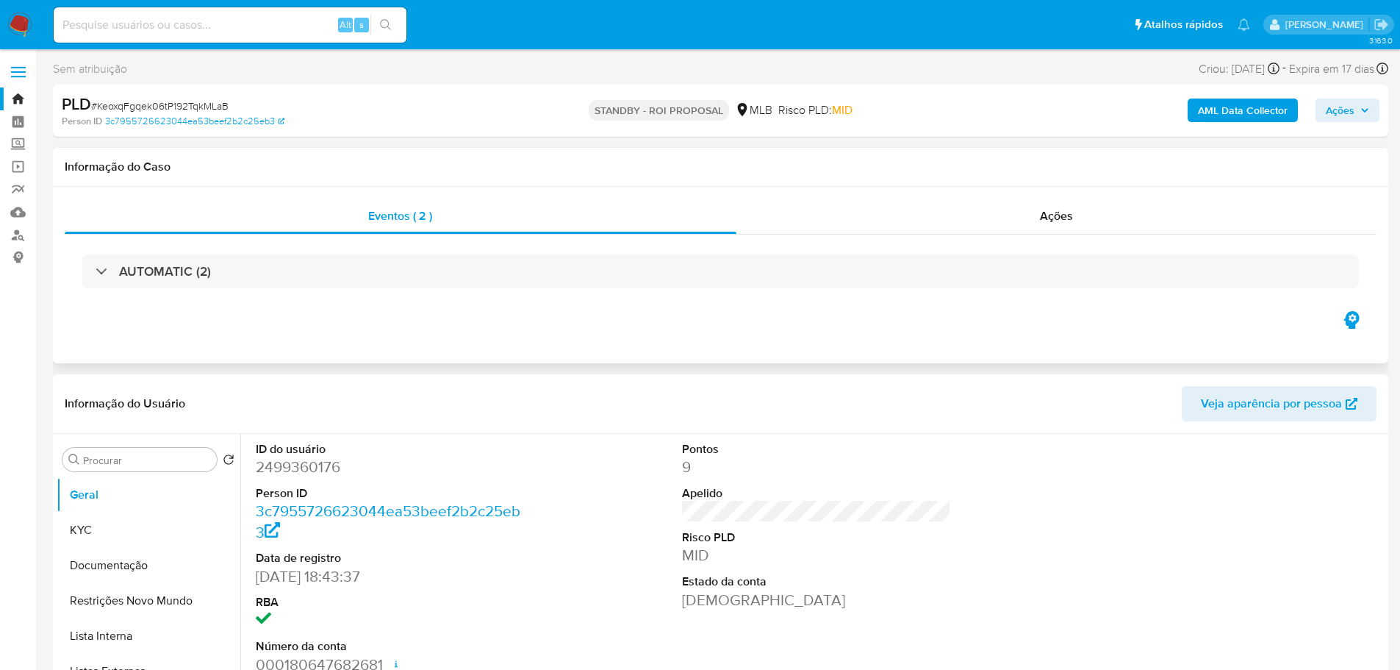
drag, startPoint x: 351, startPoint y: 0, endPoint x: 656, endPoint y: 317, distance: 439.7
click at [700, 353] on div "Eventos ( 2 ) Ações AUTOMATIC (2)" at bounding box center [720, 275] width 1335 height 176
drag, startPoint x: 16, startPoint y: 19, endPoint x: 7, endPoint y: 18, distance: 9.6
click at [16, 19] on img at bounding box center [19, 24] width 25 height 25
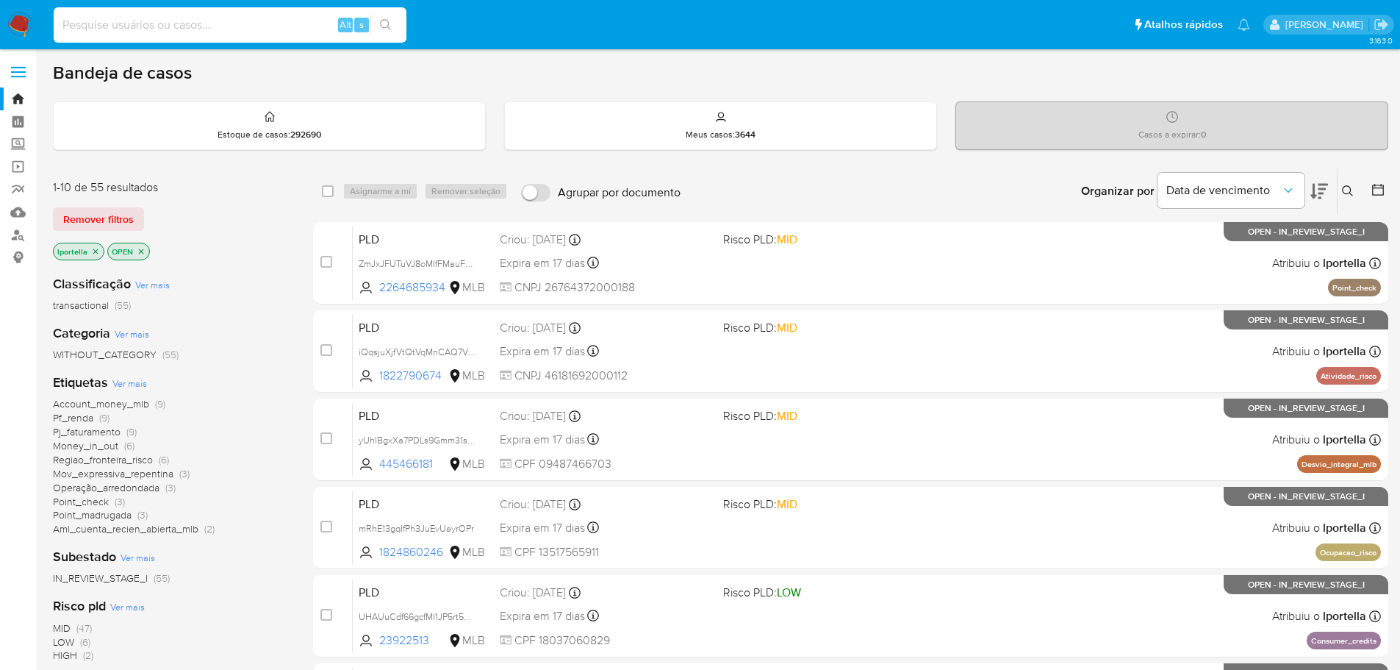
click at [141, 19] on input at bounding box center [230, 24] width 353 height 19
paste input "DqyLxezzjpBINiKhiqGhAWLf"
type input "DqyLxezzjpBINiKhiqGhAWLf"
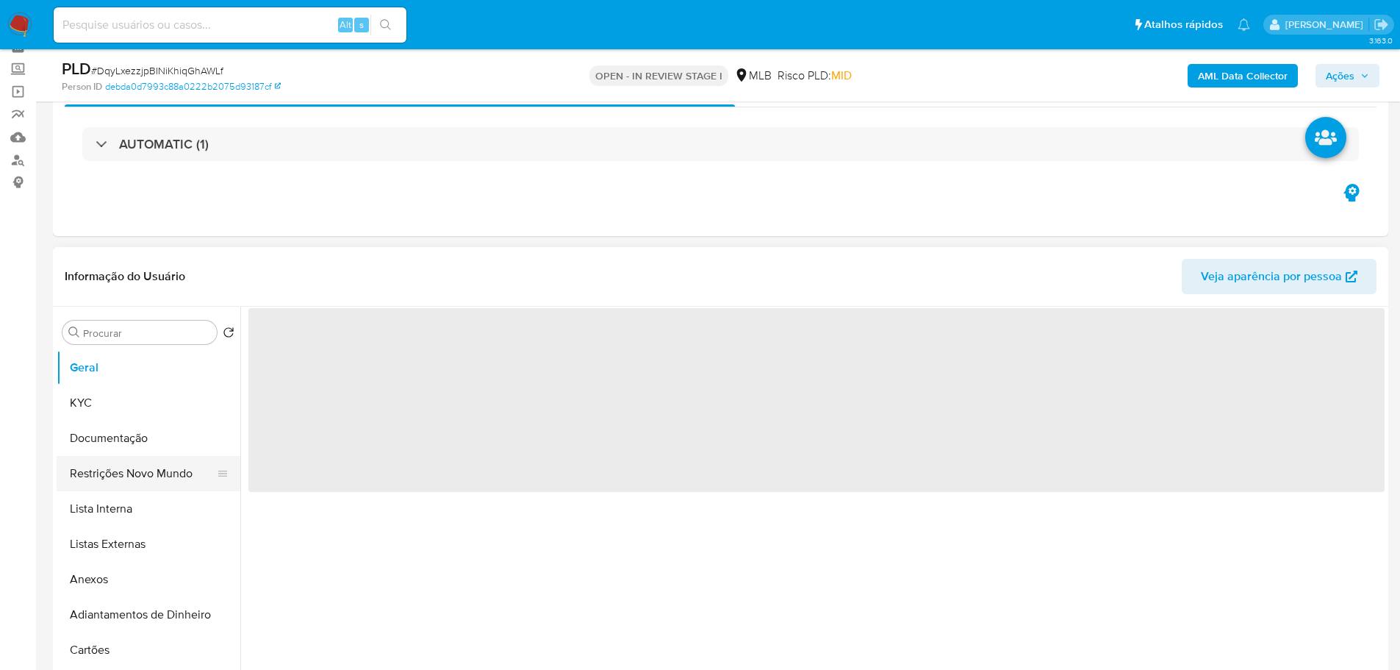
scroll to position [147, 0]
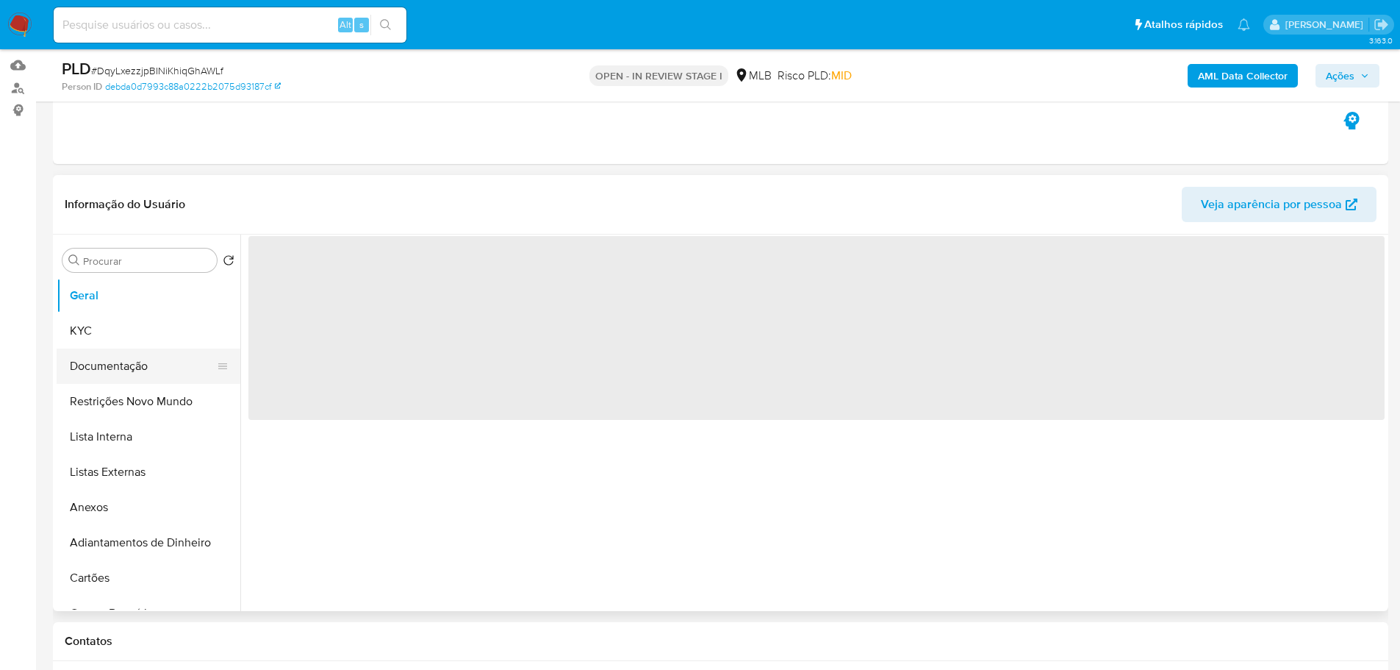
select select "10"
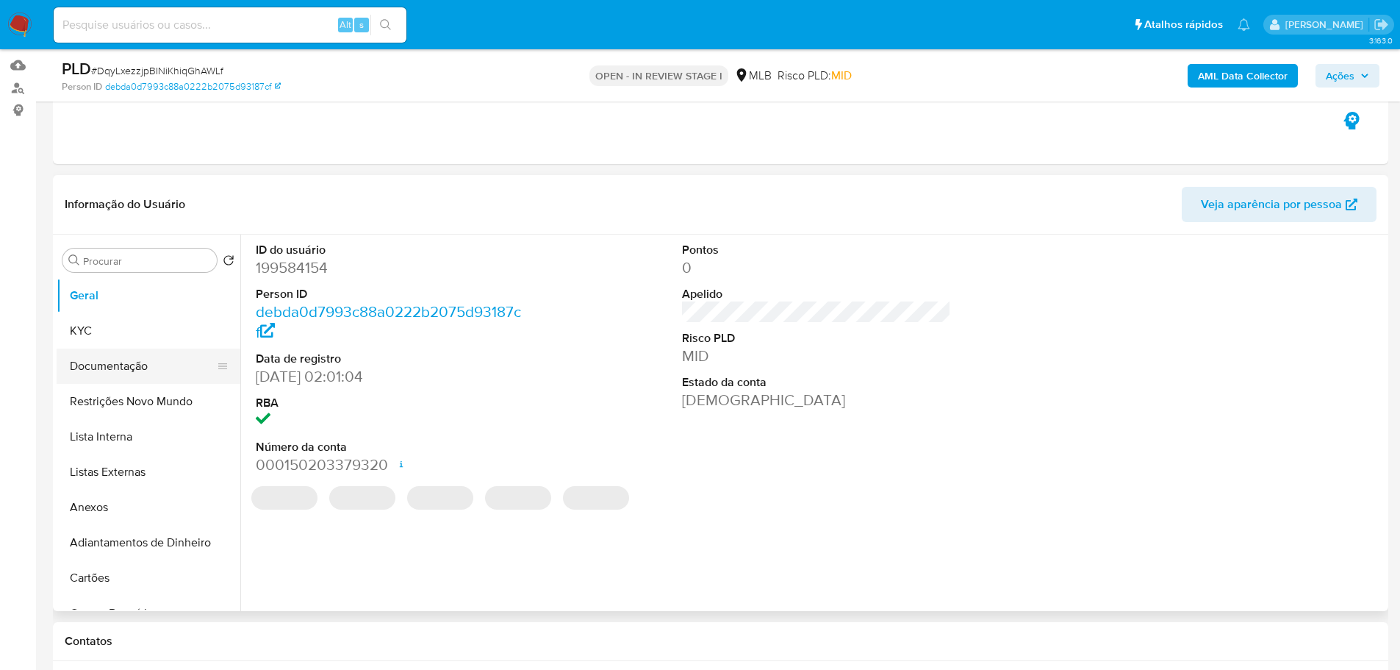
click at [134, 373] on button "Documentação" at bounding box center [143, 365] width 172 height 35
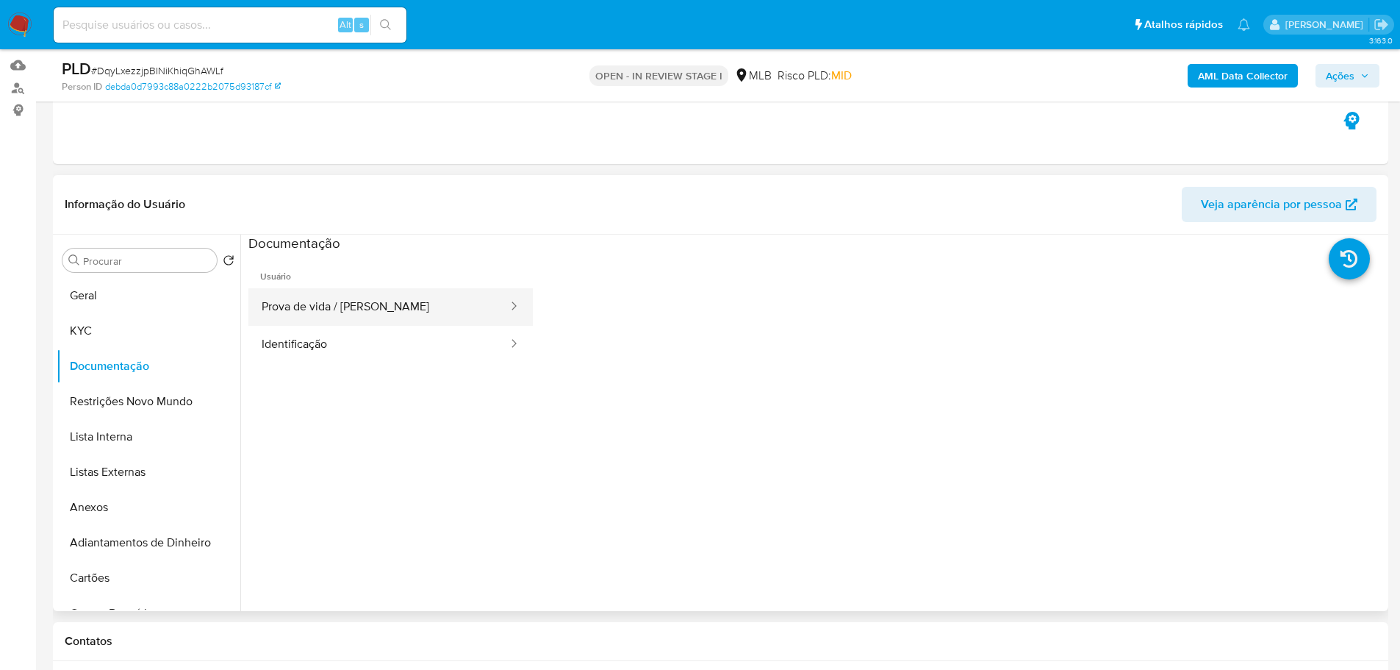
click at [381, 304] on button "Prova de vida / [PERSON_NAME]" at bounding box center [378, 306] width 261 height 37
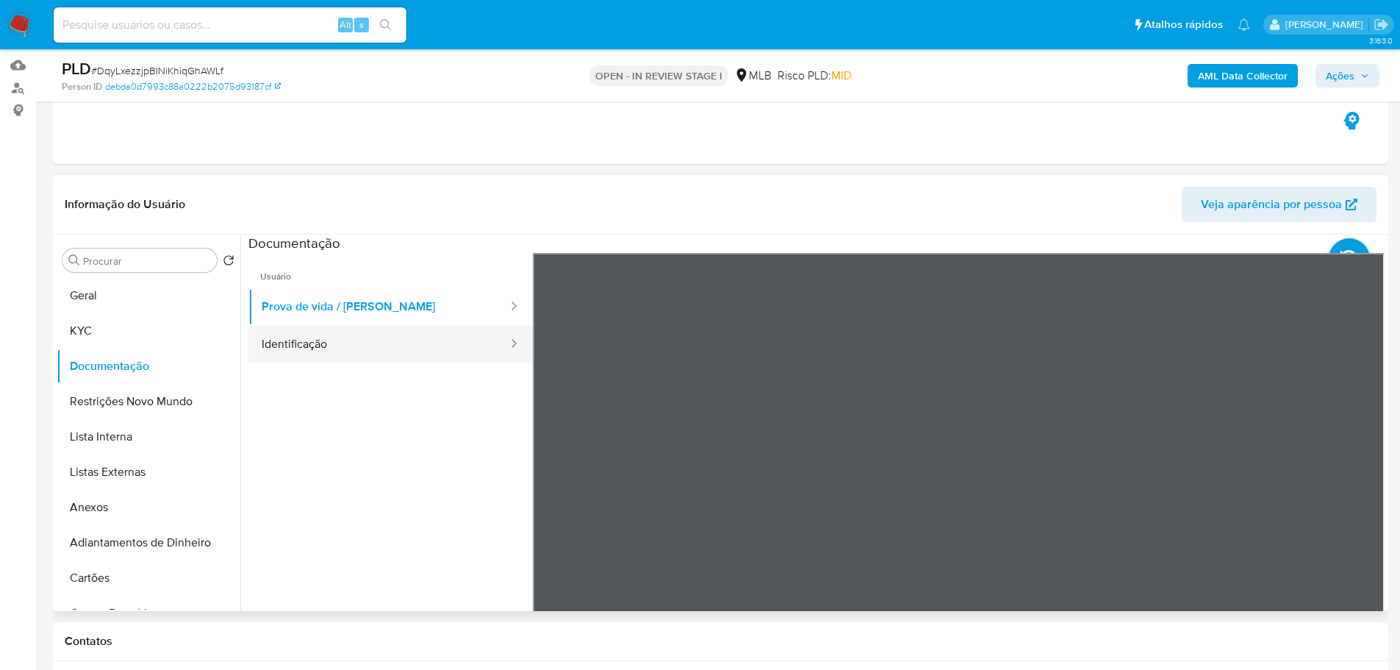
click at [381, 334] on button "Identificação" at bounding box center [378, 344] width 261 height 37
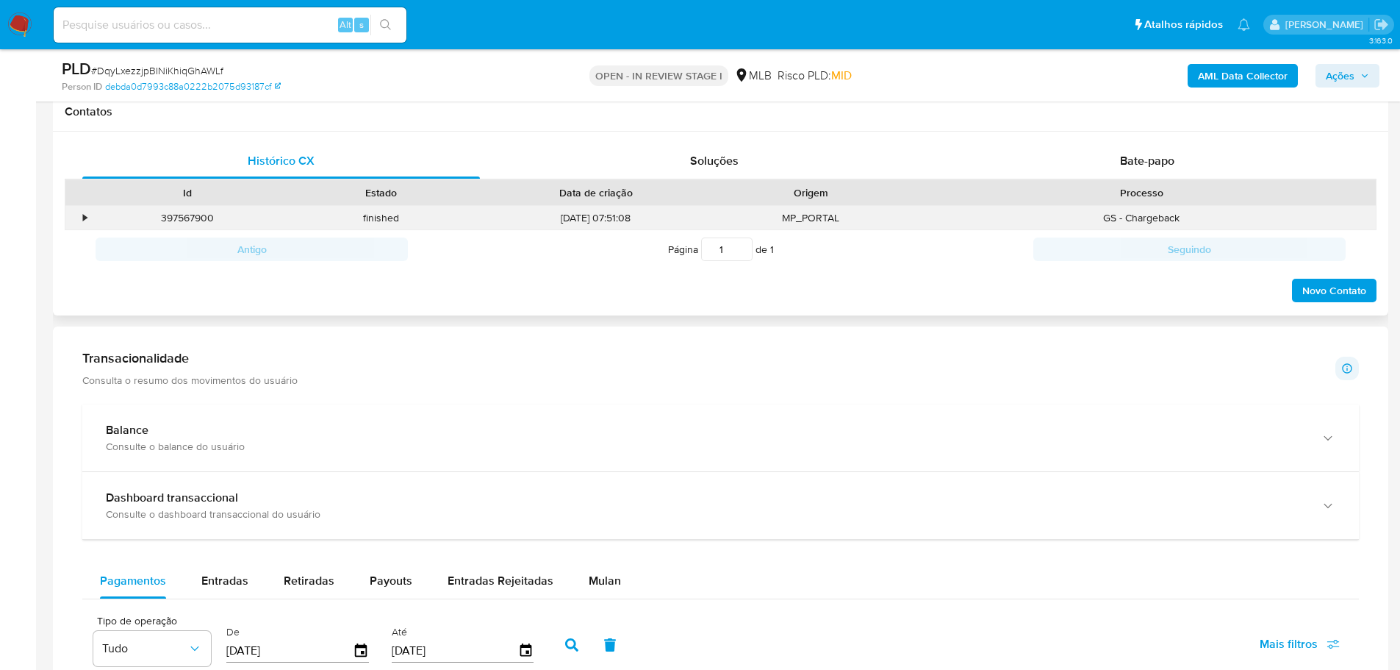
scroll to position [441, 0]
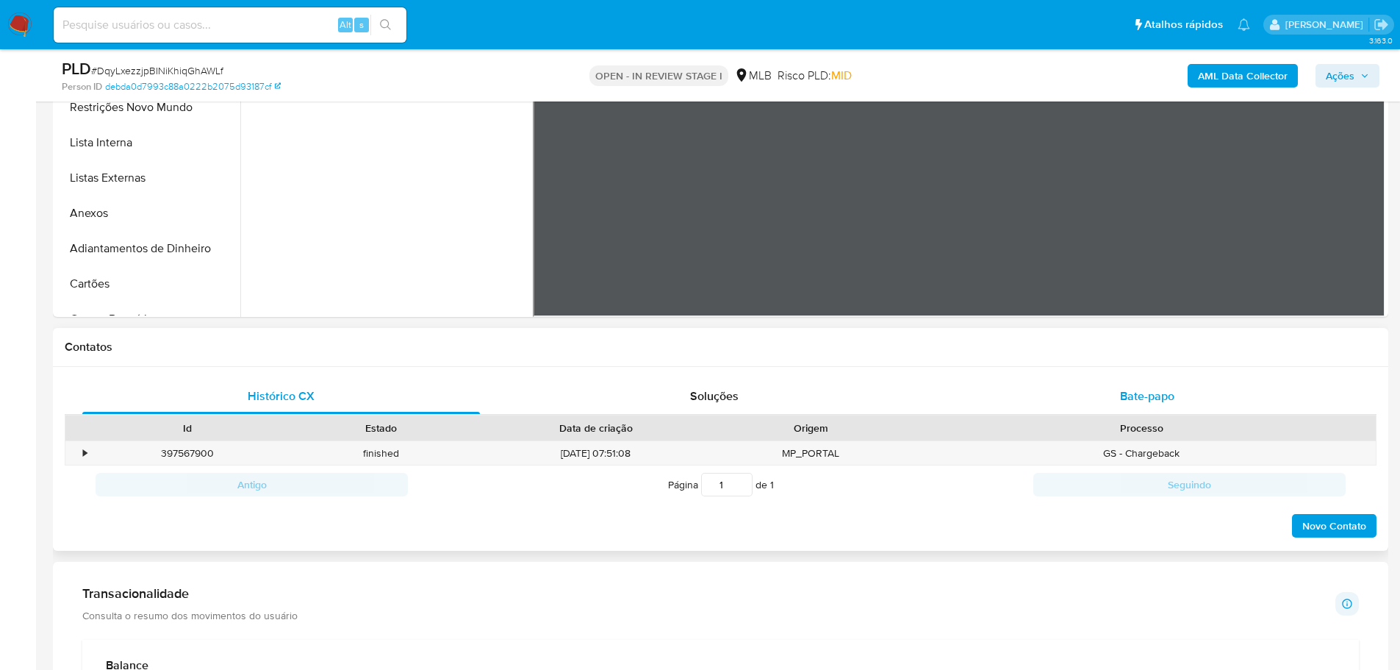
click at [1149, 395] on span "Bate-papo" at bounding box center [1147, 395] width 54 height 17
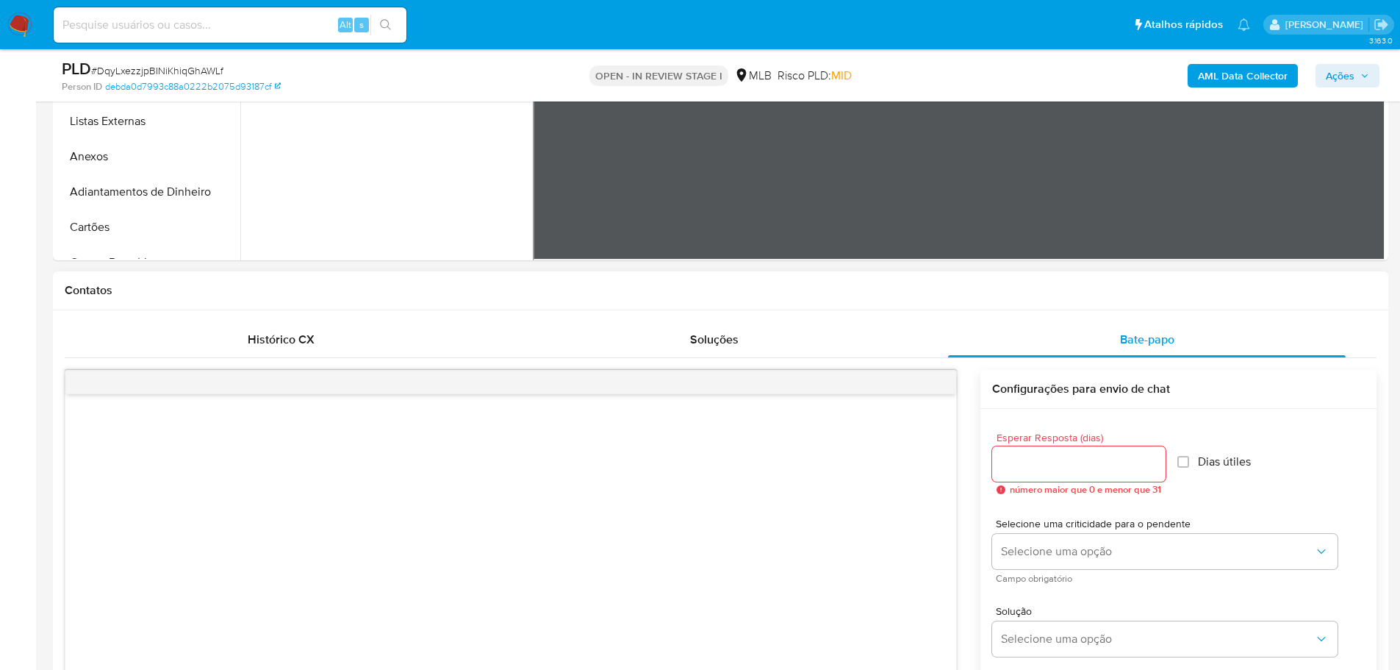
scroll to position [147, 0]
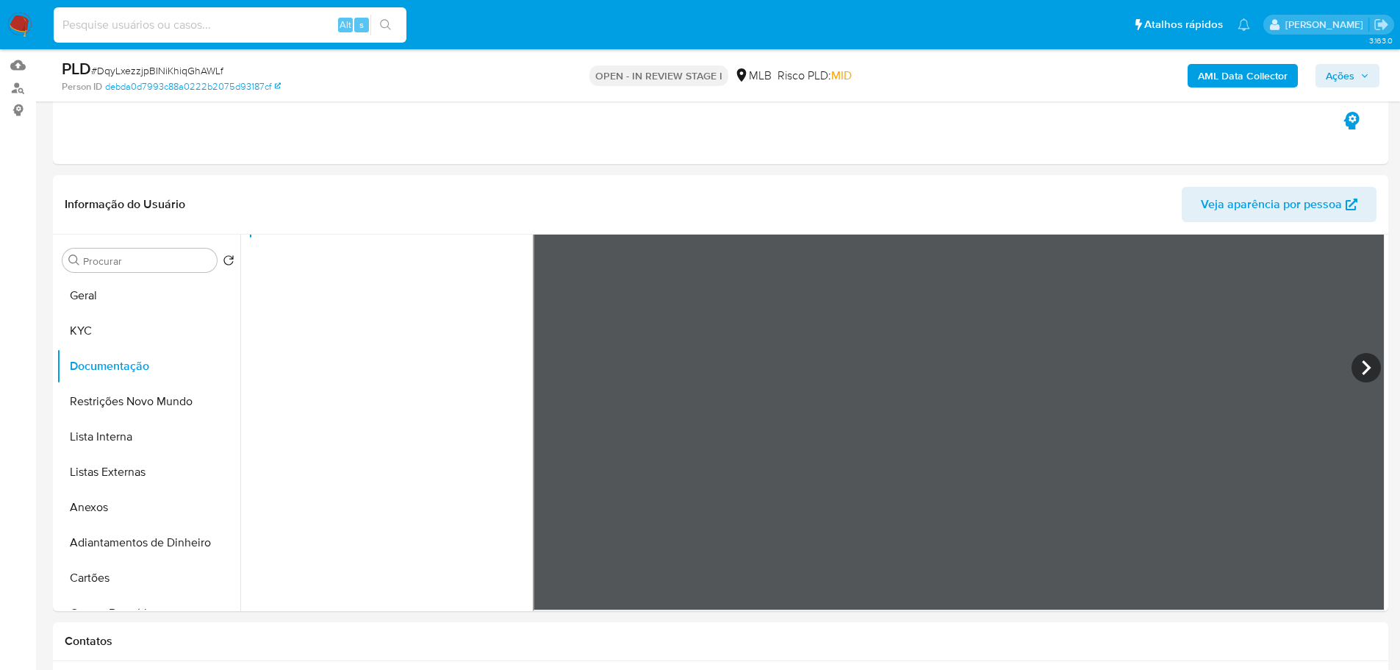
drag, startPoint x: 234, startPoint y: 15, endPoint x: 230, endPoint y: 23, distance: 8.6
click at [234, 18] on input at bounding box center [230, 24] width 353 height 19
click at [230, 23] on input at bounding box center [230, 24] width 353 height 19
paste input "qc4HAshA5KEkzNttrOYx8MDq"
type input "qc4HAshA5KEkzNttrOYx8MDq"
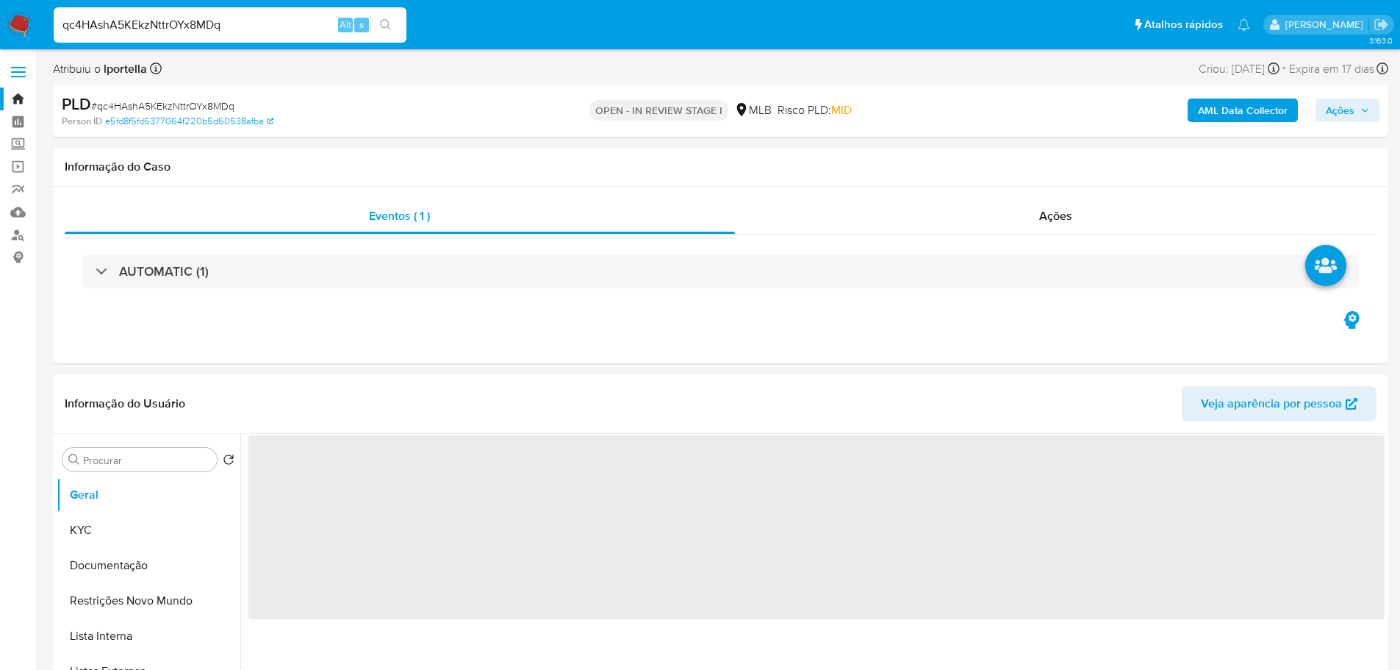
select select "10"
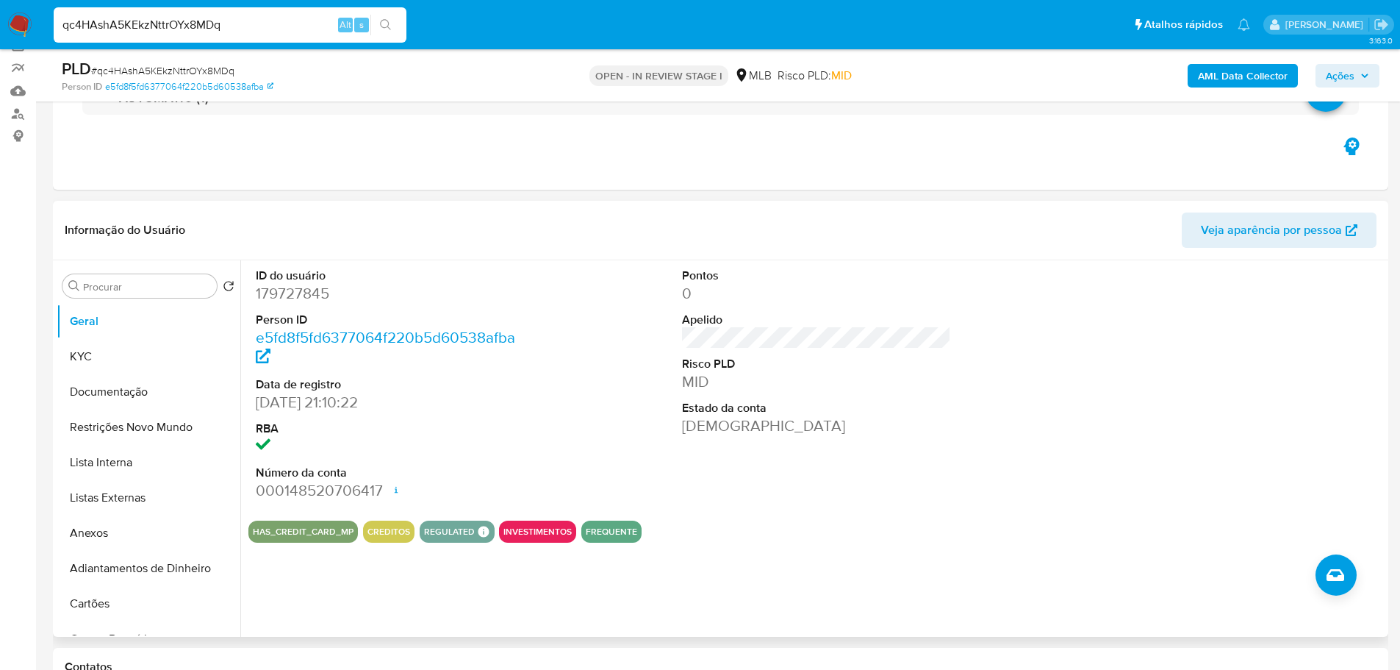
scroll to position [147, 0]
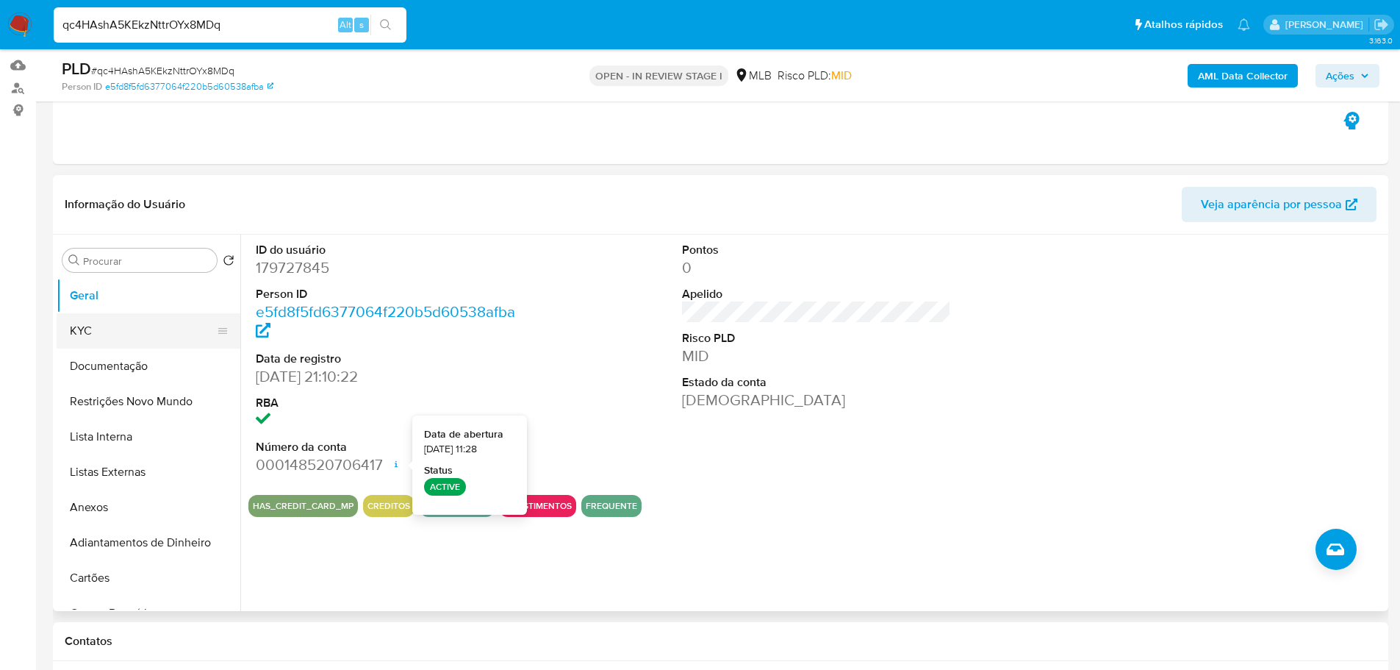
click at [98, 331] on button "KYC" at bounding box center [143, 330] width 172 height 35
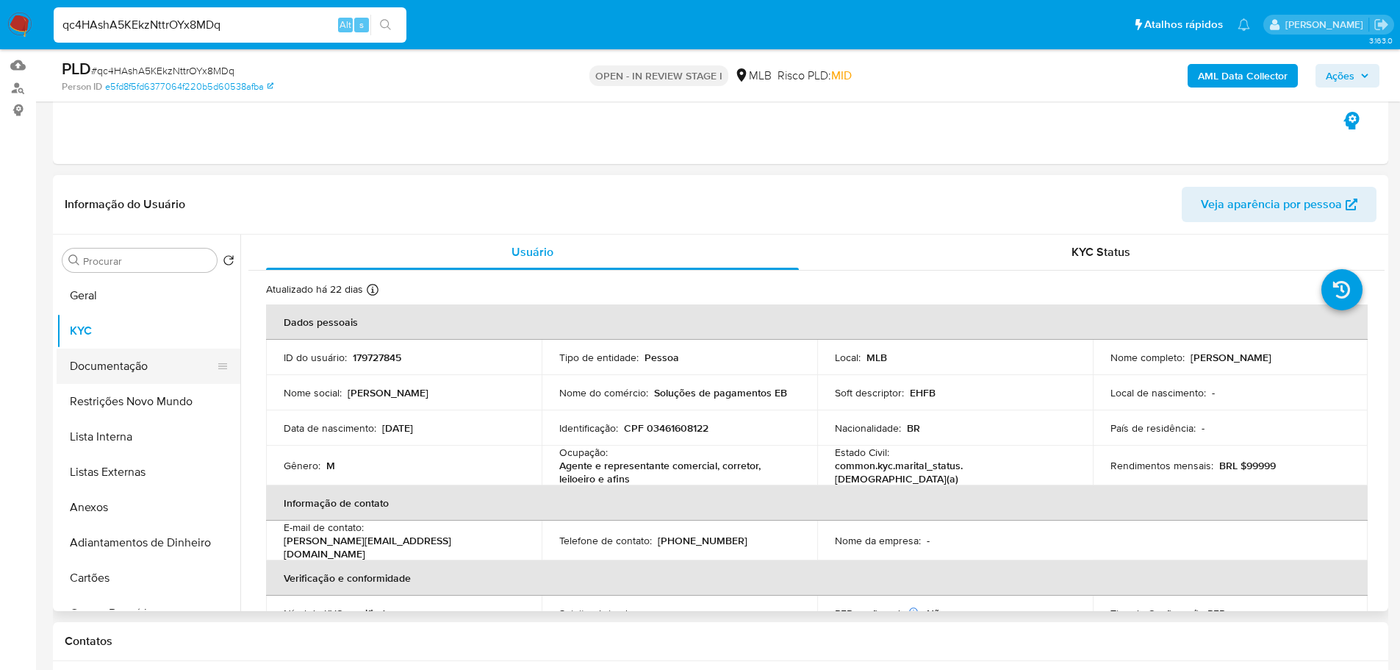
click at [160, 351] on button "Documentação" at bounding box center [143, 365] width 172 height 35
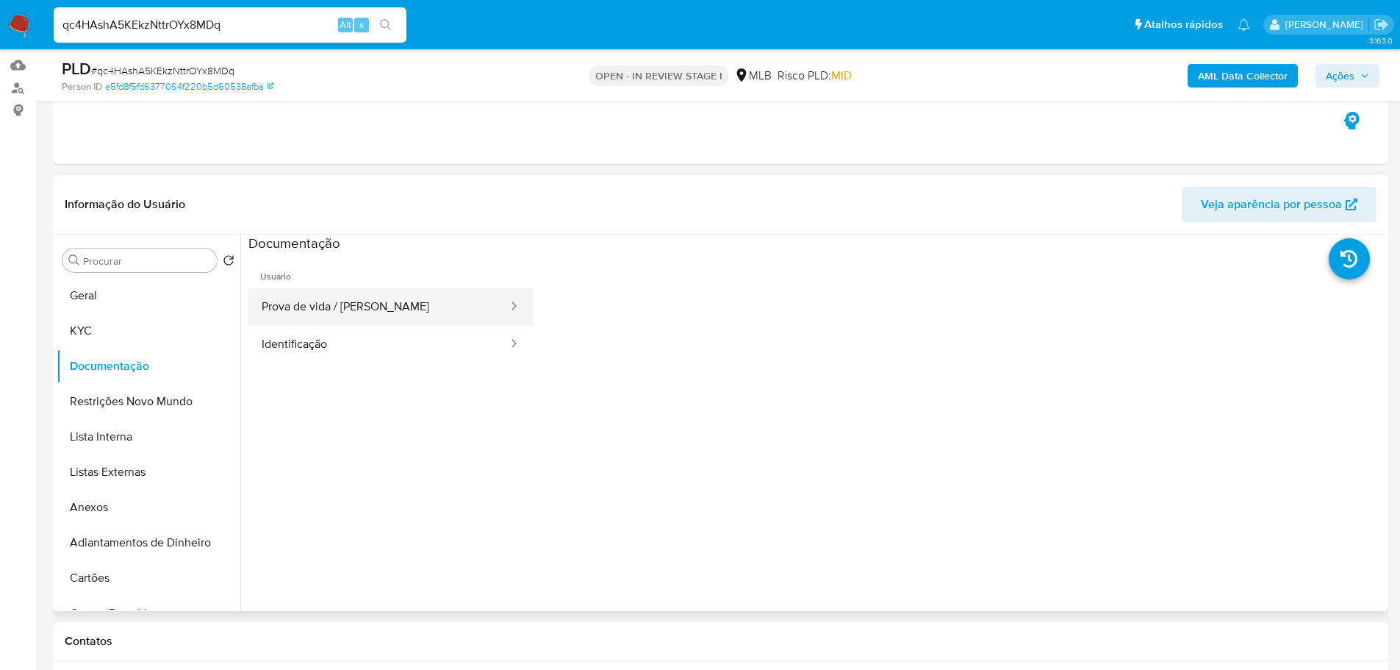
click at [339, 316] on button "Prova de vida / Selfie" at bounding box center [378, 306] width 261 height 37
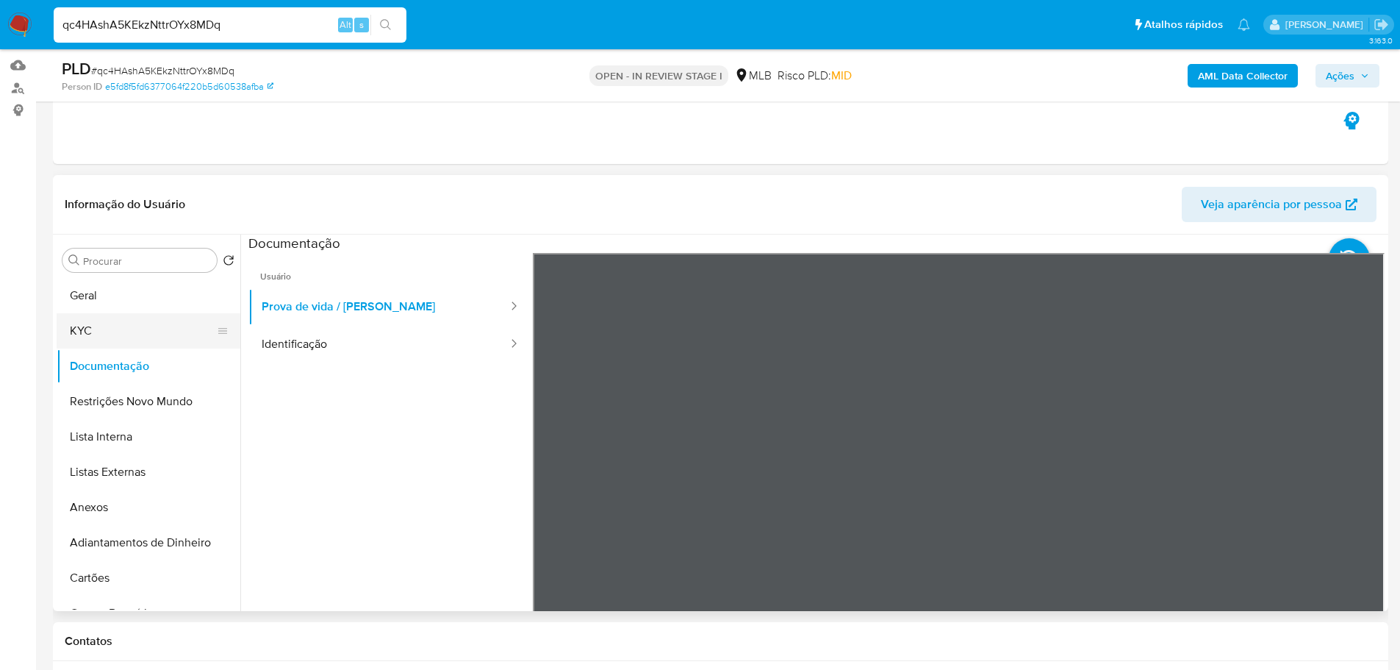
click at [129, 337] on button "KYC" at bounding box center [143, 330] width 172 height 35
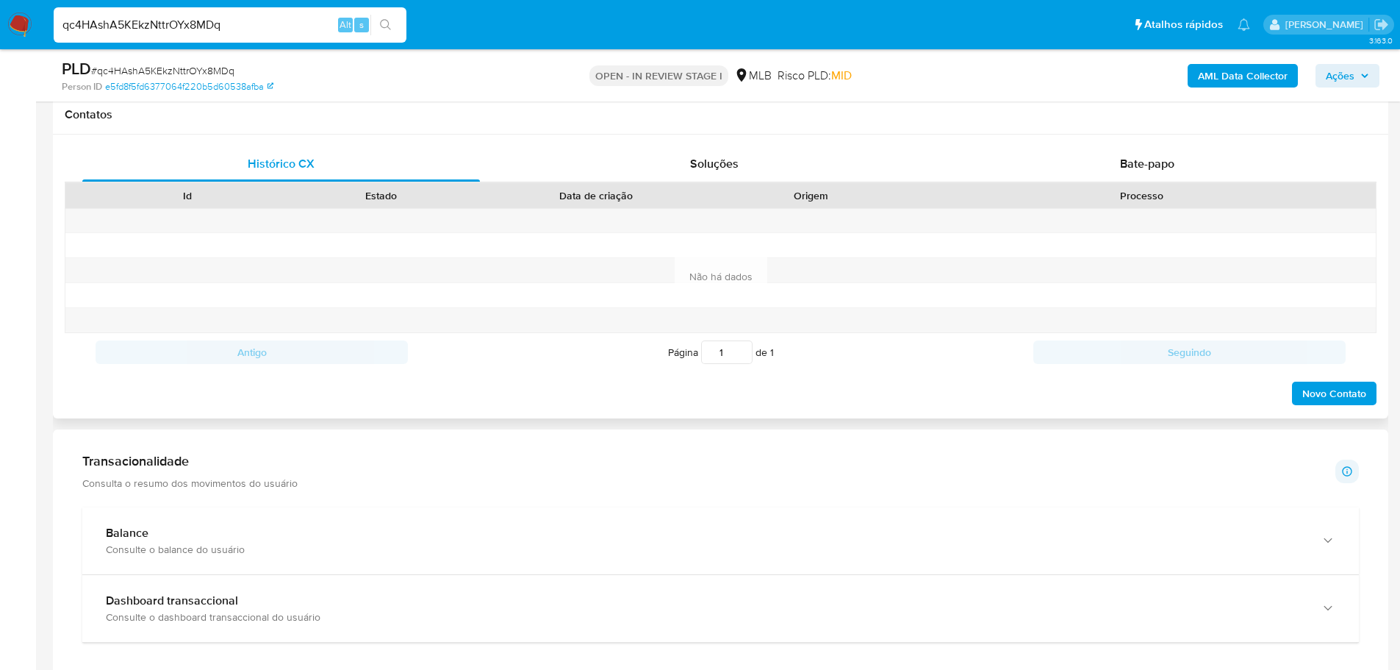
scroll to position [588, 0]
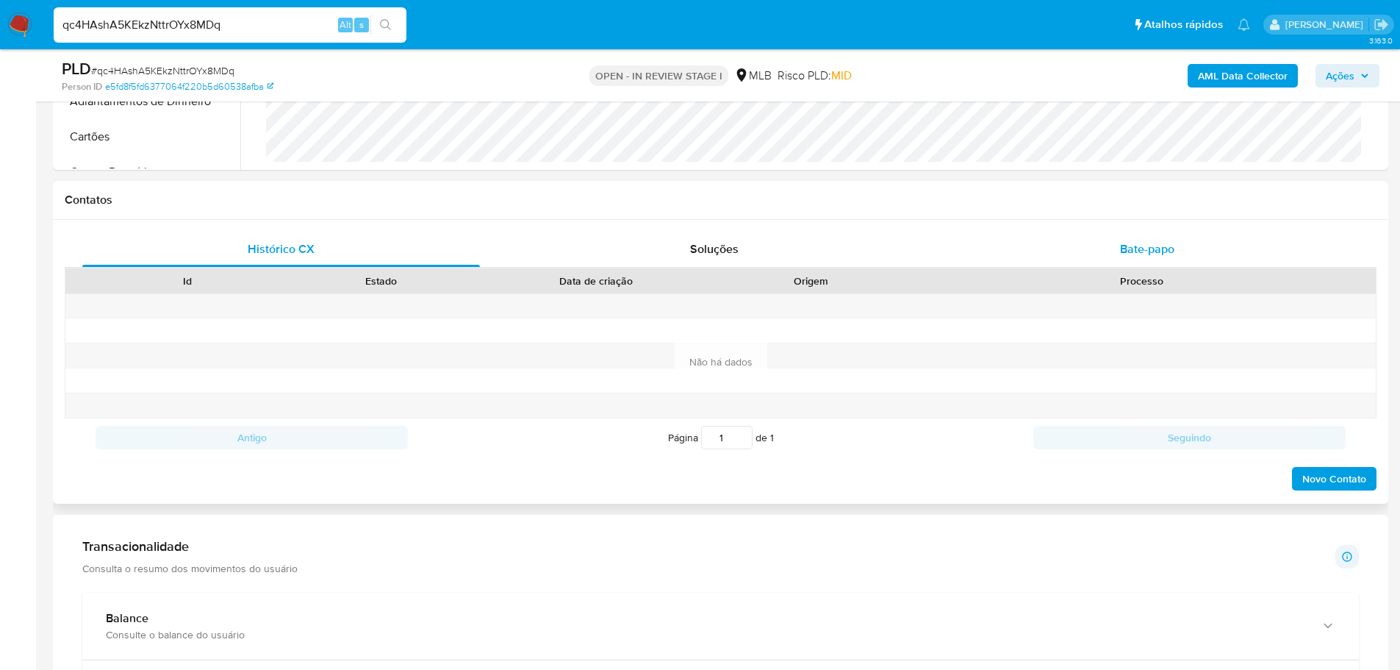
click at [1150, 248] on span "Bate-papo" at bounding box center [1147, 248] width 54 height 17
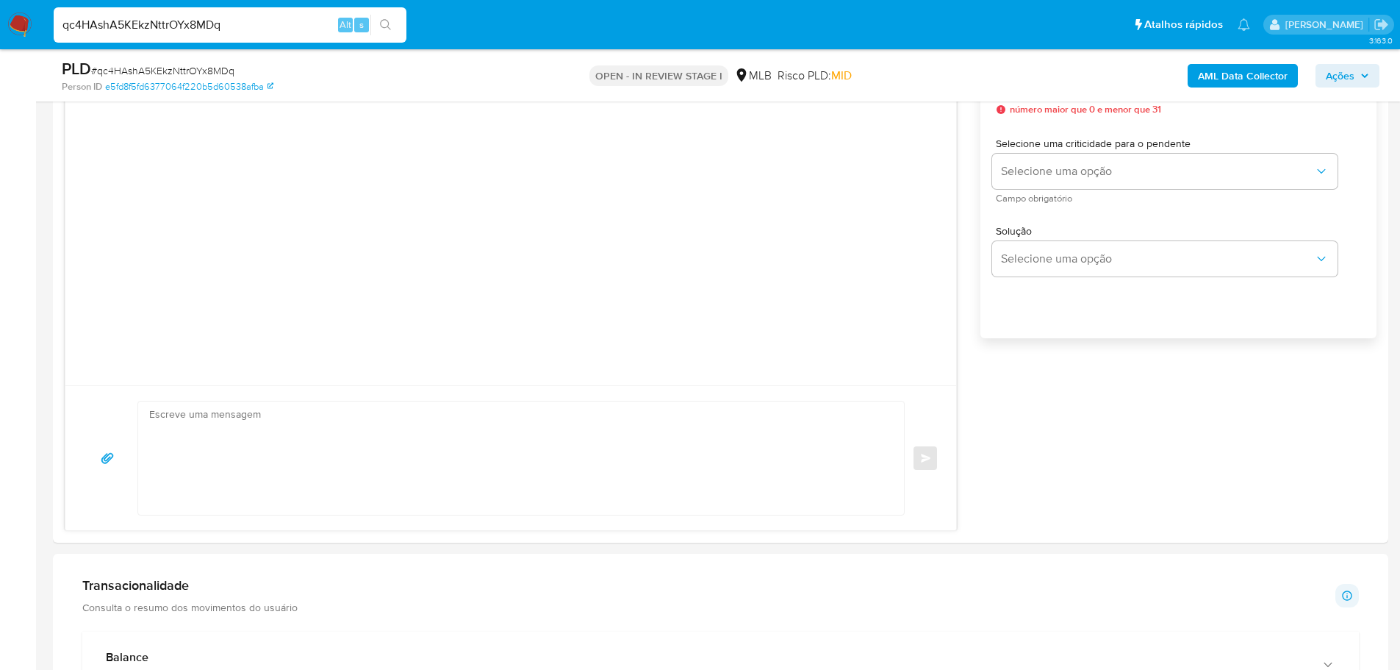
scroll to position [1249, 0]
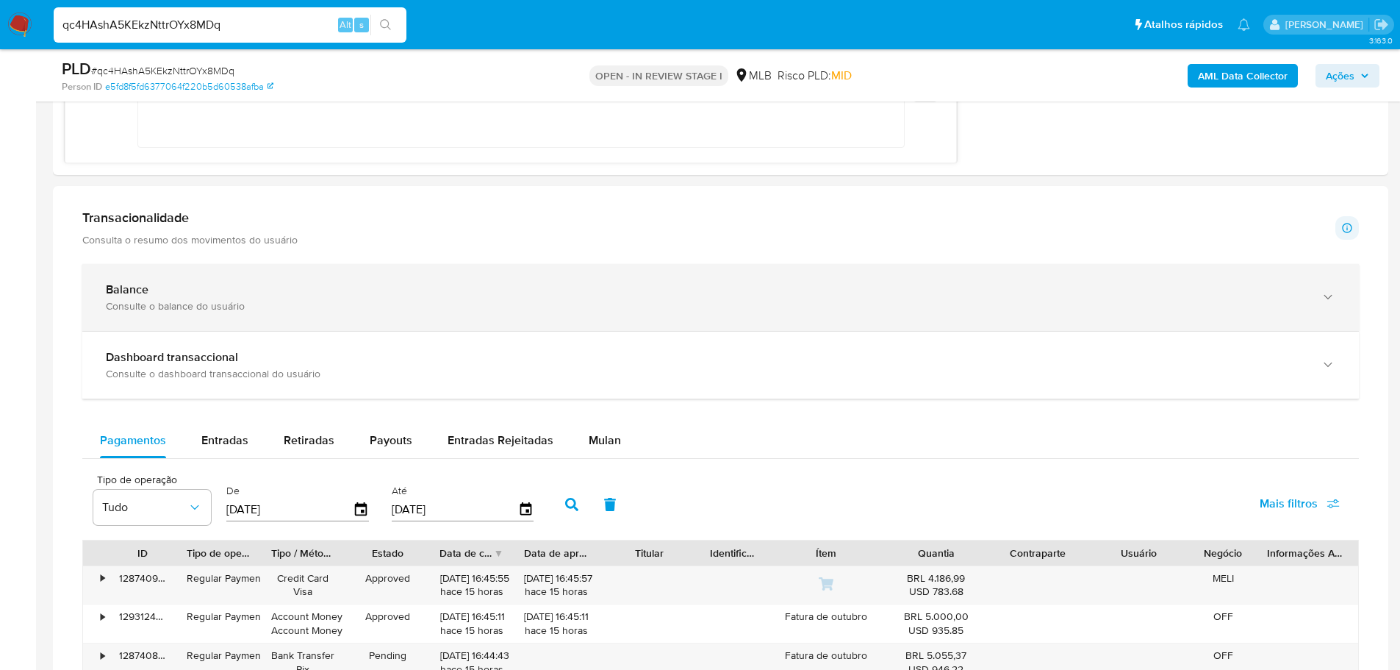
click at [228, 306] on div "Consulte o balance do usuário" at bounding box center [706, 305] width 1200 height 13
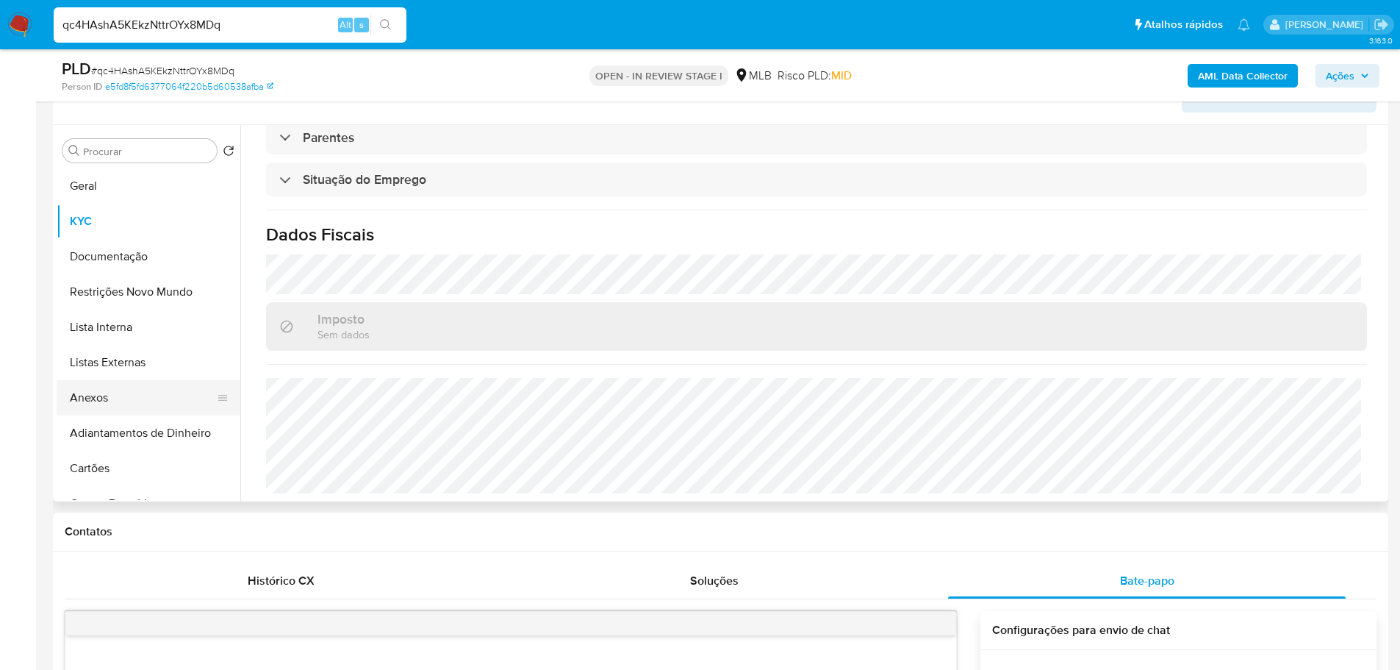
scroll to position [147, 0]
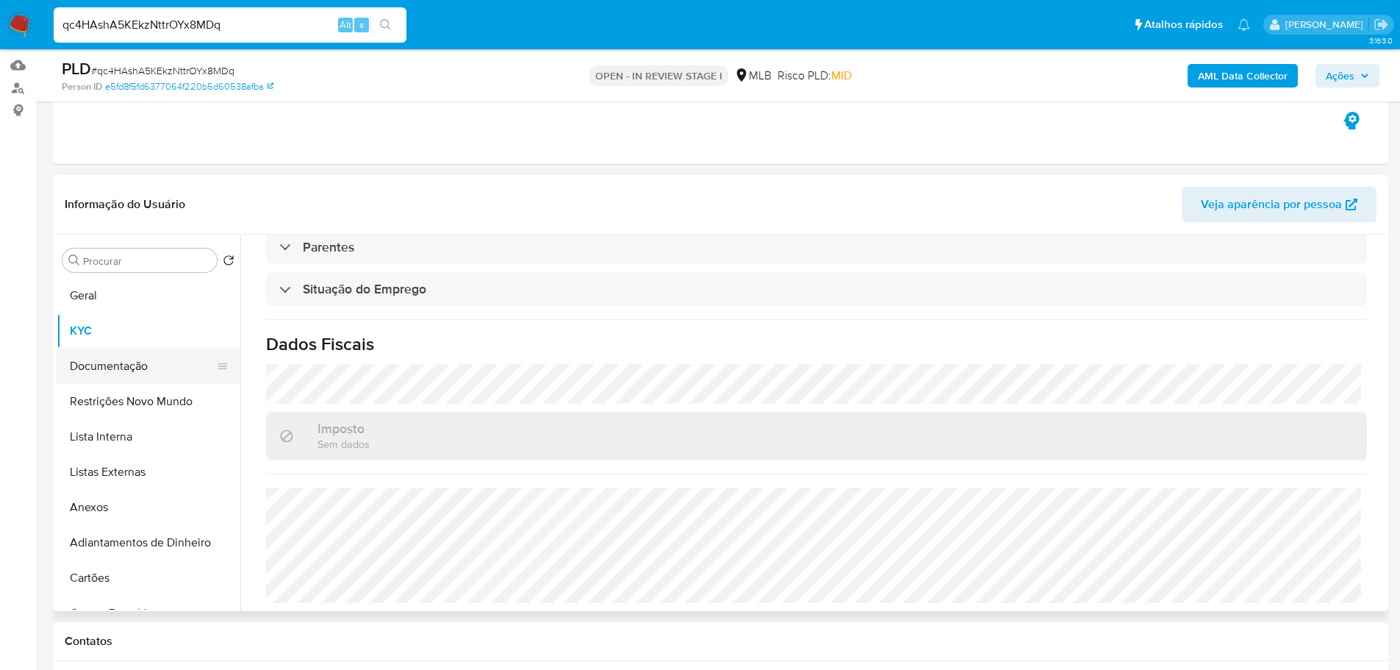
drag, startPoint x: 112, startPoint y: 367, endPoint x: 73, endPoint y: 381, distance: 41.1
click at [111, 367] on button "Documentação" at bounding box center [143, 365] width 172 height 35
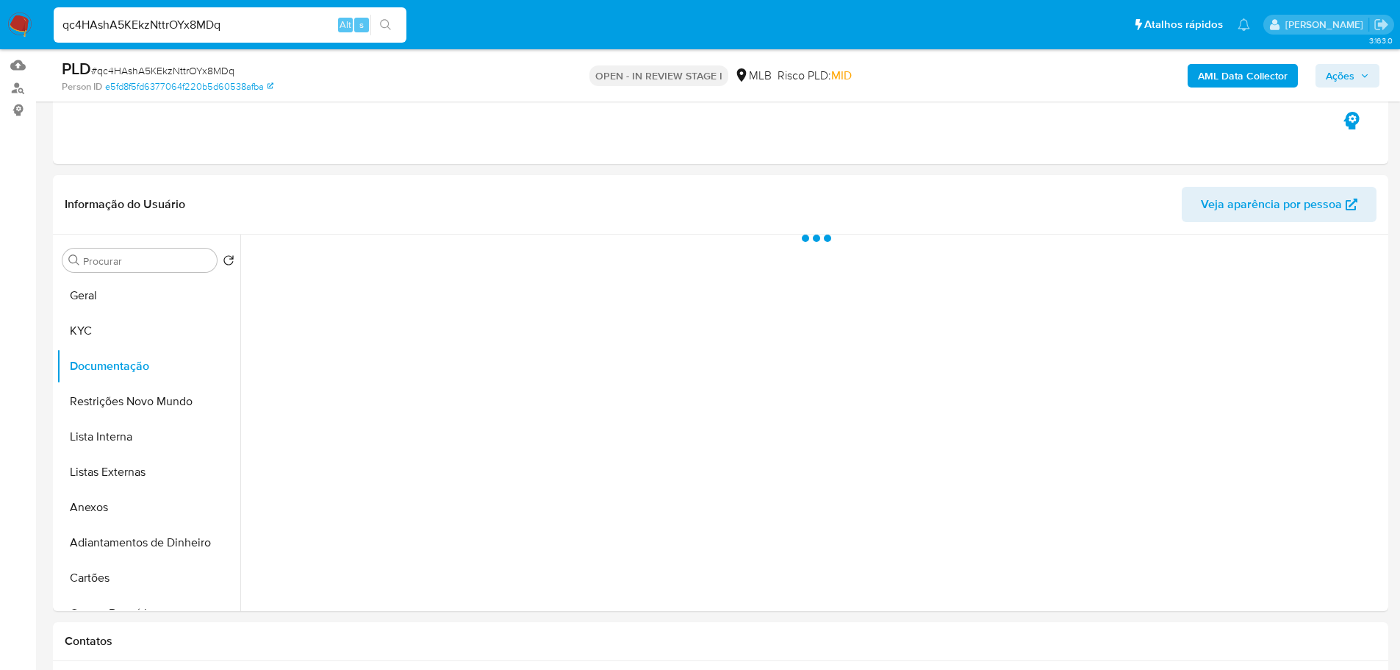
scroll to position [0, 0]
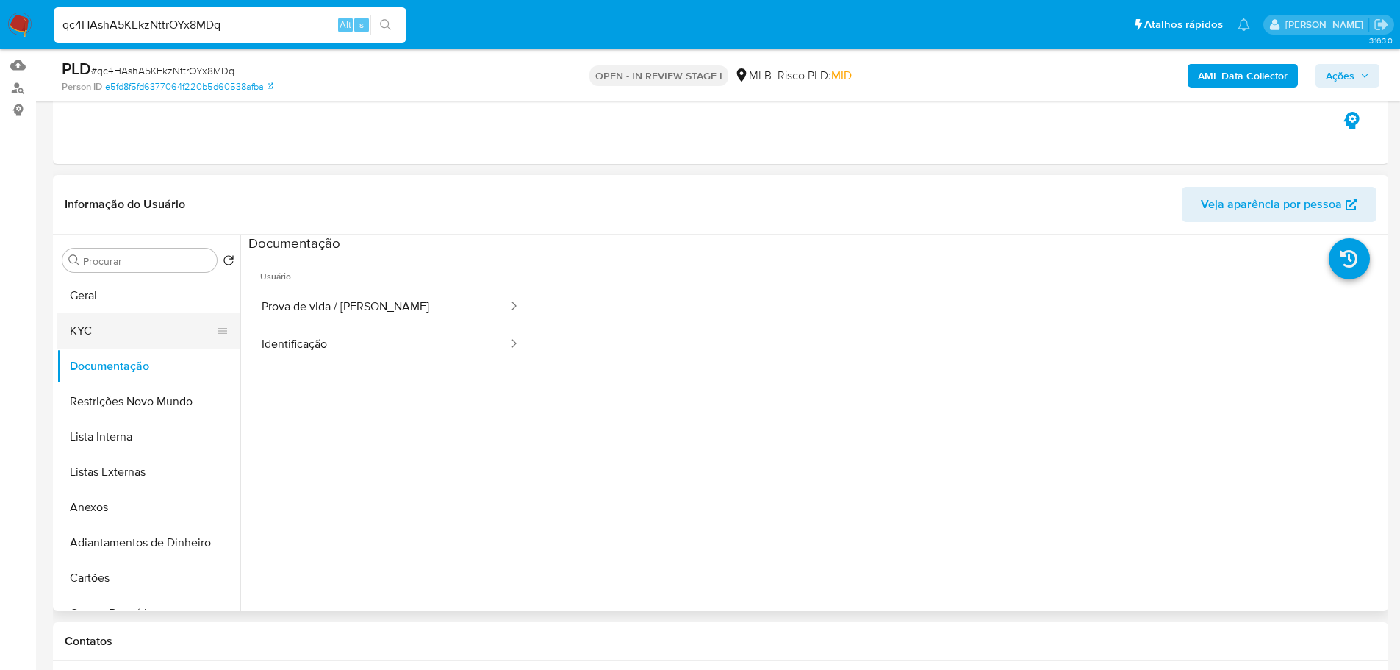
click at [99, 339] on button "KYC" at bounding box center [143, 330] width 172 height 35
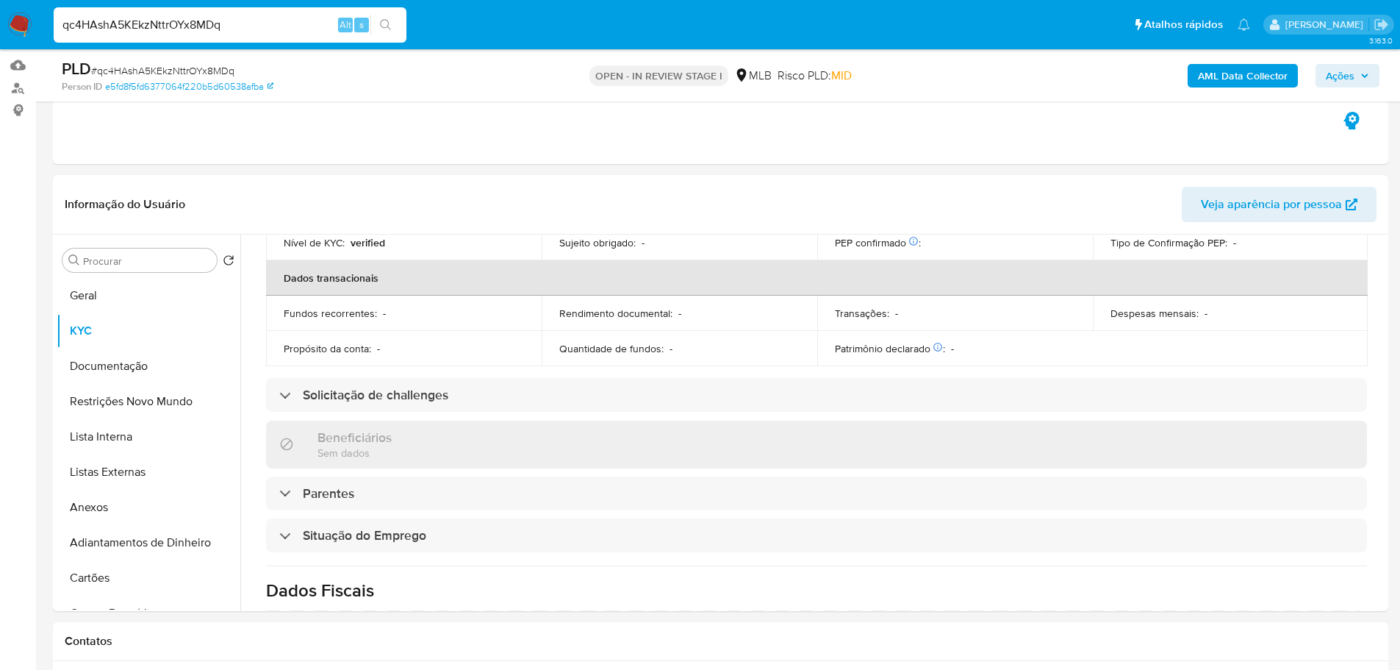
scroll to position [617, 0]
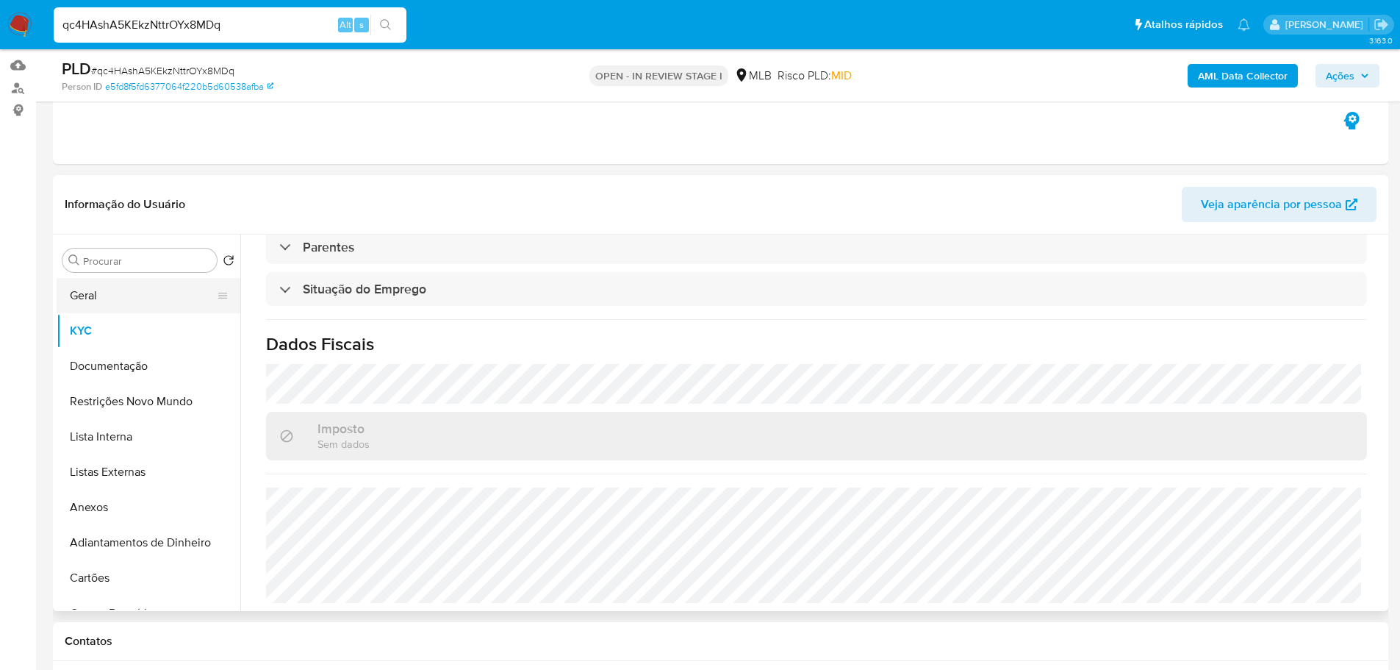
click at [124, 284] on button "Geral" at bounding box center [143, 295] width 172 height 35
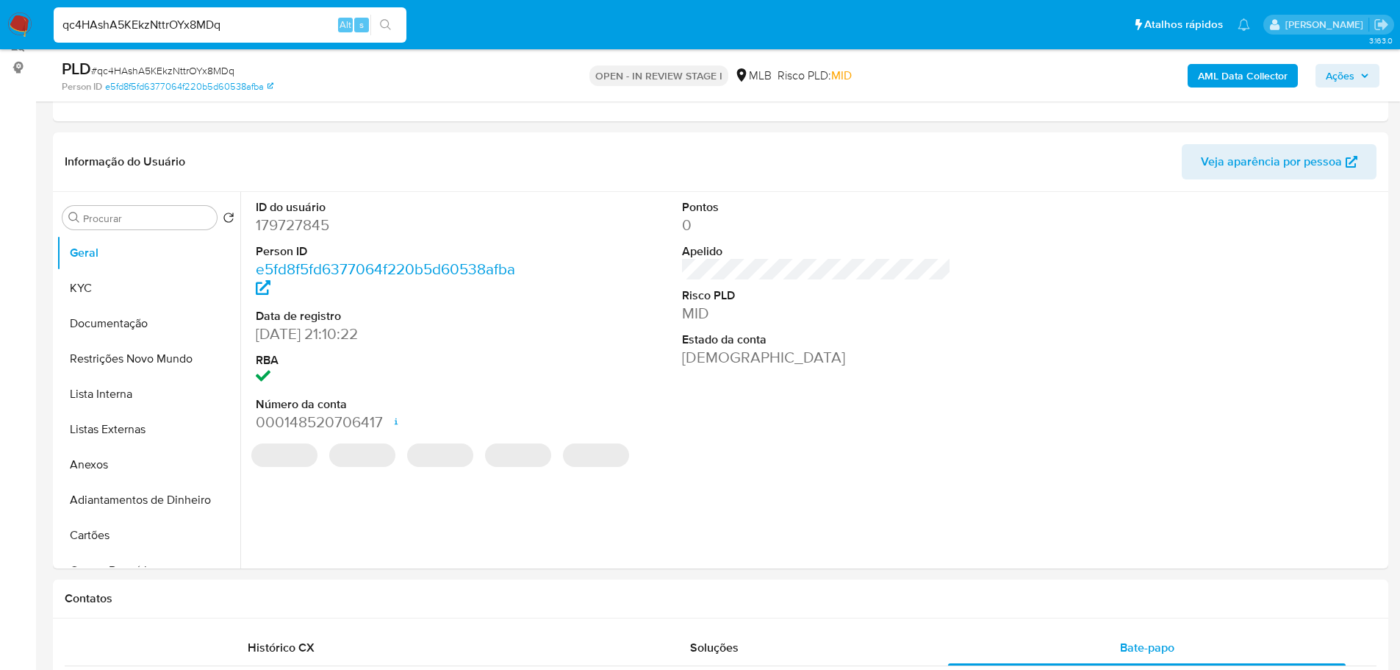
scroll to position [182, 0]
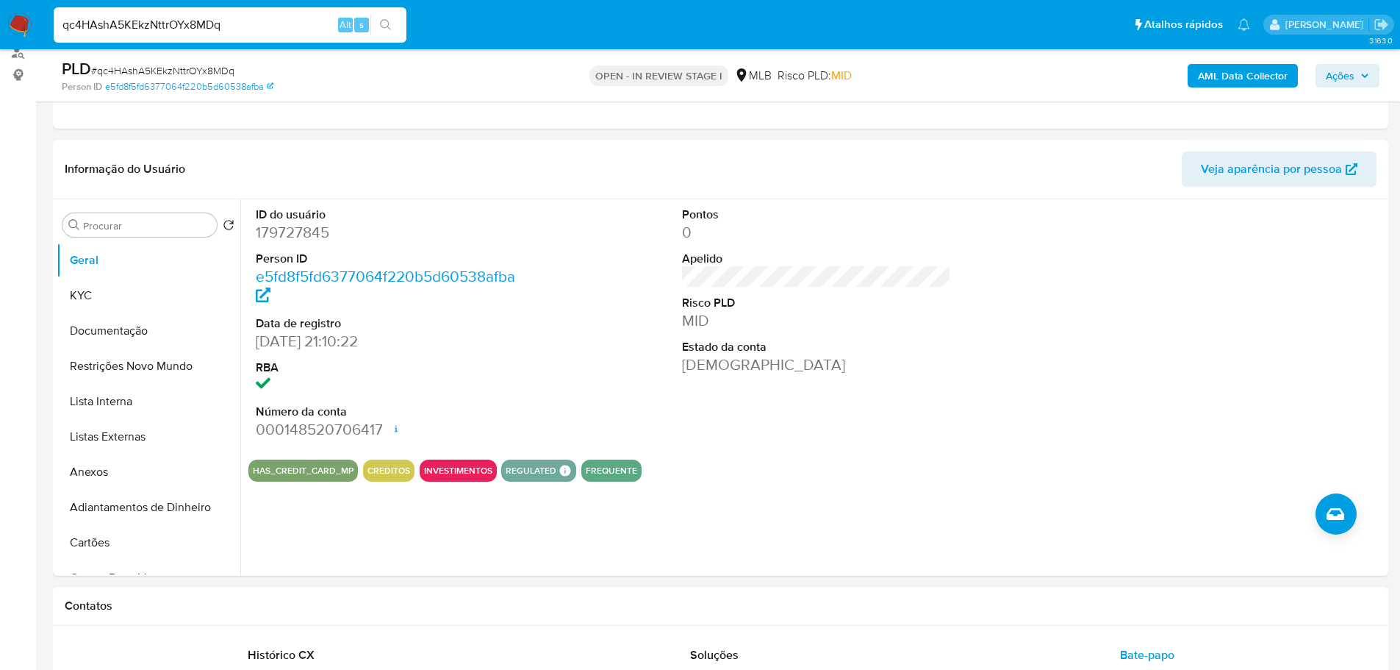
click at [312, 600] on h1 "Contatos" at bounding box center [721, 605] width 1312 height 15
click at [111, 302] on button "KYC" at bounding box center [143, 295] width 172 height 35
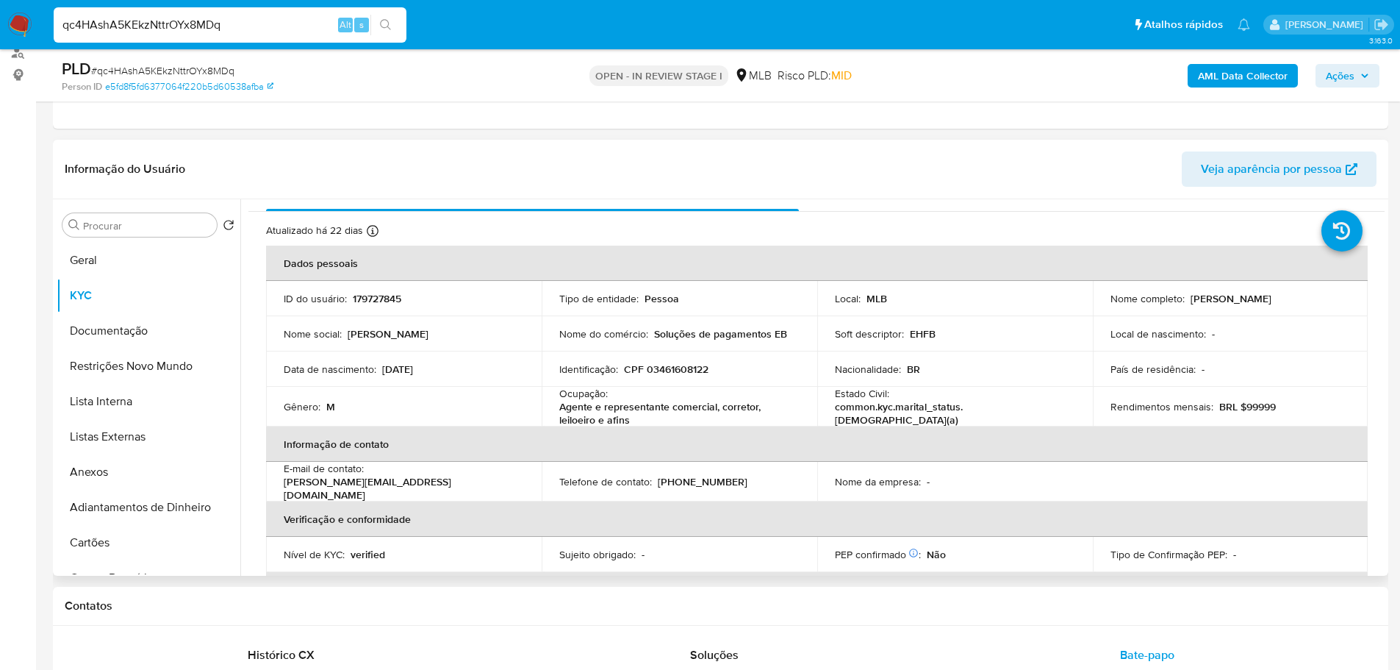
scroll to position [26, 0]
drag, startPoint x: 272, startPoint y: 605, endPoint x: 207, endPoint y: 531, distance: 98.9
click at [272, 605] on h1 "Contatos" at bounding box center [721, 605] width 1312 height 15
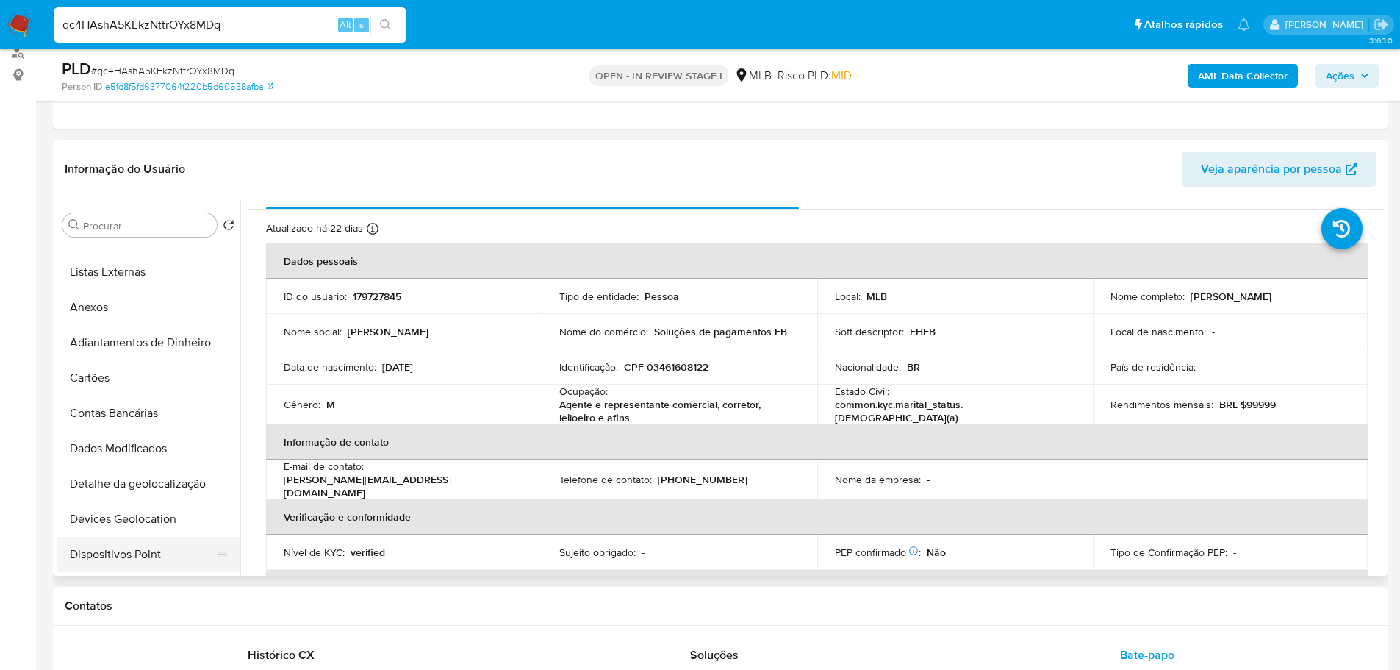
scroll to position [294, 0]
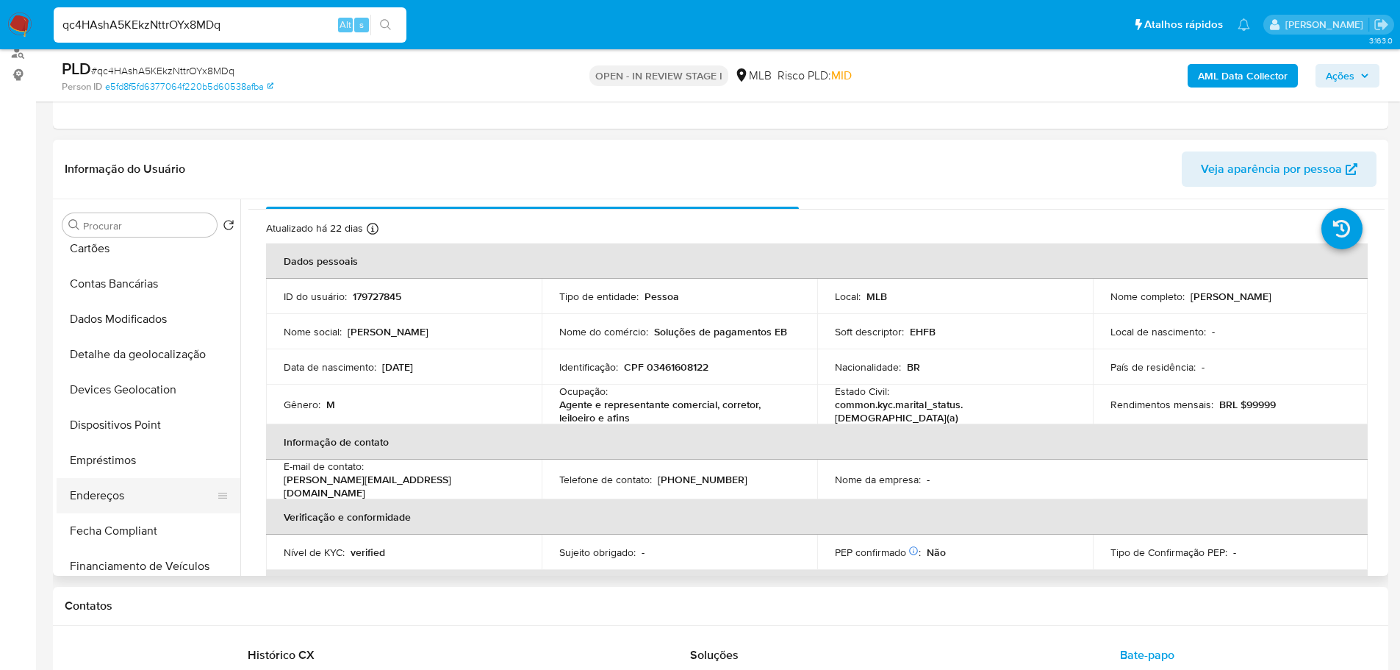
click at [116, 492] on button "Endereços" at bounding box center [143, 495] width 172 height 35
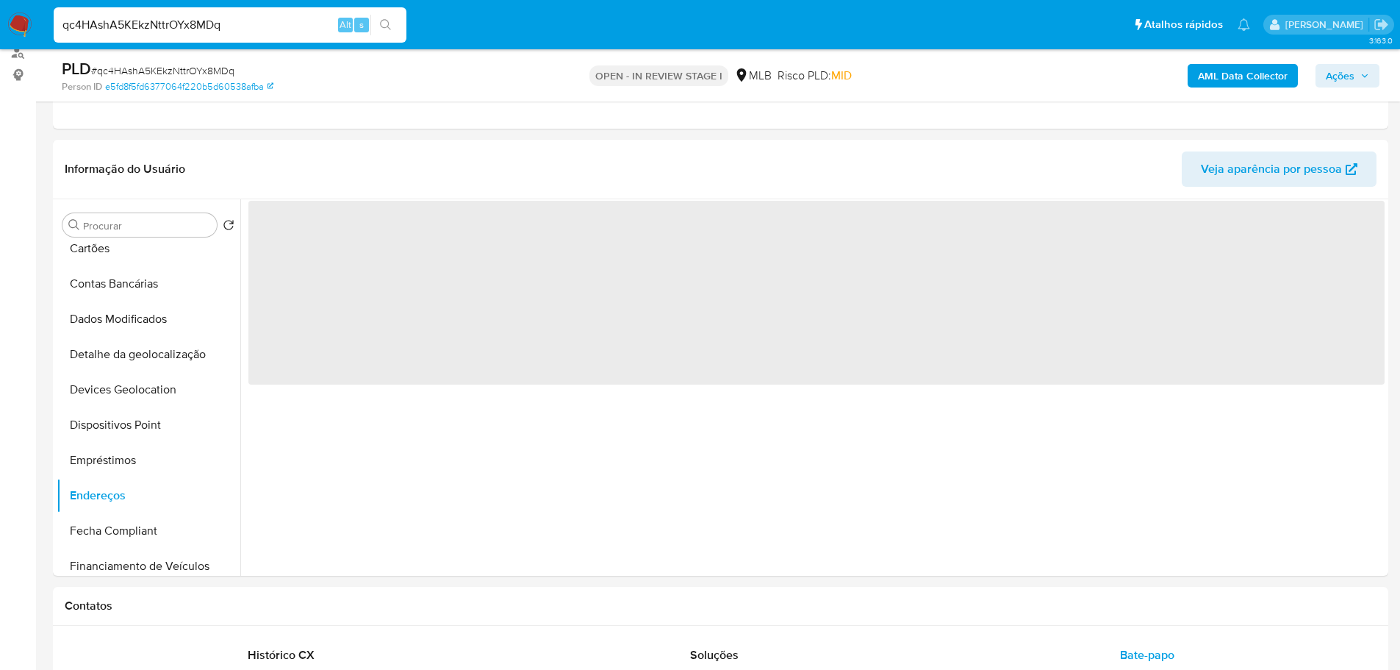
scroll to position [0, 0]
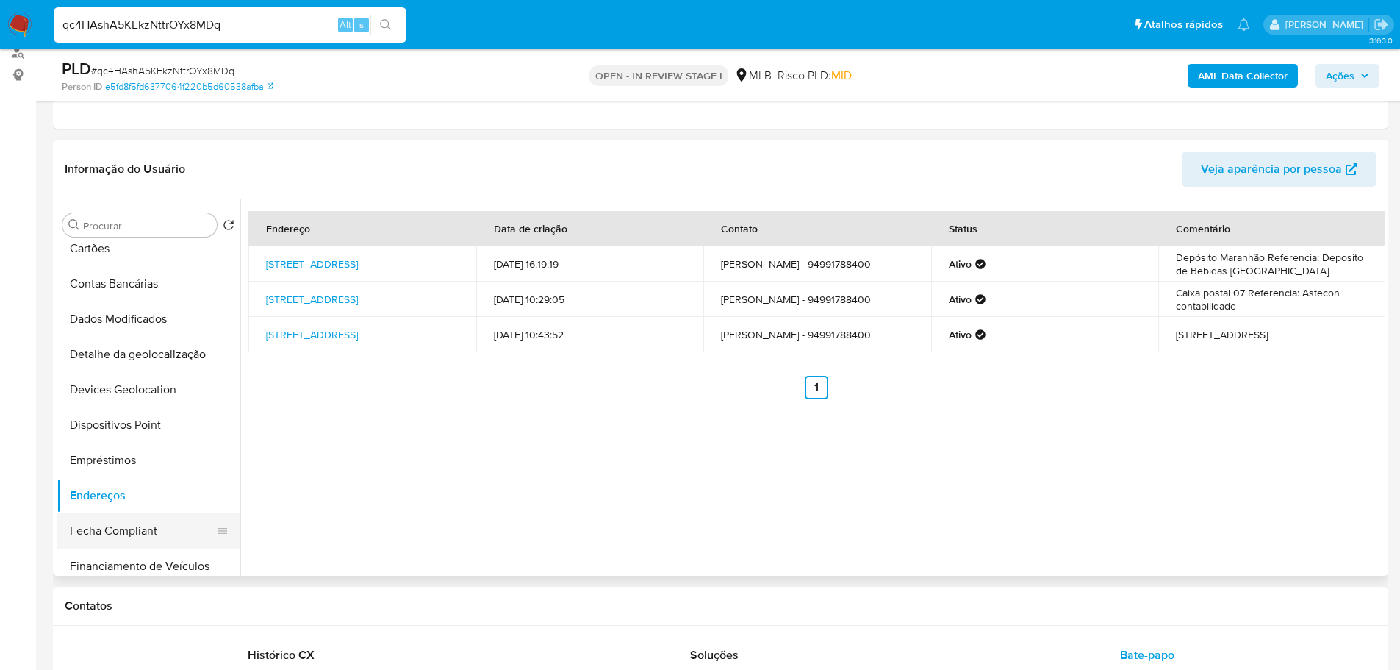
drag, startPoint x: 249, startPoint y: 607, endPoint x: 191, endPoint y: 512, distance: 111.2
click at [249, 607] on h1 "Contatos" at bounding box center [721, 605] width 1312 height 15
click at [146, 352] on button "Detalhe da geolocalização" at bounding box center [149, 354] width 184 height 35
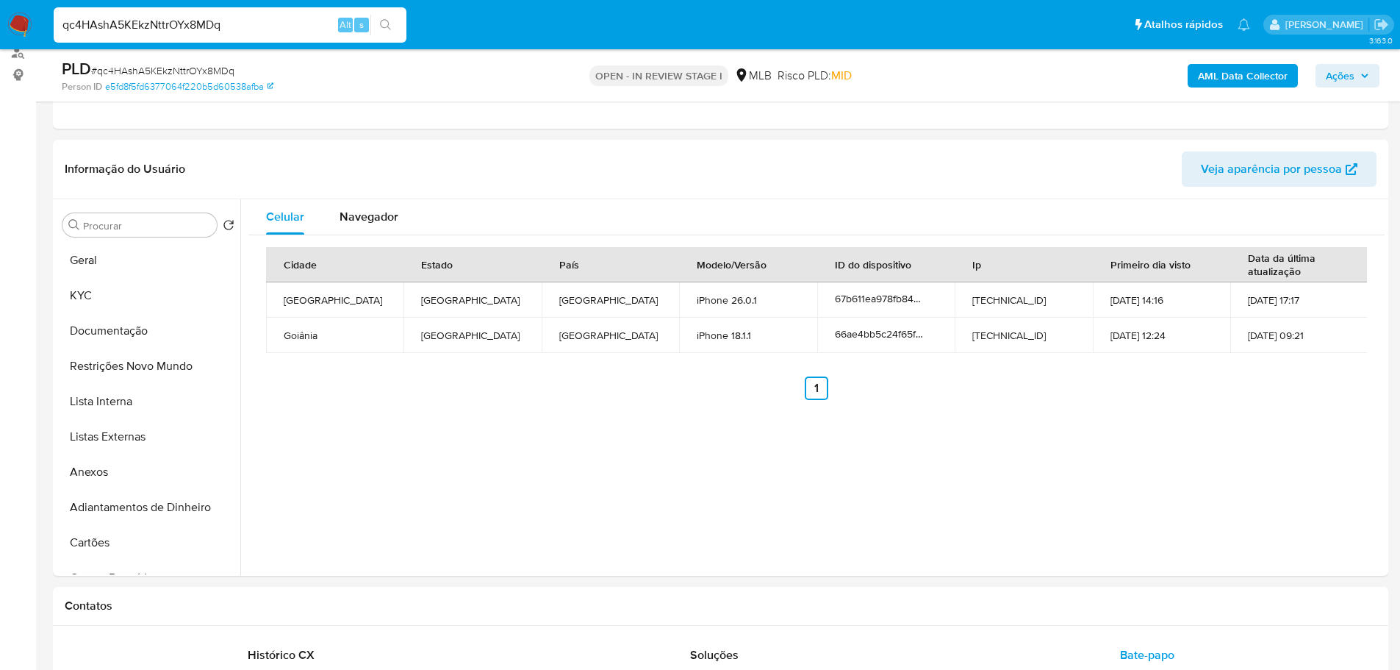
click at [130, 360] on button "Restrições Novo Mundo" at bounding box center [149, 365] width 184 height 35
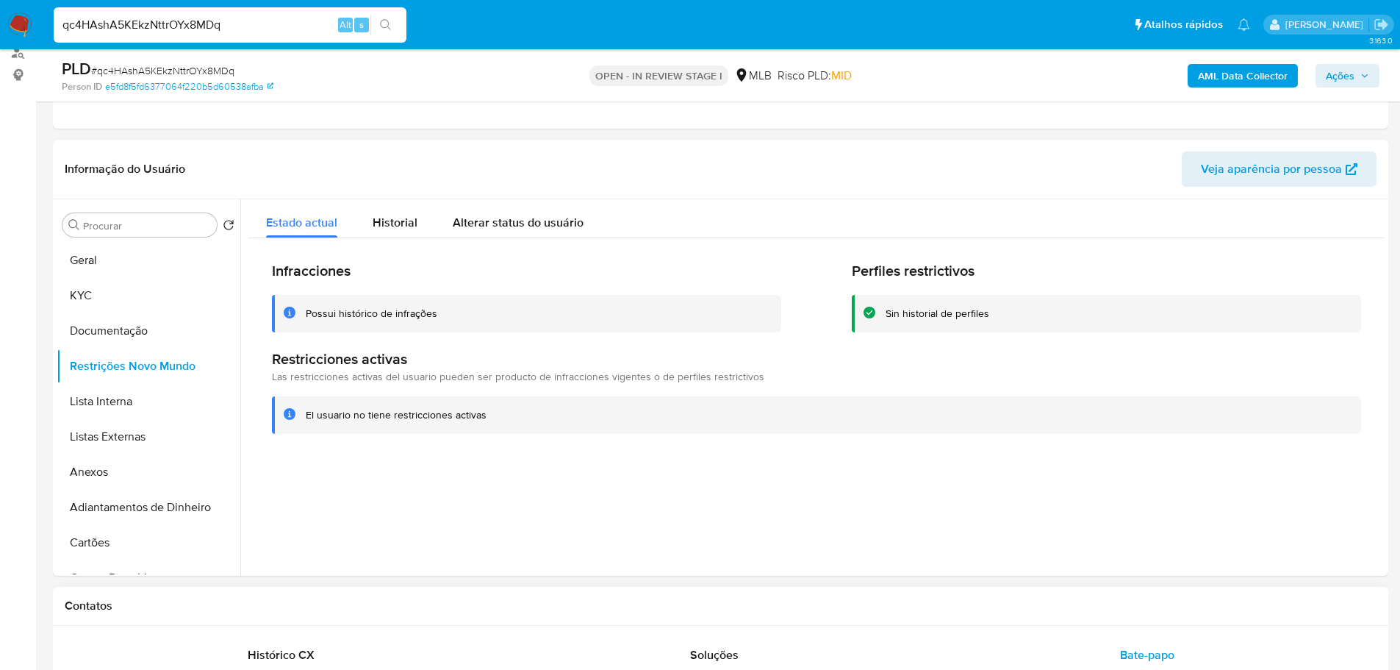
click at [345, 620] on div "Contatos" at bounding box center [720, 605] width 1335 height 39
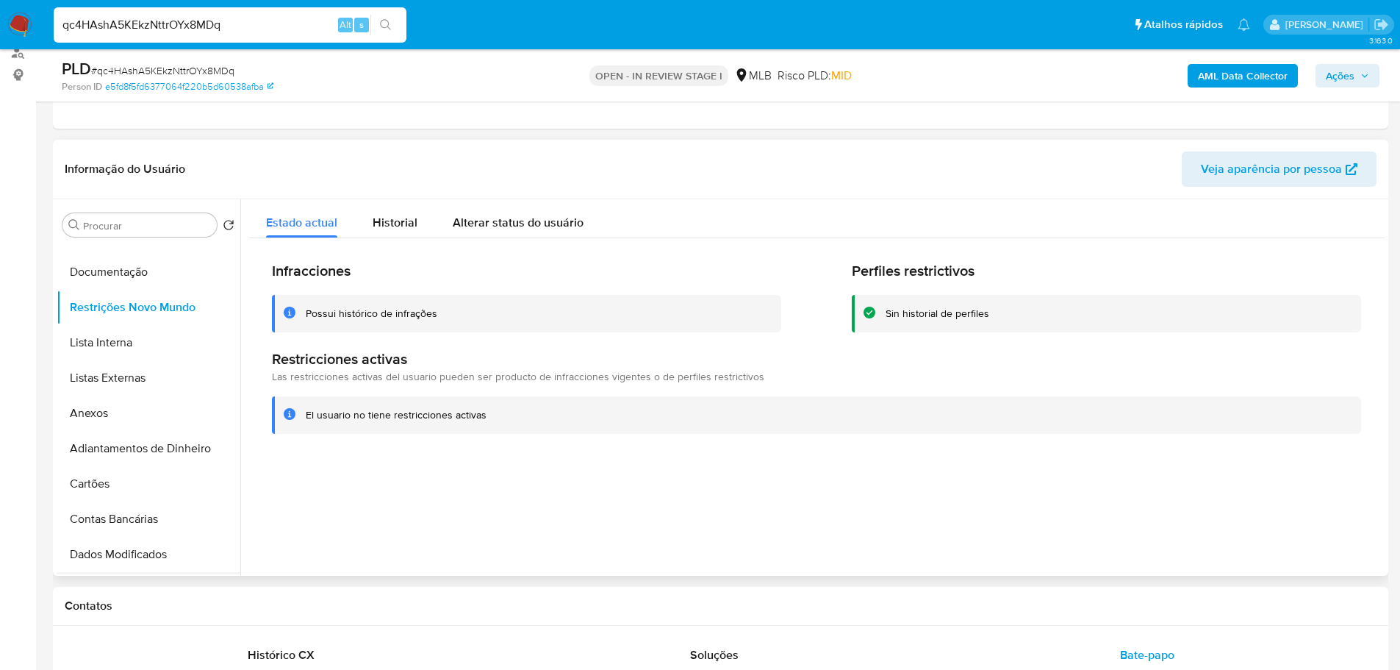
scroll to position [220, 0]
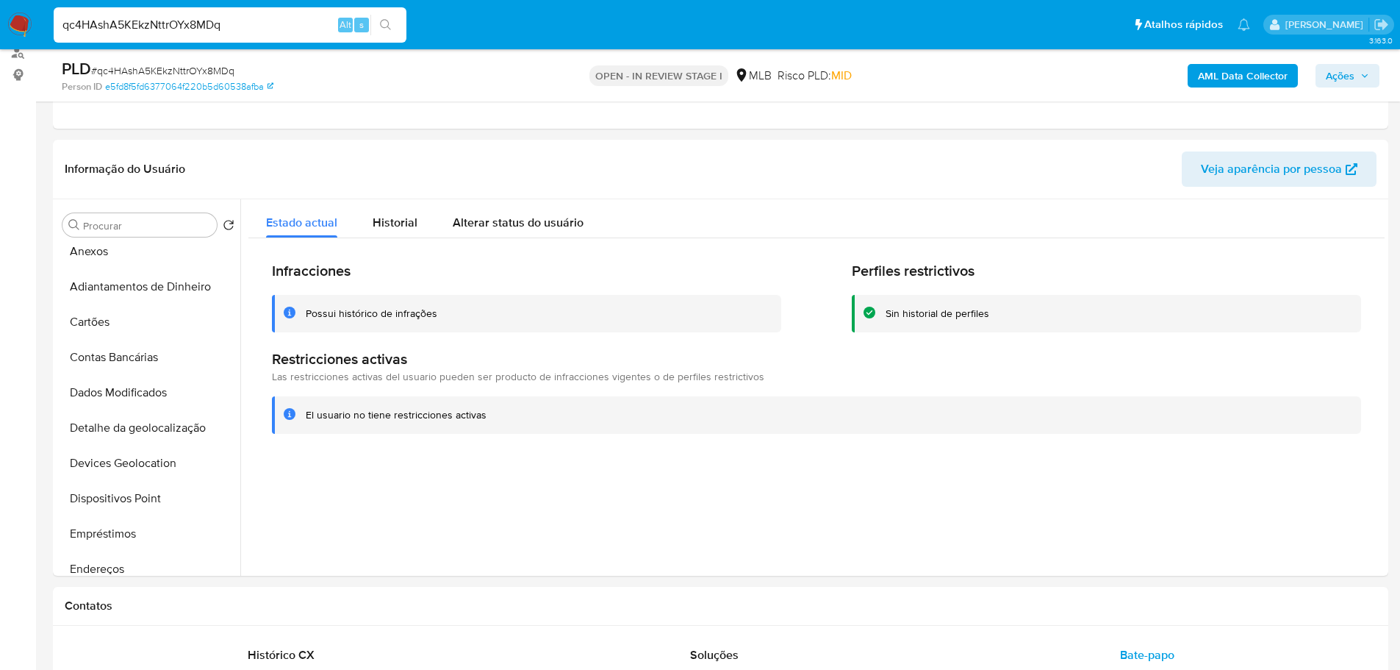
drag, startPoint x: 143, startPoint y: 495, endPoint x: 4, endPoint y: 492, distance: 138.9
click at [143, 495] on button "Dispositivos Point" at bounding box center [149, 498] width 184 height 35
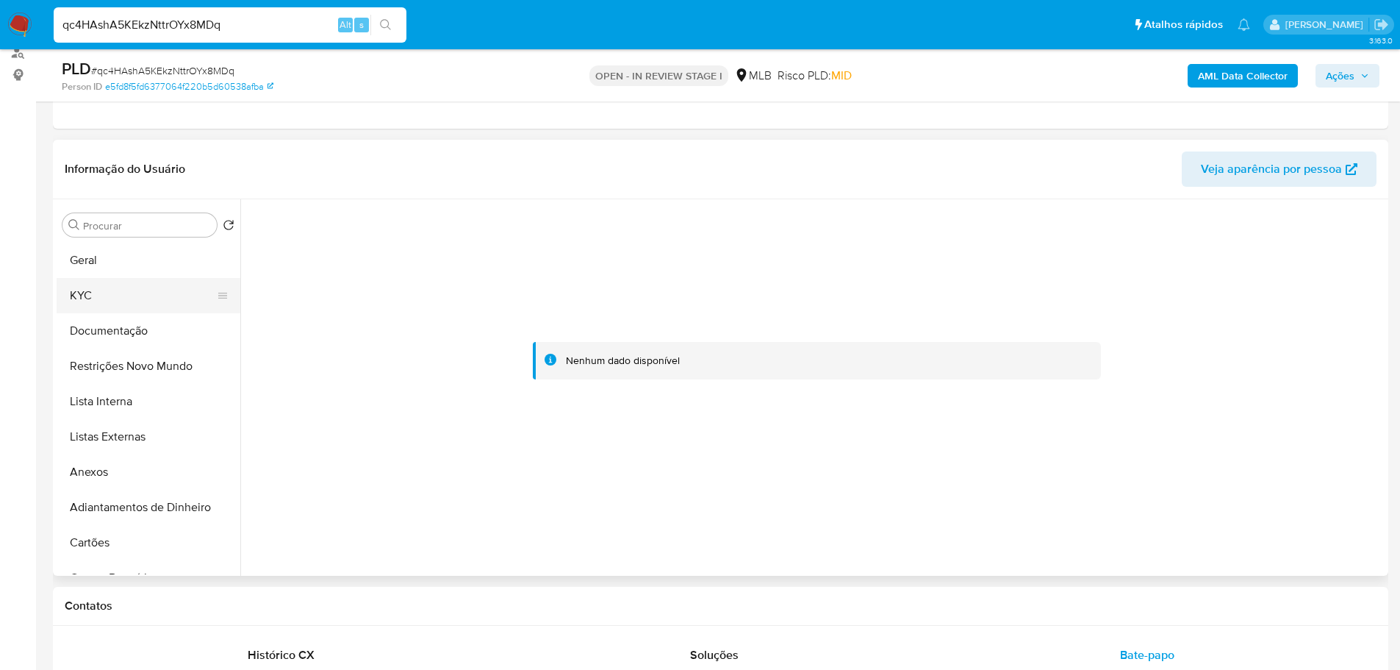
click at [98, 294] on button "KYC" at bounding box center [143, 295] width 172 height 35
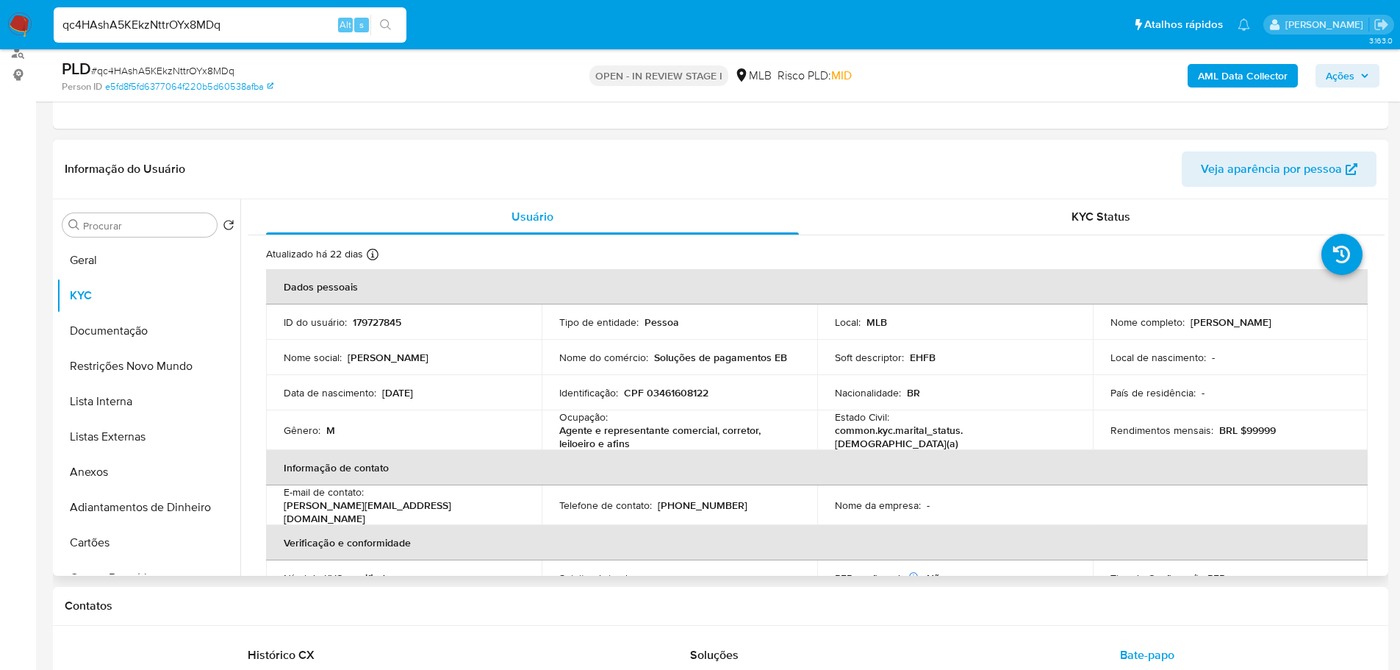
click at [690, 386] on p "CPF 03461608122" at bounding box center [666, 392] width 85 height 13
copy p "03461608122"
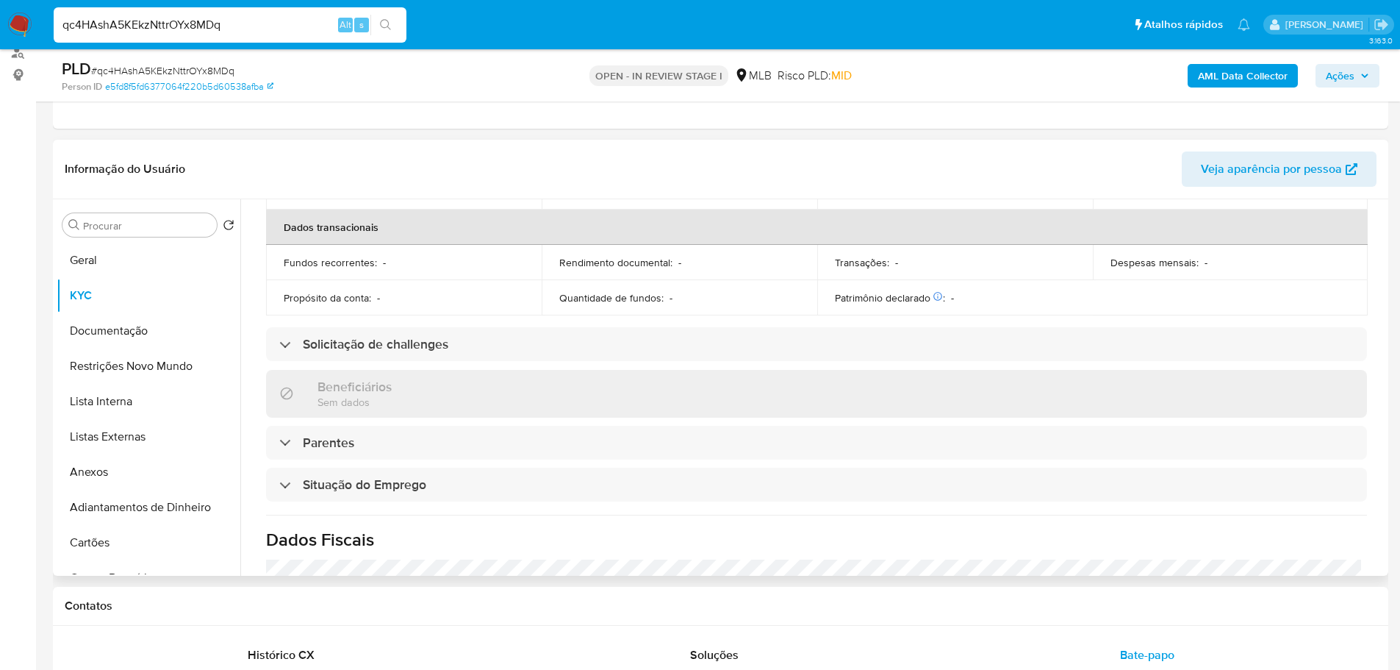
scroll to position [514, 0]
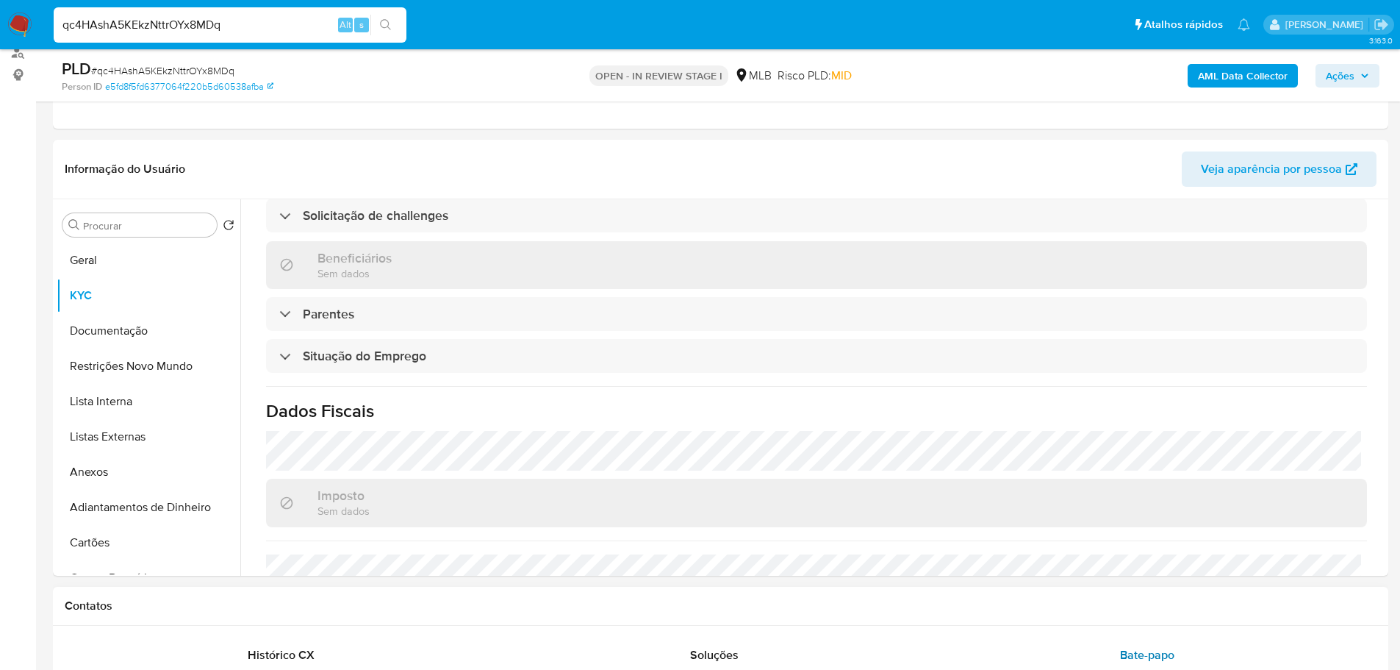
click at [1138, 653] on span "Bate-papo" at bounding box center [1147, 654] width 54 height 17
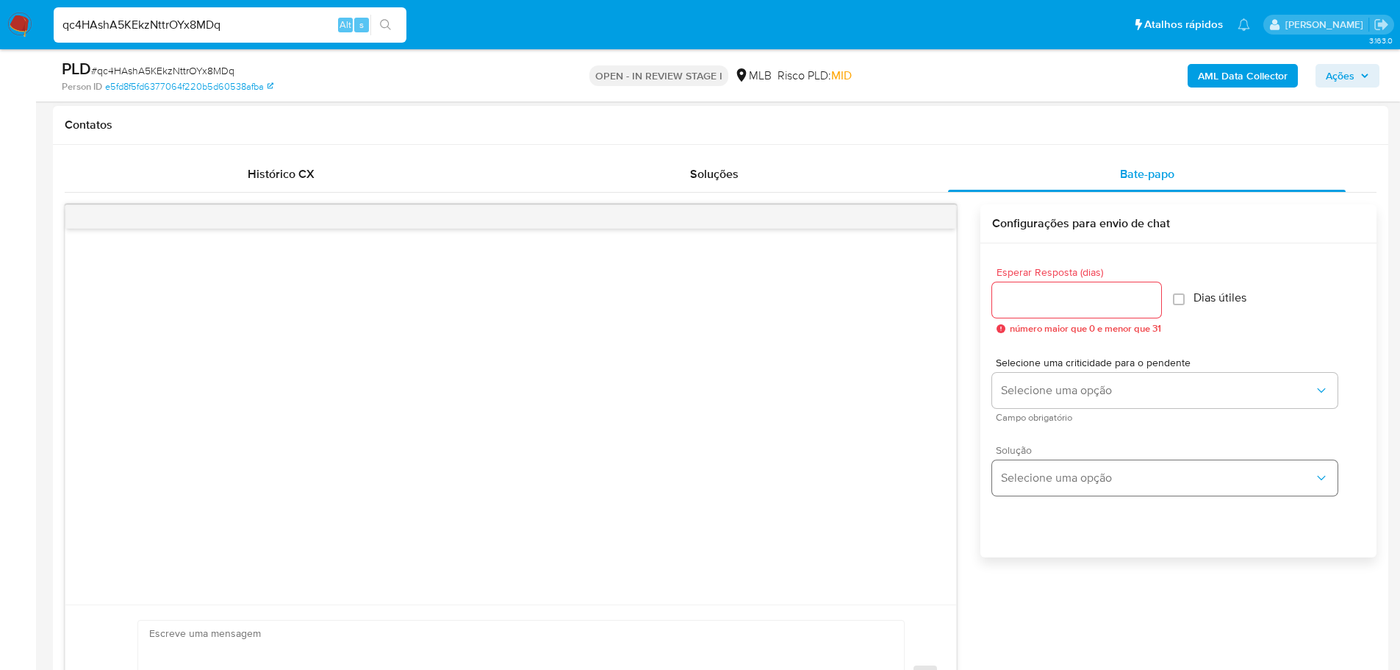
scroll to position [770, 0]
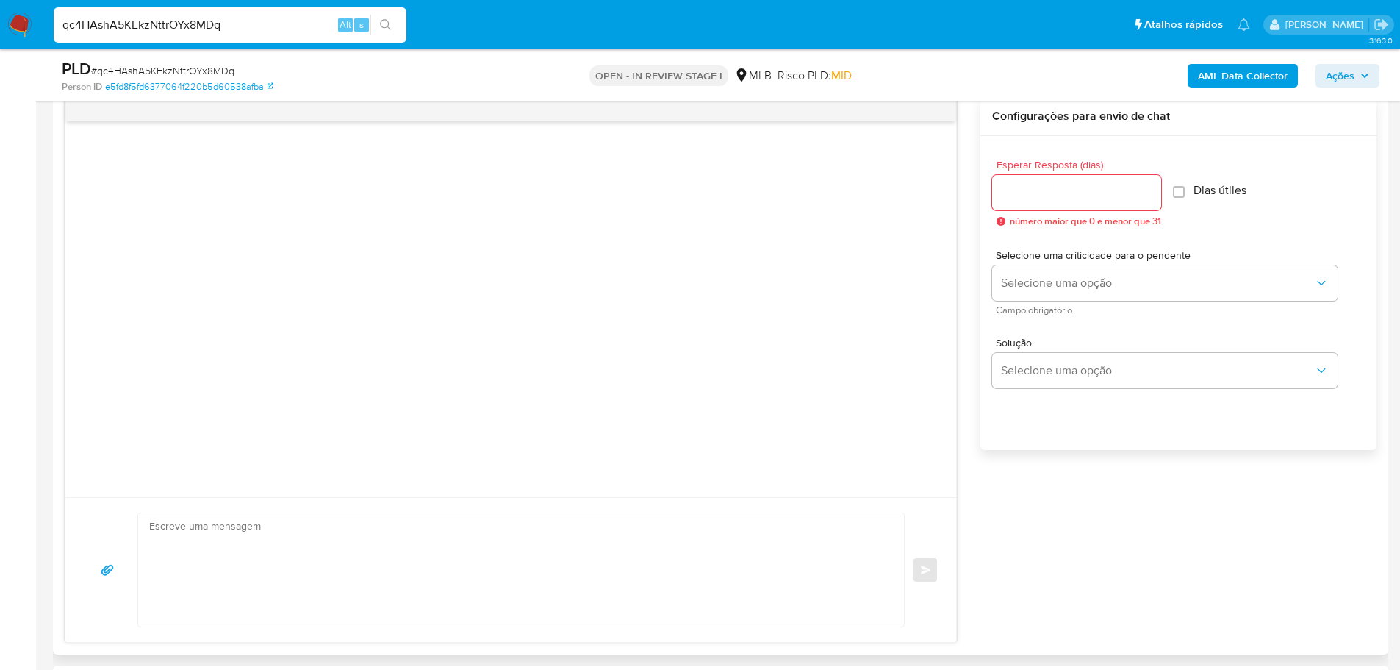
click at [1054, 216] on span "número maior que 0 e menor que 31" at bounding box center [1085, 221] width 151 height 10
click at [1054, 211] on div "Esperar Resposta (dias) número maior que 0 e menor que 31" at bounding box center [1076, 192] width 169 height 67
click at [1049, 201] on input "Esperar Resposta (dias)" at bounding box center [1076, 192] width 169 height 19
type input "3"
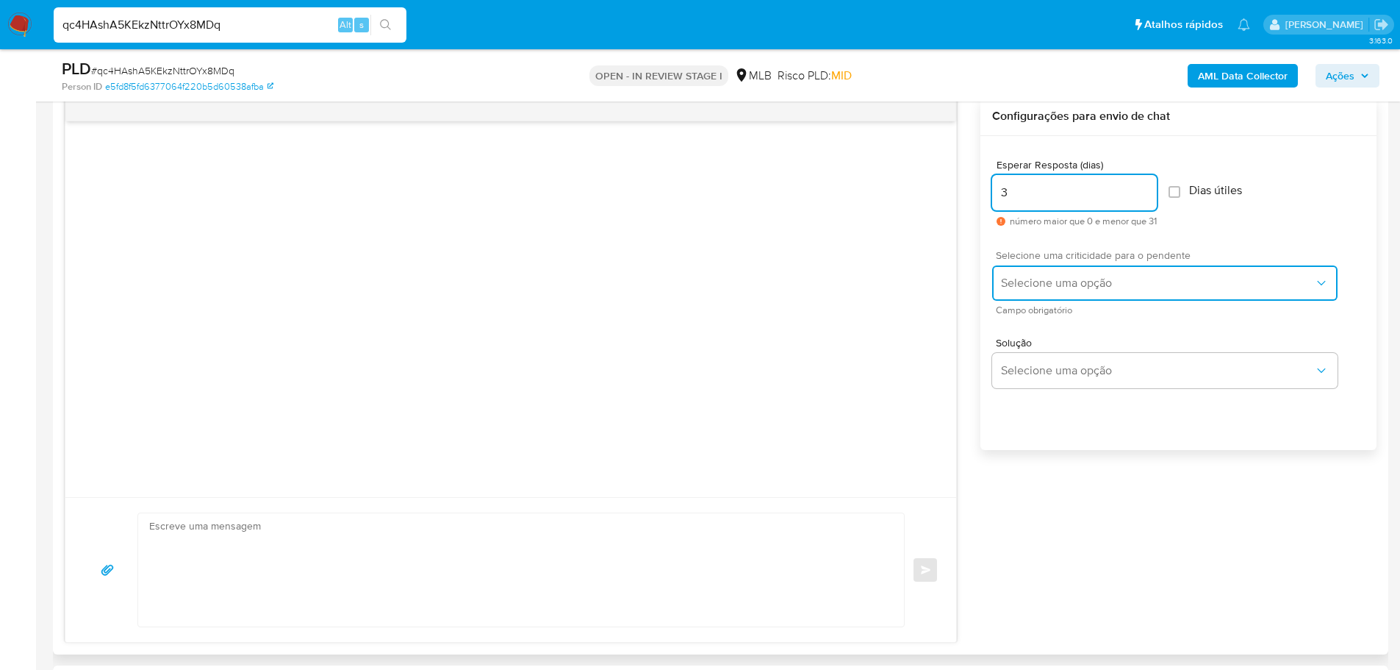
click at [1116, 282] on span "Selecione uma opção" at bounding box center [1157, 283] width 313 height 15
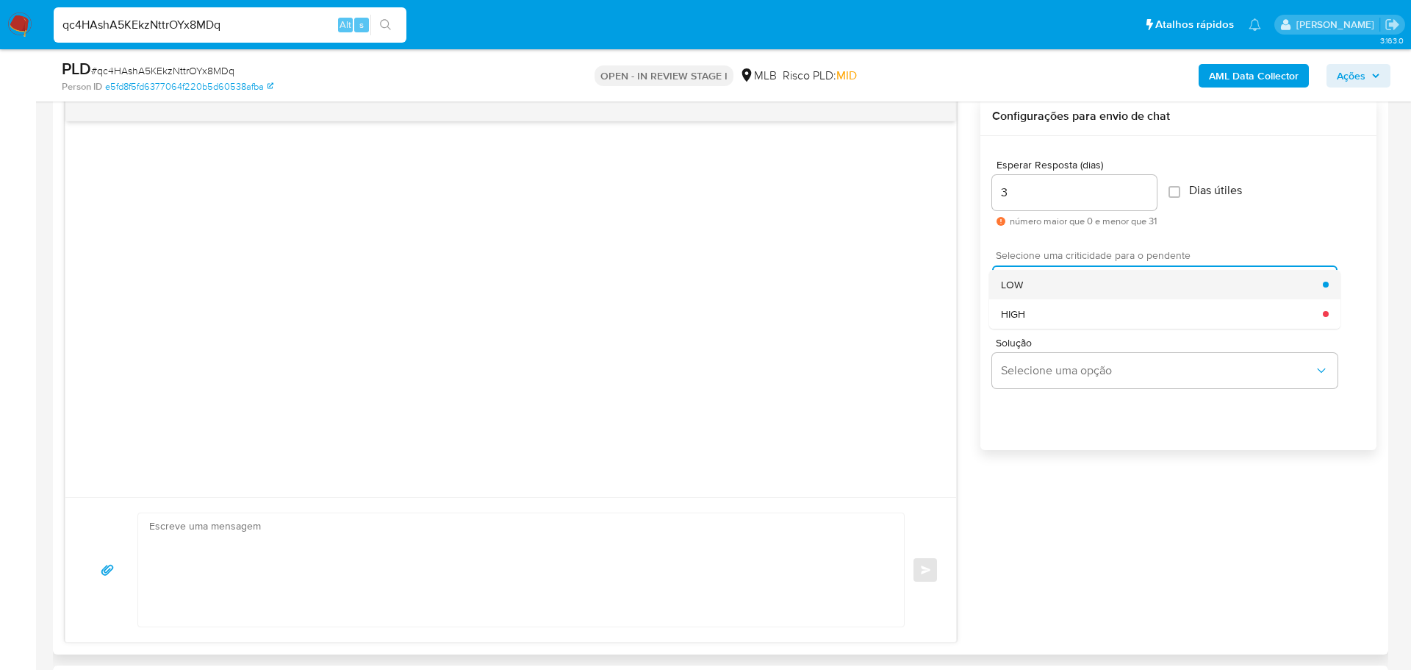
click at [1030, 286] on div "LOW" at bounding box center [1162, 284] width 322 height 29
click at [305, 557] on textarea at bounding box center [517, 569] width 736 height 113
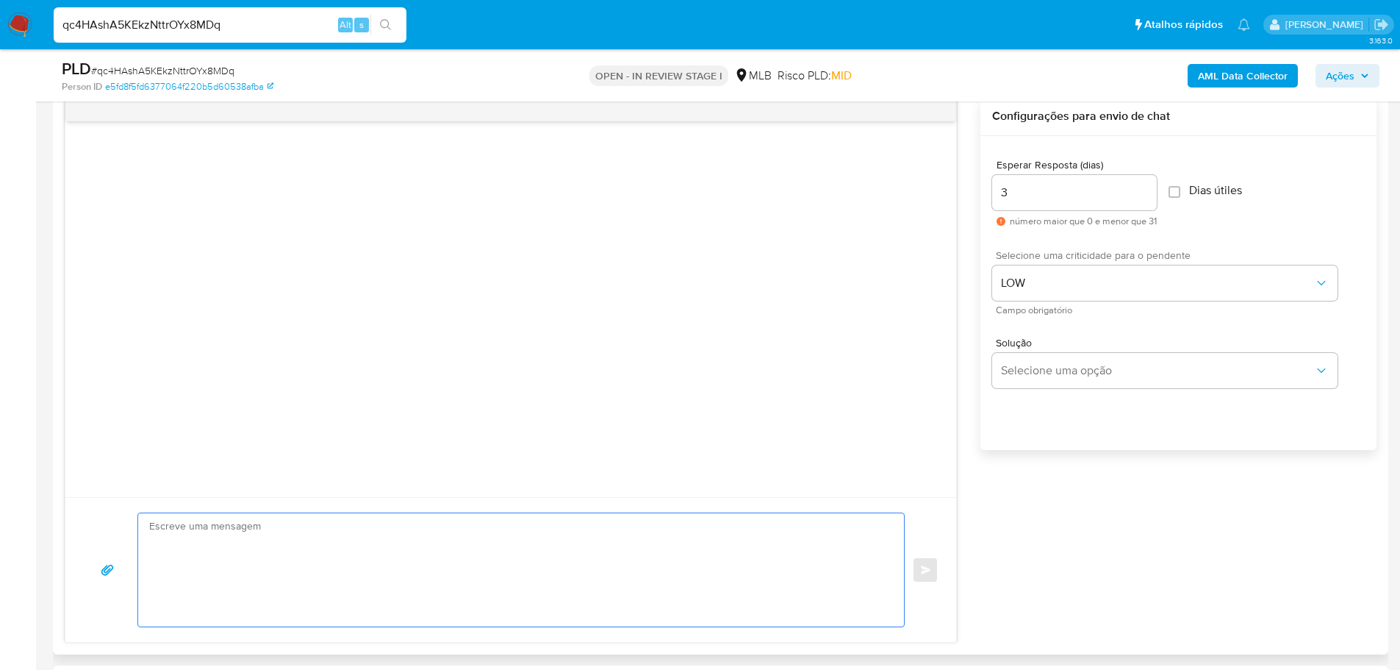
paste textarea "Olá, Estamos realizando uma verificação adicional de segurança em contas de usu…"
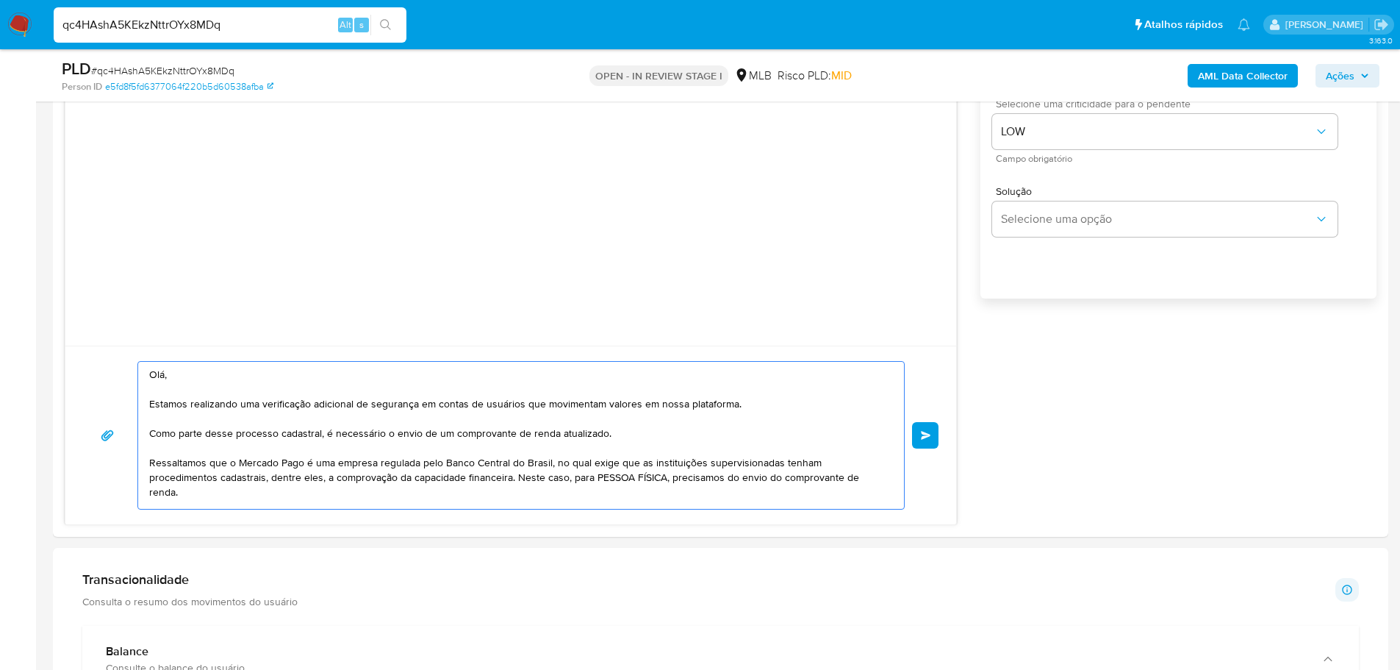
scroll to position [991, 0]
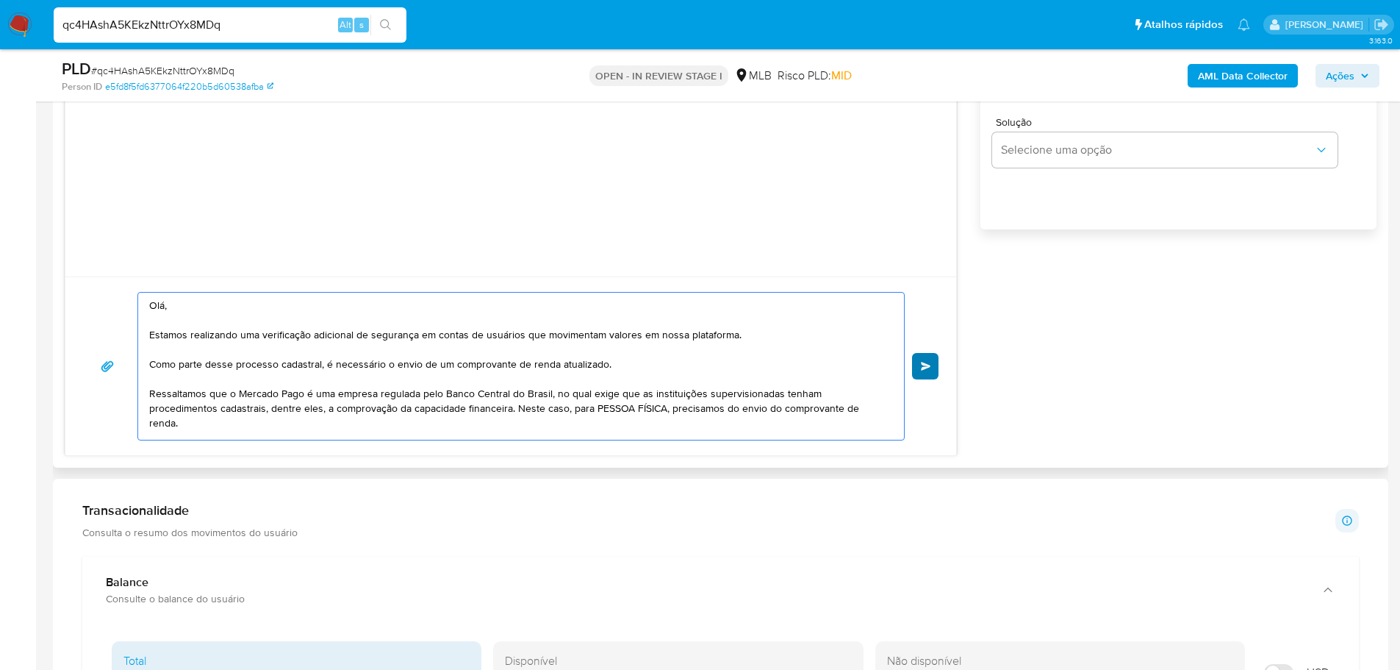
type textarea "Olá, Estamos realizando uma verificação adicional de segurança em contas de usu…"
click at [918, 366] on button "common.send" at bounding box center [925, 366] width 26 height 26
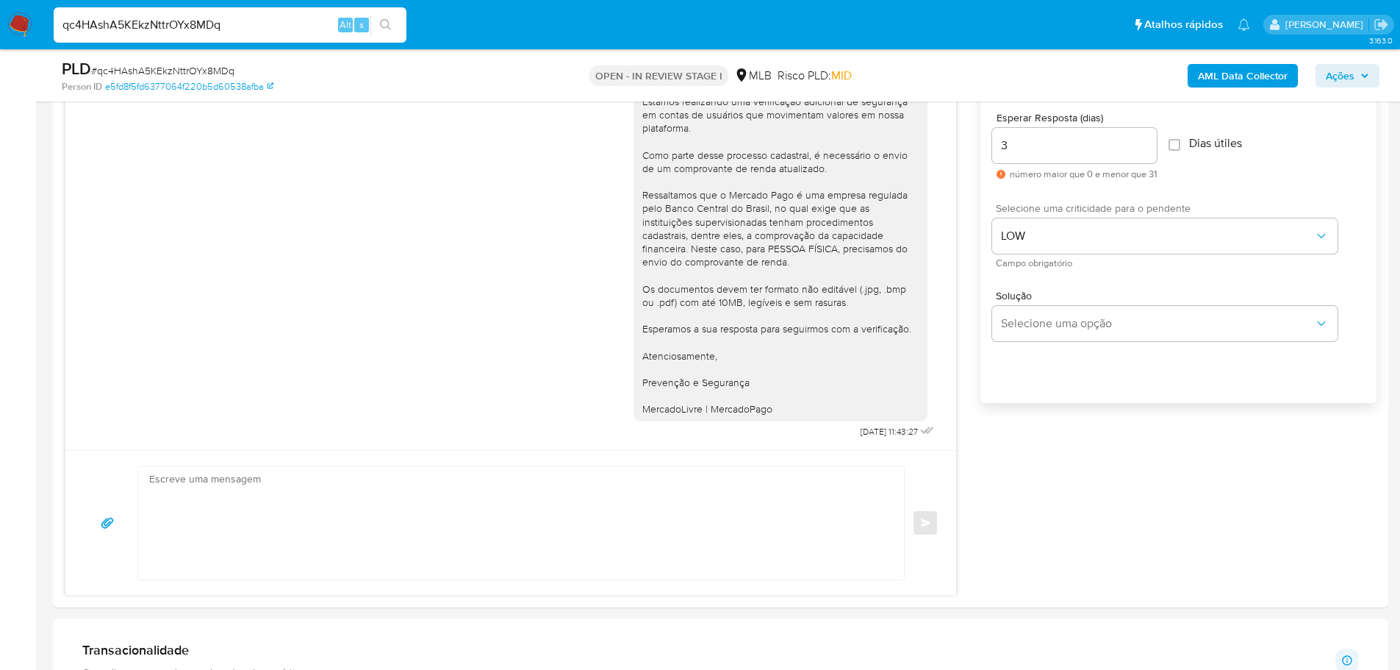
scroll to position [623, 0]
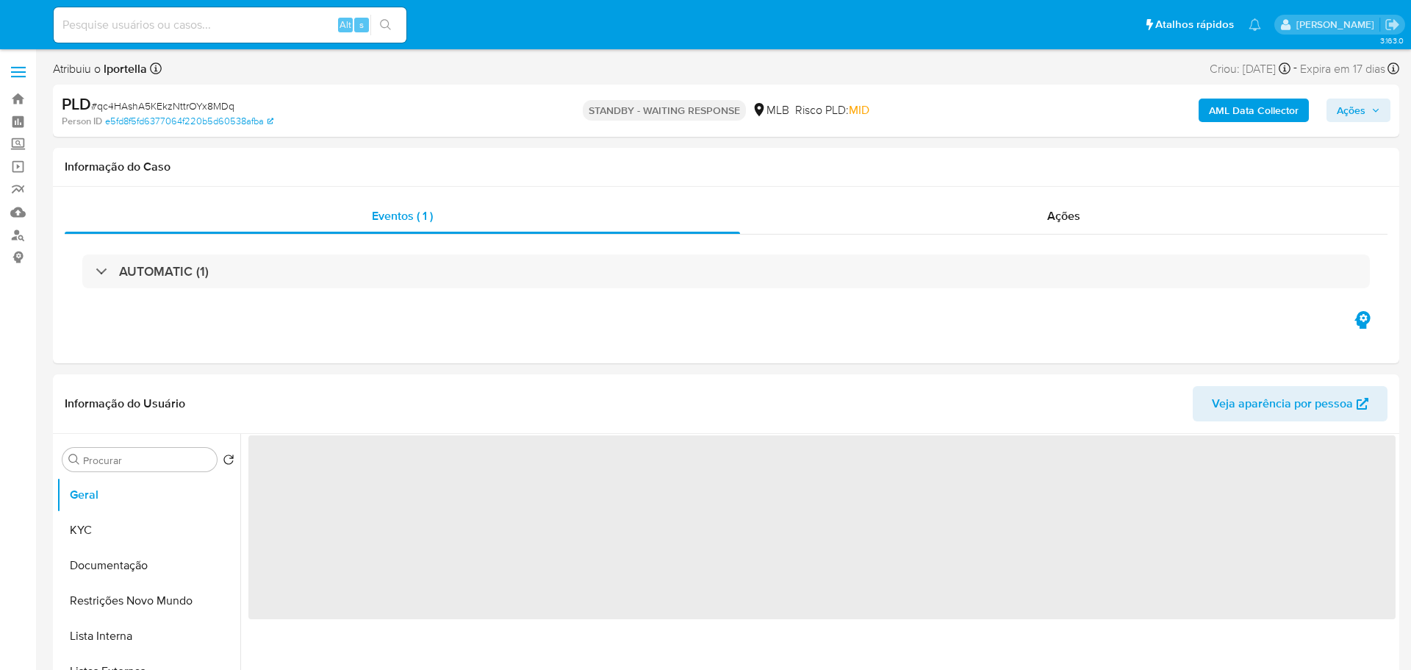
select select "10"
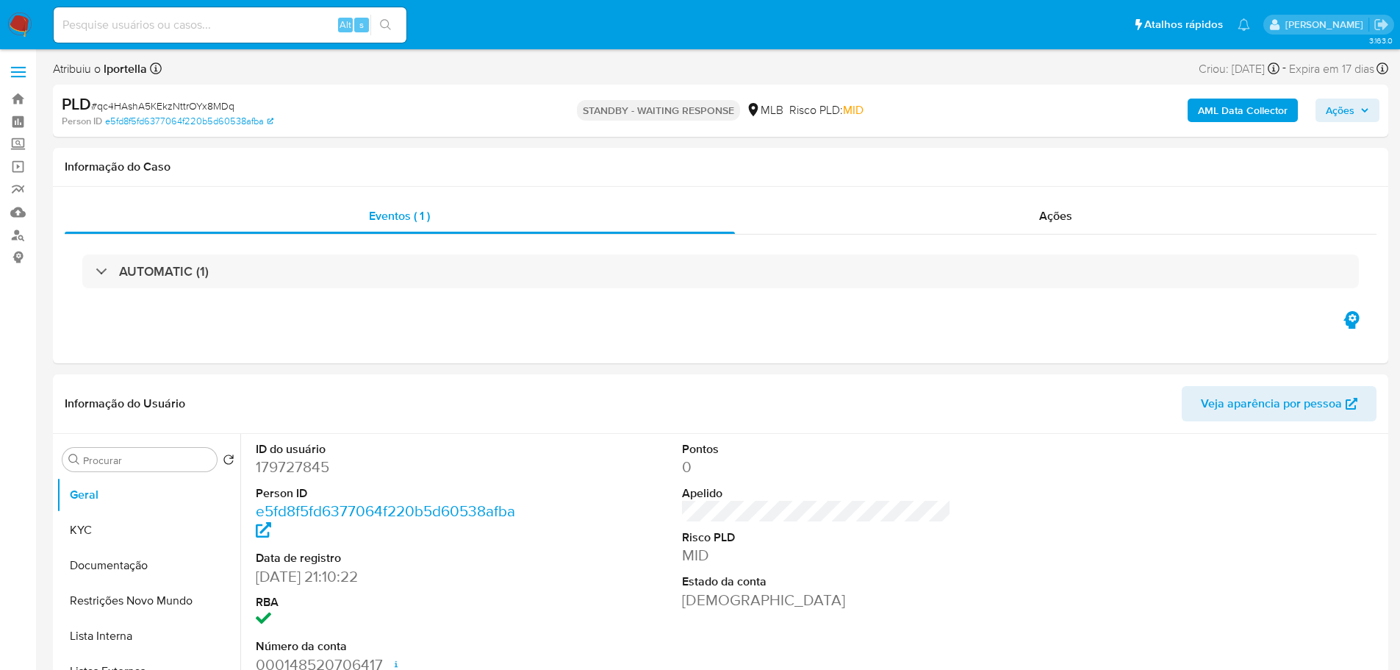
click at [229, 24] on input at bounding box center [230, 24] width 353 height 19
paste input "DqyLxezzjpBINiKhiqGhAWLf"
type input "DqyLxezzjpBINiKhiqGhAWLf"
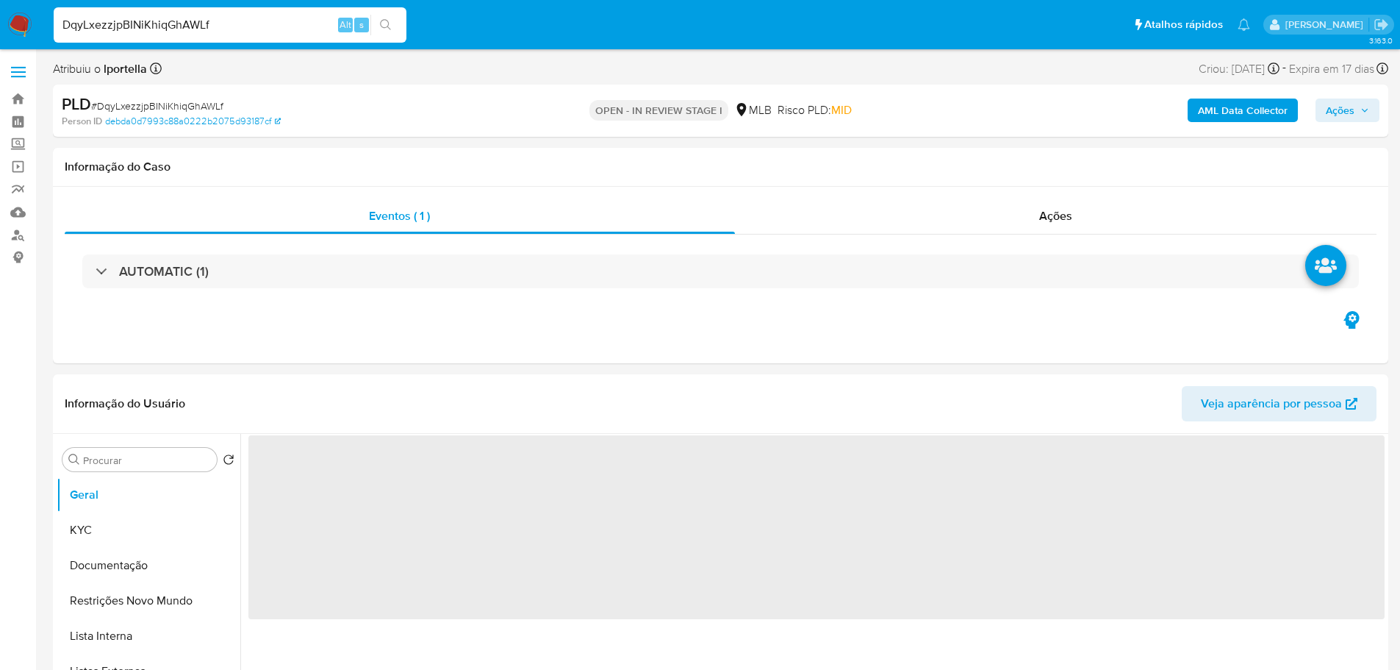
select select "10"
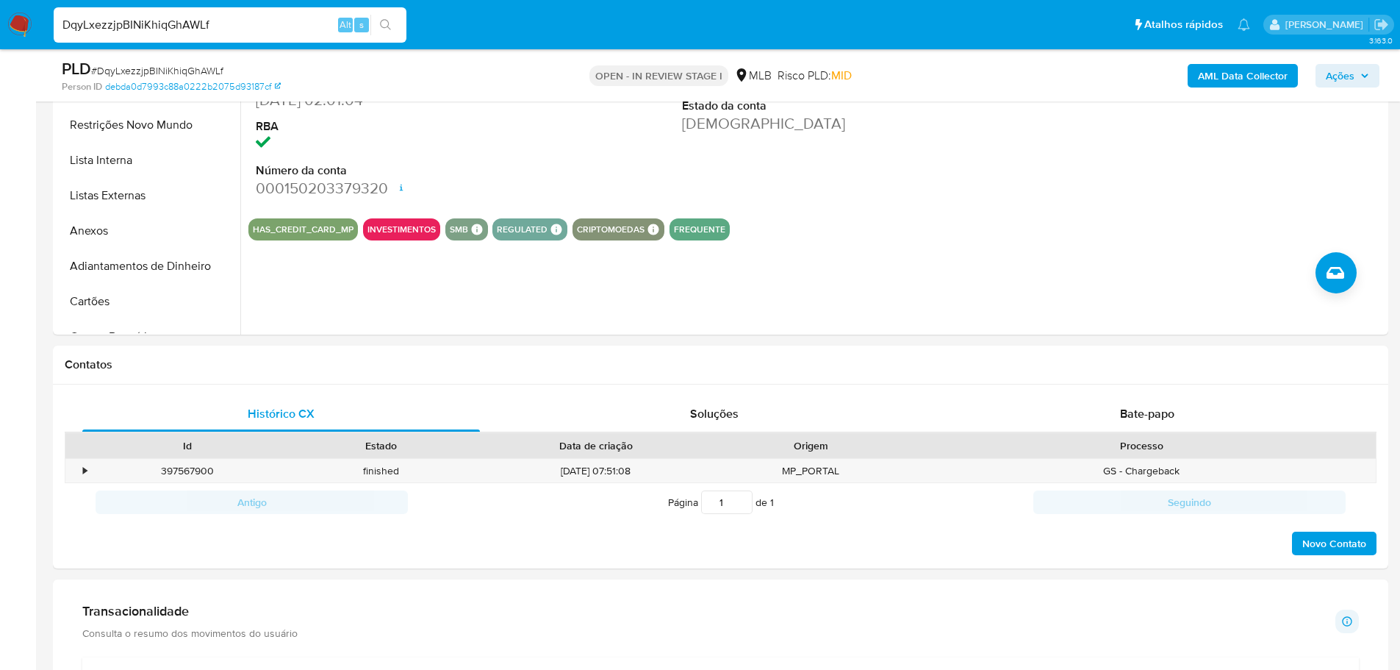
scroll to position [661, 0]
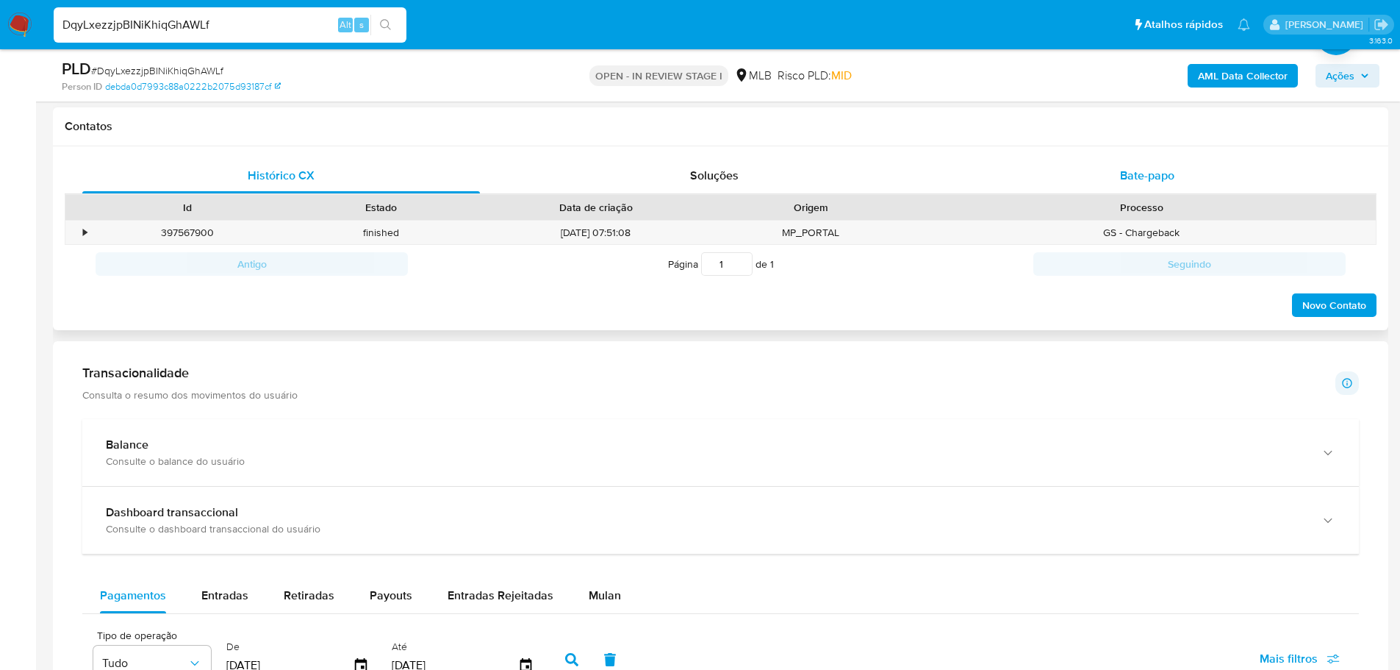
click at [1146, 180] on span "Bate-papo" at bounding box center [1147, 175] width 54 height 17
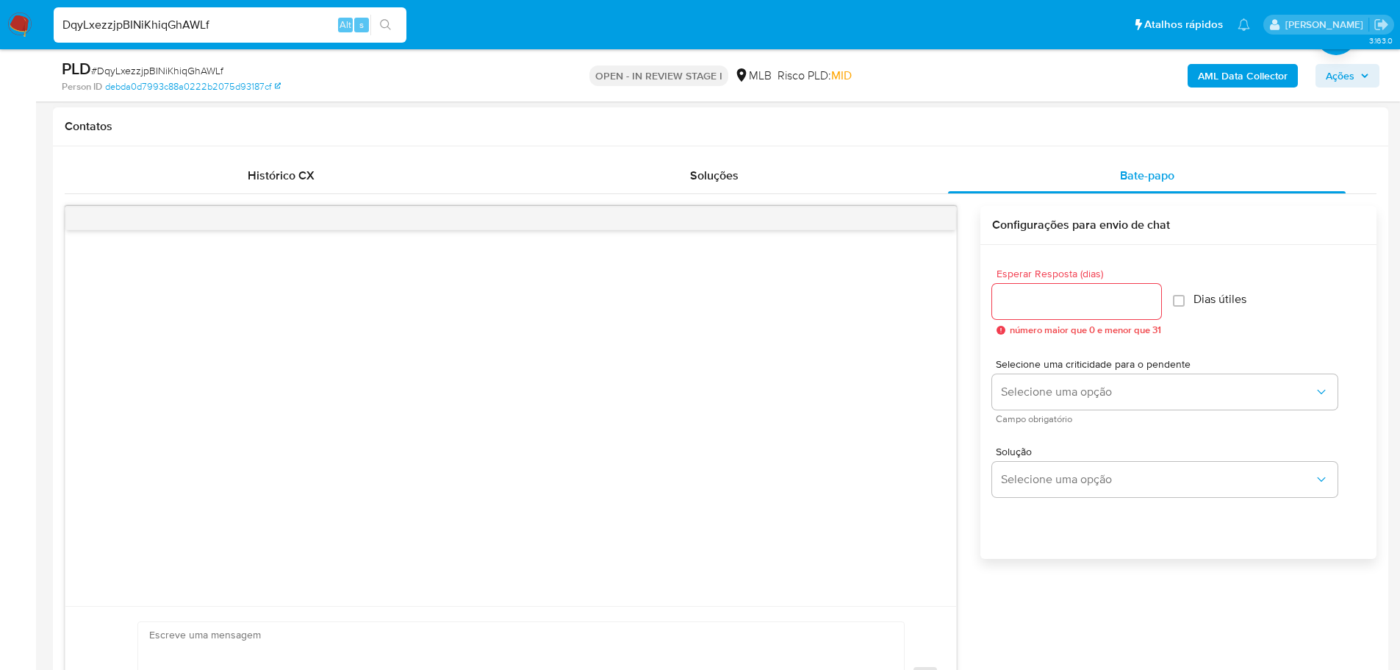
click at [1081, 298] on input "Esperar Resposta (dias)" at bounding box center [1076, 301] width 169 height 19
type input "3"
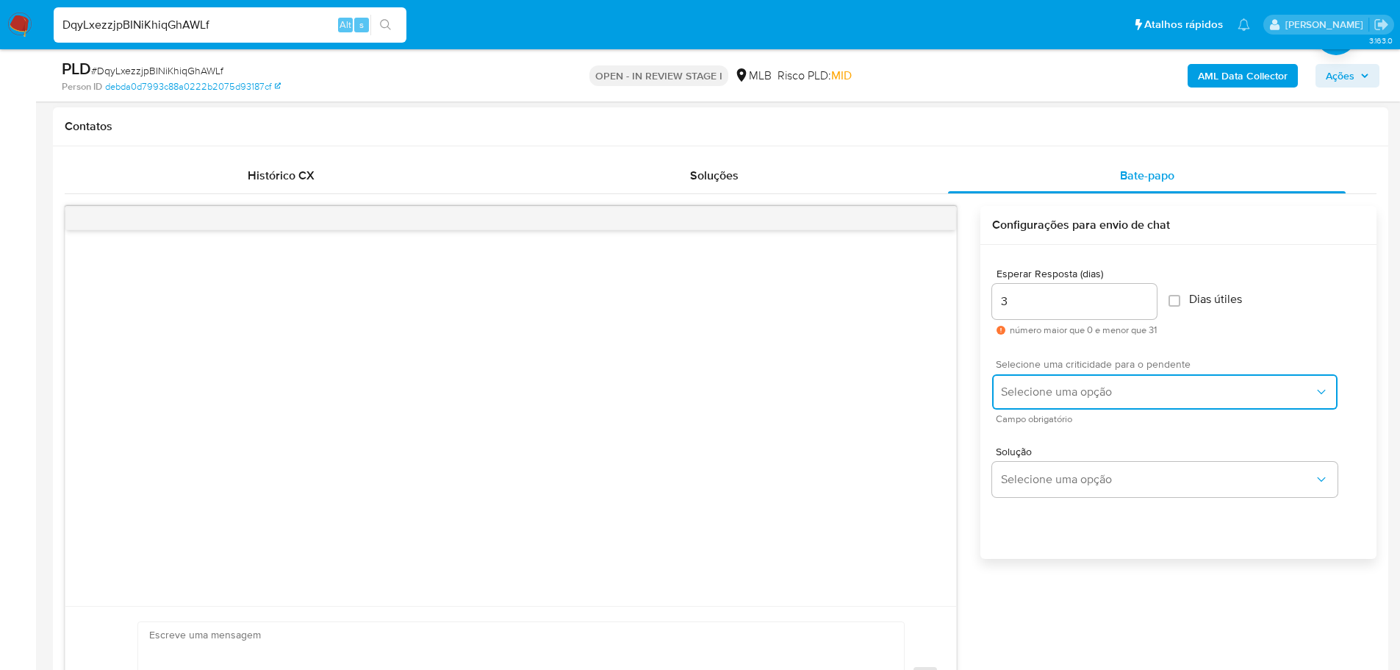
click at [1107, 391] on span "Selecione uma opção" at bounding box center [1157, 391] width 313 height 15
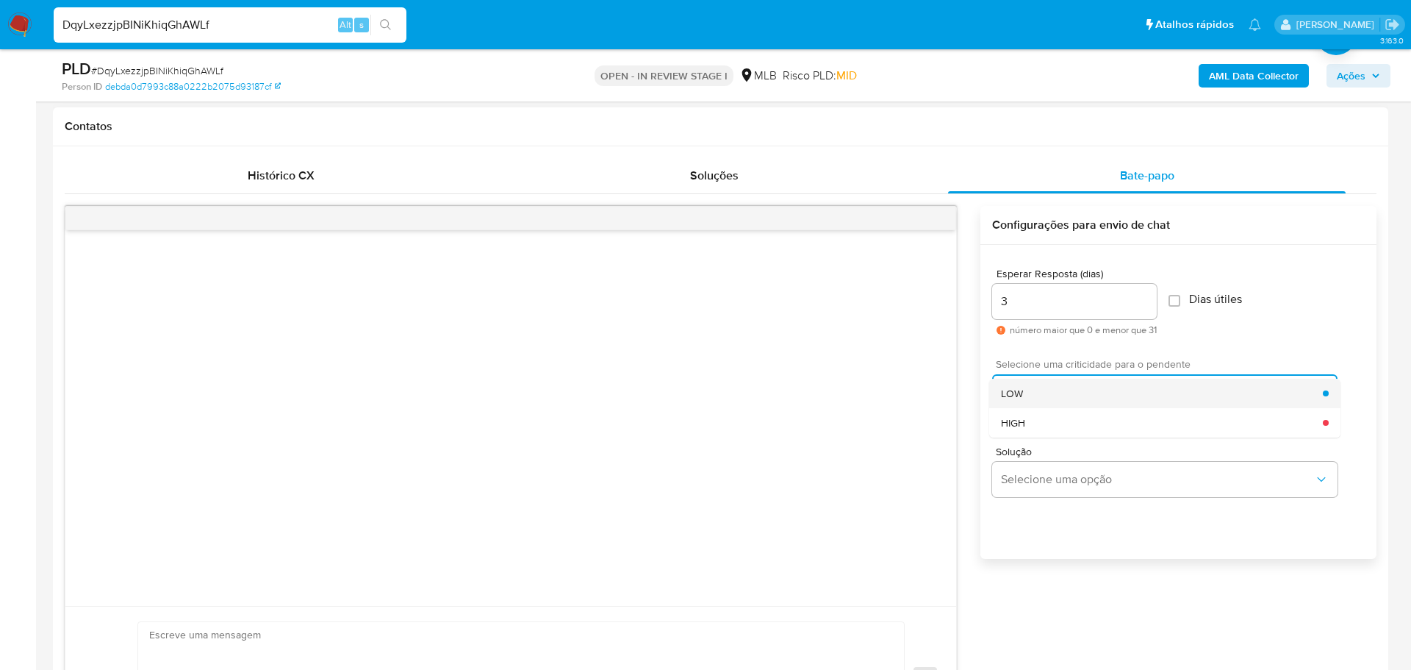
click at [1011, 388] on span "LOW" at bounding box center [1012, 393] width 22 height 13
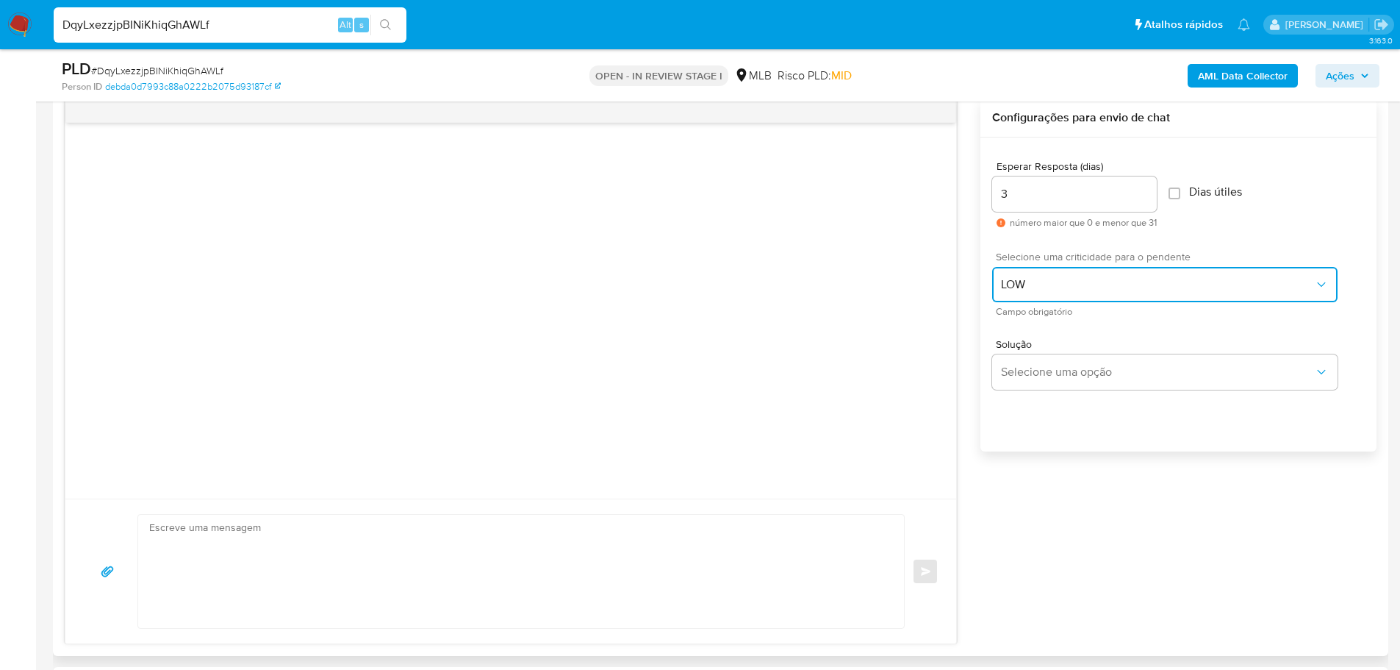
scroll to position [882, 0]
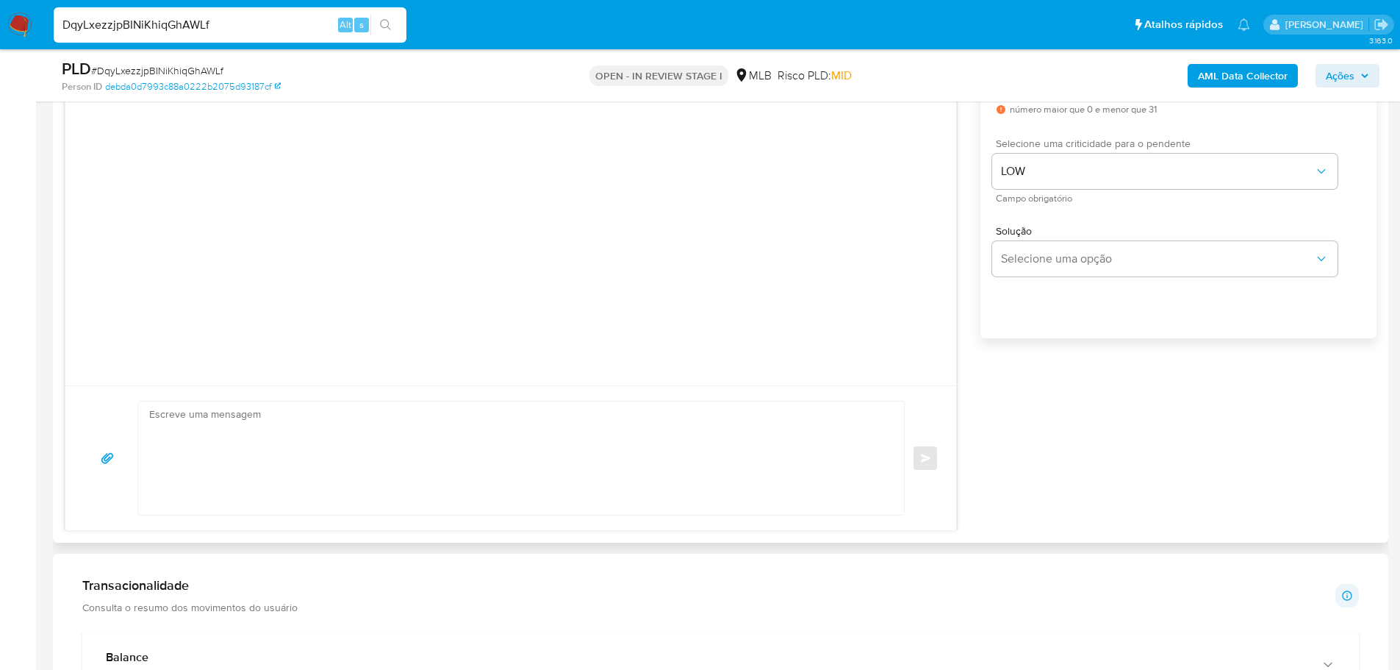
click at [273, 448] on textarea at bounding box center [517, 457] width 736 height 113
paste textarea "Olá, Estamos realizando uma verificação adicional de segurança em contas de usu…"
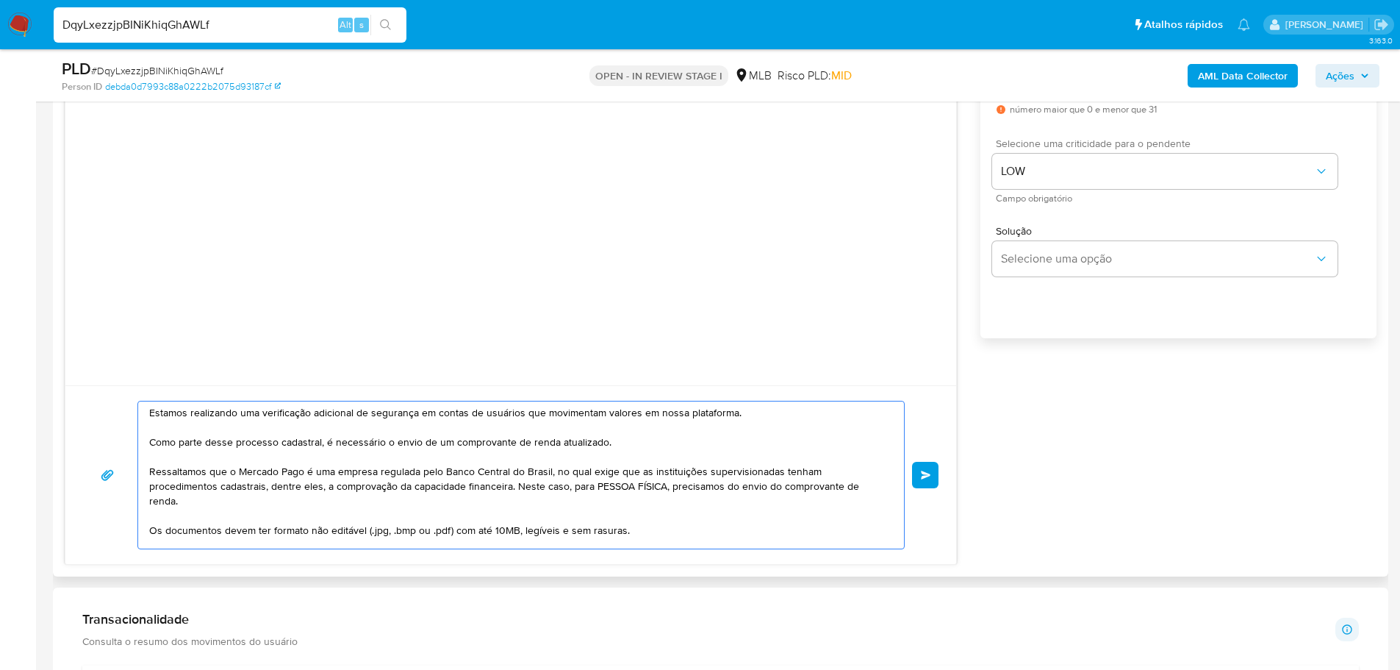
scroll to position [0, 0]
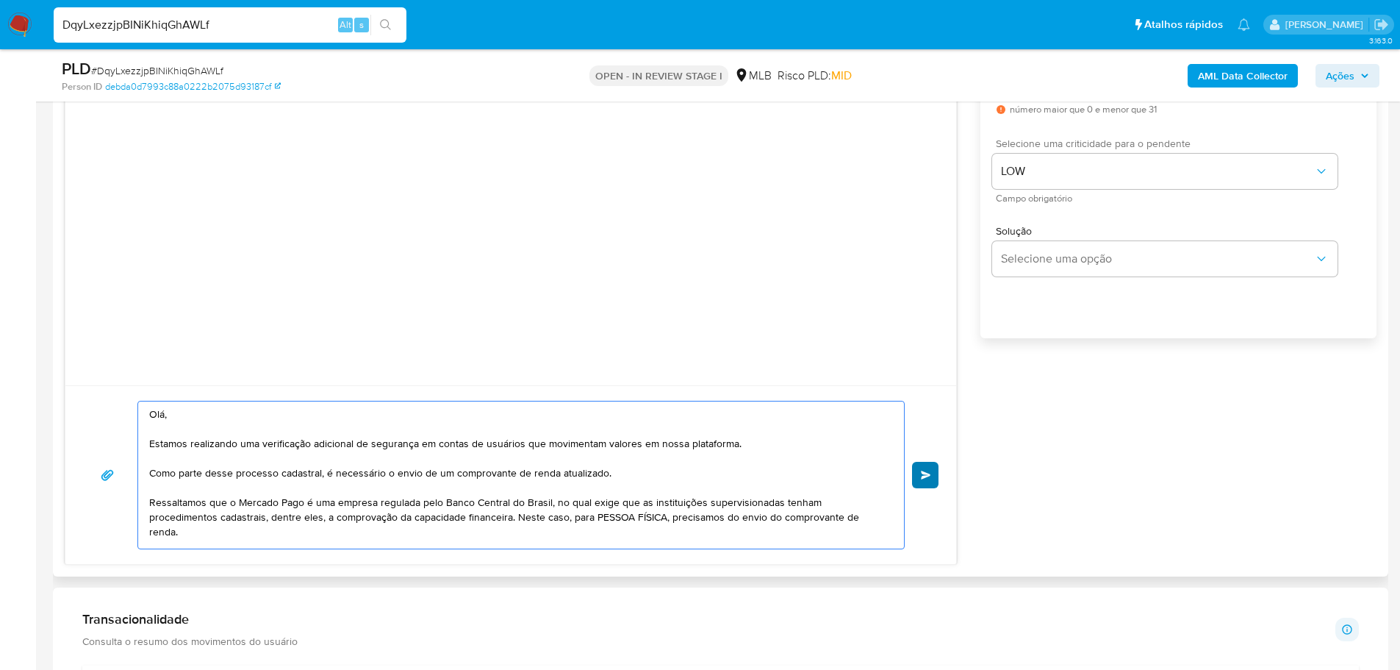
type textarea "Olá, Estamos realizando uma verificação adicional de segurança em contas de usu…"
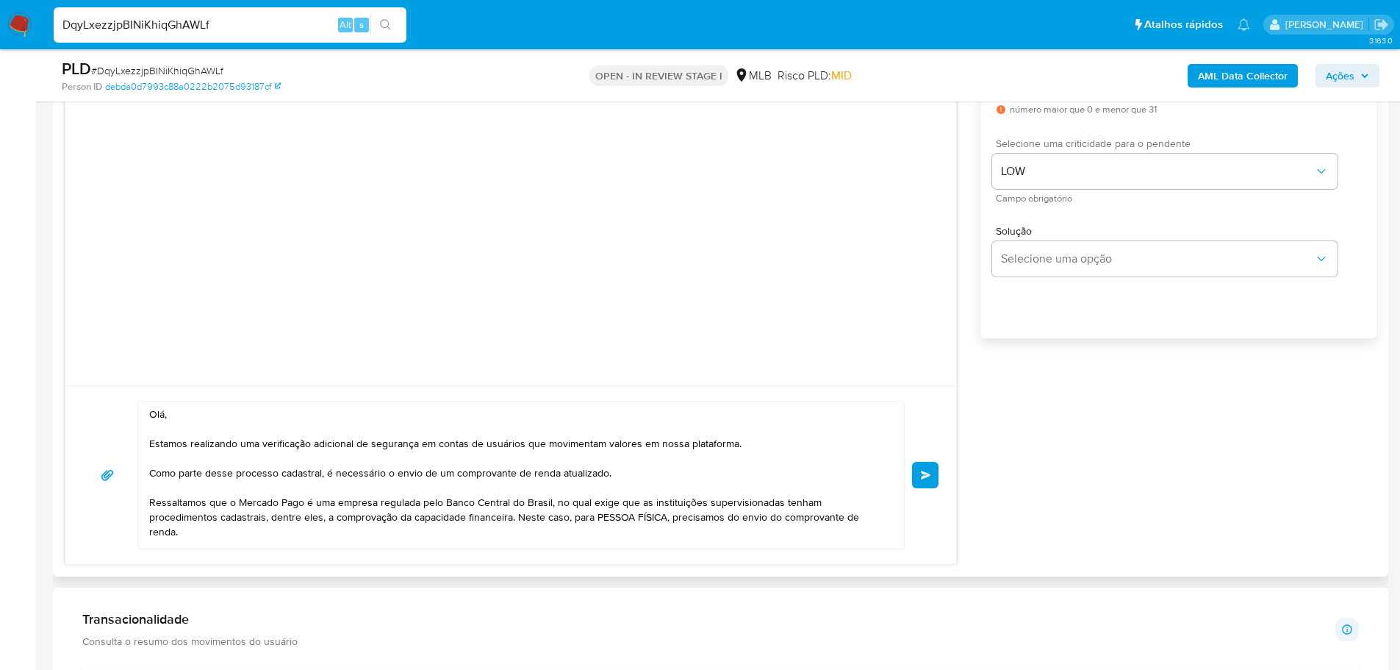
click at [927, 474] on span "common.send" at bounding box center [926, 474] width 10 height 9
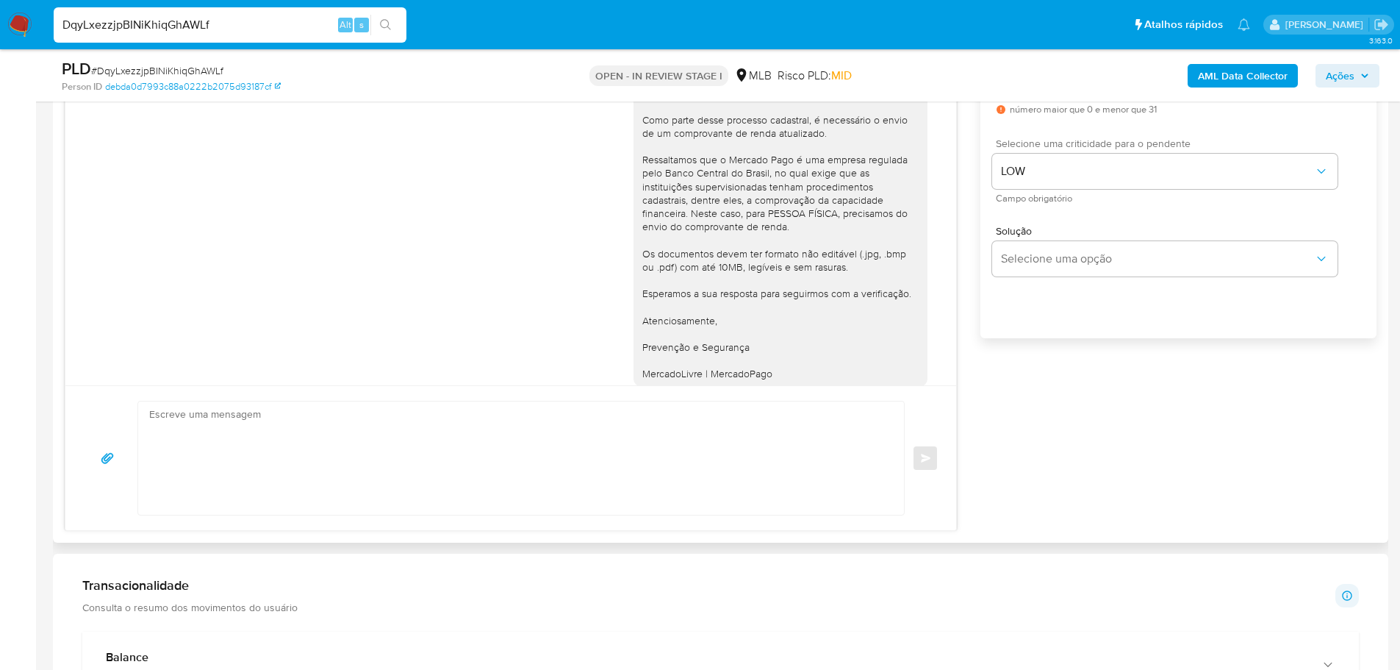
scroll to position [29, 0]
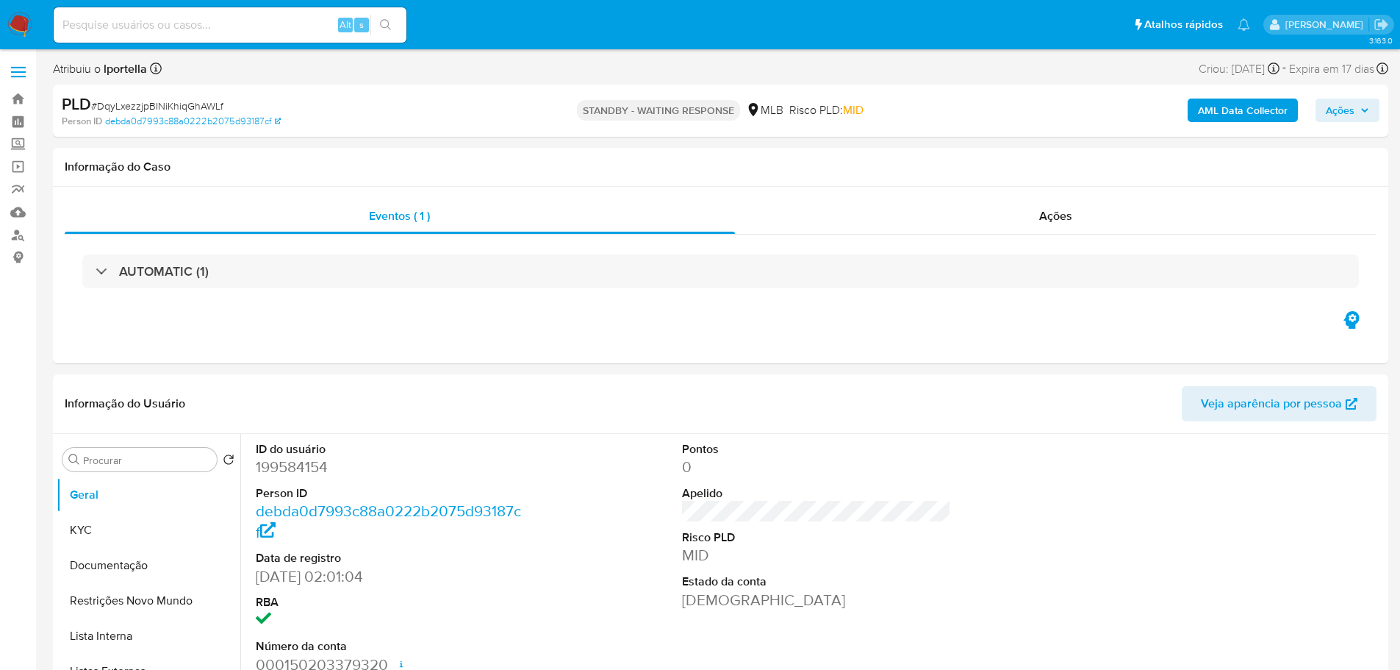
select select "10"
drag, startPoint x: 347, startPoint y: 0, endPoint x: 777, endPoint y: 342, distance: 549.7
click at [777, 342] on div "Eventos ( 1 ) Ações AUTOMATIC (1)" at bounding box center [720, 275] width 1335 height 176
click at [26, 17] on img at bounding box center [19, 24] width 25 height 25
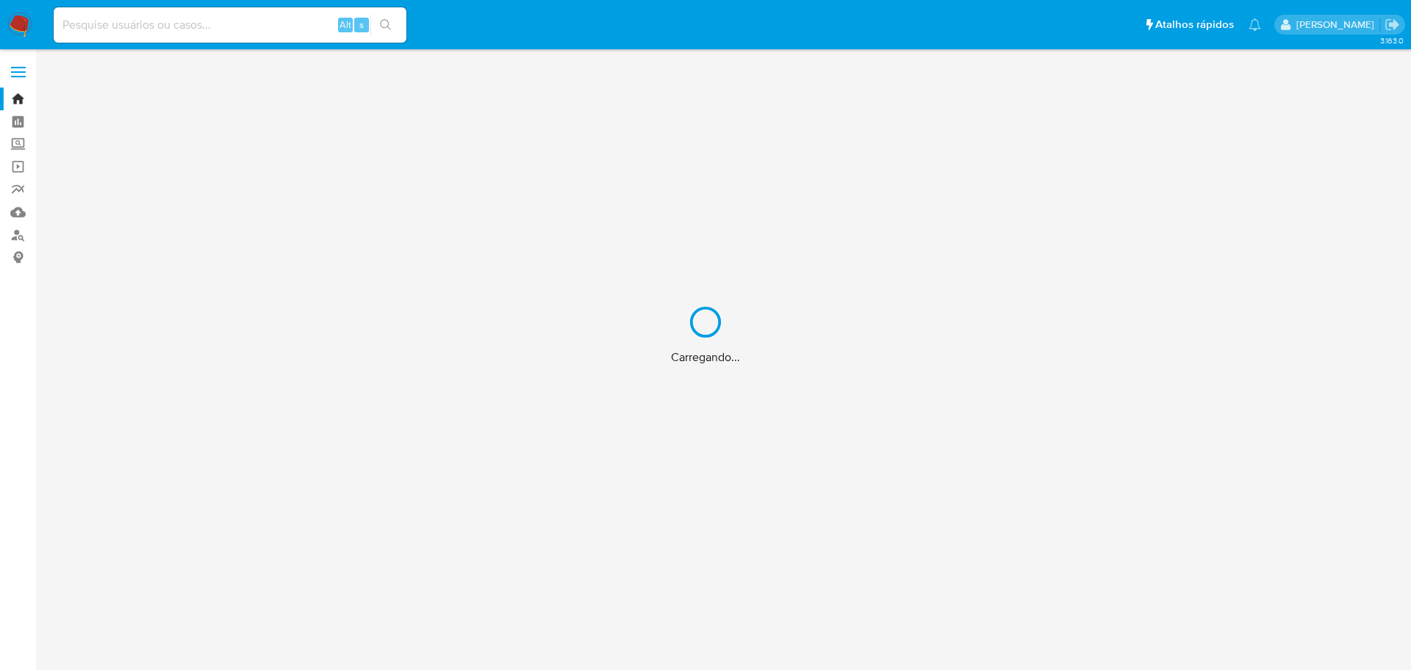
click at [117, 25] on input at bounding box center [230, 24] width 353 height 19
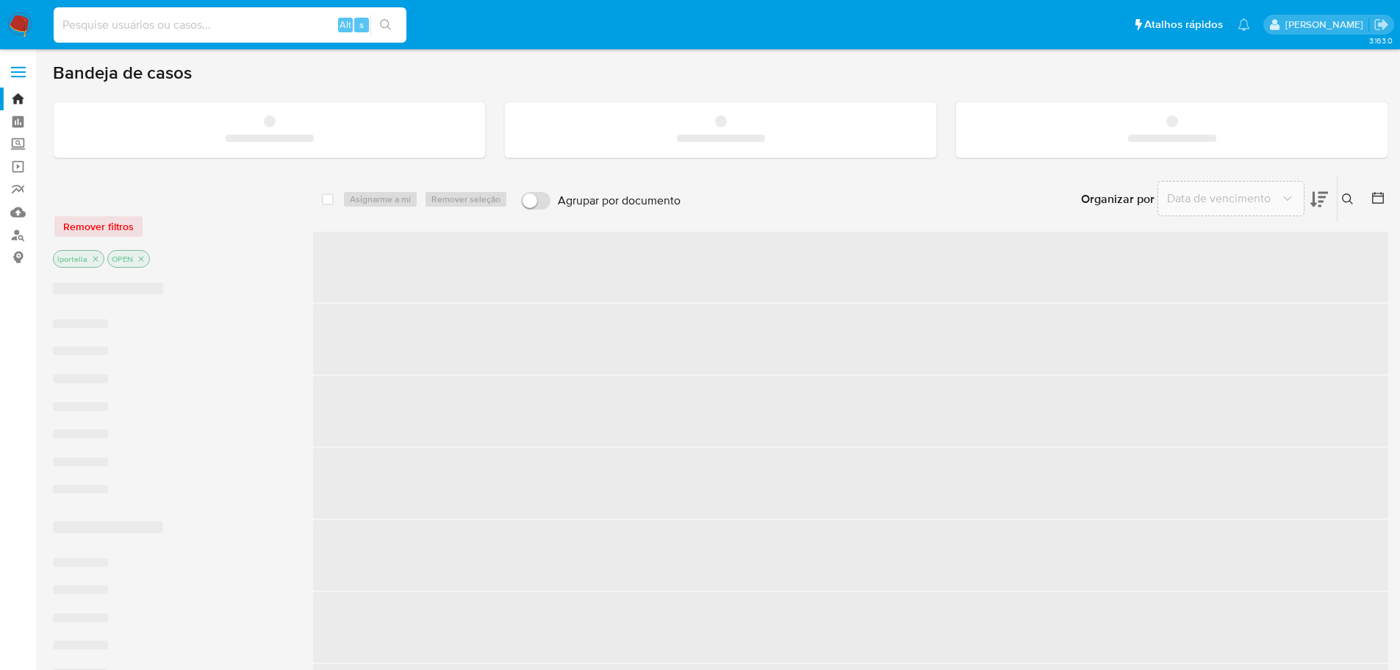
paste input "4xwWhBono9SIFQkxfQNx54gt"
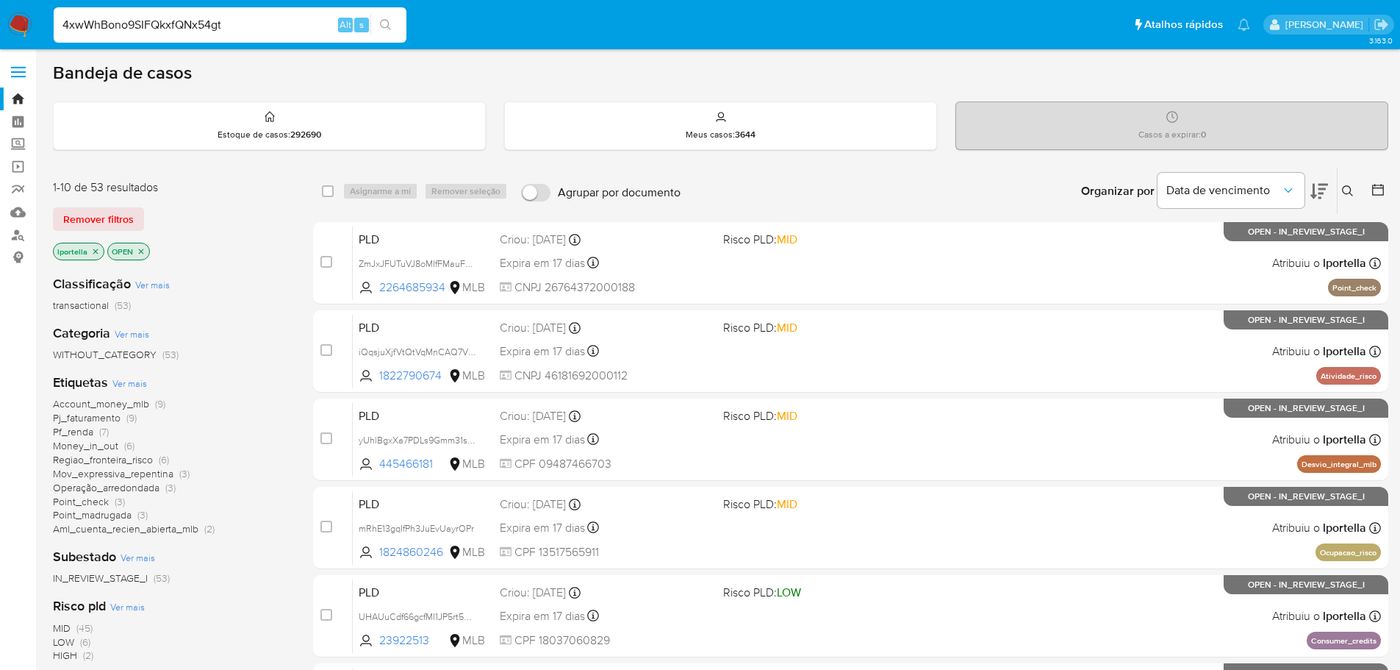
type input "4xwWhBono9SIFQkxfQNx54gt"
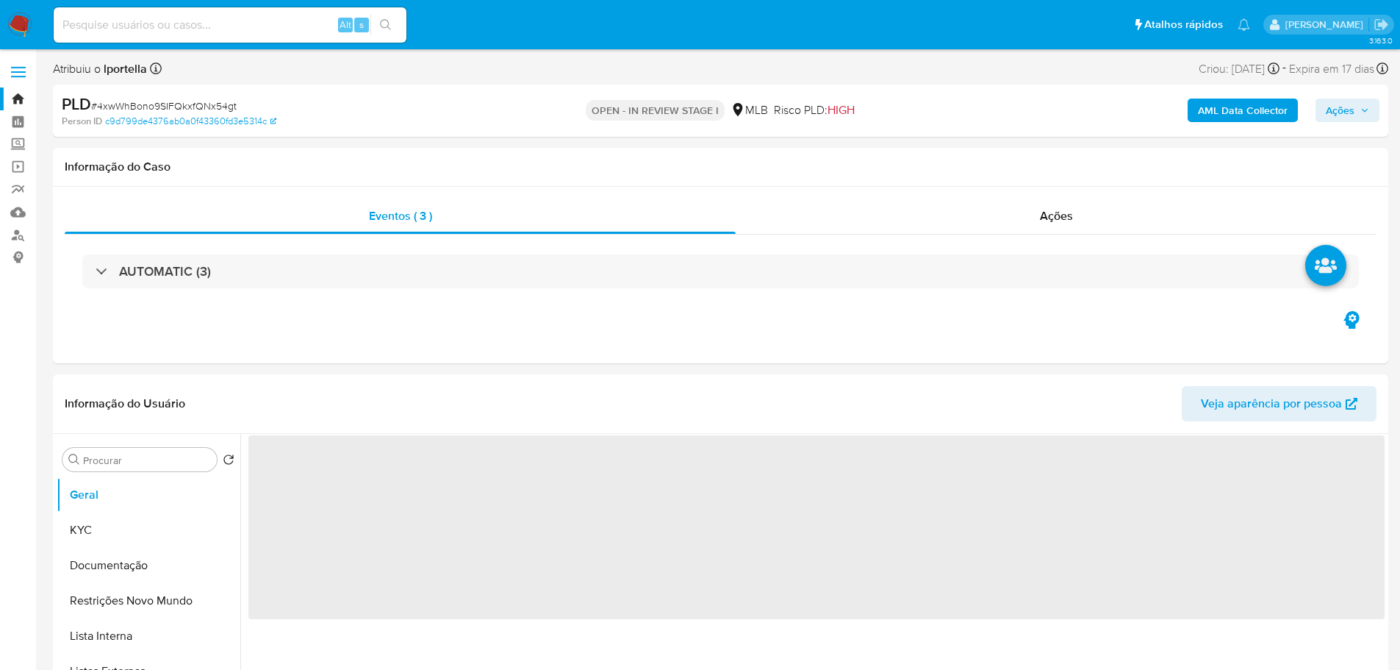
select select "10"
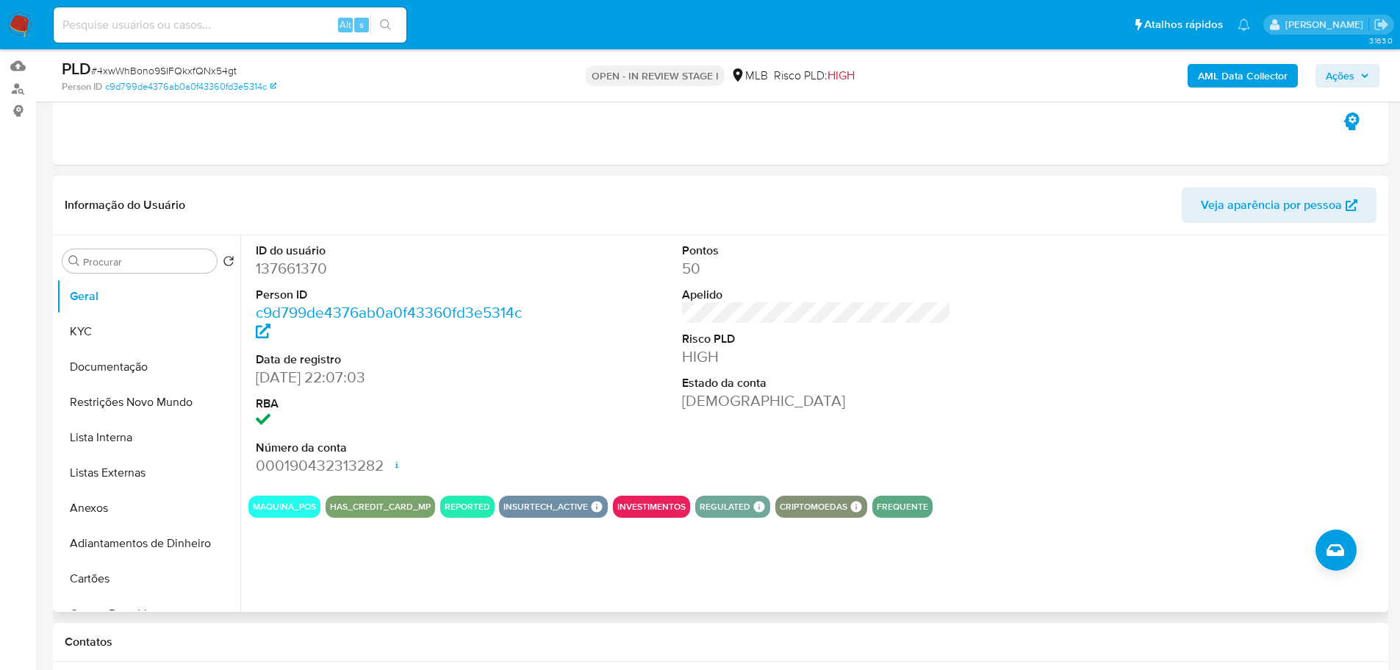
scroll to position [147, 0]
click at [115, 329] on button "KYC" at bounding box center [143, 330] width 172 height 35
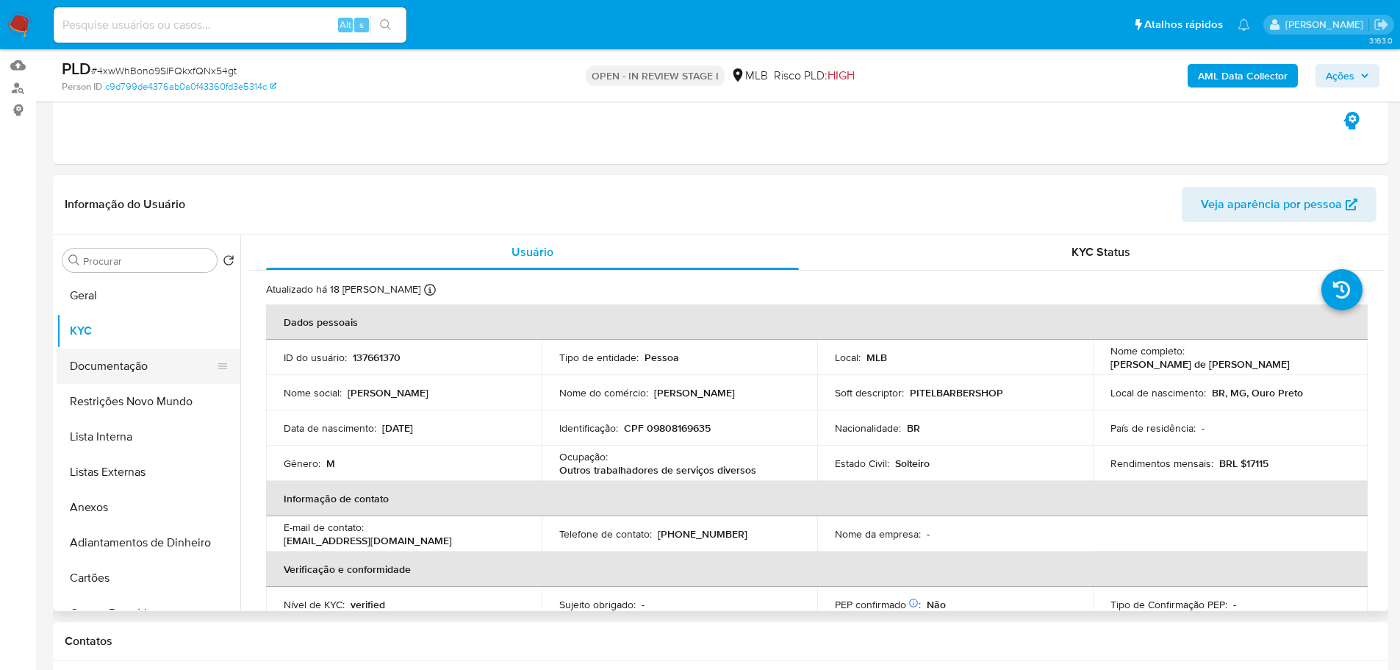
click at [133, 367] on button "Documentação" at bounding box center [143, 365] width 172 height 35
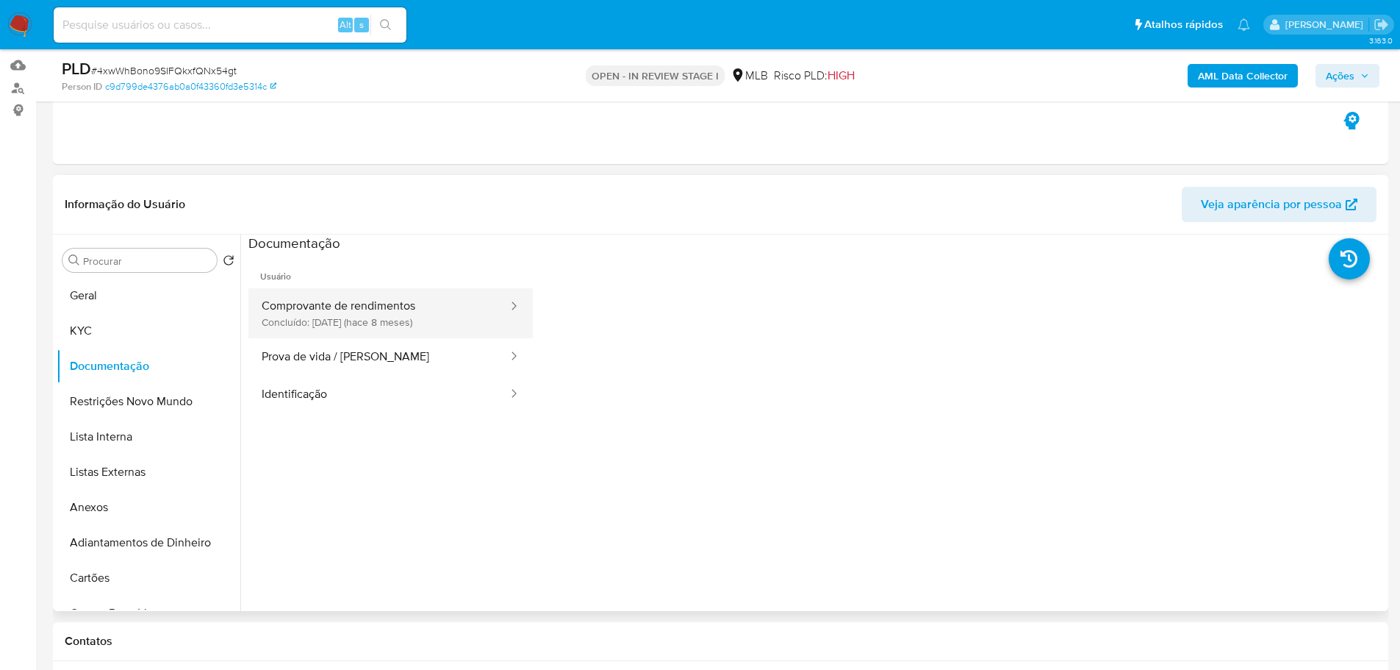
click at [393, 297] on button "Comprovante de rendimentos Concluído: 11/02/2025 (hace 8 meses)" at bounding box center [378, 313] width 261 height 50
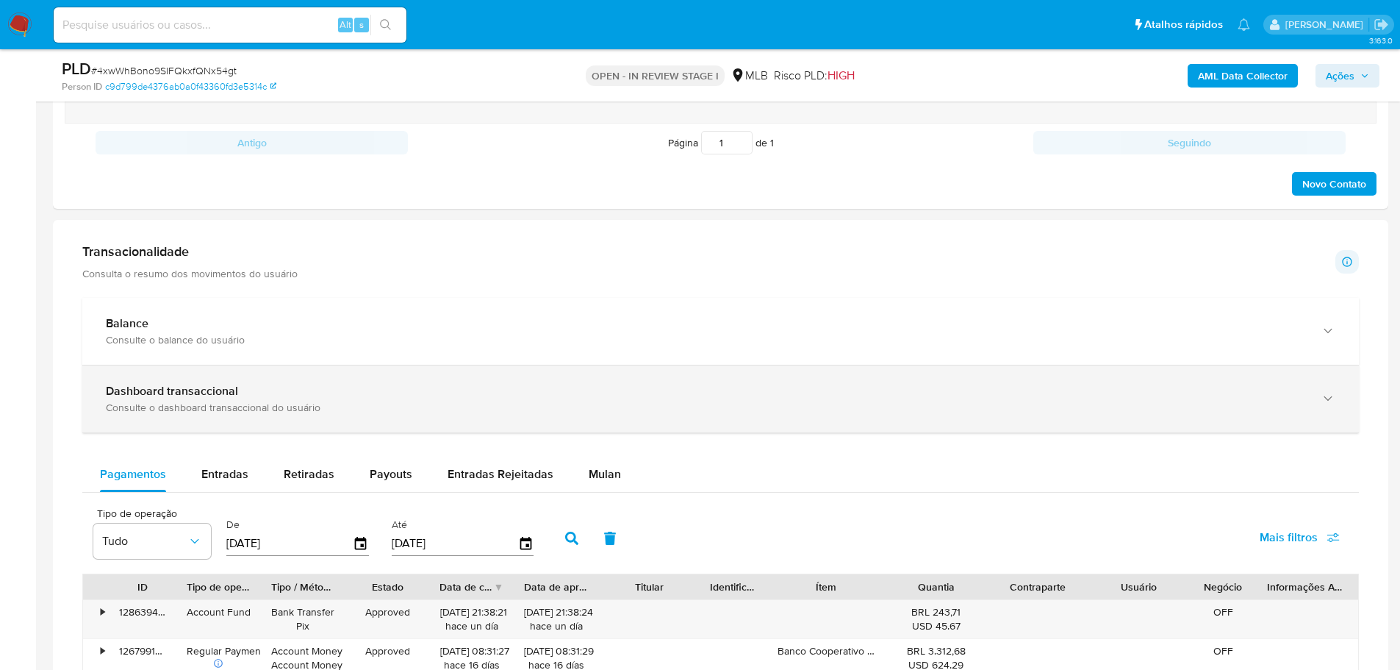
scroll to position [1029, 0]
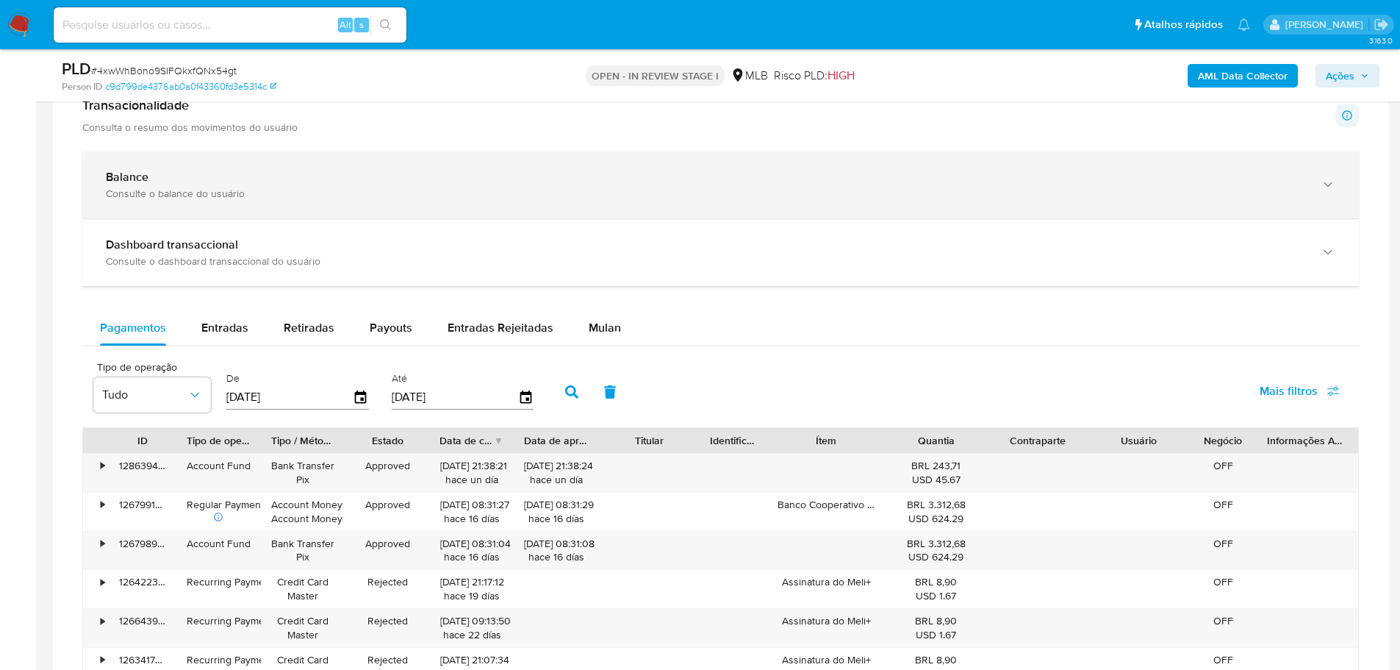
click at [228, 191] on div "Consulte o balance do usuário" at bounding box center [706, 193] width 1200 height 13
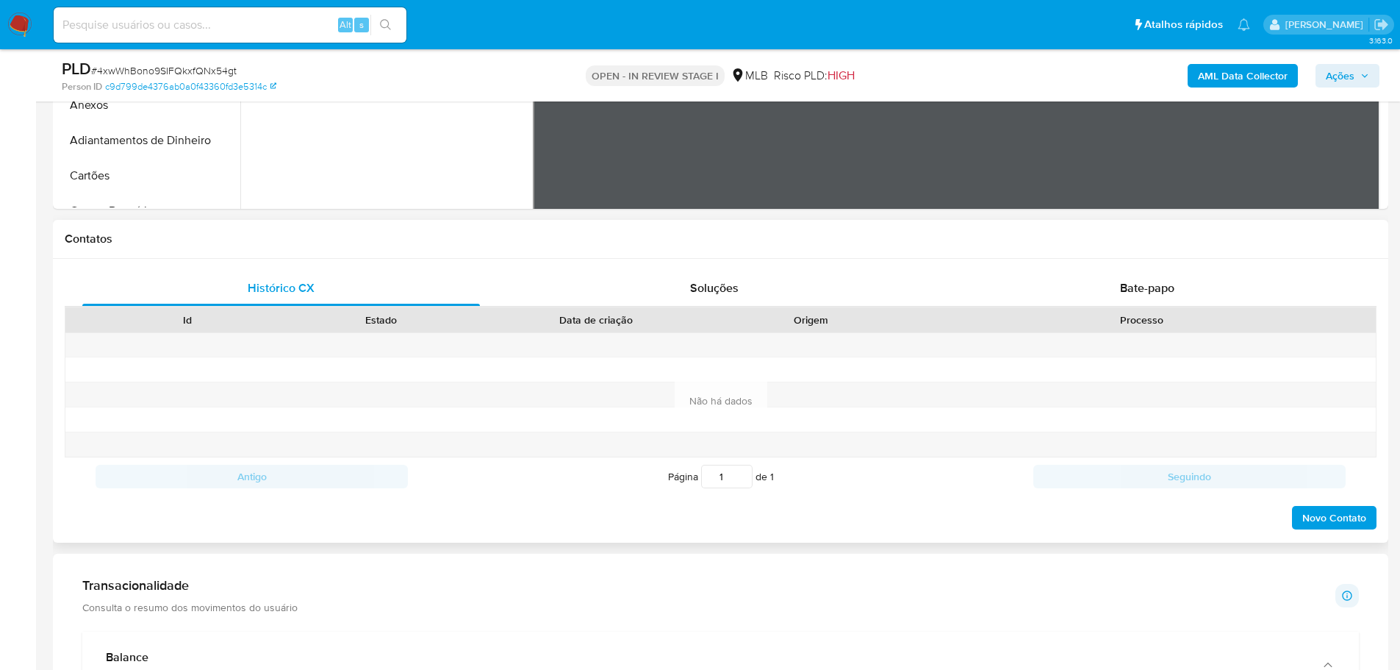
scroll to position [294, 0]
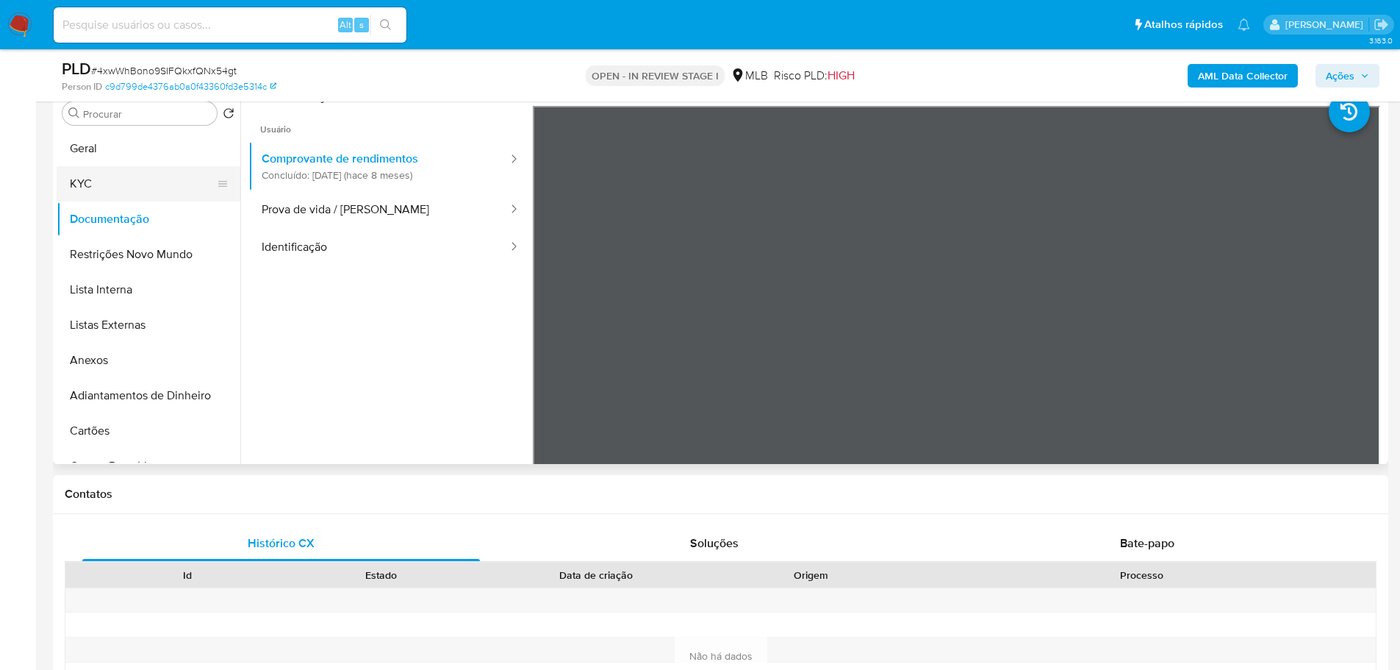
click at [137, 195] on button "KYC" at bounding box center [143, 183] width 172 height 35
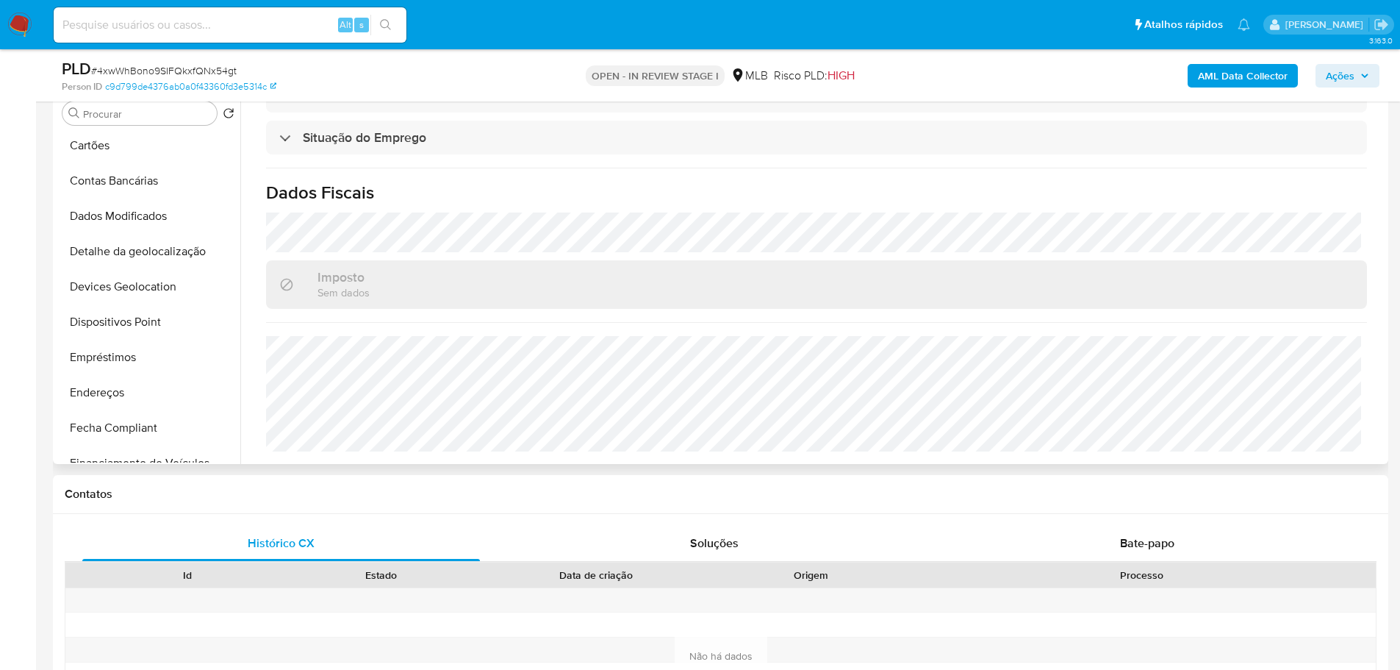
scroll to position [514, 0]
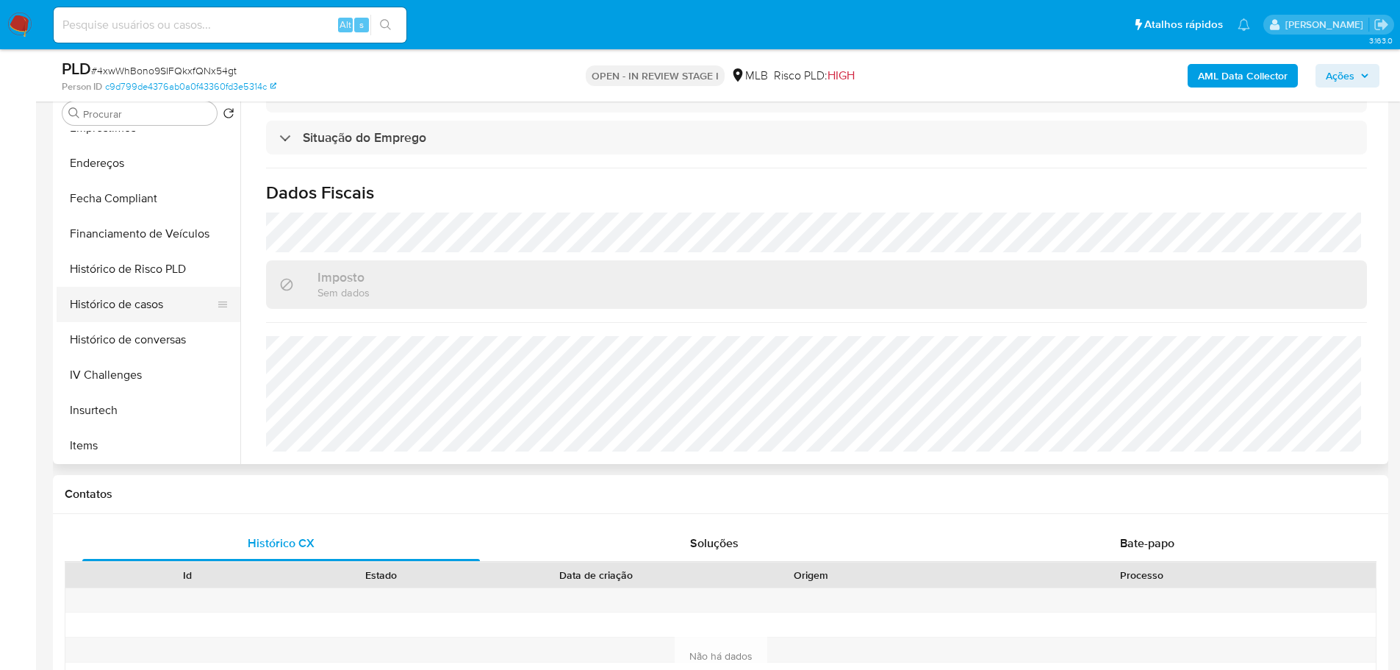
click at [136, 303] on button "Histórico de casos" at bounding box center [143, 304] width 172 height 35
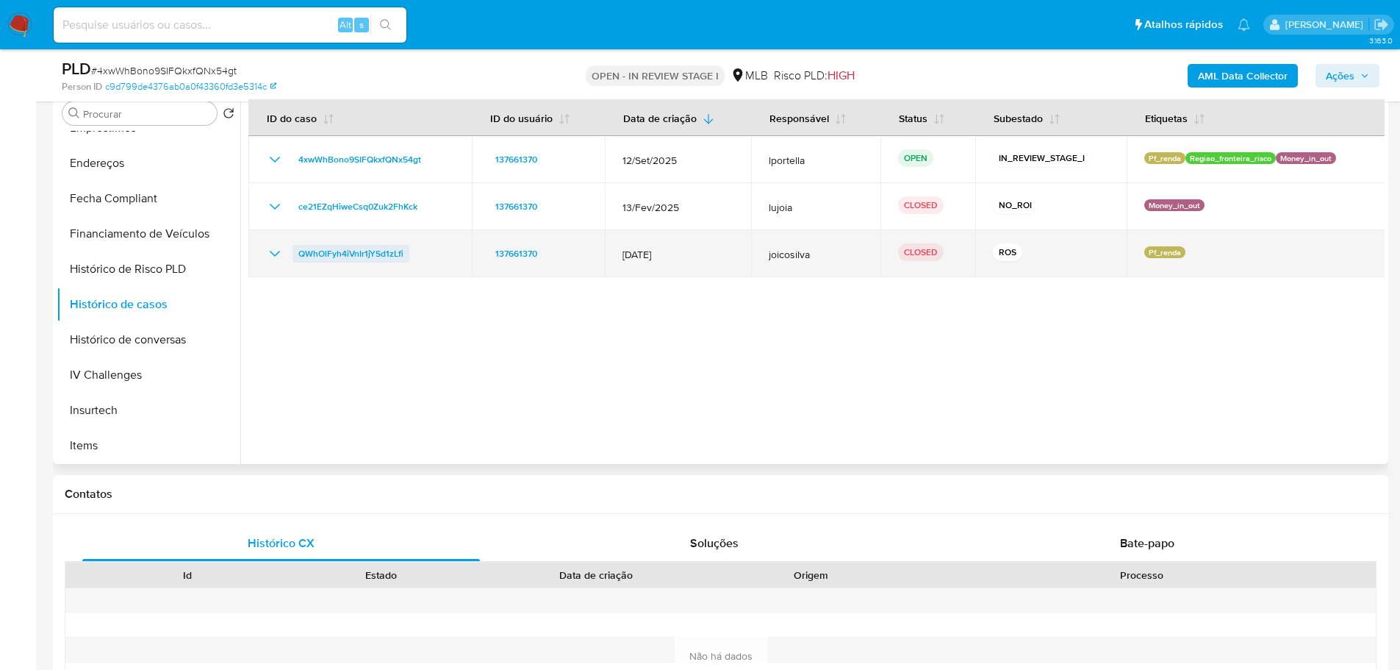
click at [370, 256] on span "QWhOlFyh4iVnIr1jYSd1zLfi" at bounding box center [350, 254] width 105 height 18
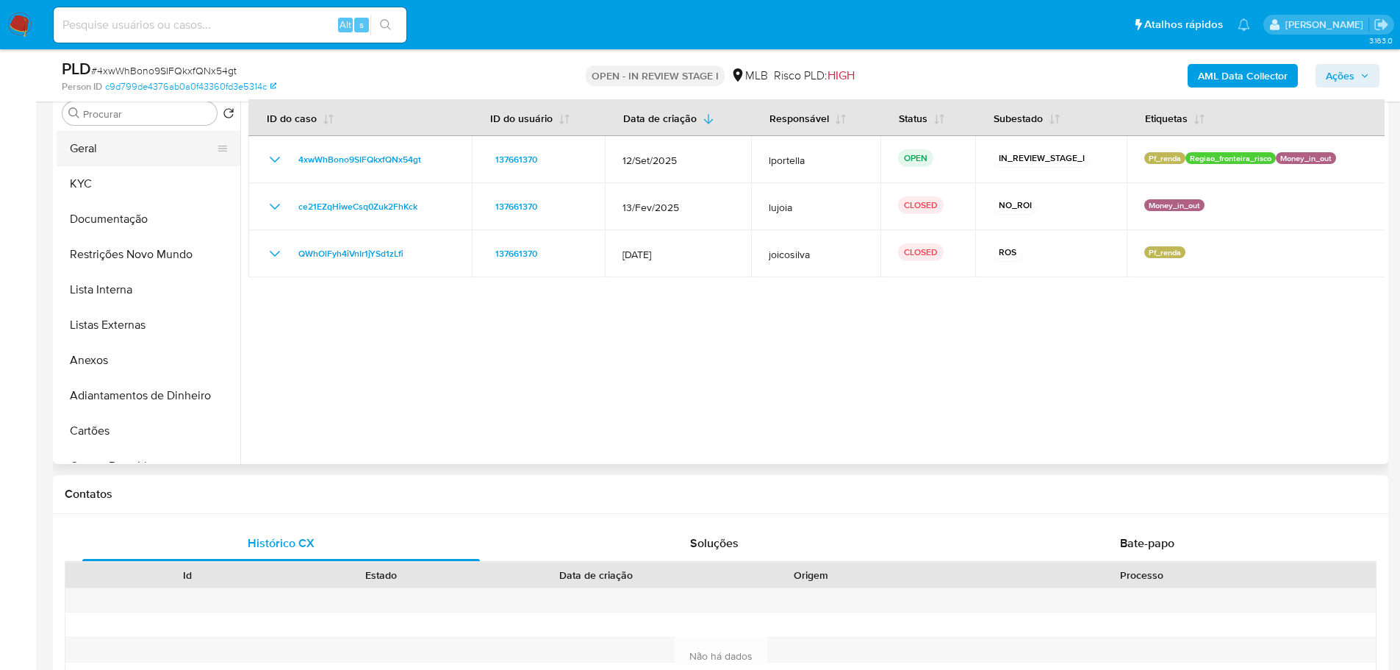
click at [90, 144] on button "Geral" at bounding box center [143, 148] width 172 height 35
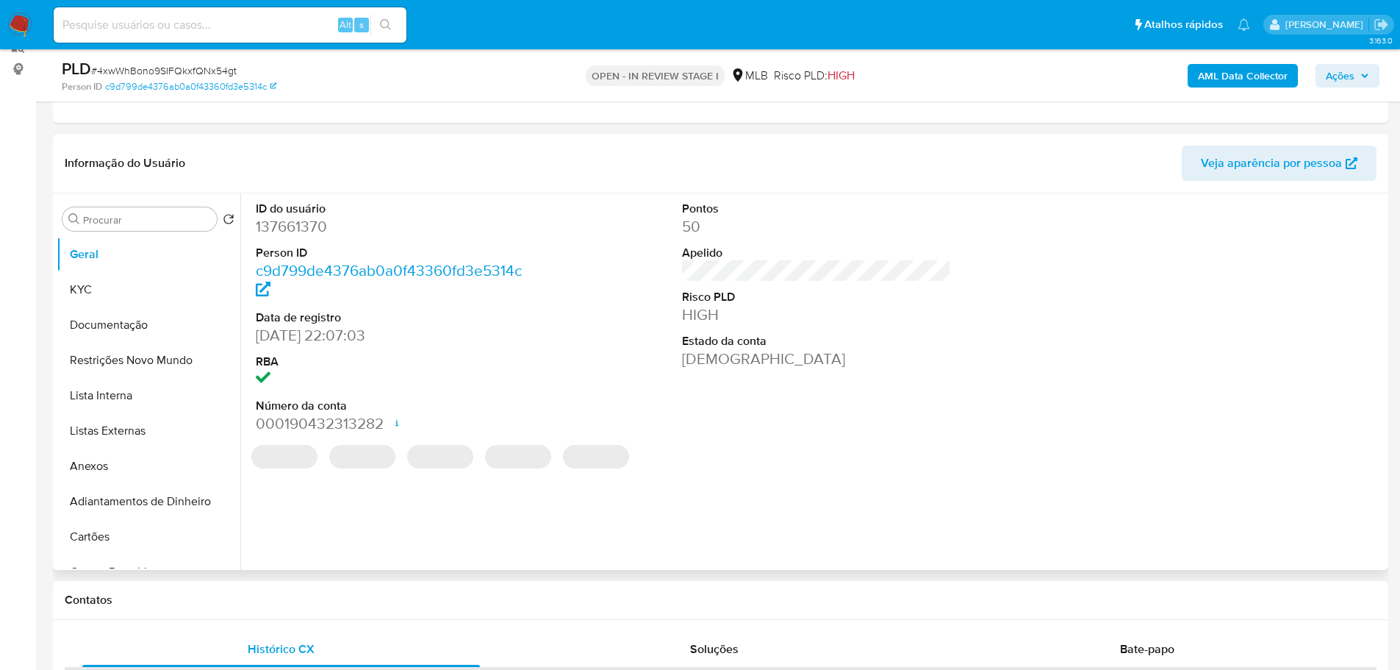
scroll to position [184, 0]
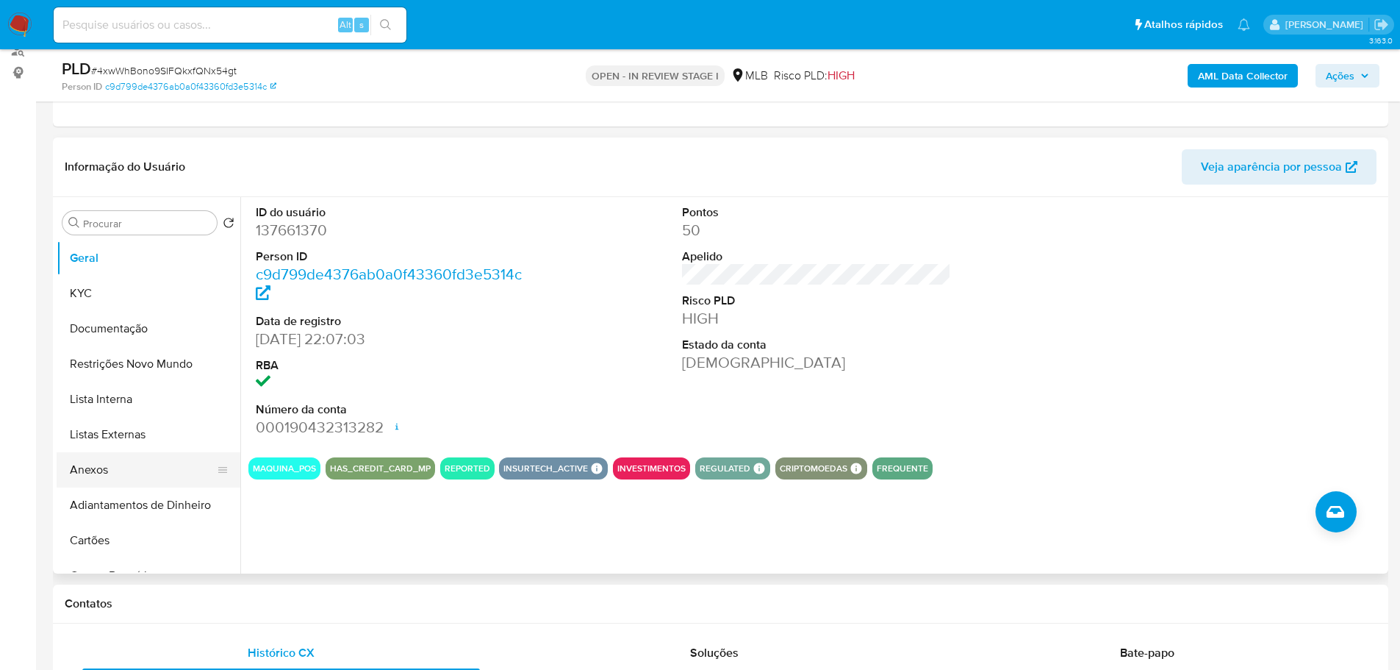
drag, startPoint x: 248, startPoint y: 601, endPoint x: 119, endPoint y: 459, distance: 192.0
click at [248, 601] on h1 "Contatos" at bounding box center [721, 603] width 1312 height 15
click at [93, 284] on button "KYC" at bounding box center [143, 293] width 172 height 35
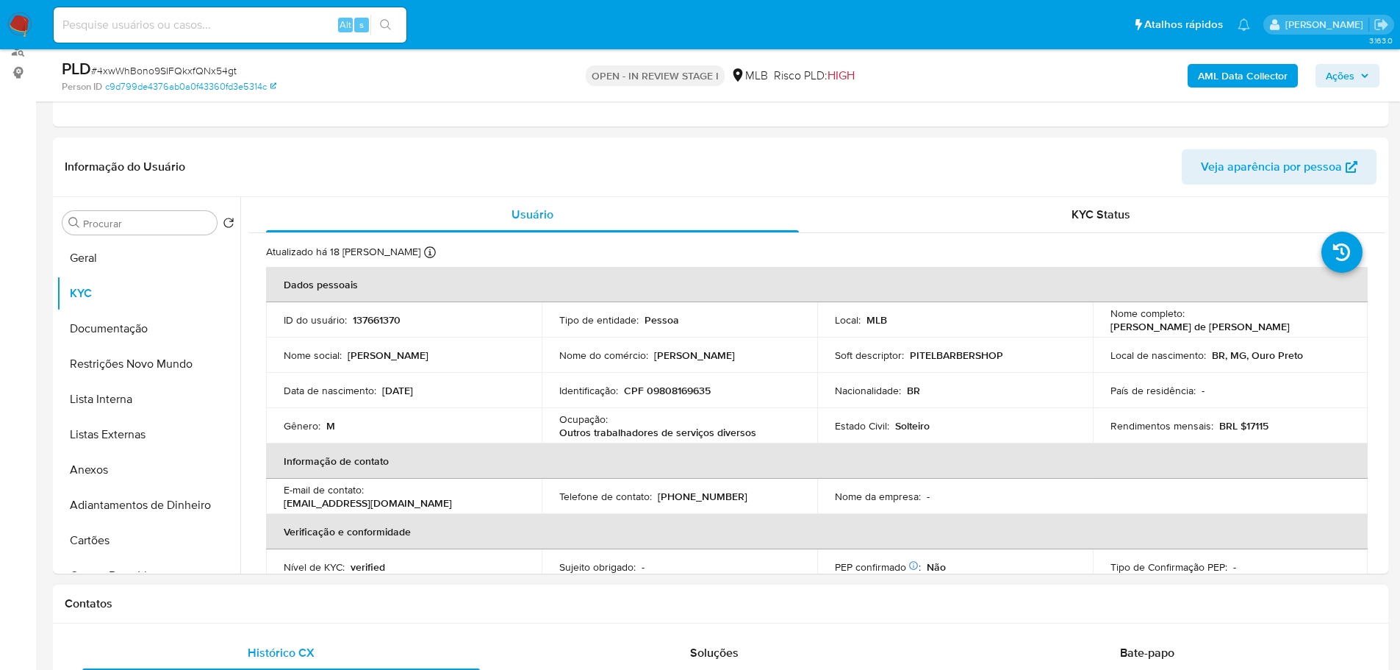
click at [259, 619] on div "Contatos" at bounding box center [720, 603] width 1335 height 39
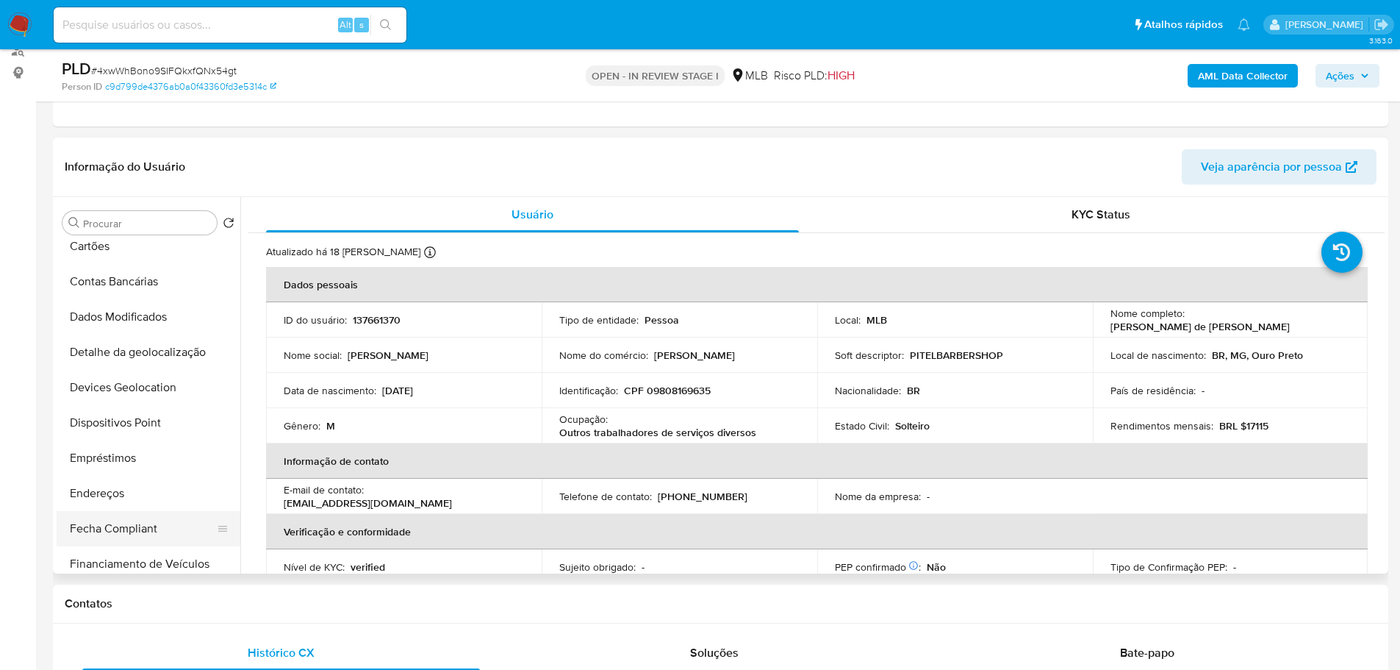
scroll to position [441, 0]
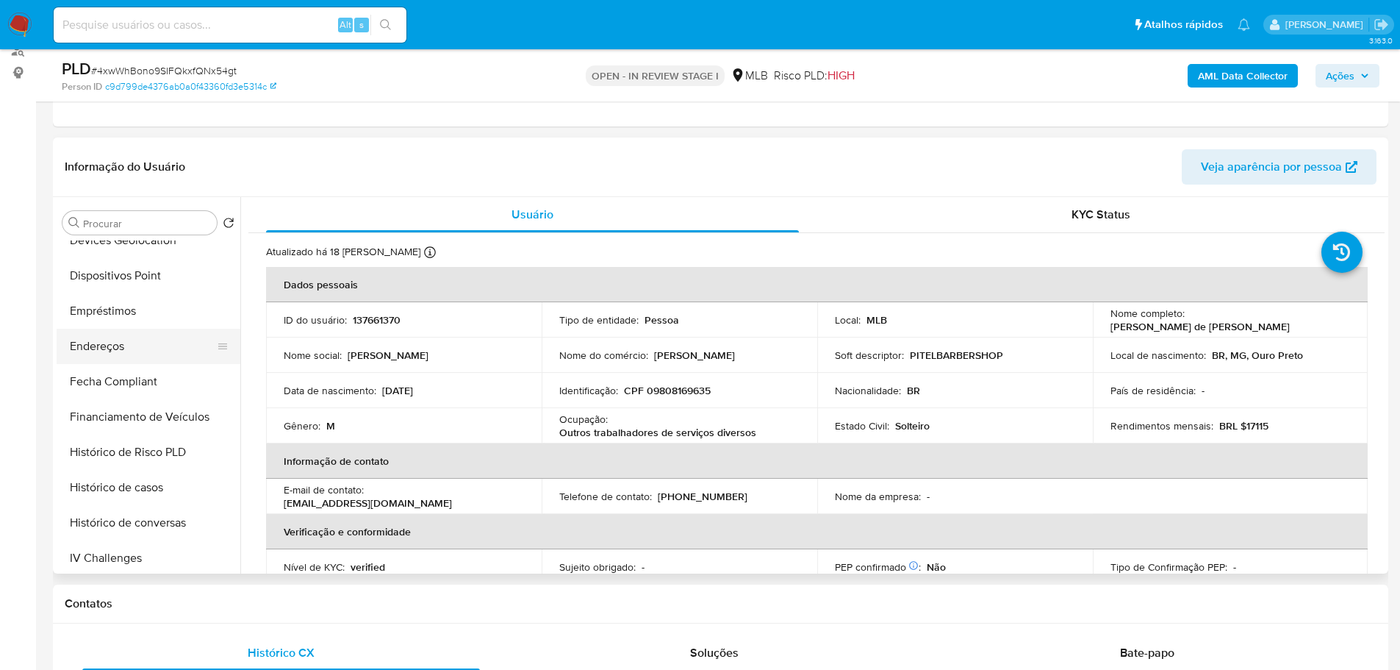
click at [129, 351] on button "Endereços" at bounding box center [143, 346] width 172 height 35
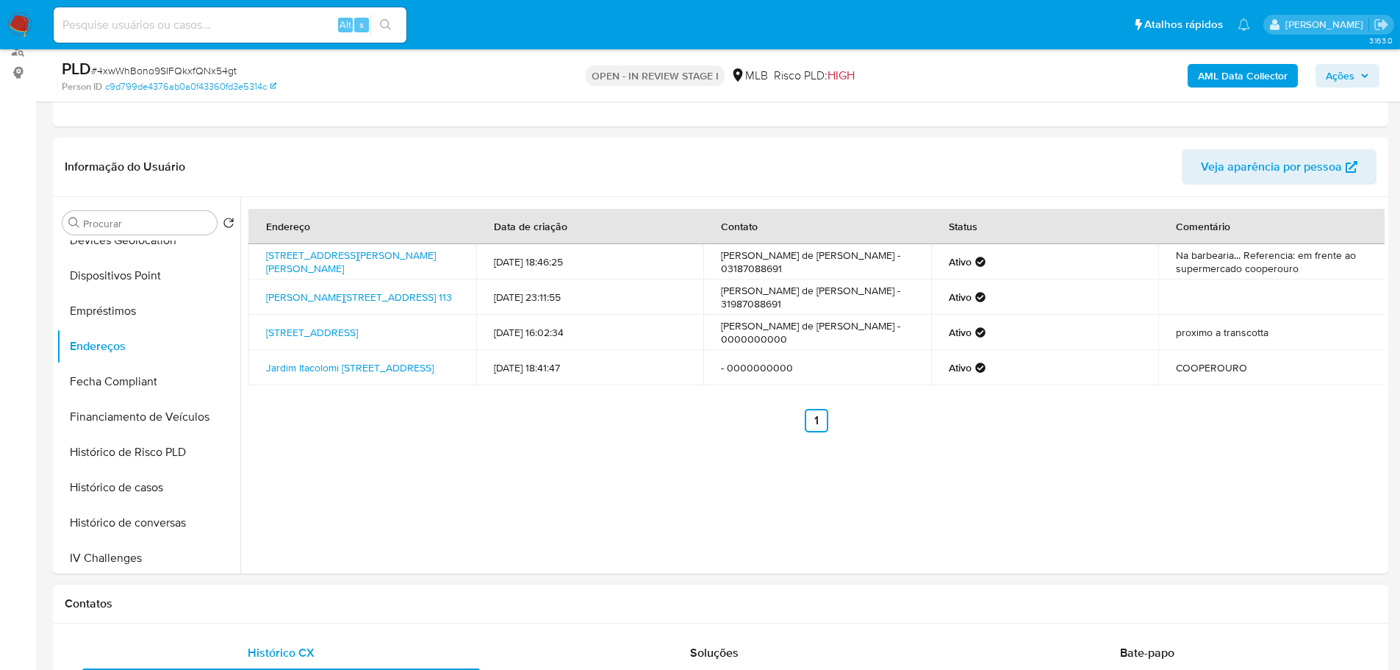
click at [222, 609] on h1 "Contatos" at bounding box center [721, 603] width 1312 height 15
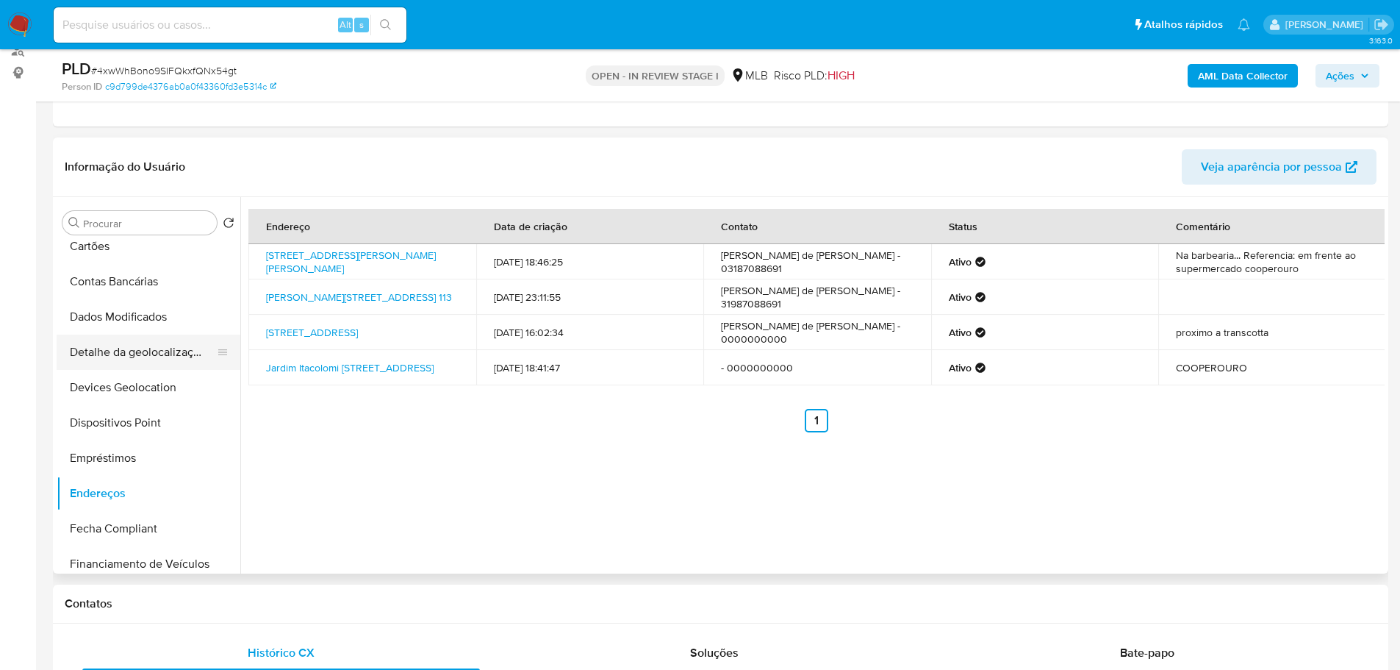
click at [154, 343] on button "Detalhe da geolocalização" at bounding box center [143, 351] width 172 height 35
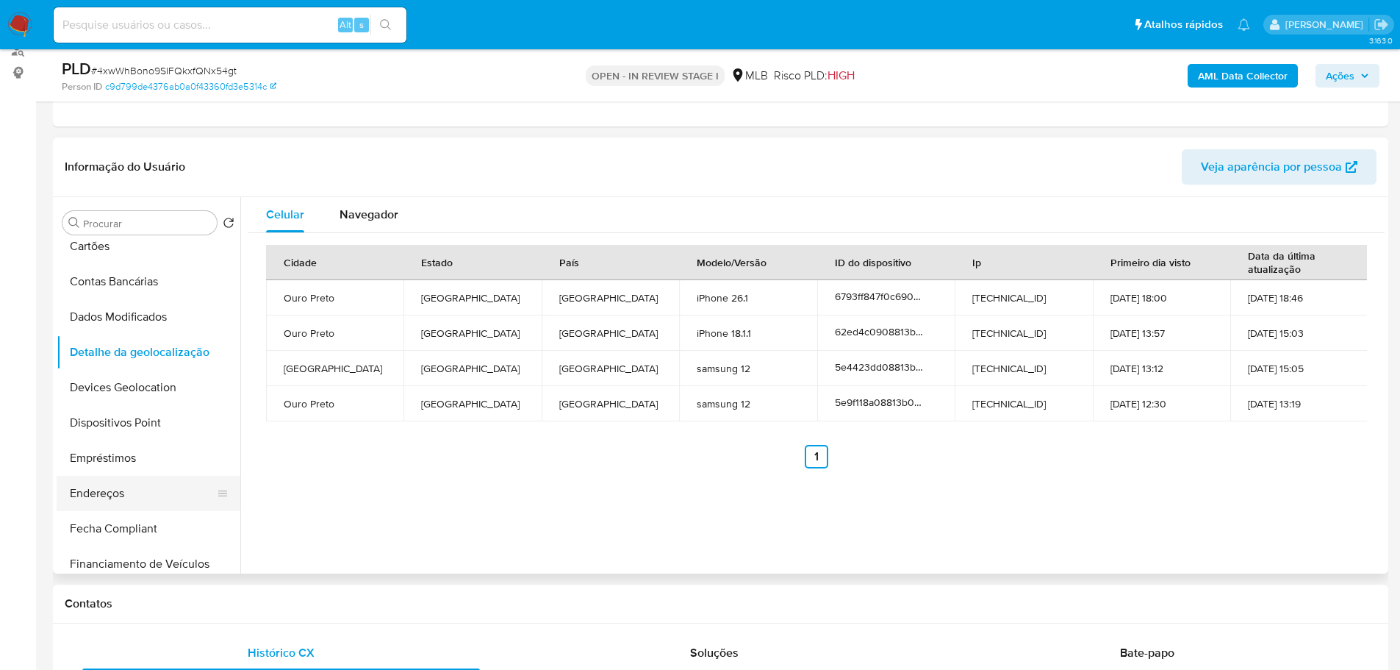
drag, startPoint x: 276, startPoint y: 613, endPoint x: 198, endPoint y: 507, distance: 131.0
click at [276, 613] on div "Contatos" at bounding box center [720, 603] width 1335 height 39
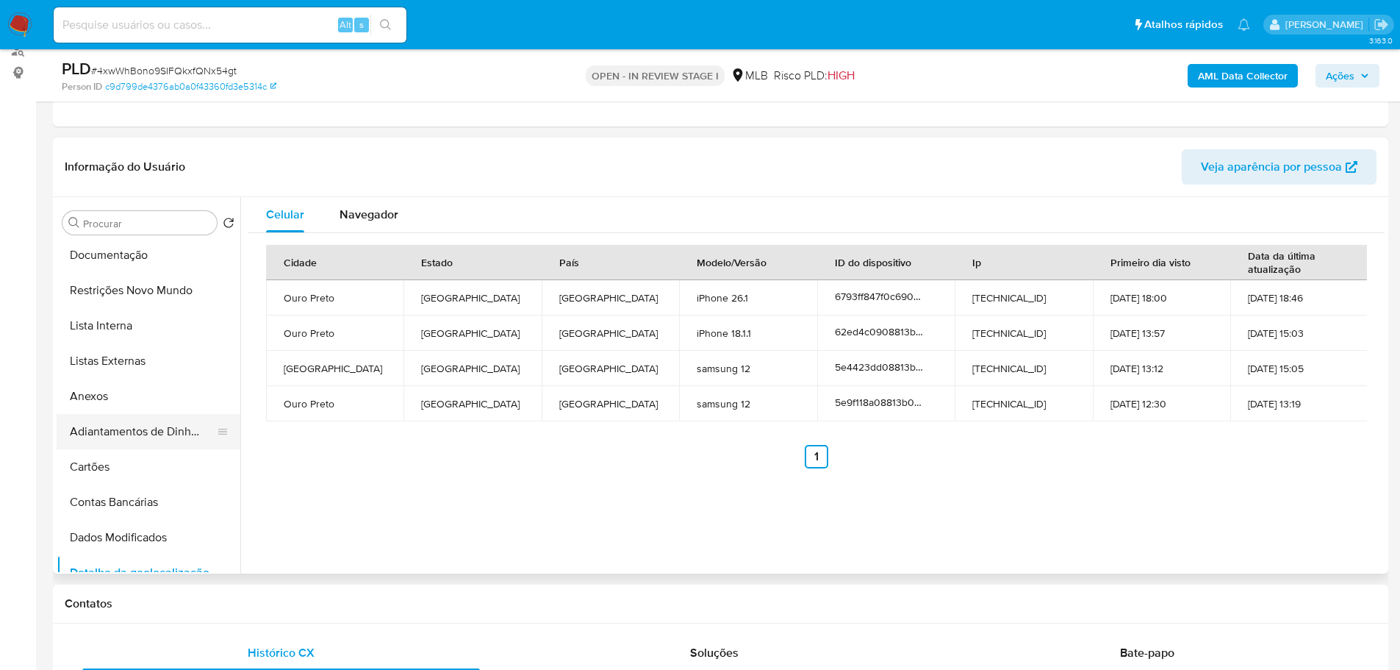
scroll to position [0, 0]
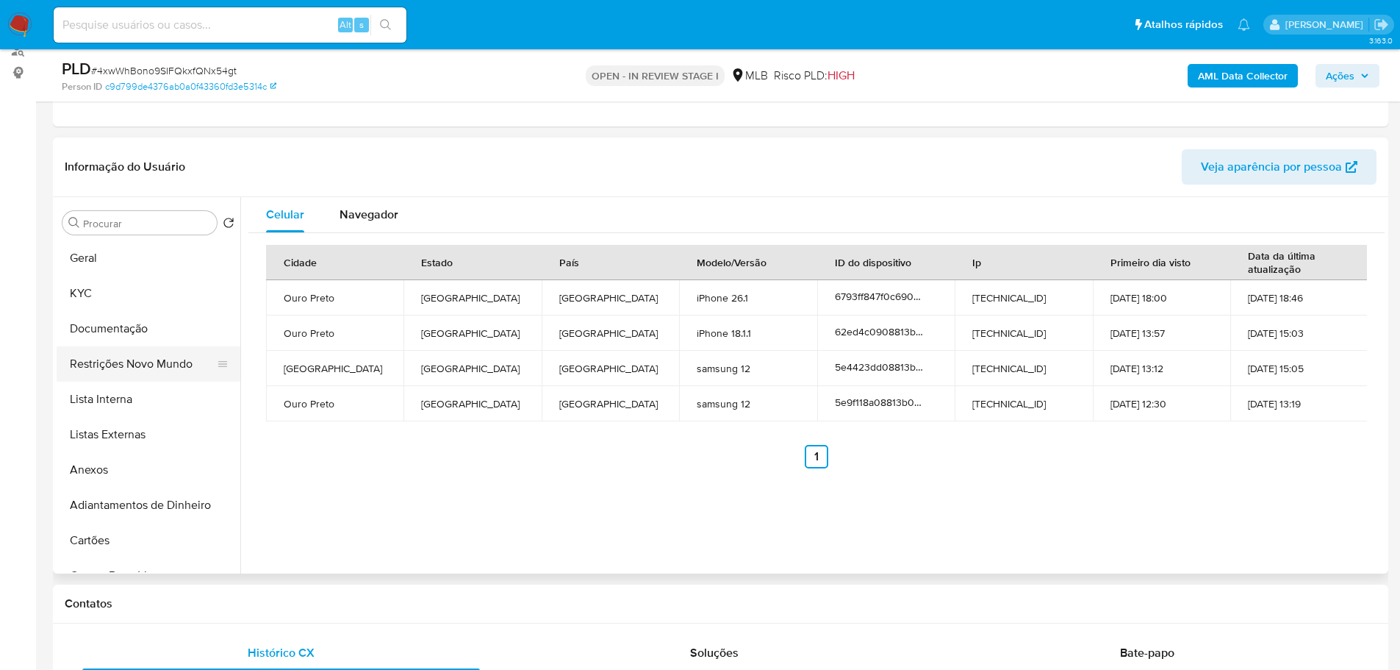
click at [162, 371] on button "Restrições Novo Mundo" at bounding box center [143, 363] width 172 height 35
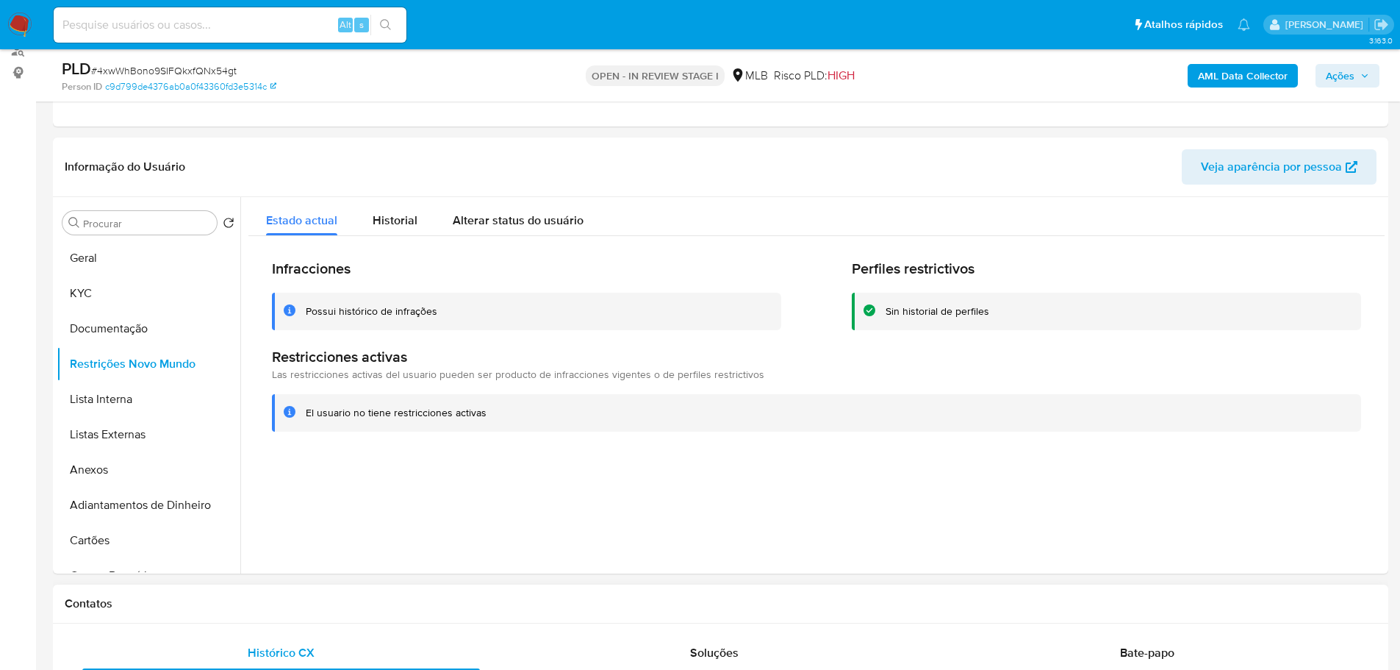
click at [309, 598] on h1 "Contatos" at bounding box center [721, 603] width 1312 height 15
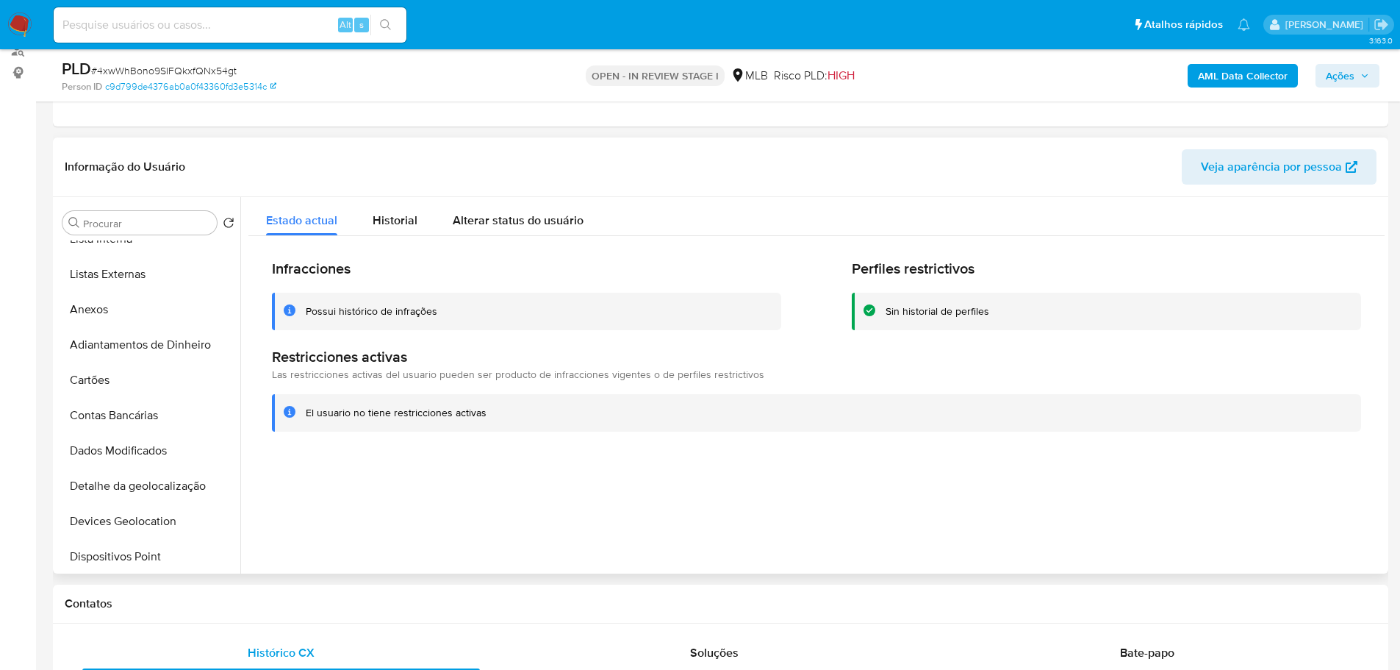
scroll to position [294, 0]
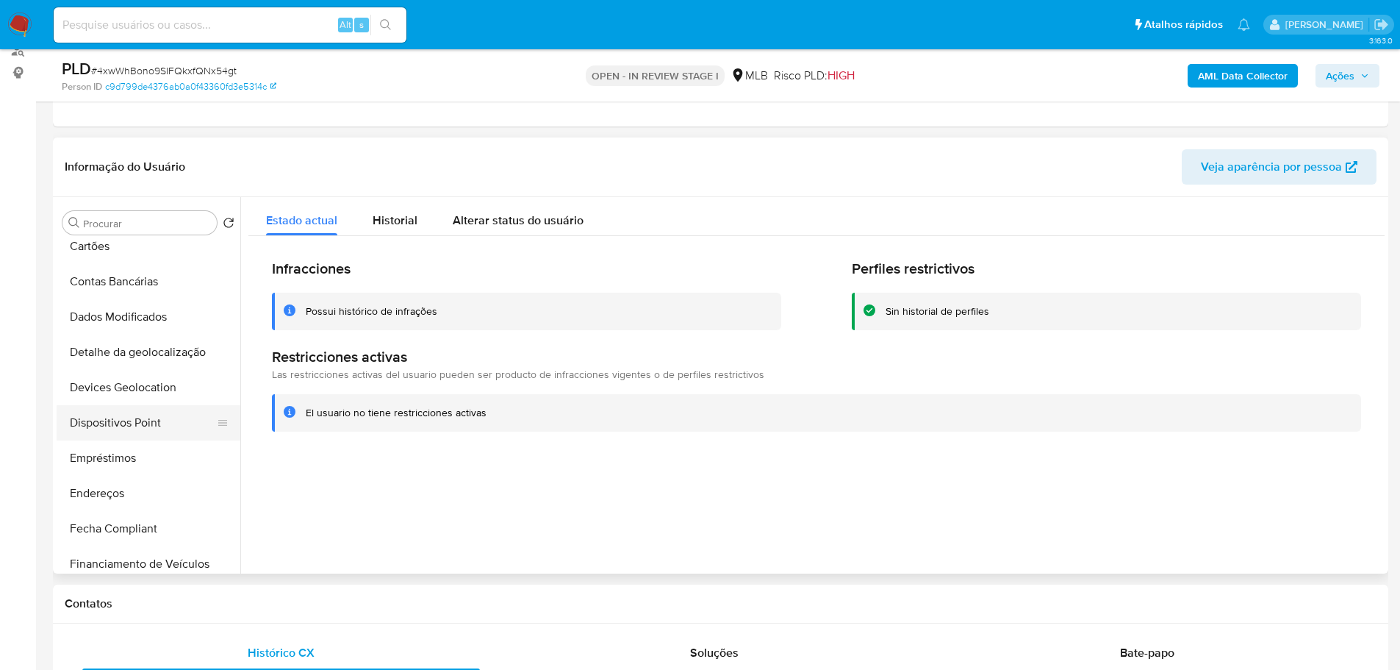
click at [128, 420] on button "Dispositivos Point" at bounding box center [143, 422] width 172 height 35
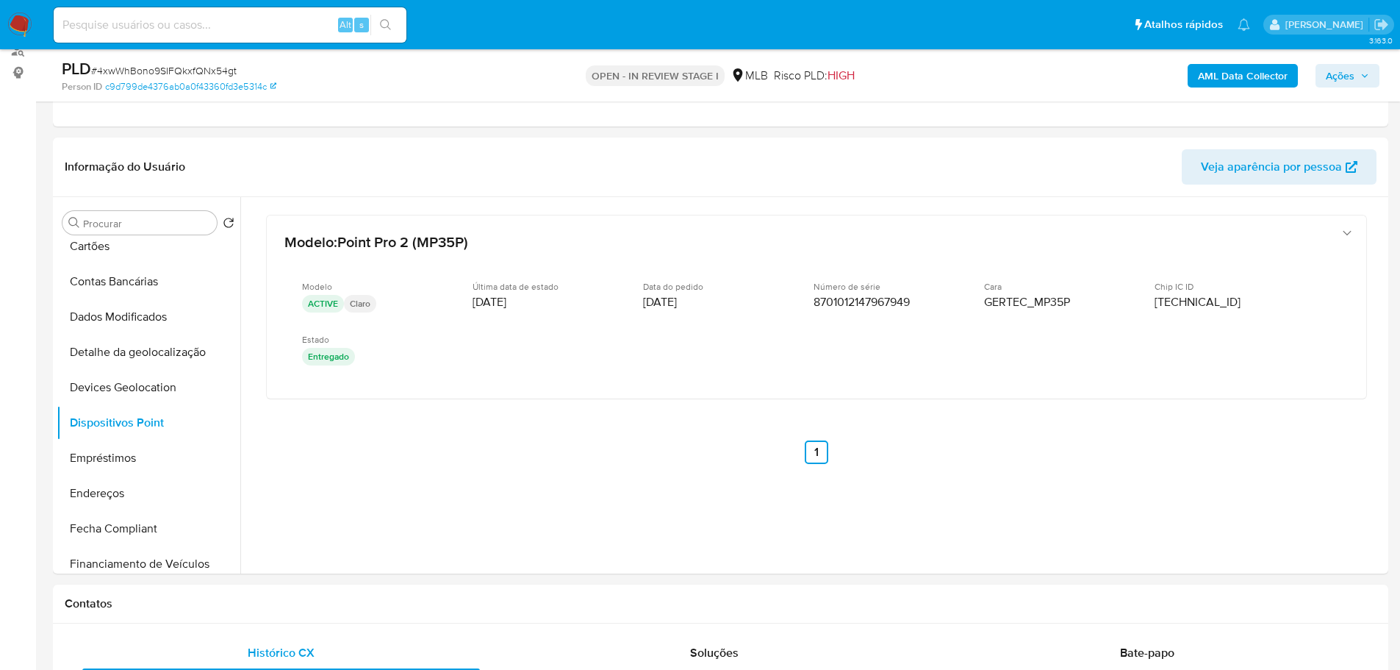
drag, startPoint x: 259, startPoint y: 606, endPoint x: 49, endPoint y: 587, distance: 210.3
click at [258, 606] on h1 "Contatos" at bounding box center [721, 603] width 1312 height 15
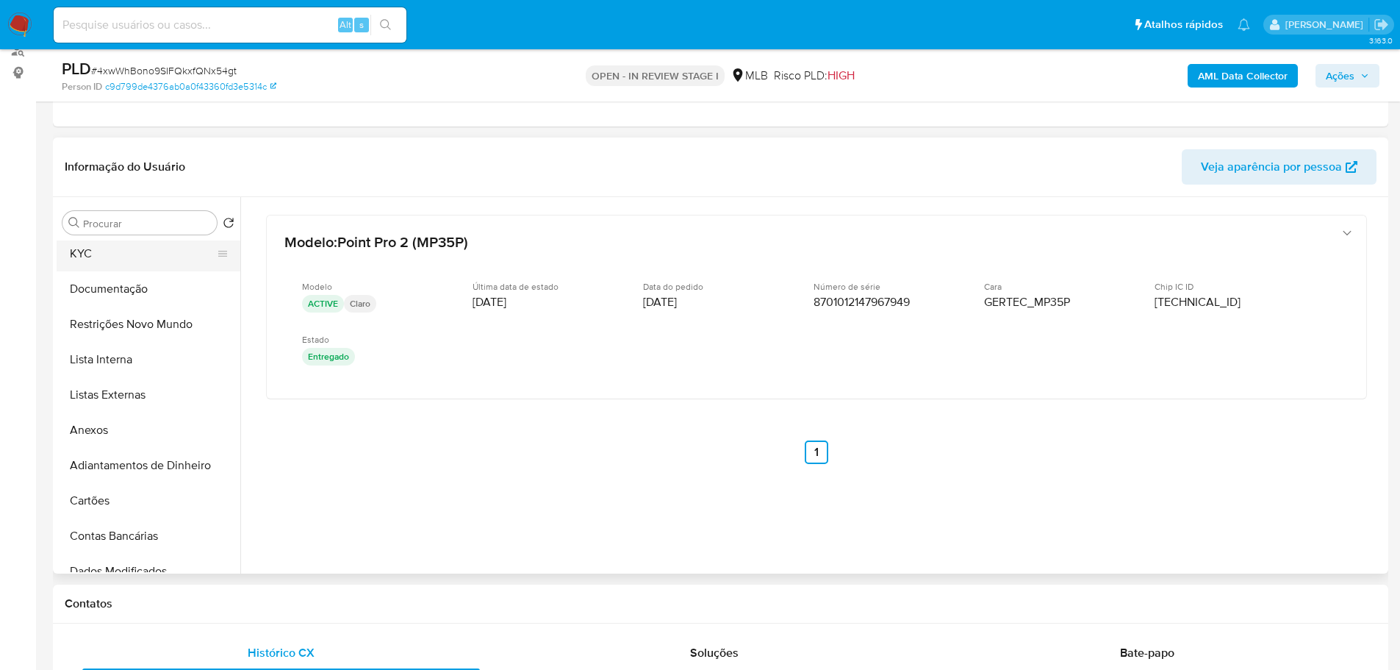
scroll to position [0, 0]
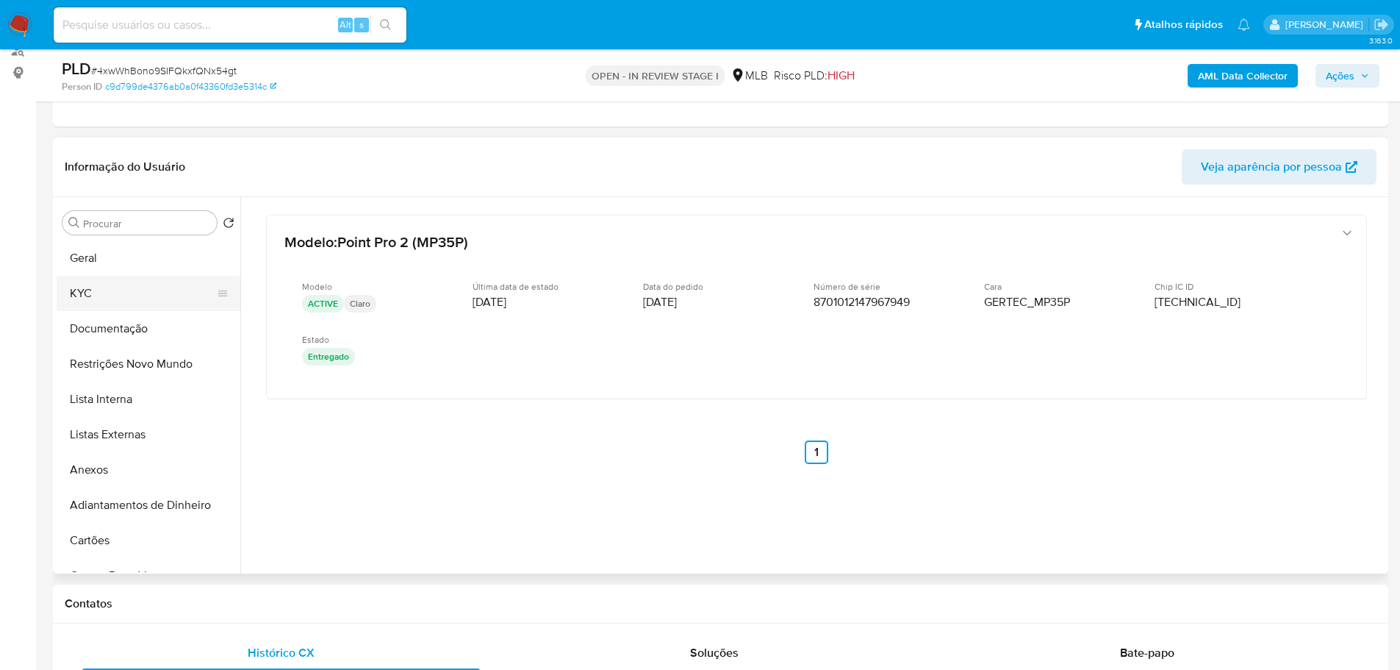
click at [126, 286] on button "KYC" at bounding box center [143, 293] width 172 height 35
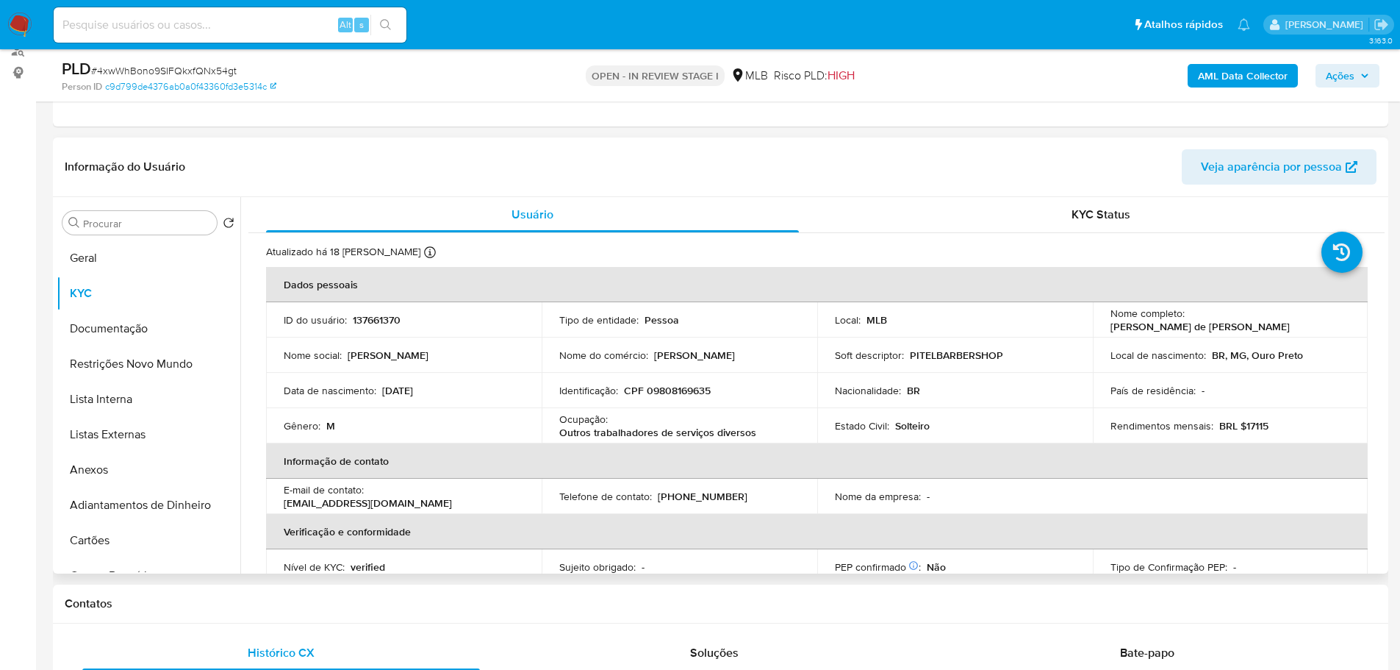
click at [683, 394] on p "CPF 09808169635" at bounding box center [667, 390] width 87 height 13
copy p "09808169635"
drag, startPoint x: 1271, startPoint y: 321, endPoint x: 1185, endPoint y: 321, distance: 86.0
click at [1185, 321] on div "Nome completo : Roger de Jesus Gomes" at bounding box center [1230, 319] width 240 height 26
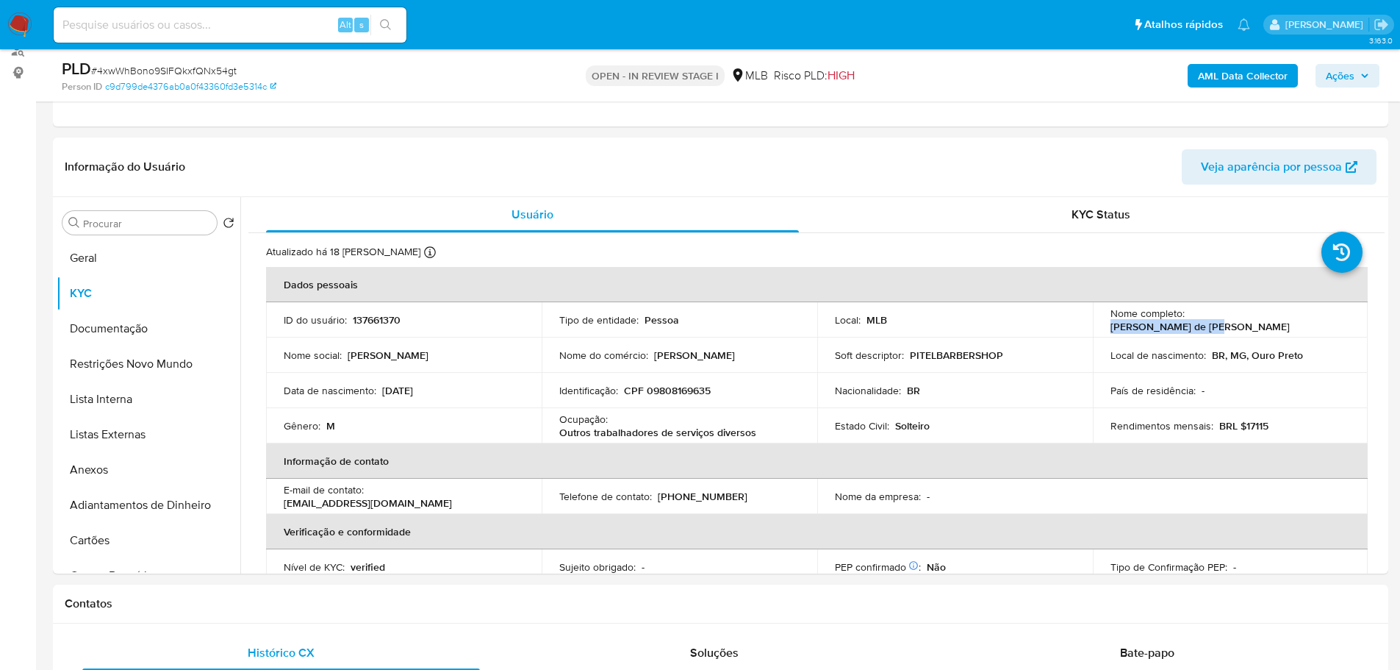
copy p "[PERSON_NAME] de [PERSON_NAME]"
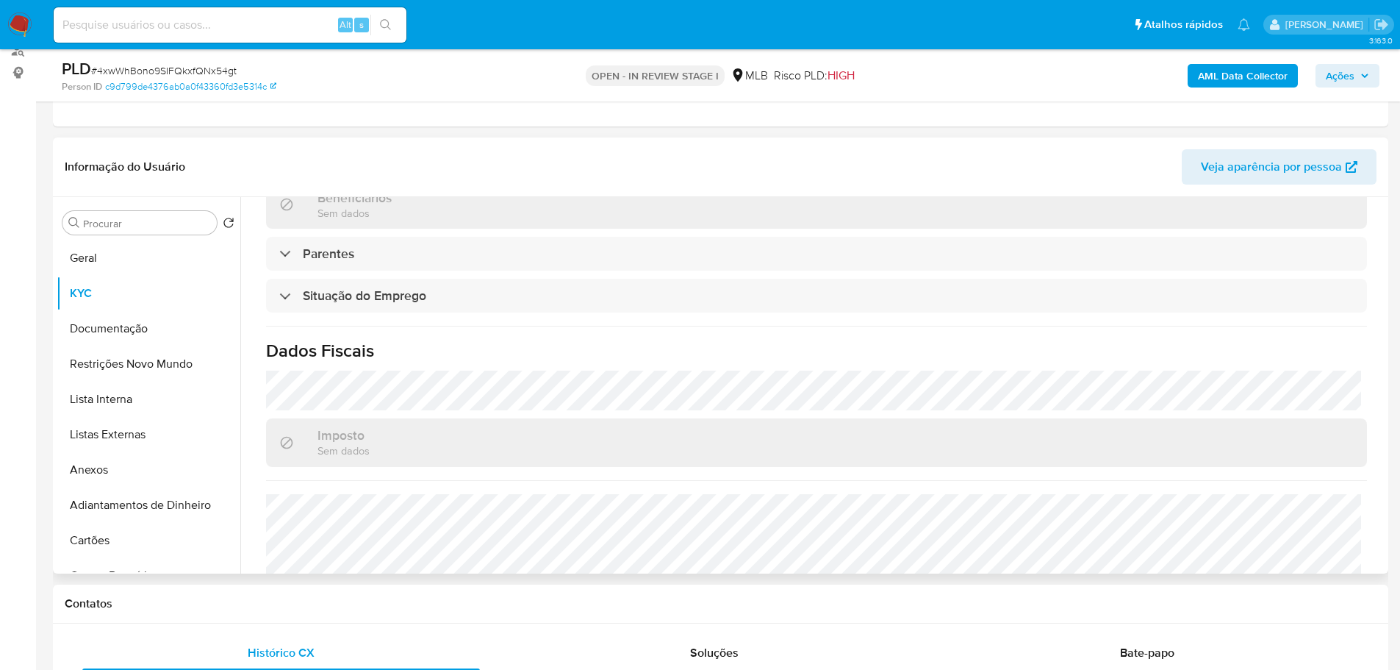
scroll to position [612, 0]
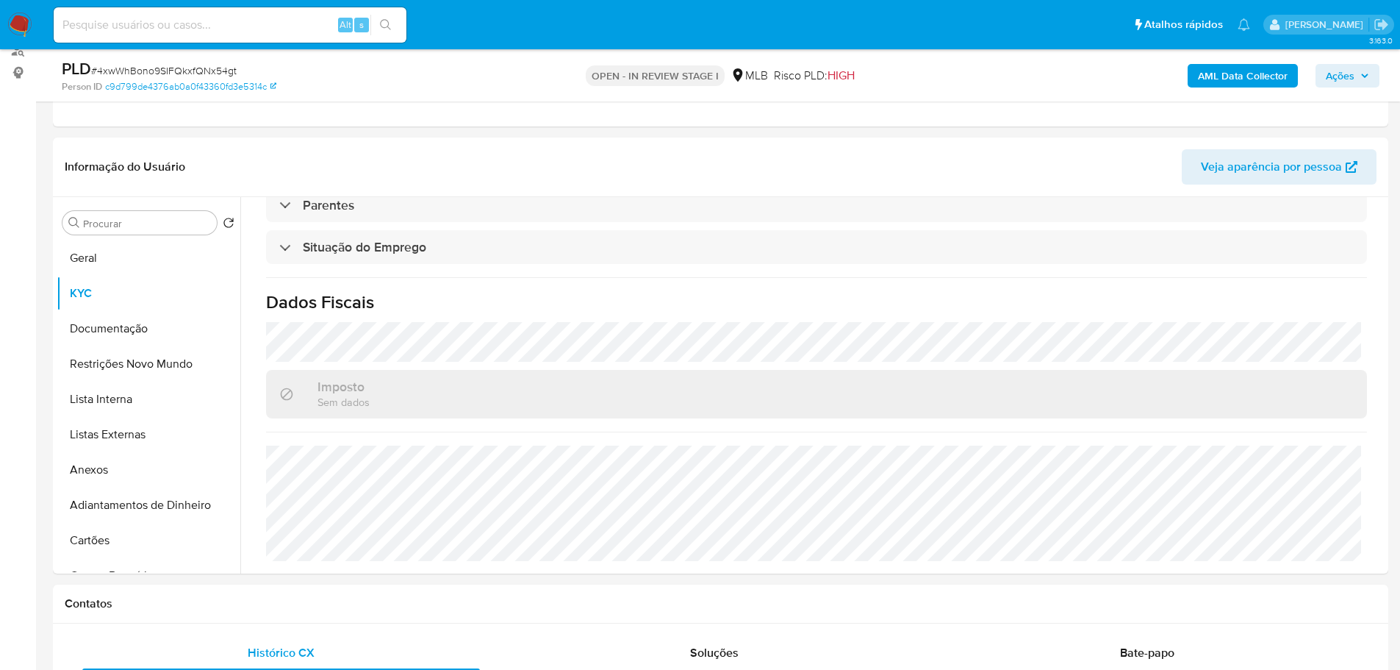
click at [1249, 80] on b "AML Data Collector" at bounding box center [1243, 76] width 90 height 24
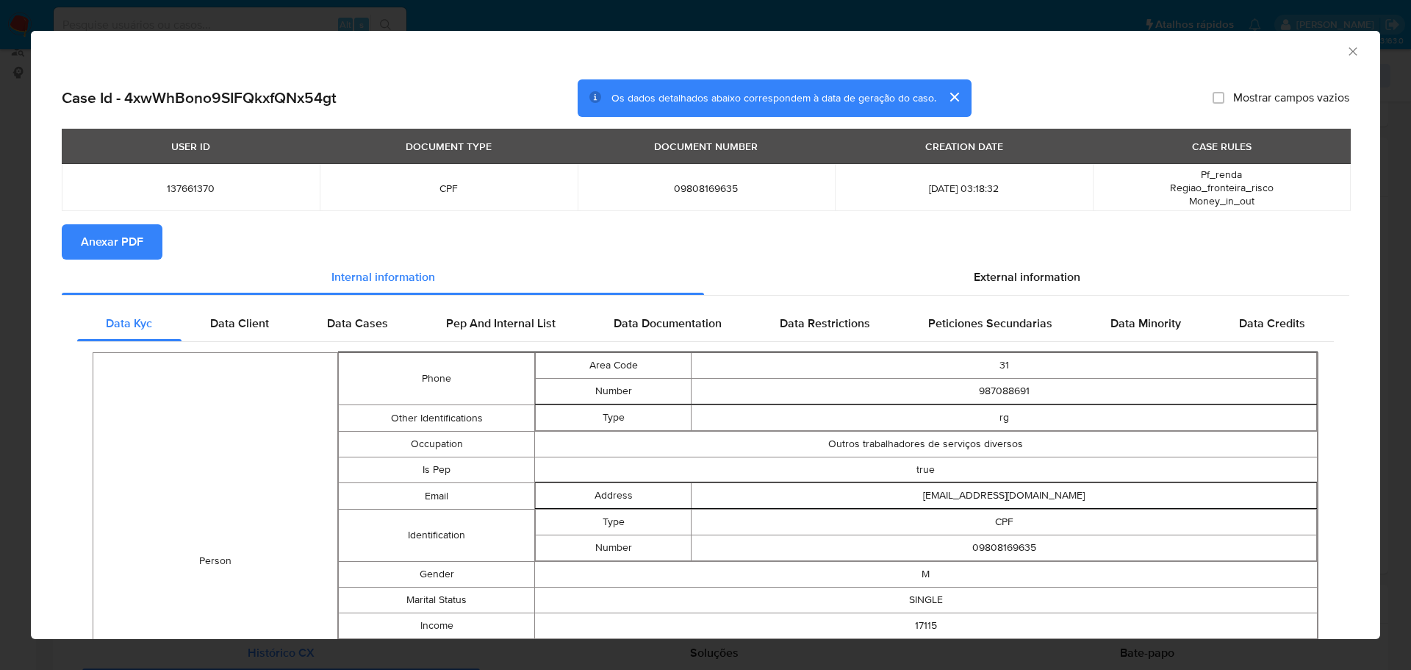
drag, startPoint x: 123, startPoint y: 237, endPoint x: 133, endPoint y: 237, distance: 9.6
click at [126, 237] on span "Anexar PDF" at bounding box center [112, 242] width 62 height 32
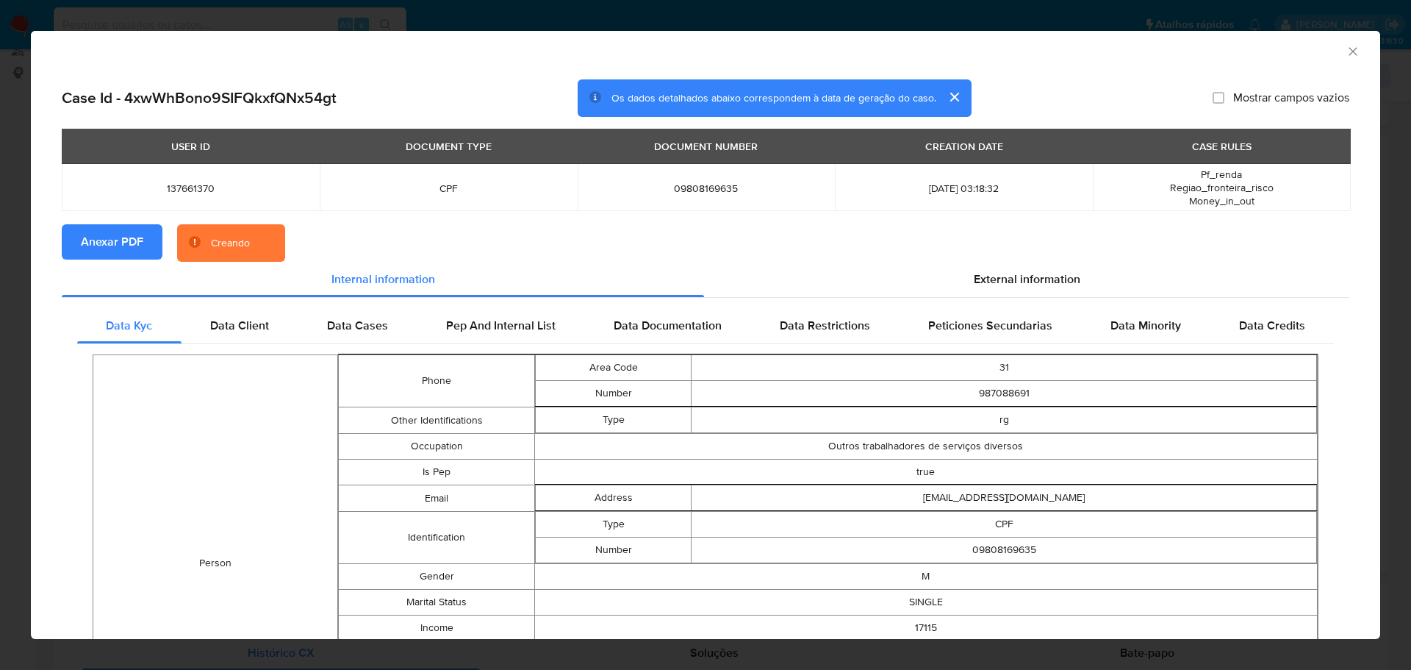
drag, startPoint x: 1338, startPoint y: 51, endPoint x: 1331, endPoint y: 78, distance: 28.0
click at [1346, 51] on icon "Fechar a janela" at bounding box center [1353, 51] width 15 height 15
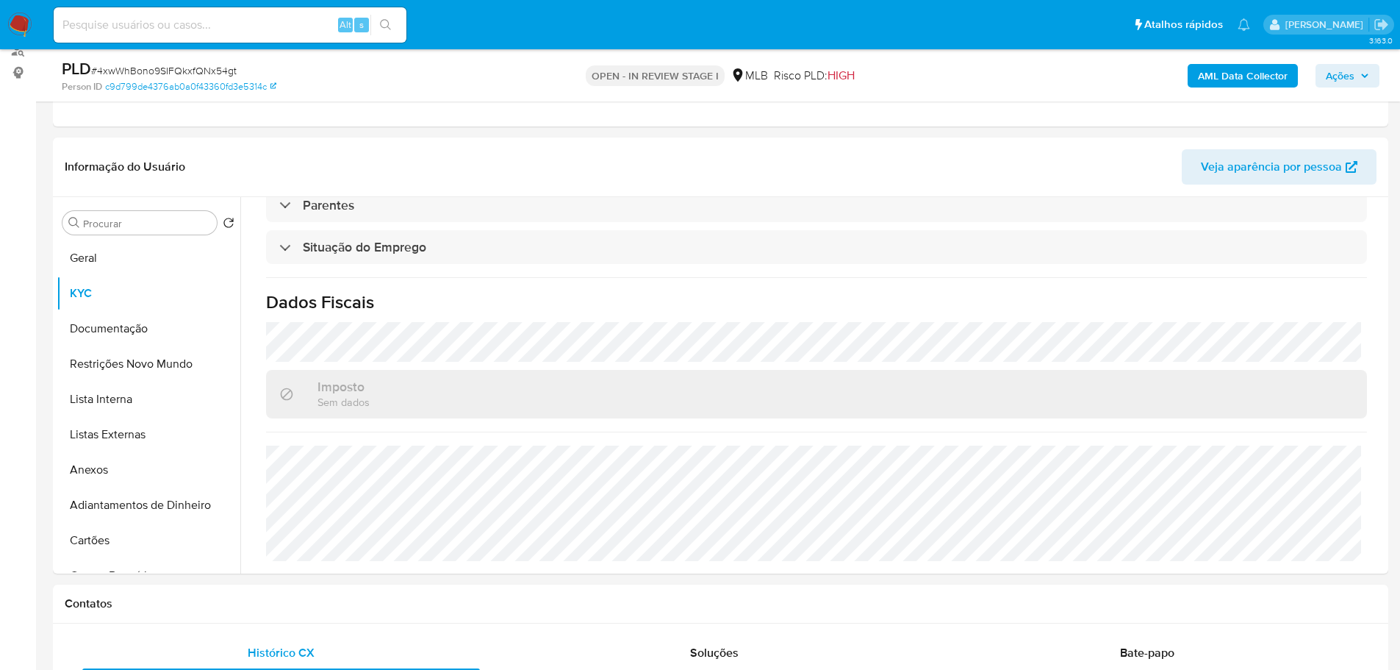
click at [1335, 82] on span "Ações" at bounding box center [1340, 76] width 29 height 24
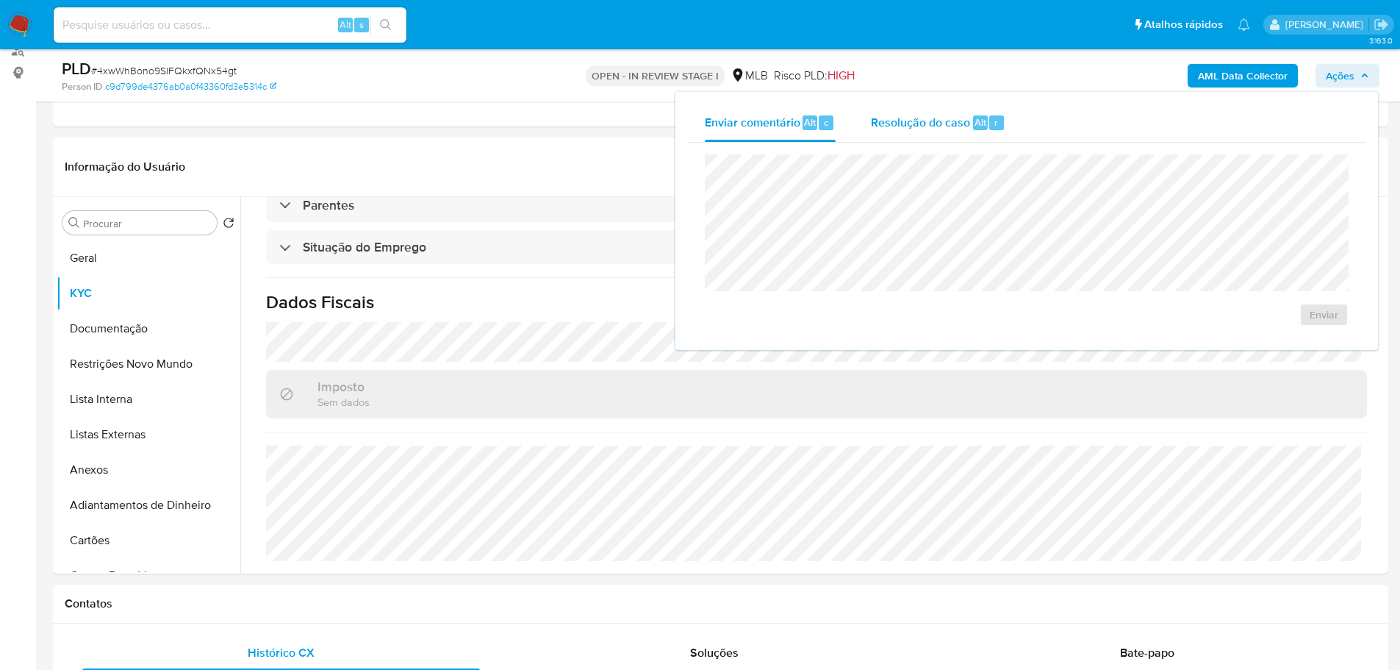
click at [933, 130] on span "Resolução do caso" at bounding box center [920, 121] width 99 height 17
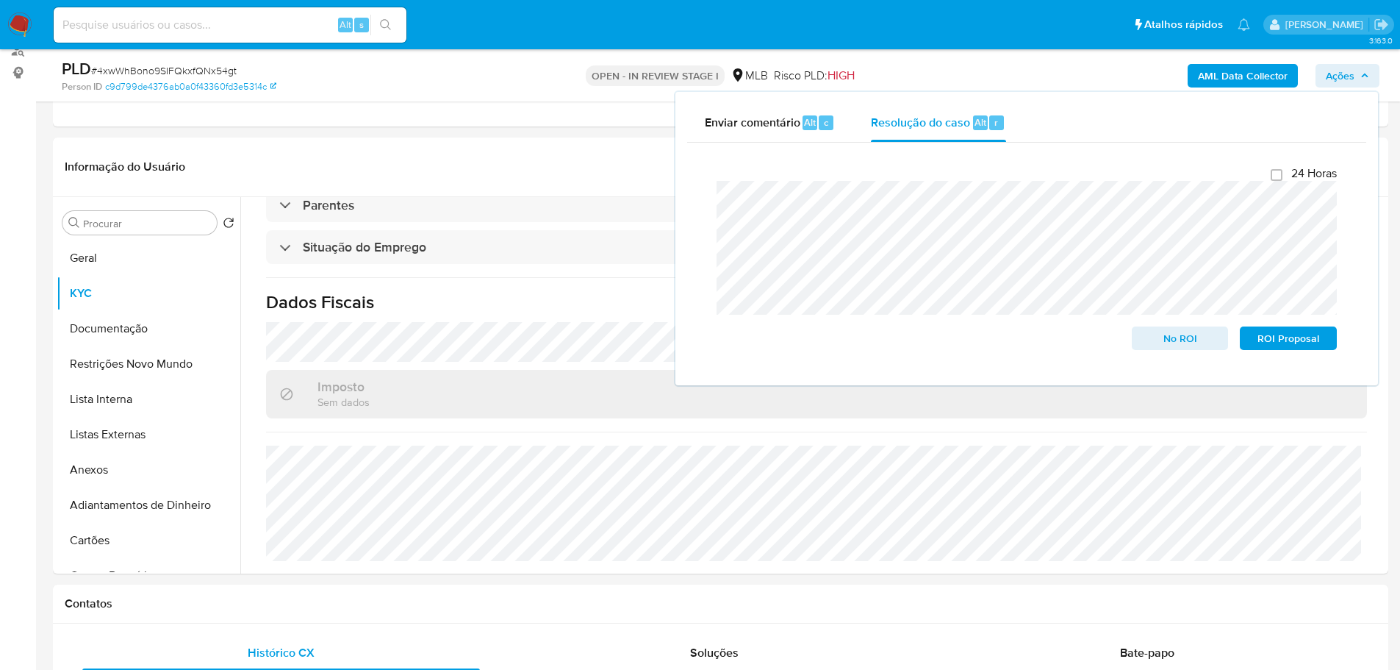
drag, startPoint x: 115, startPoint y: 254, endPoint x: 7, endPoint y: 300, distance: 116.6
click at [113, 254] on button "Geral" at bounding box center [149, 257] width 184 height 35
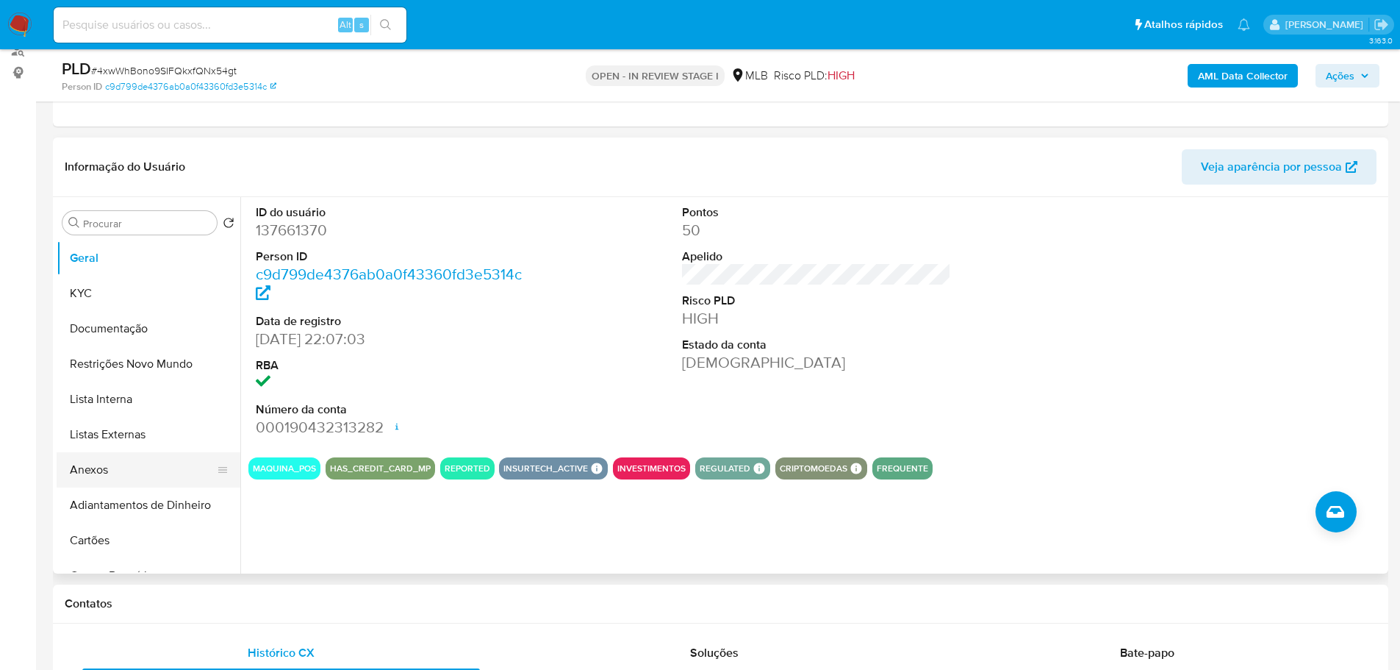
click at [142, 473] on button "Anexos" at bounding box center [143, 469] width 172 height 35
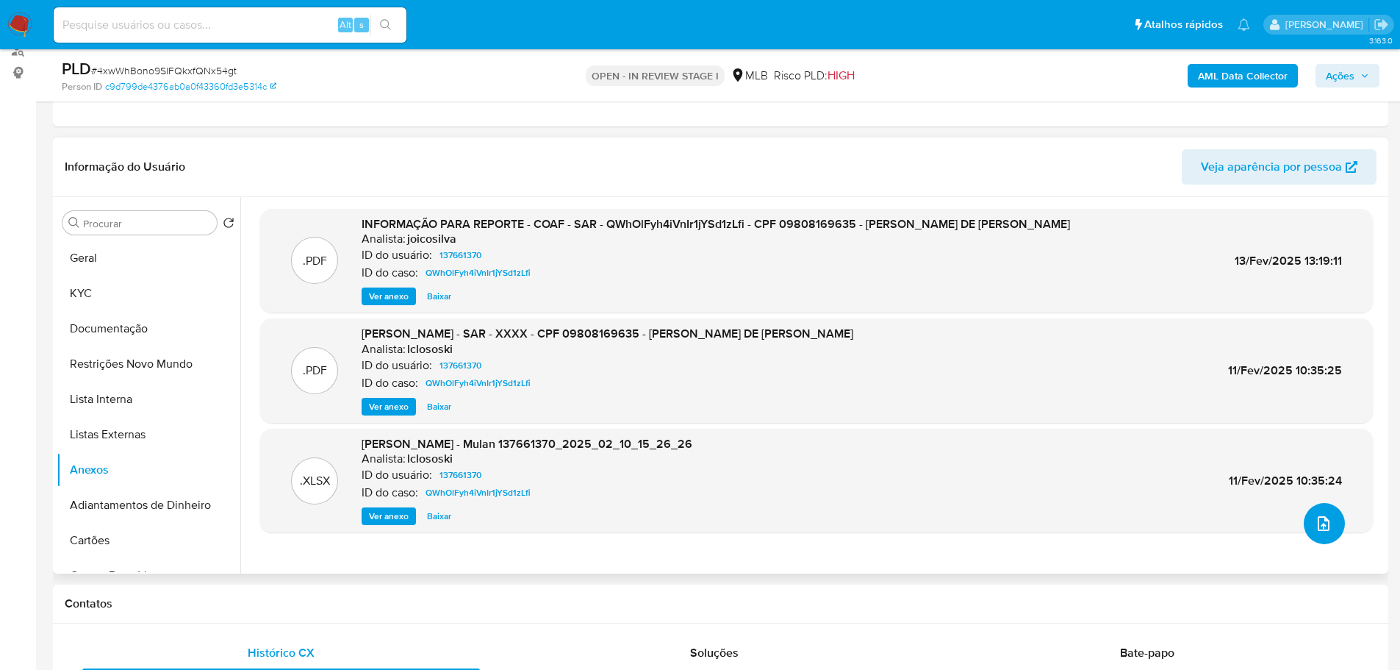
click at [1315, 516] on span "upload-file" at bounding box center [1324, 523] width 18 height 18
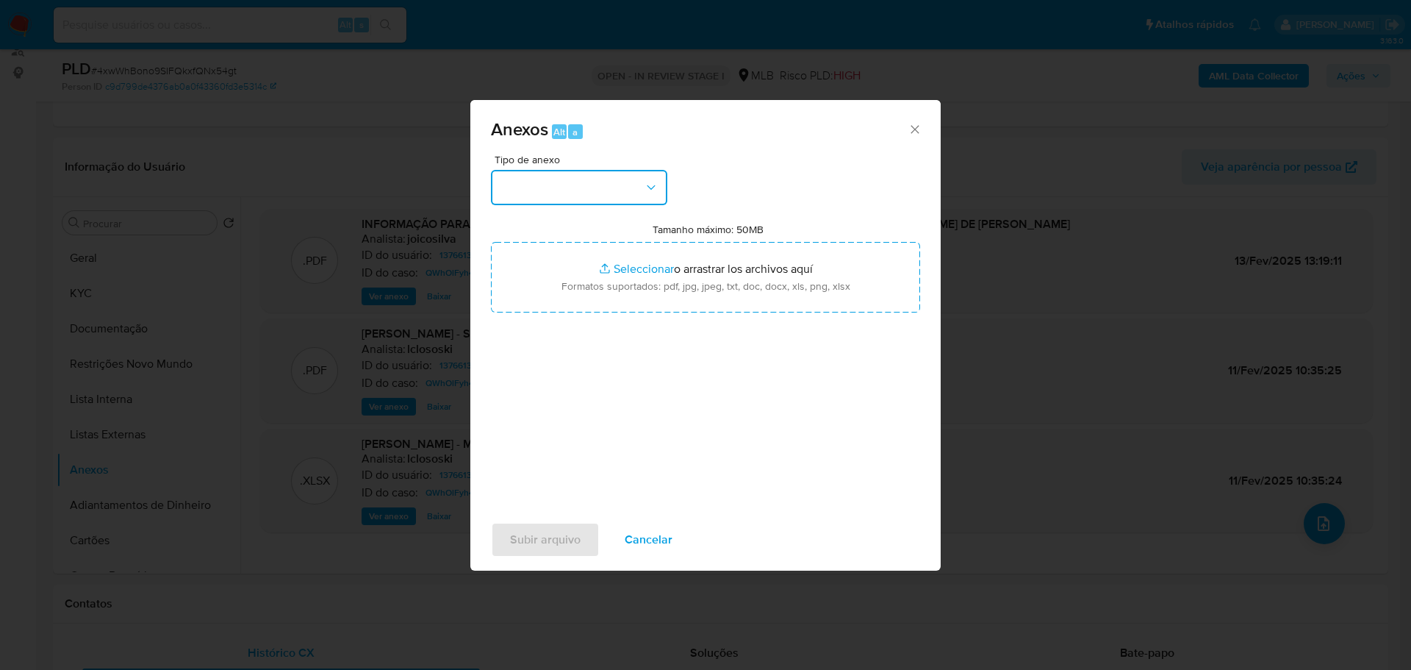
click at [540, 196] on button "button" at bounding box center [579, 187] width 176 height 35
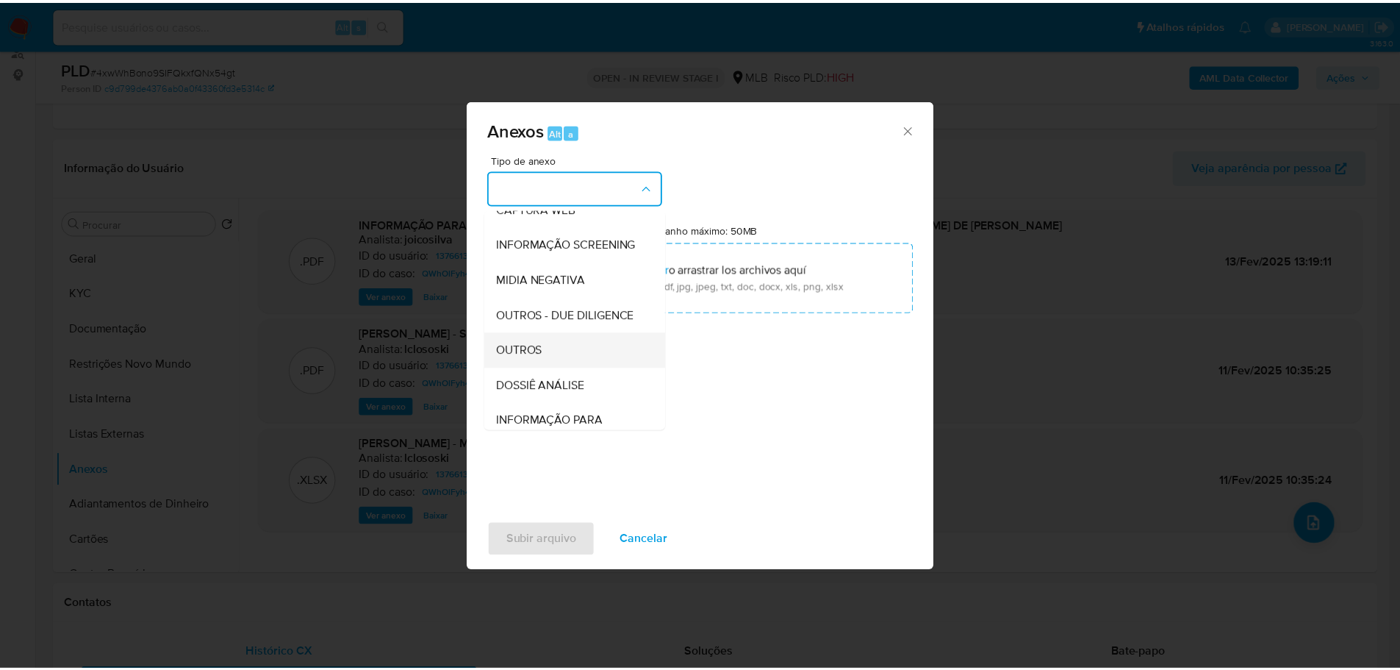
scroll to position [226, 0]
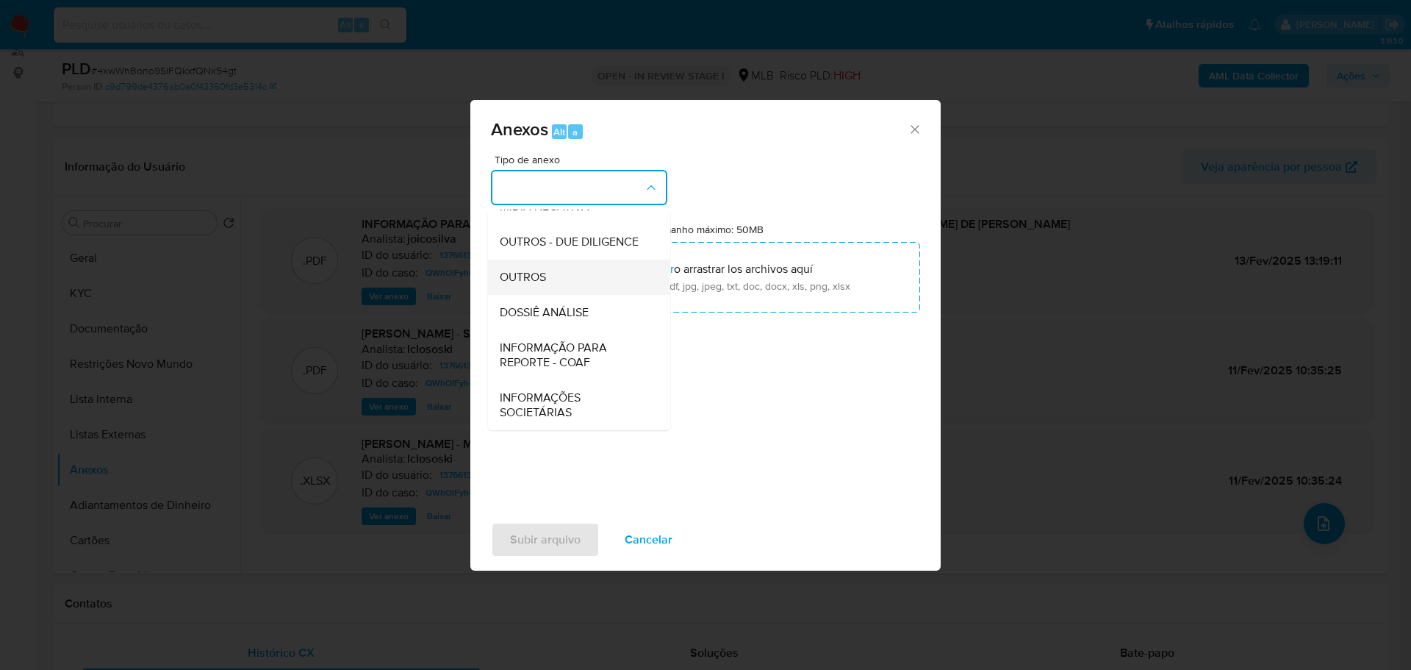
click at [555, 289] on div "OUTROS" at bounding box center [575, 276] width 150 height 35
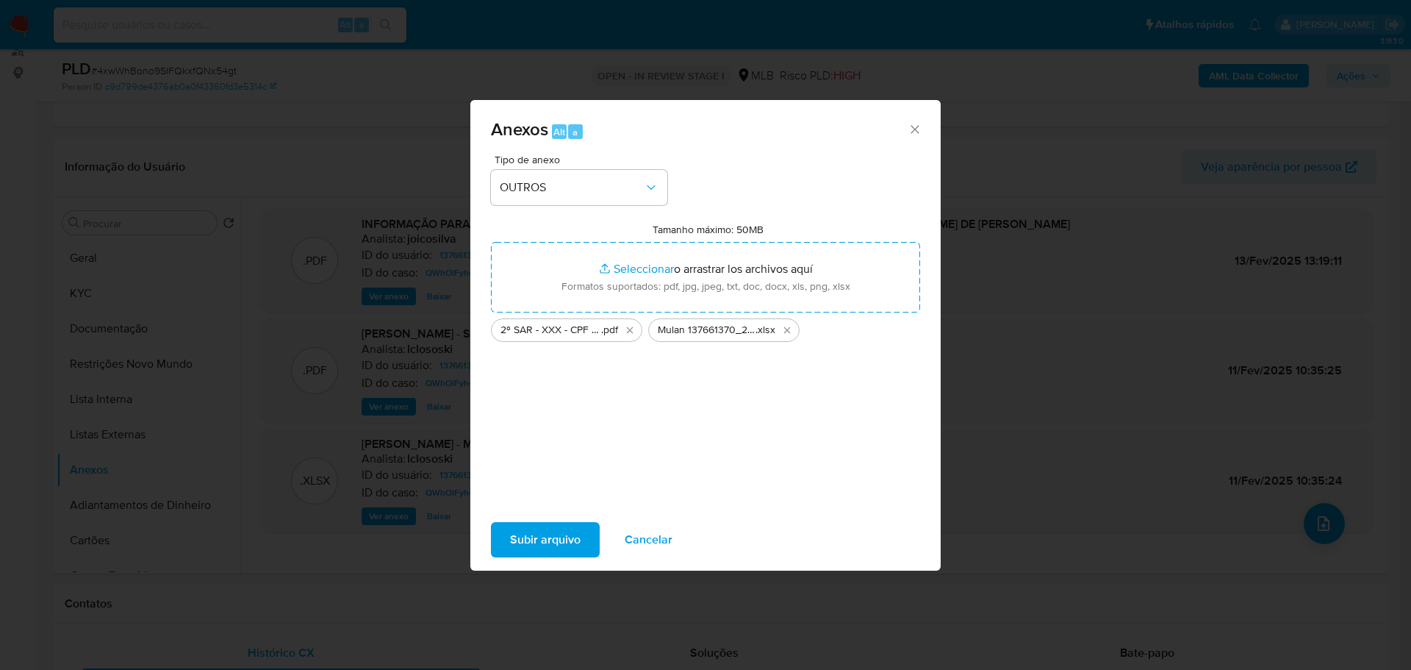
click at [531, 534] on span "Subir arquivo" at bounding box center [545, 539] width 71 height 32
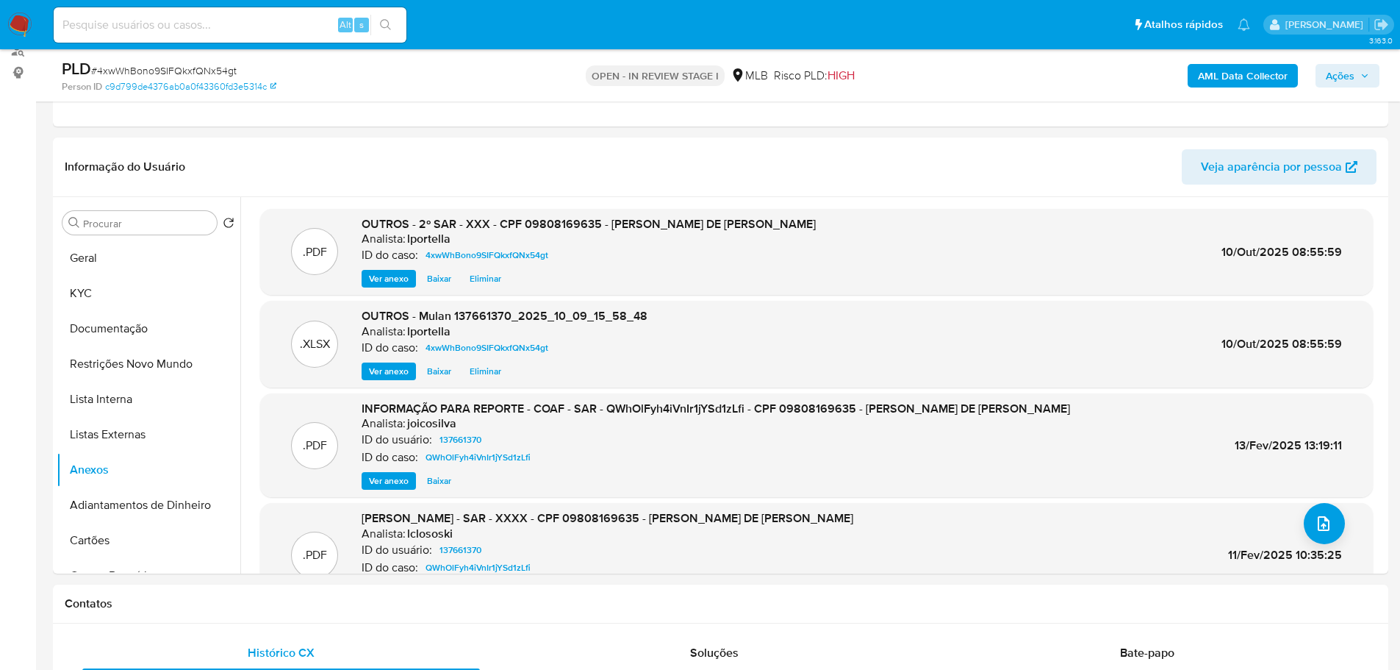
click at [1346, 72] on span "Ações" at bounding box center [1340, 76] width 29 height 24
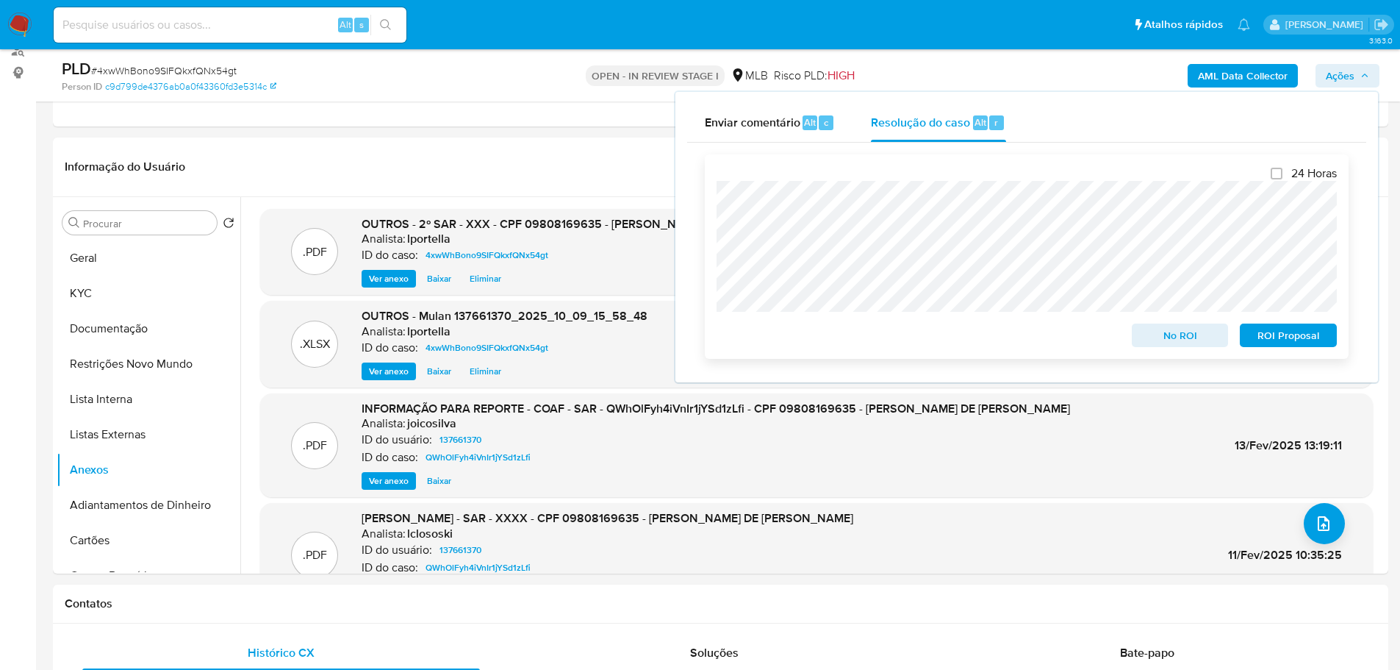
click at [1295, 337] on span "ROI Proposal" at bounding box center [1288, 335] width 76 height 21
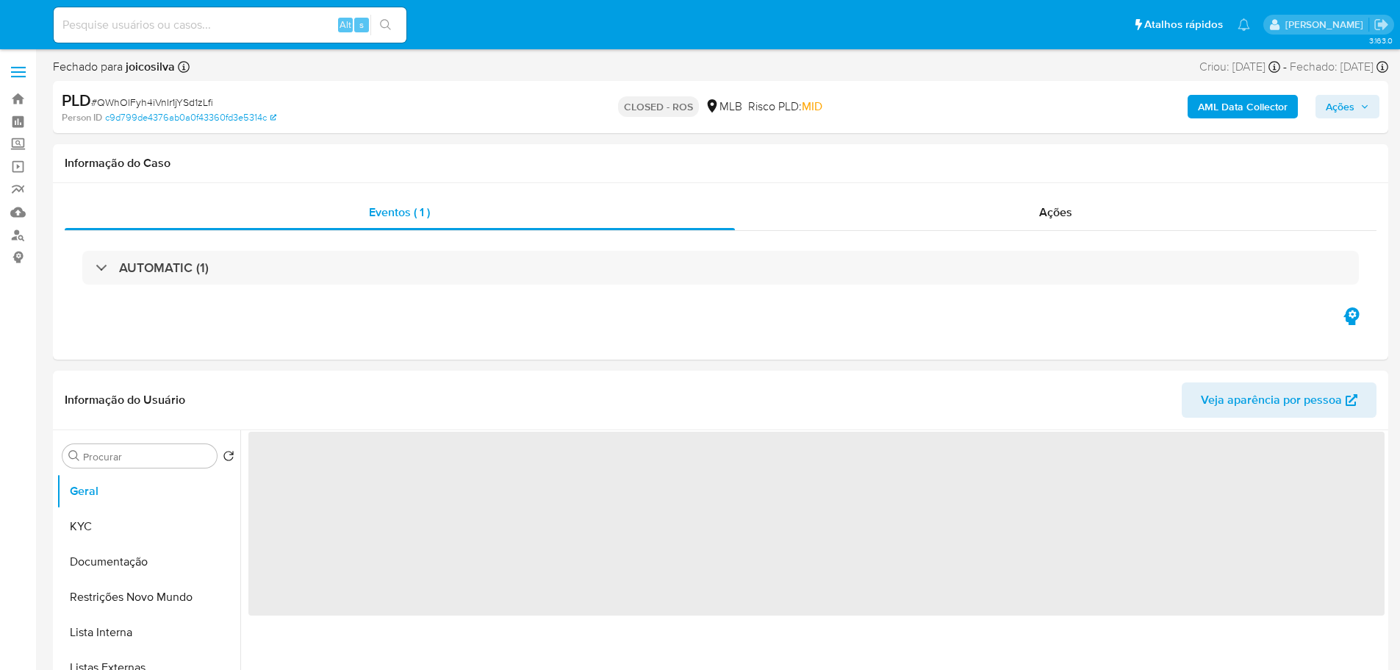
select select "10"
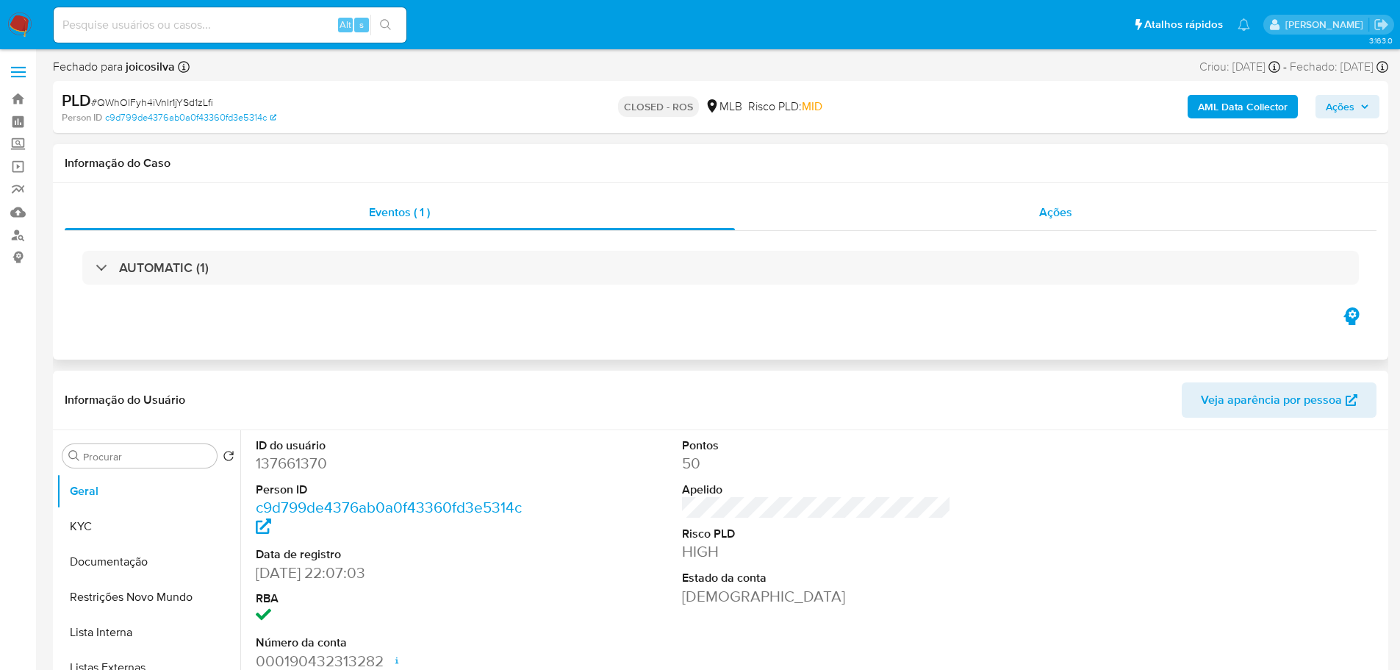
click at [1024, 211] on div "Ações" at bounding box center [1056, 212] width 642 height 35
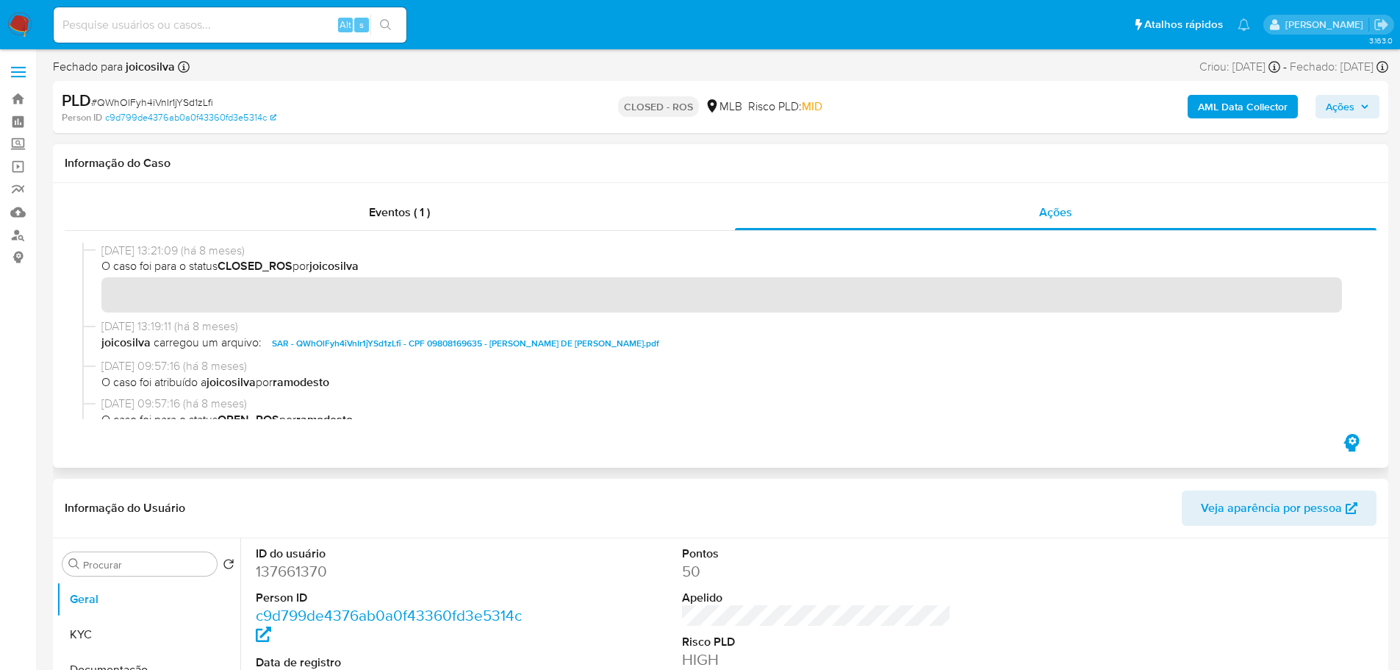
drag, startPoint x: 159, startPoint y: 252, endPoint x: 102, endPoint y: 254, distance: 56.6
click at [102, 254] on span "[DATE] 13:21:09 (há 8 meses)" at bounding box center [727, 251] width 1252 height 16
click at [397, 207] on span "Eventos ( 1 )" at bounding box center [399, 212] width 61 height 17
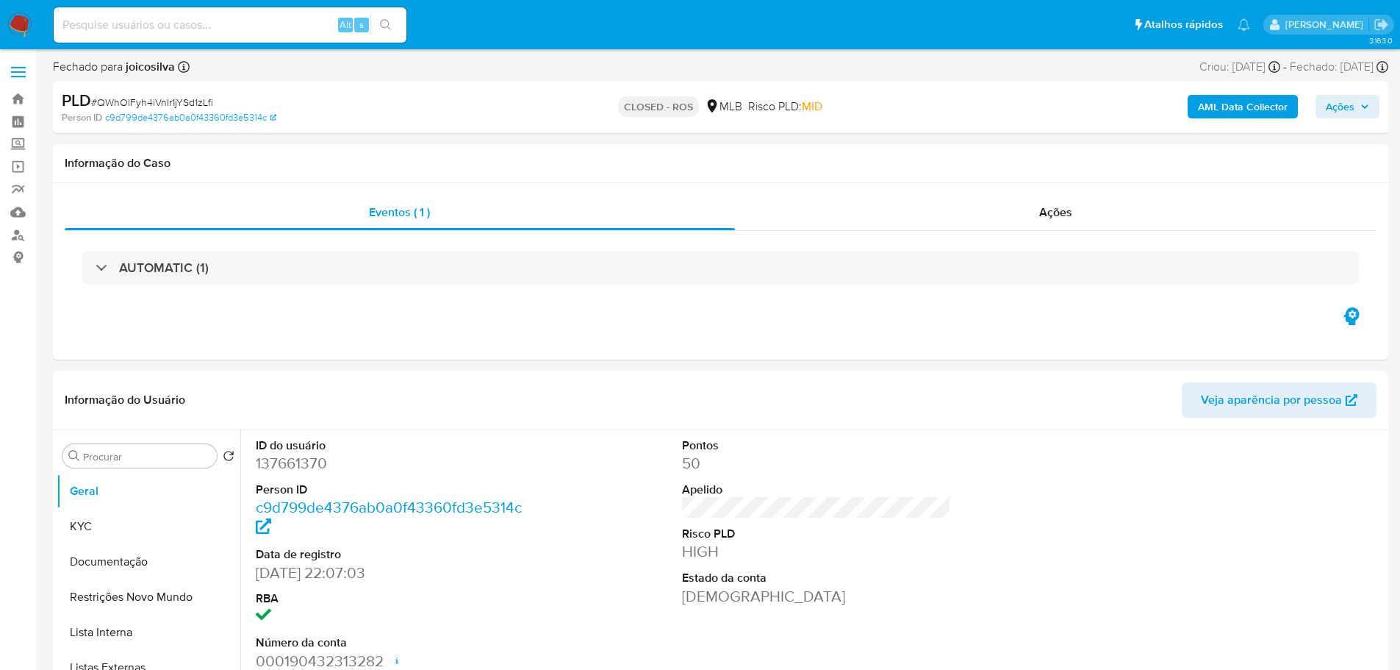
click at [142, 266] on h3 "AUTOMATIC (1)" at bounding box center [164, 267] width 90 height 16
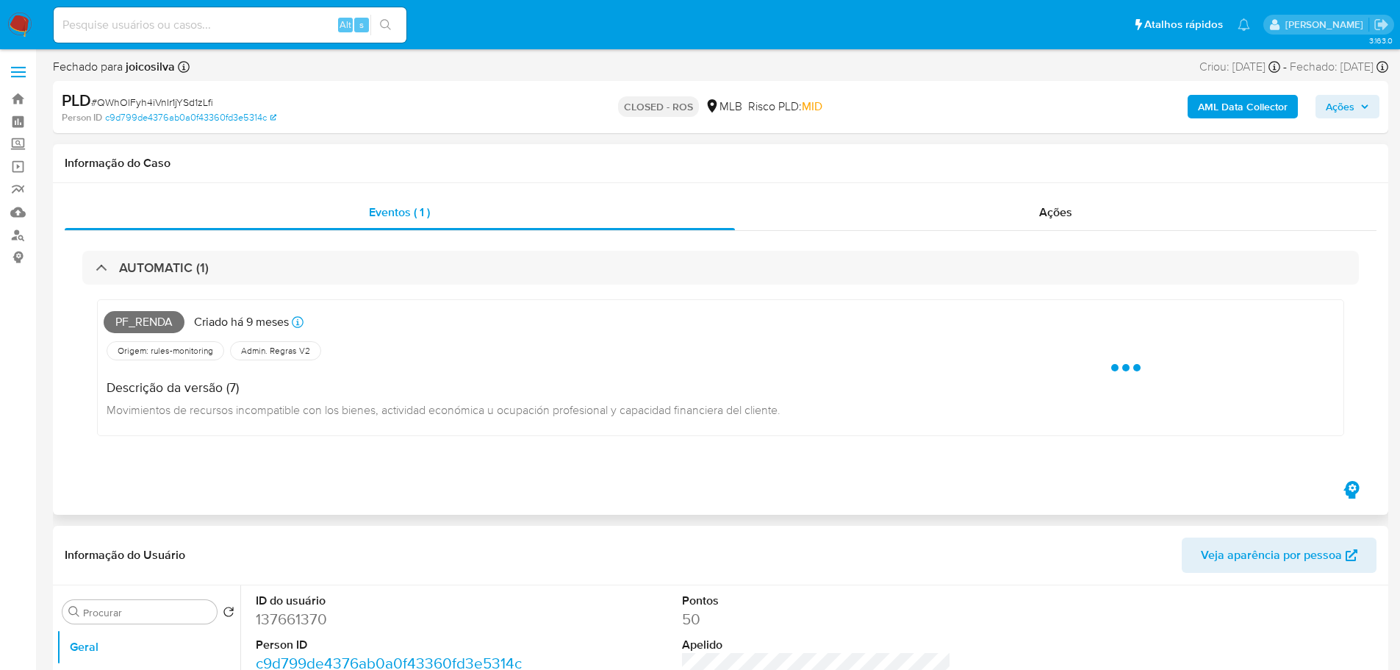
click at [155, 317] on span "Pf_renda" at bounding box center [144, 322] width 81 height 22
copy span "Pf_renda"
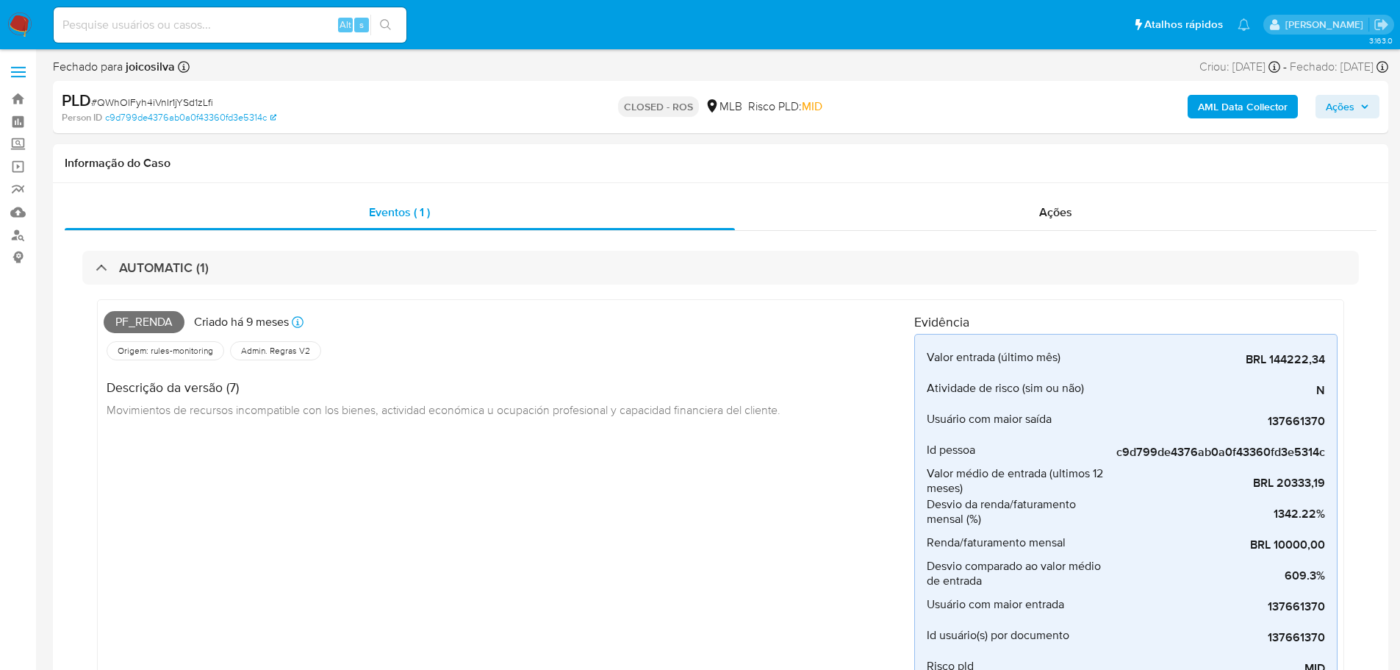
click at [166, 102] on span "# QWhOlFyh4iVnIr1jYSd1zLfi" at bounding box center [152, 102] width 122 height 15
click at [165, 102] on span "# QWhOlFyh4iVnIr1jYSd1zLfi" at bounding box center [152, 102] width 122 height 15
copy div "PLD # QWhOlFyh4iVnIr1jYSd1zLfi"
click at [184, 106] on span "# QWhOlFyh4iVnIr1jYSd1zLfi" at bounding box center [152, 102] width 122 height 15
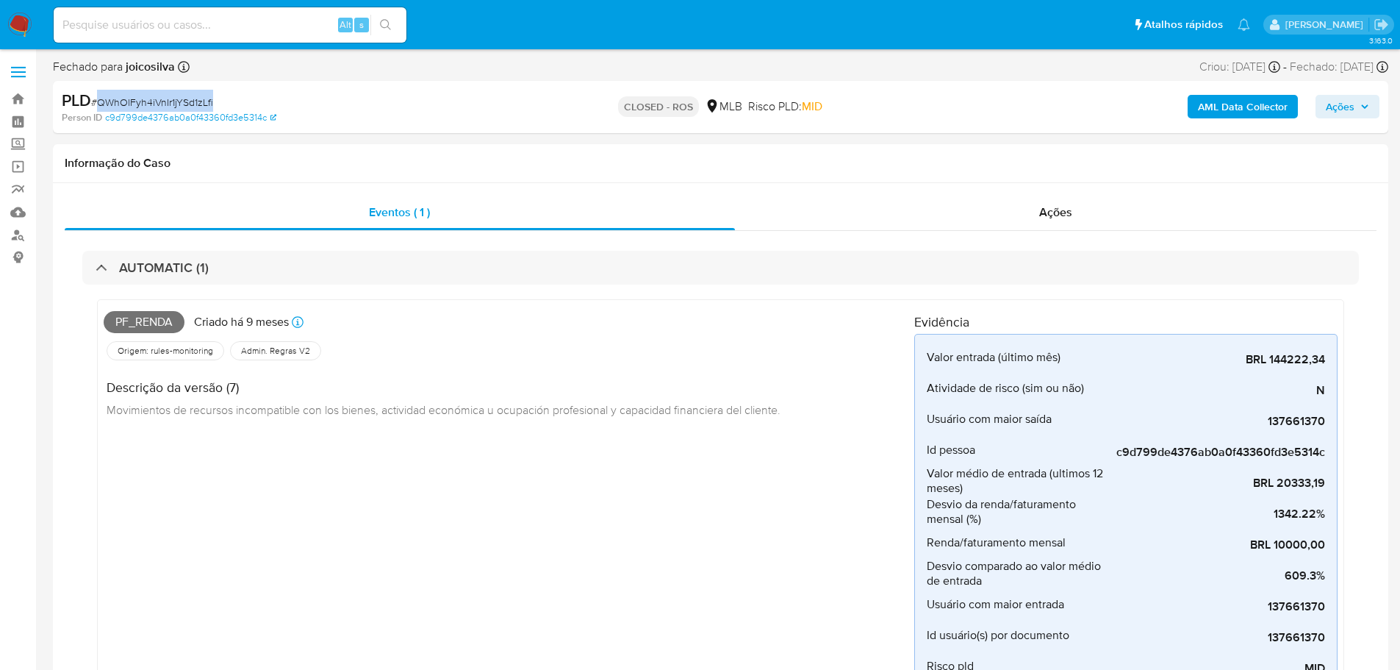
click at [184, 106] on span "# QWhOlFyh4iVnIr1jYSd1zLfi" at bounding box center [152, 102] width 122 height 15
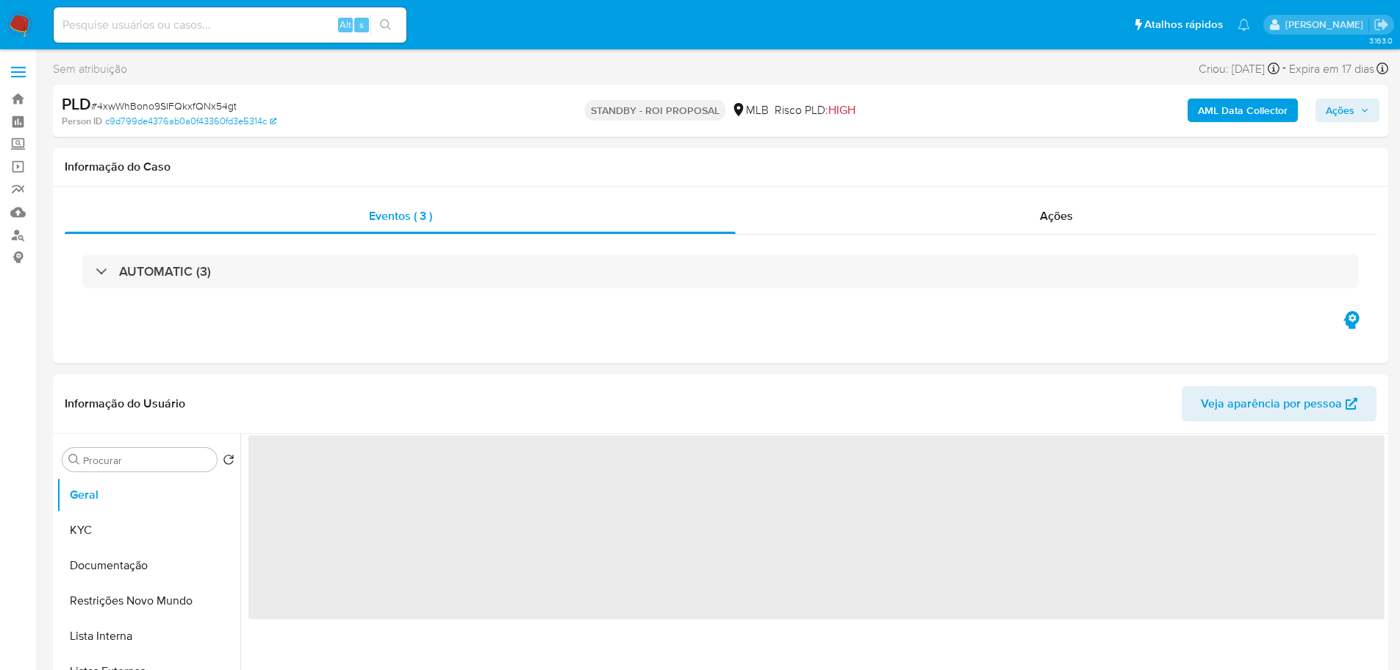
select select "10"
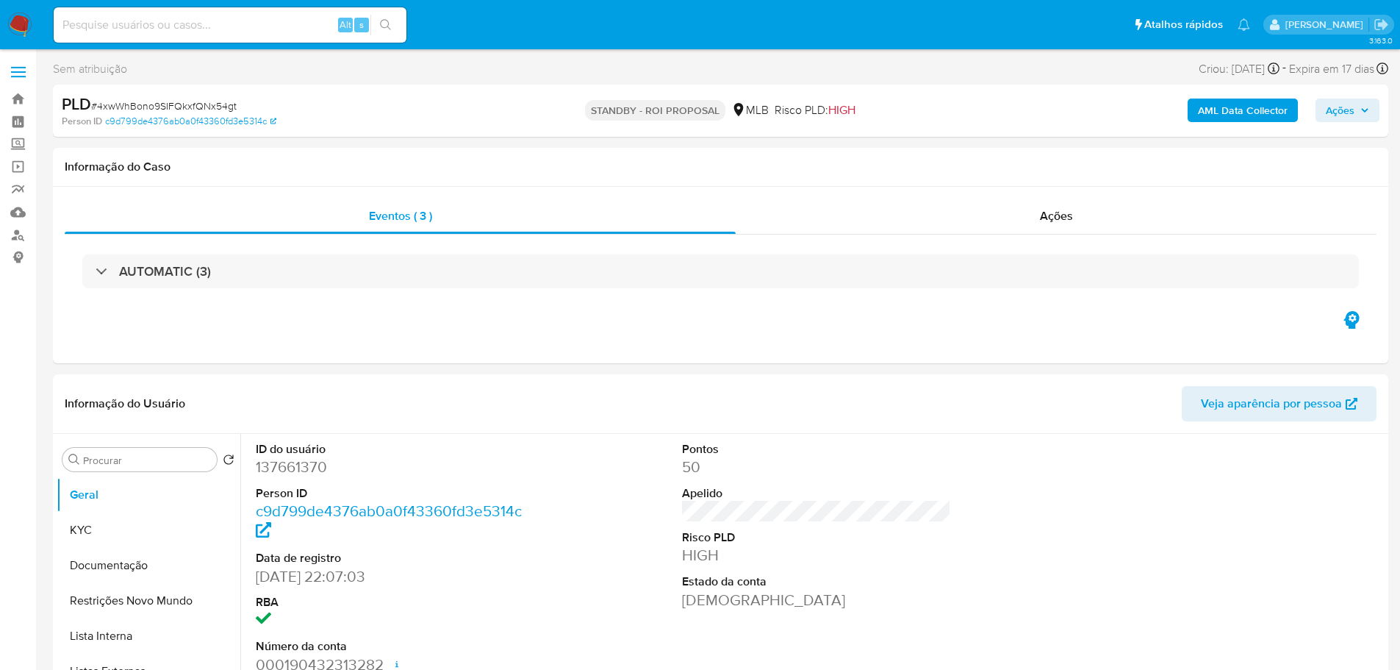
click at [203, 98] on span "# 4xwWhBono9SIFQkxfQNx54gt" at bounding box center [164, 105] width 146 height 15
click at [202, 98] on span "# 4xwWhBono9SIFQkxfQNx54gt" at bounding box center [164, 105] width 146 height 15
copy span "4xwWhBono9SIFQkxfQNx54gt"
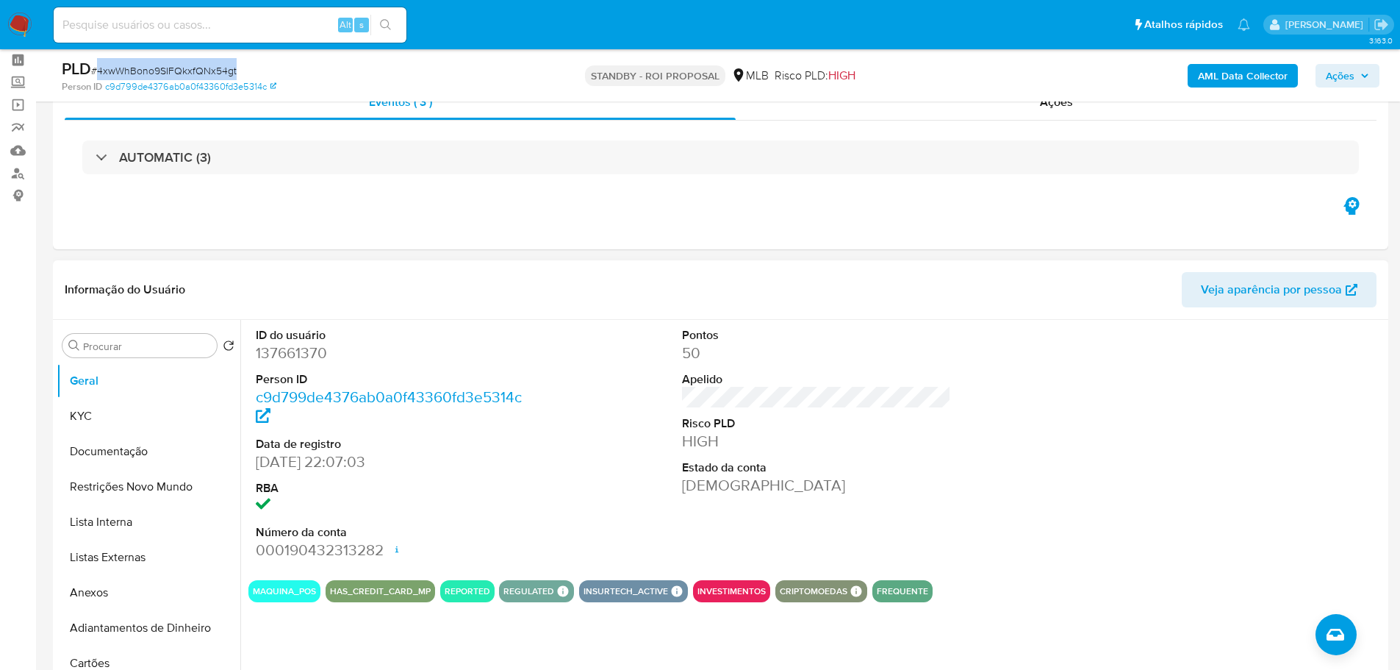
scroll to position [147, 0]
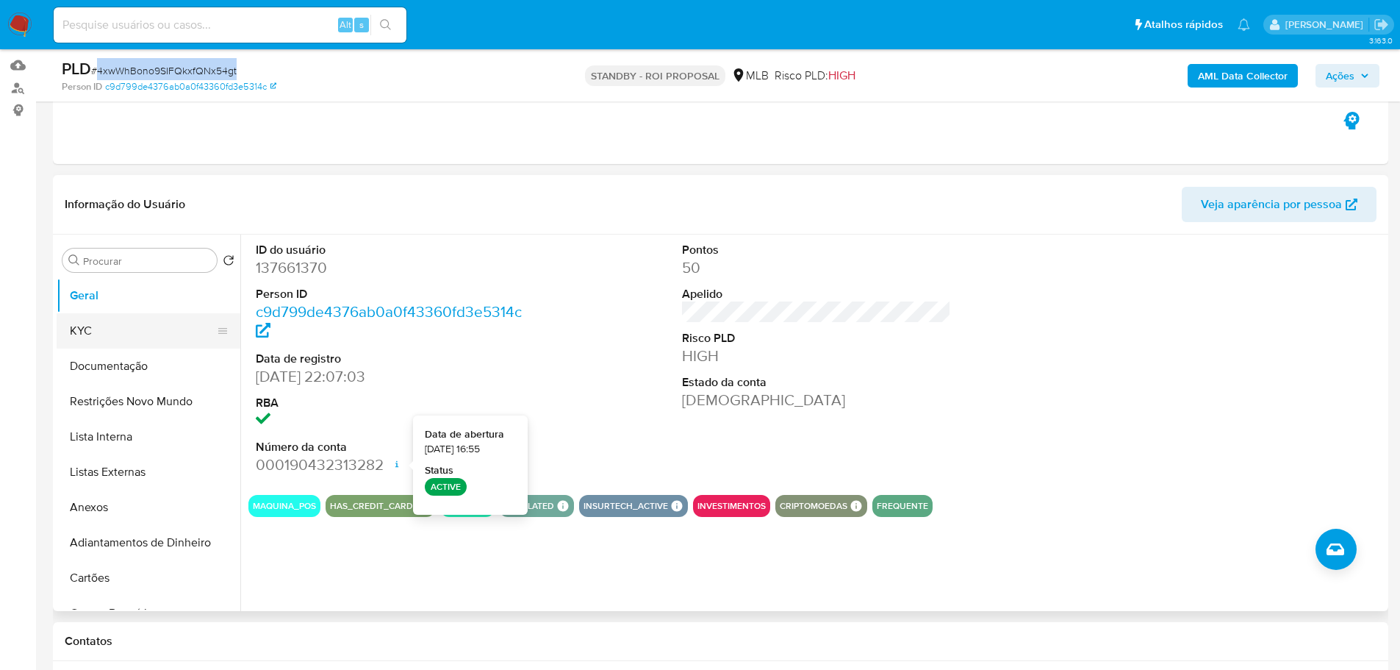
drag, startPoint x: 98, startPoint y: 324, endPoint x: 135, endPoint y: 327, distance: 37.6
click at [105, 325] on button "KYC" at bounding box center [143, 330] width 172 height 35
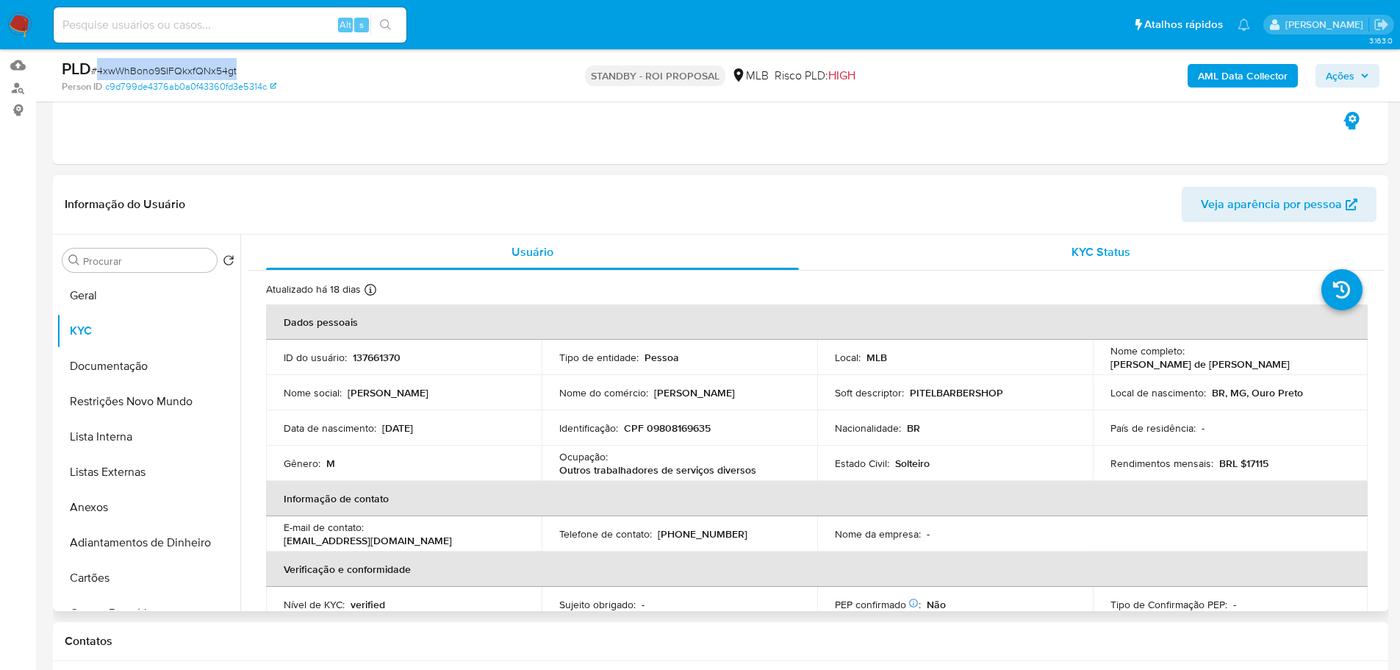
drag, startPoint x: 464, startPoint y: 0, endPoint x: 823, endPoint y: 243, distance: 434.0
click at [839, 248] on div "KYC Status" at bounding box center [1100, 251] width 533 height 35
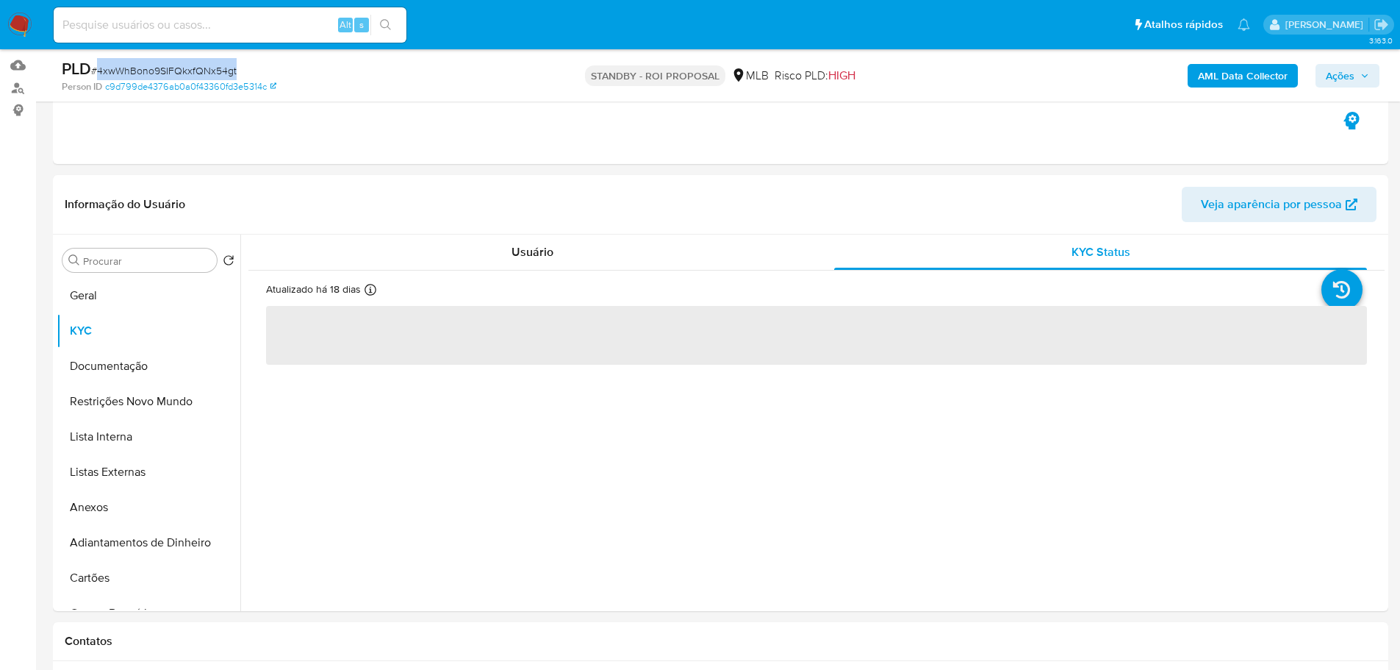
click at [26, 21] on img at bounding box center [19, 24] width 25 height 25
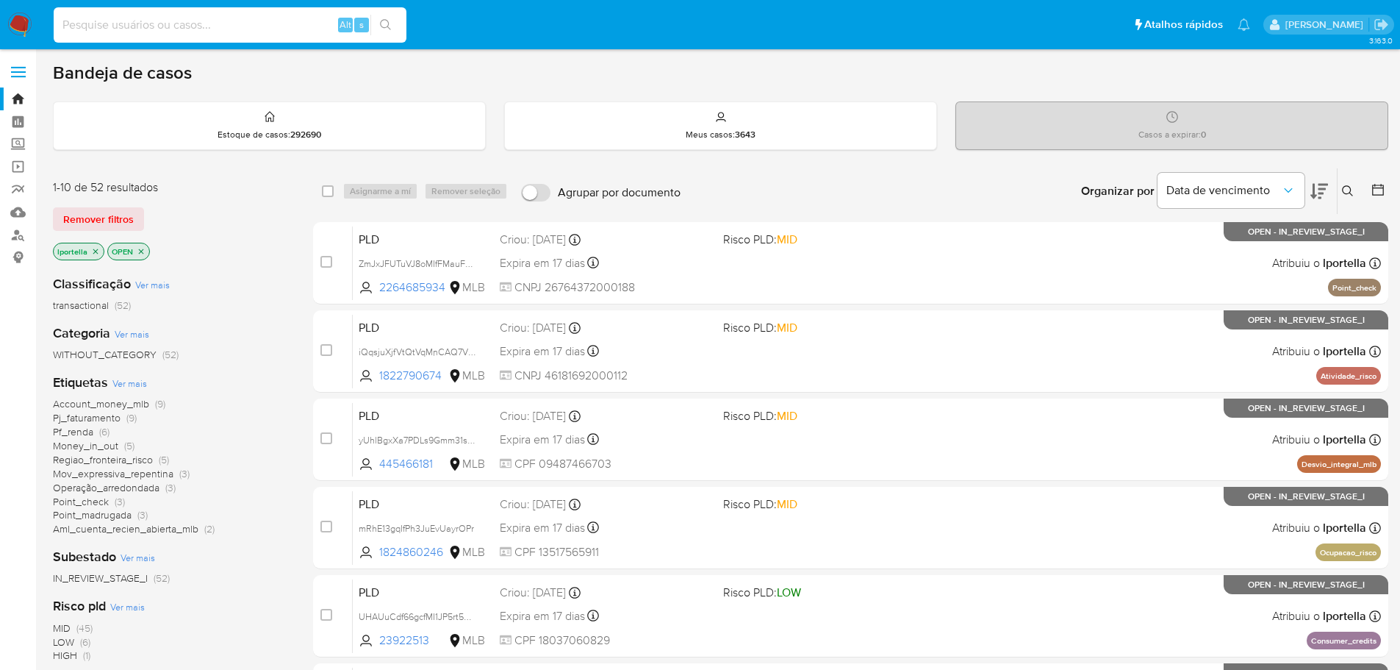
click at [90, 23] on input at bounding box center [230, 24] width 353 height 19
paste input "QiPaWw22pGJTRpJOS9URHVCE"
type input "QiPaWw22pGJTRpJOS9URHVCE"
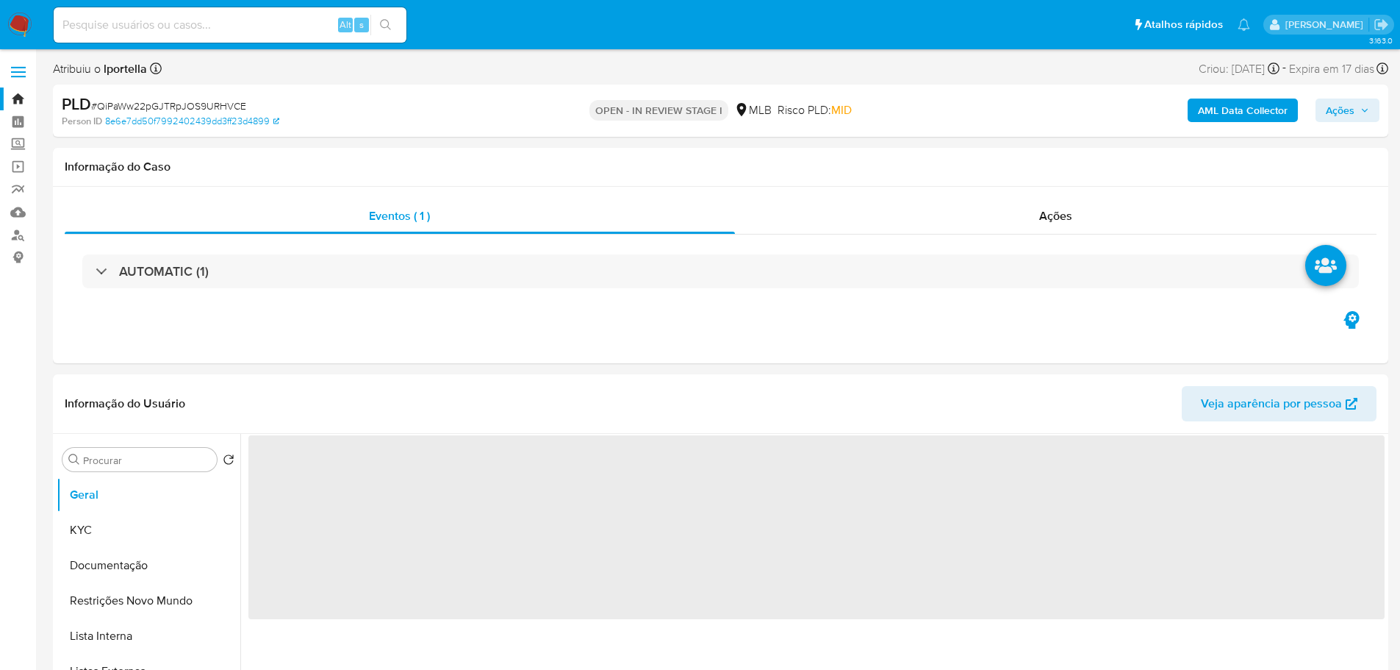
select select "10"
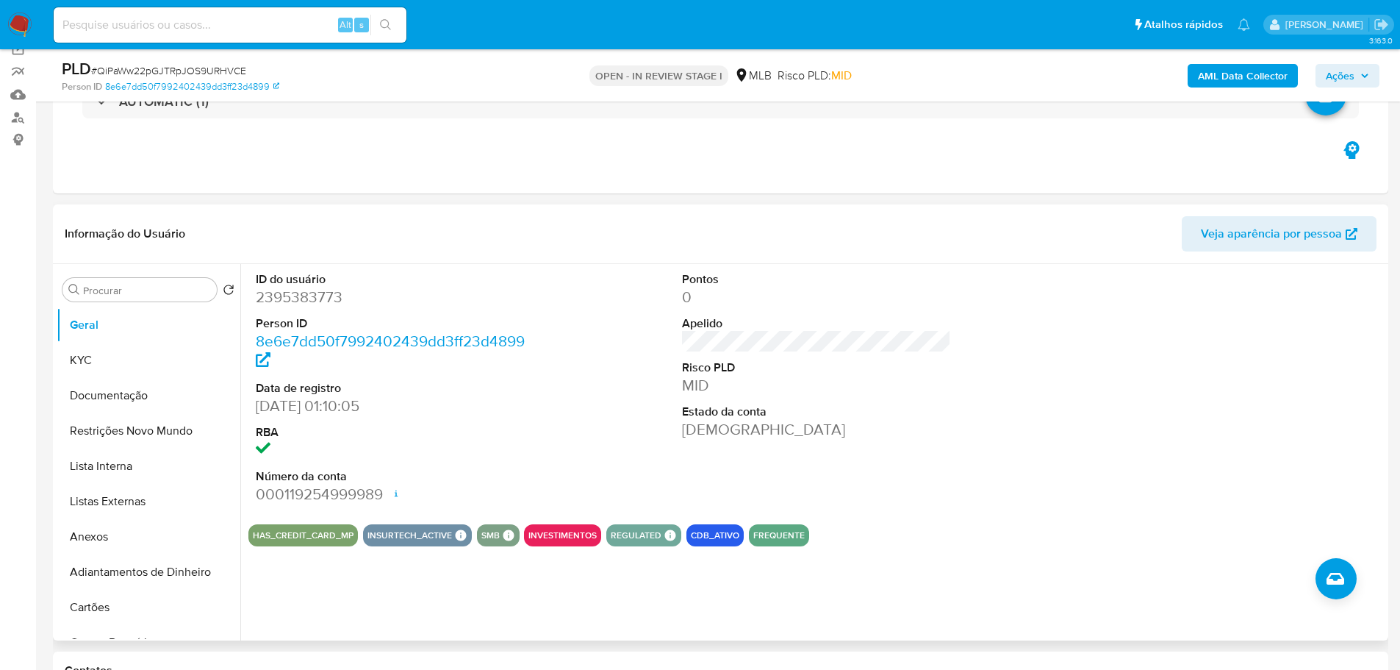
scroll to position [294, 0]
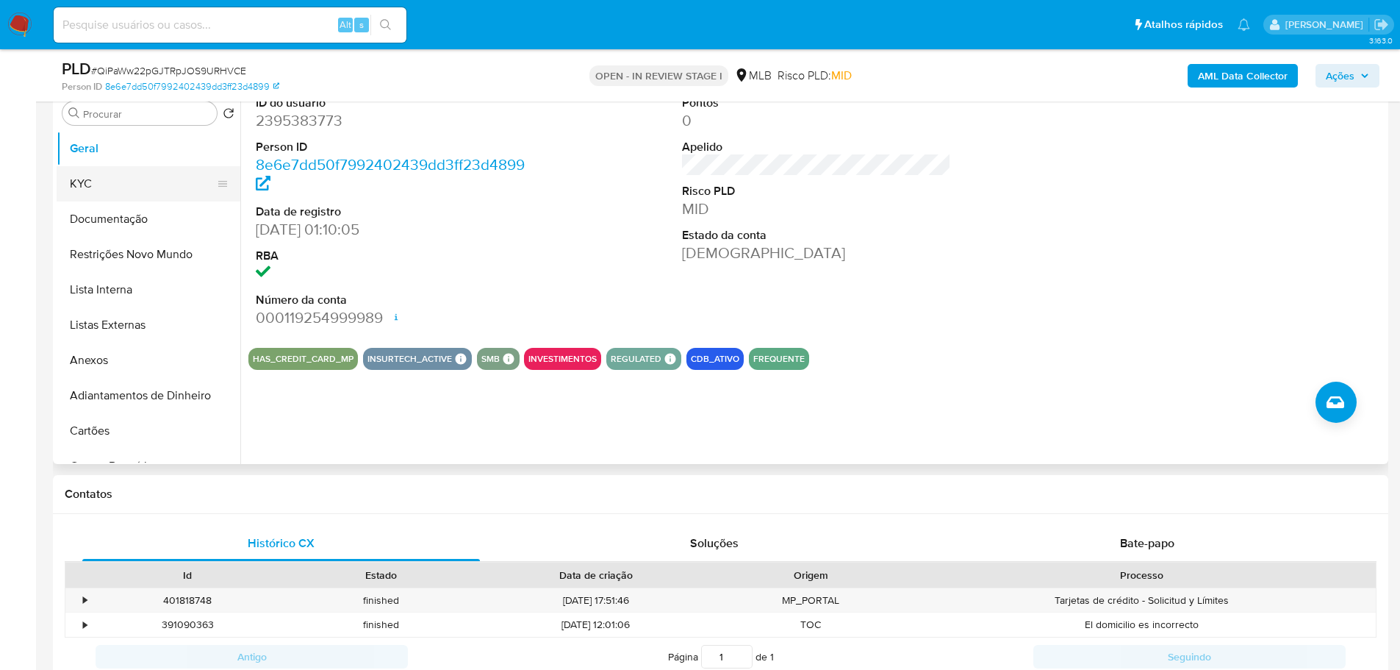
click at [124, 194] on button "KYC" at bounding box center [143, 183] width 172 height 35
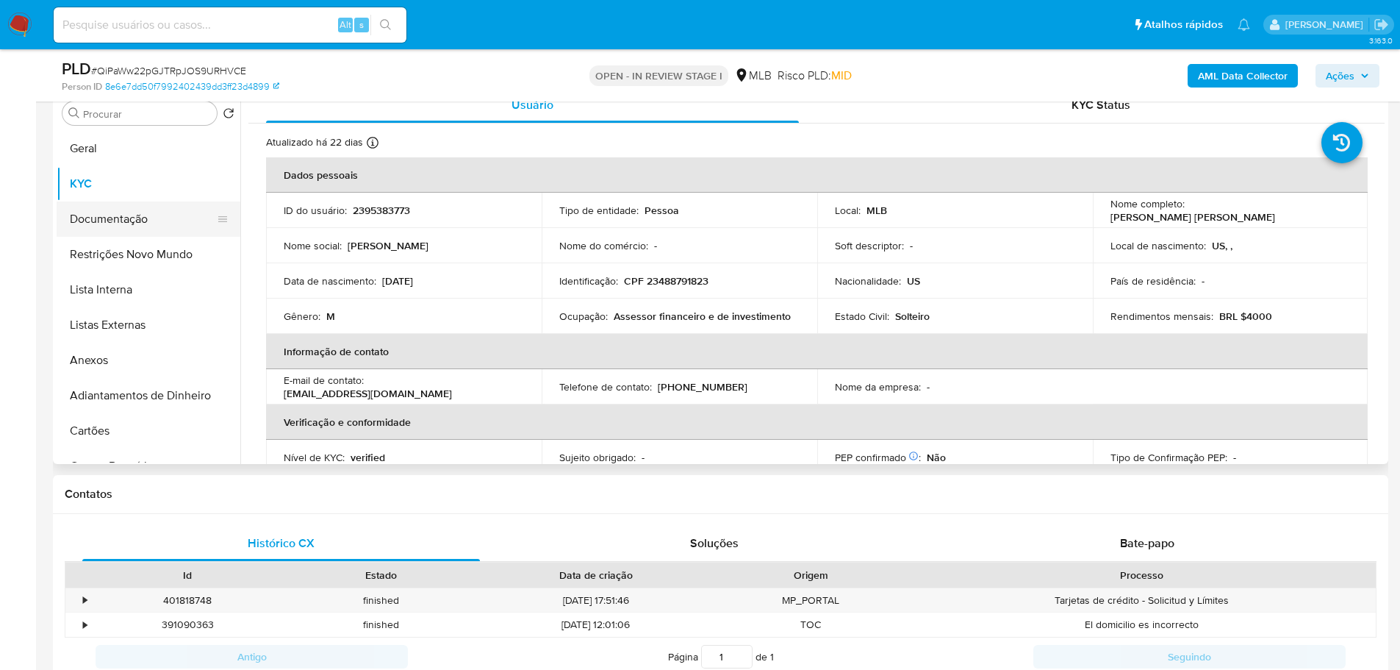
click at [129, 230] on button "Documentação" at bounding box center [143, 218] width 172 height 35
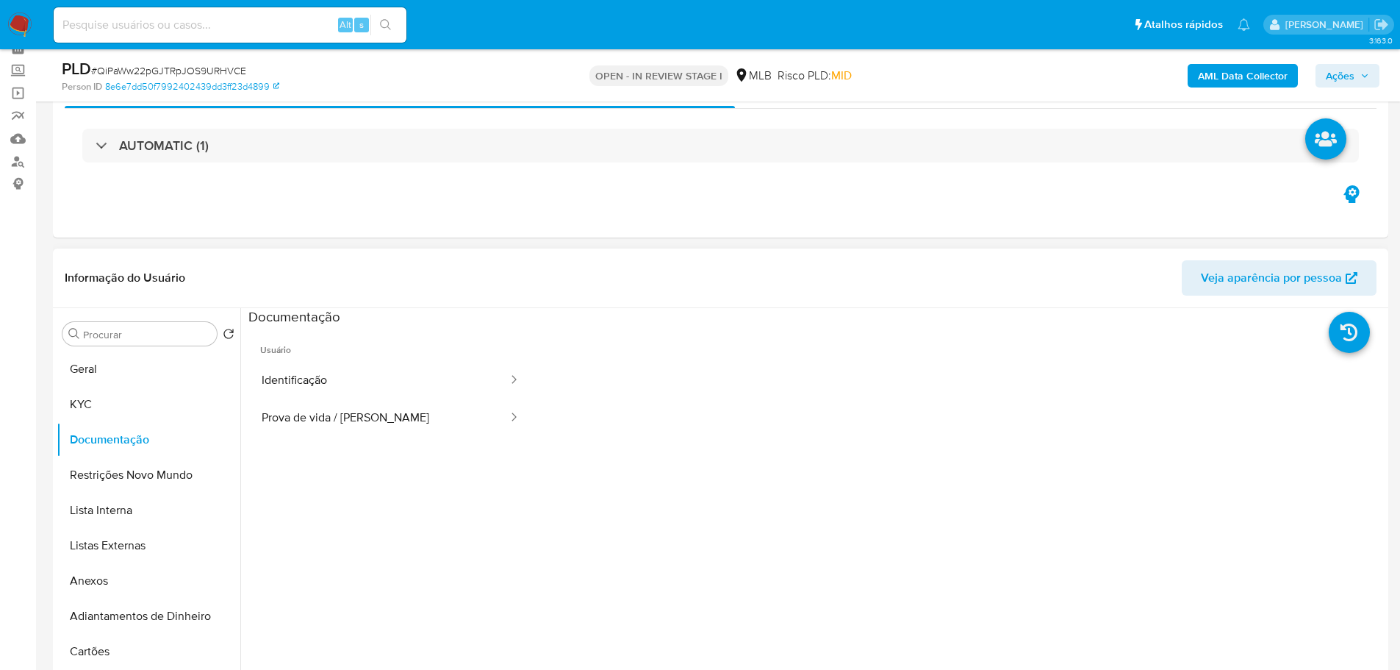
drag, startPoint x: 420, startPoint y: 373, endPoint x: 559, endPoint y: 256, distance: 181.5
click at [420, 373] on button "Identificação" at bounding box center [378, 380] width 261 height 37
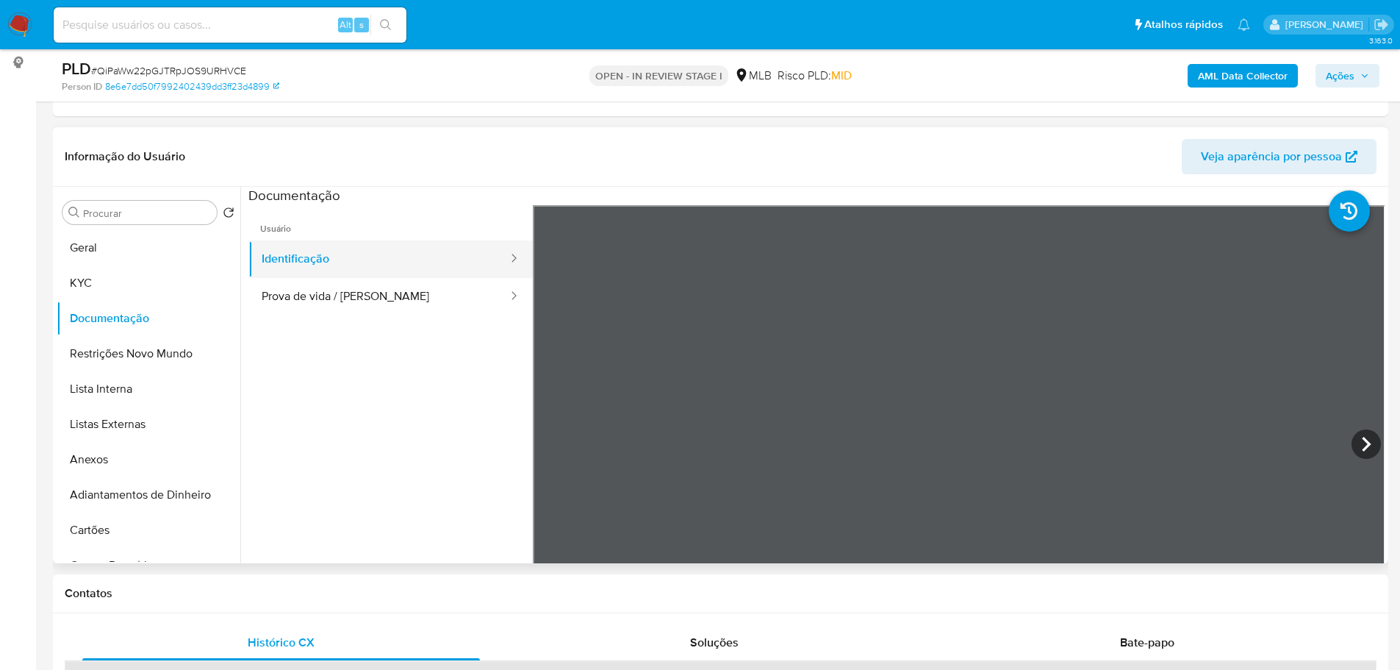
scroll to position [220, 0]
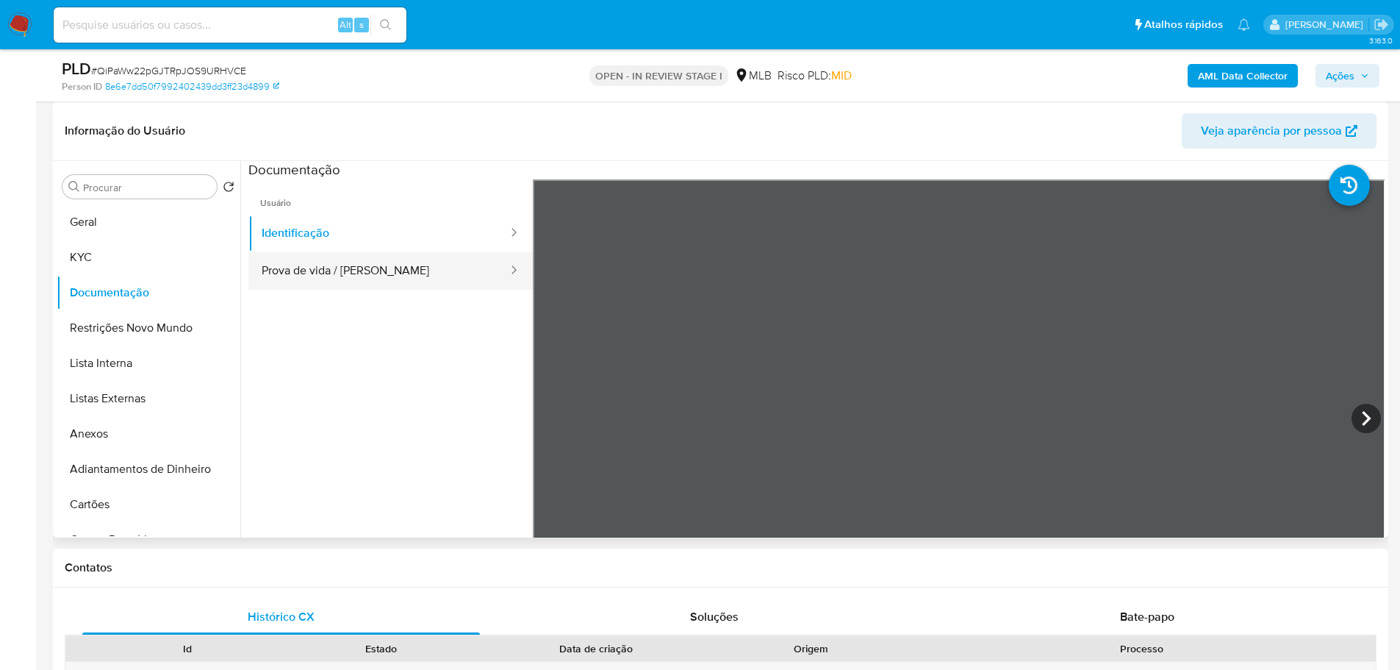
click at [428, 266] on button "Prova de vida / Selfie" at bounding box center [378, 270] width 261 height 37
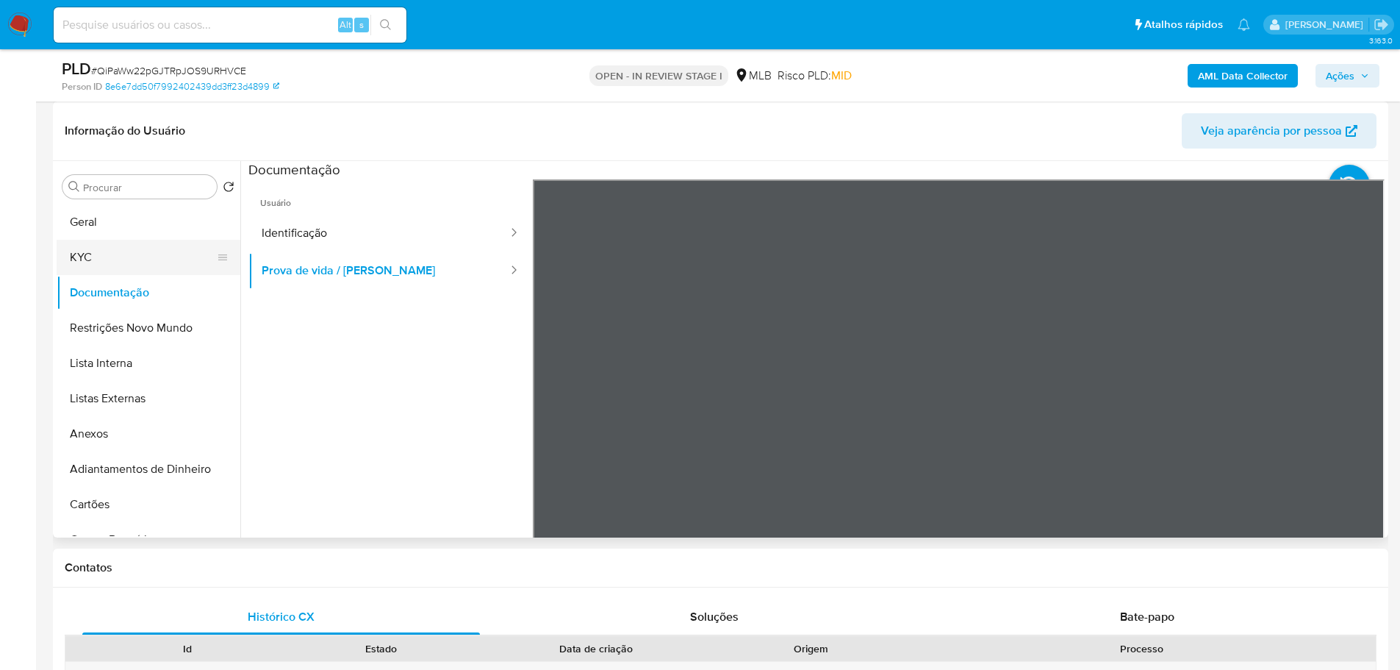
click at [88, 268] on button "KYC" at bounding box center [143, 257] width 172 height 35
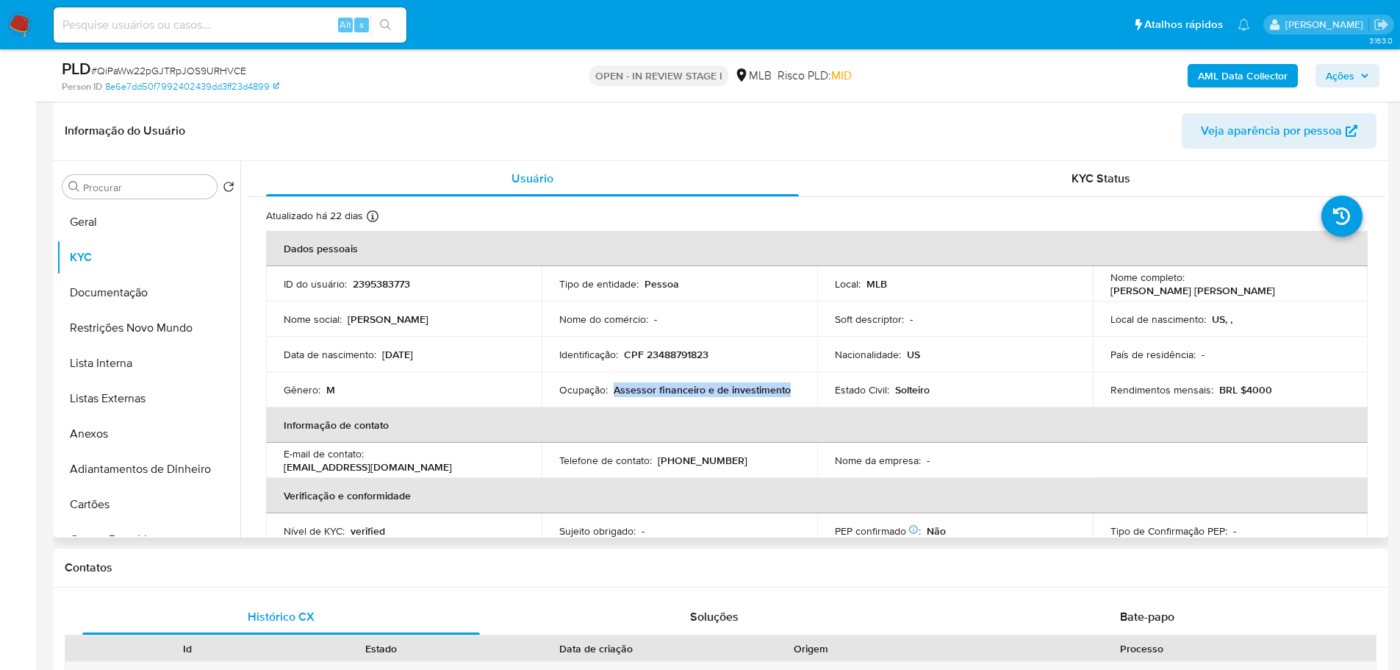
drag, startPoint x: 793, startPoint y: 394, endPoint x: 613, endPoint y: 384, distance: 180.3
click at [613, 384] on div "Ocupação : Assessor financeiro e de investimento" at bounding box center [679, 389] width 240 height 13
copy p "Assessor financeiro e de investimento"
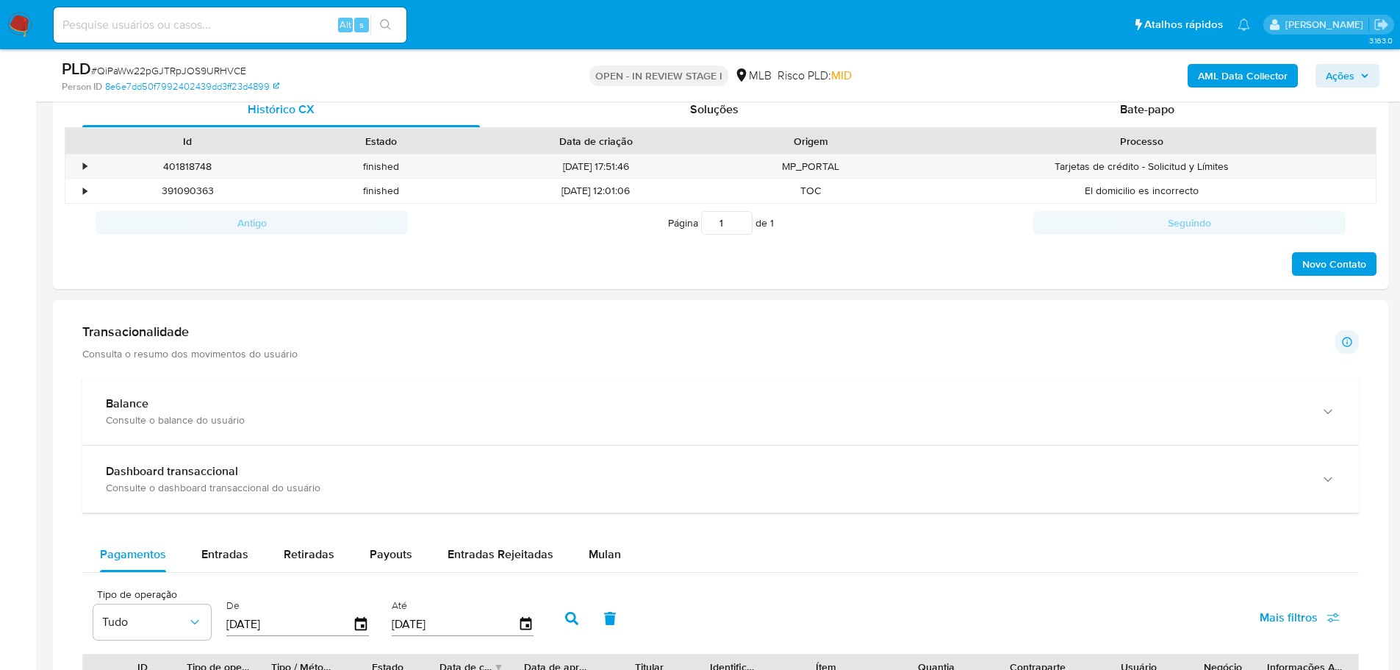
scroll to position [808, 0]
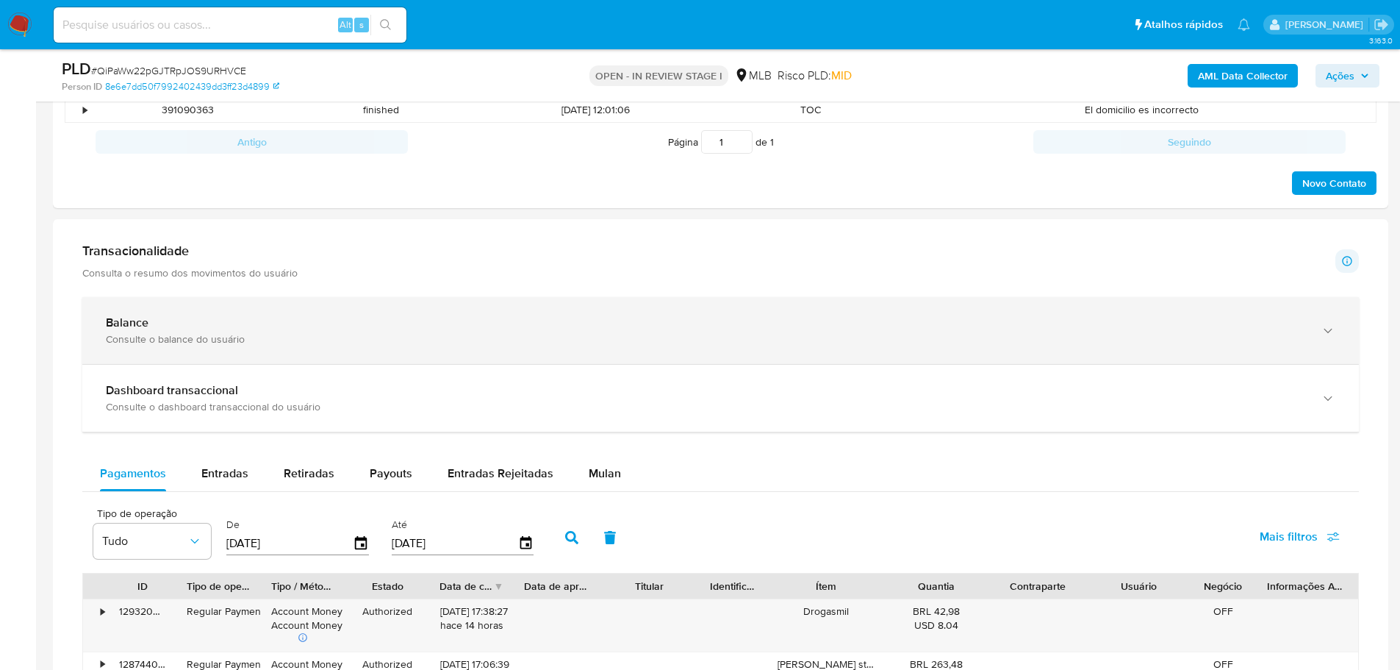
click at [250, 351] on div "Balance Consulte o balance do usuário" at bounding box center [720, 330] width 1277 height 67
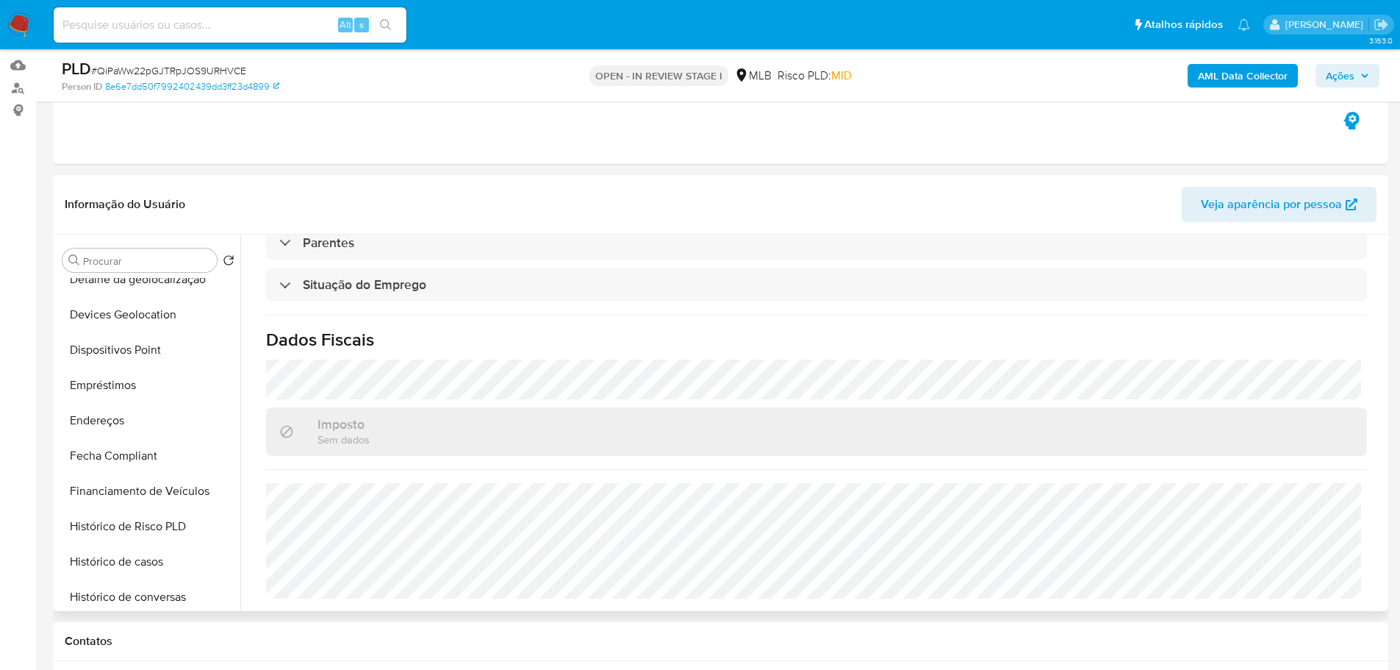
scroll to position [588, 0]
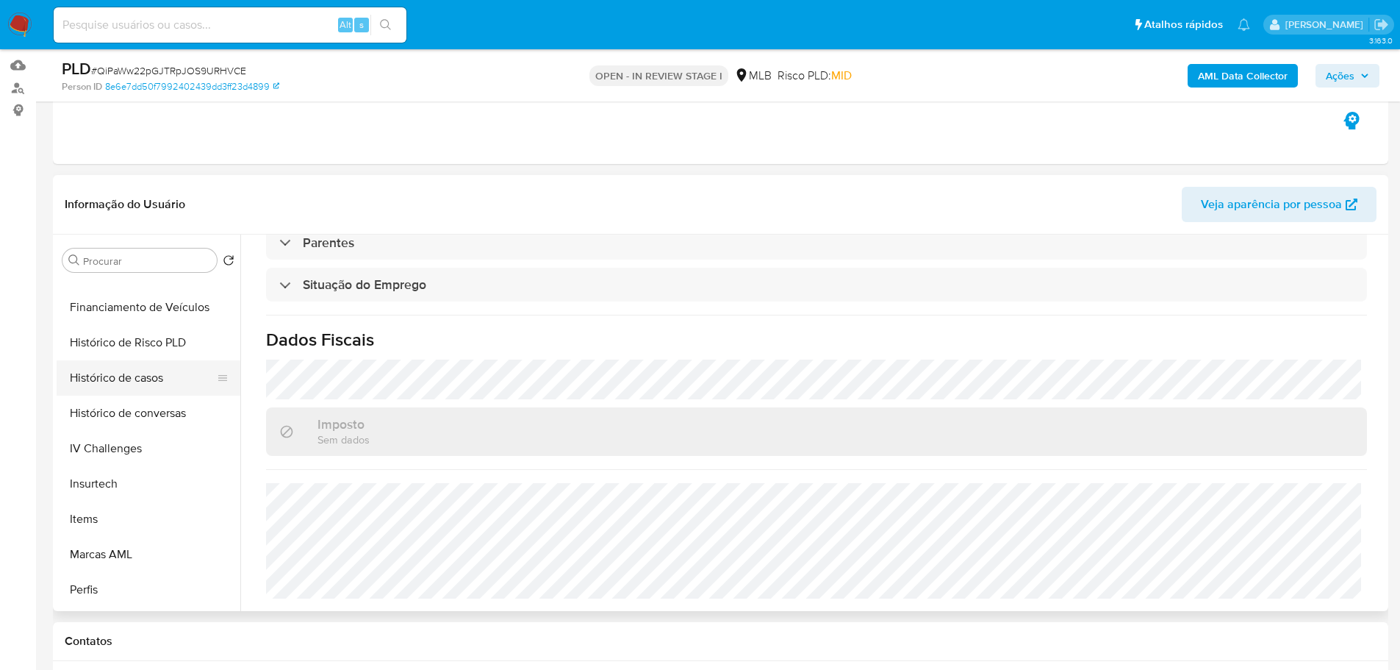
click at [157, 369] on button "Histórico de casos" at bounding box center [143, 377] width 172 height 35
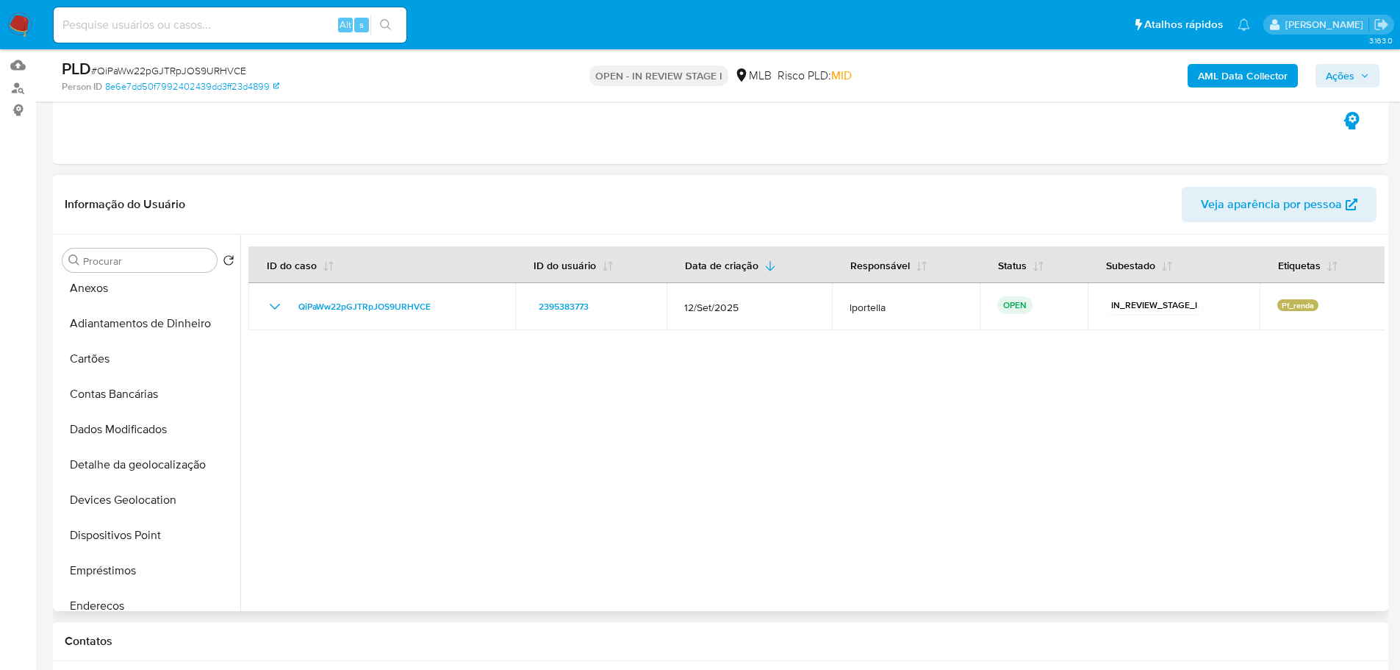
scroll to position [0, 0]
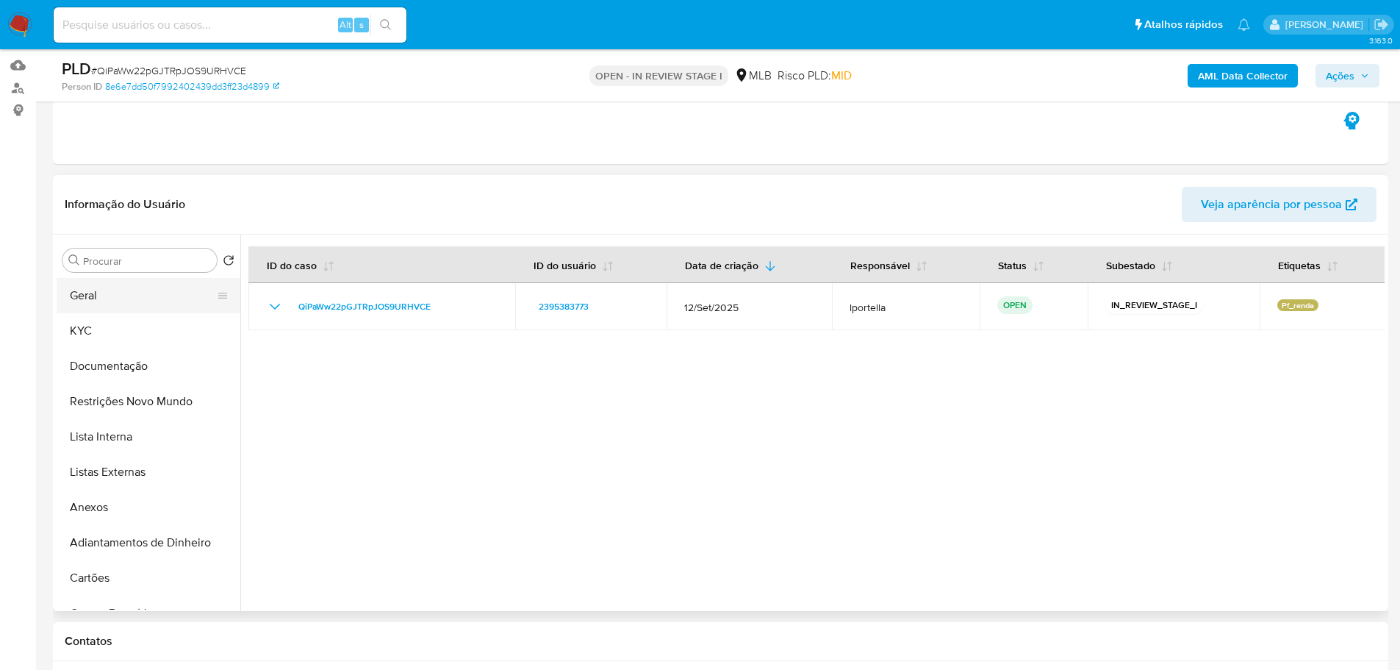
click at [114, 306] on button "Geral" at bounding box center [143, 295] width 172 height 35
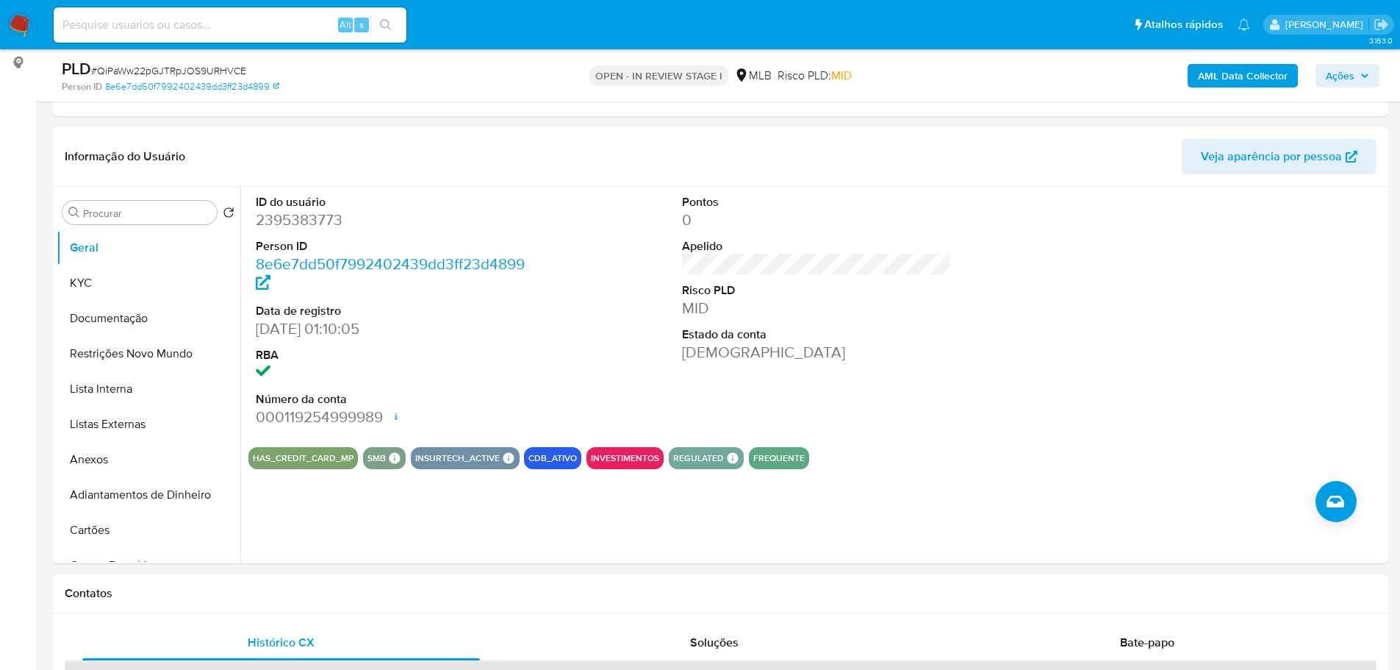
scroll to position [184, 0]
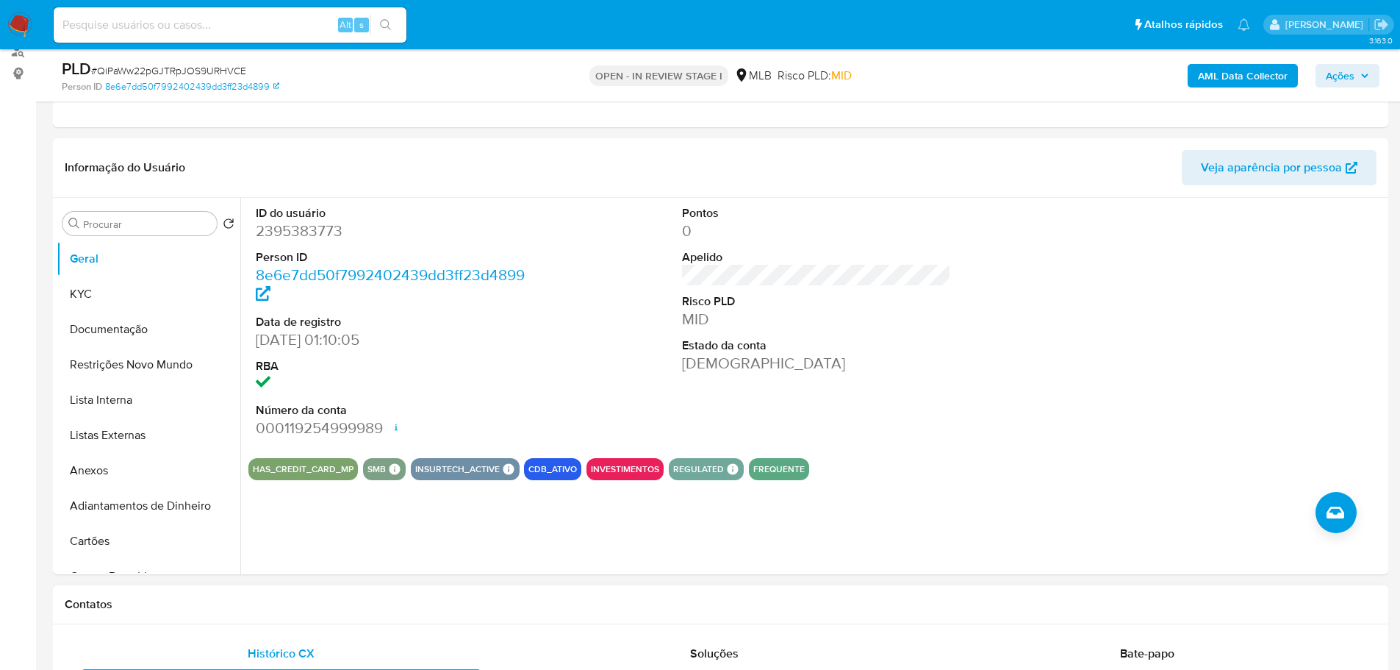
click at [229, 597] on h1 "Contatos" at bounding box center [721, 604] width 1312 height 15
click at [114, 304] on button "KYC" at bounding box center [143, 293] width 172 height 35
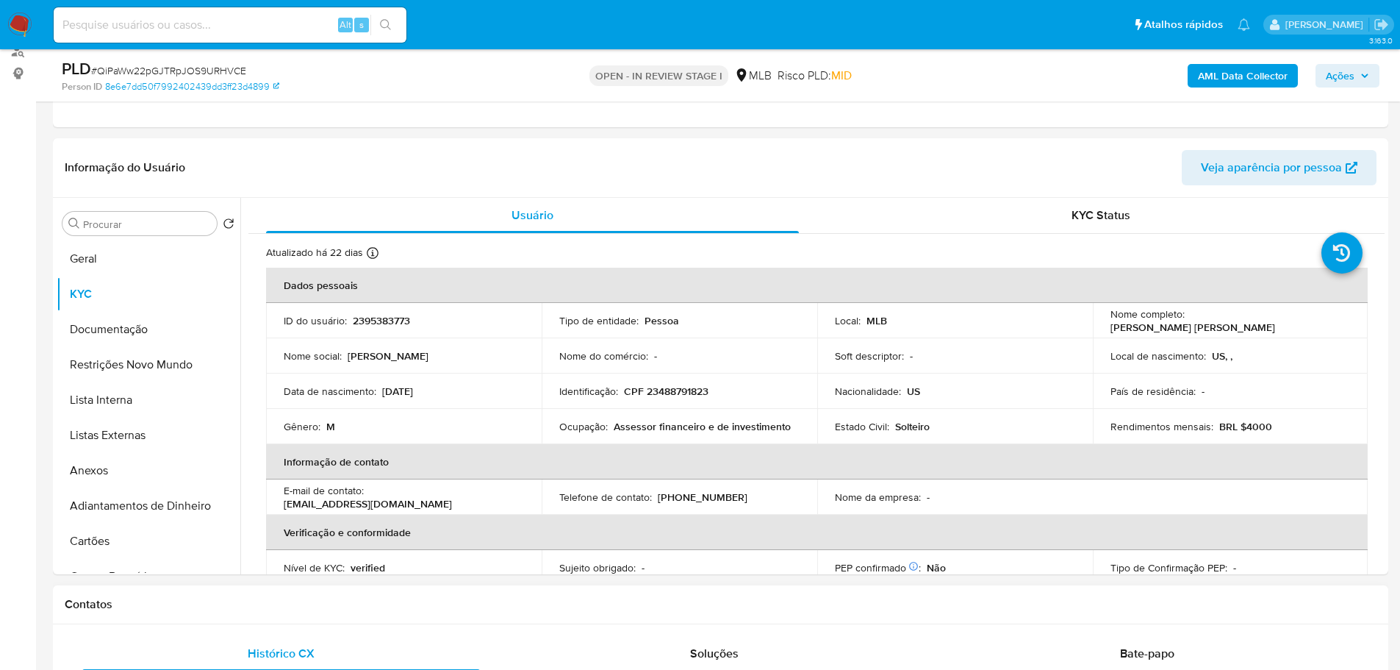
click at [241, 610] on h1 "Contatos" at bounding box center [721, 604] width 1312 height 15
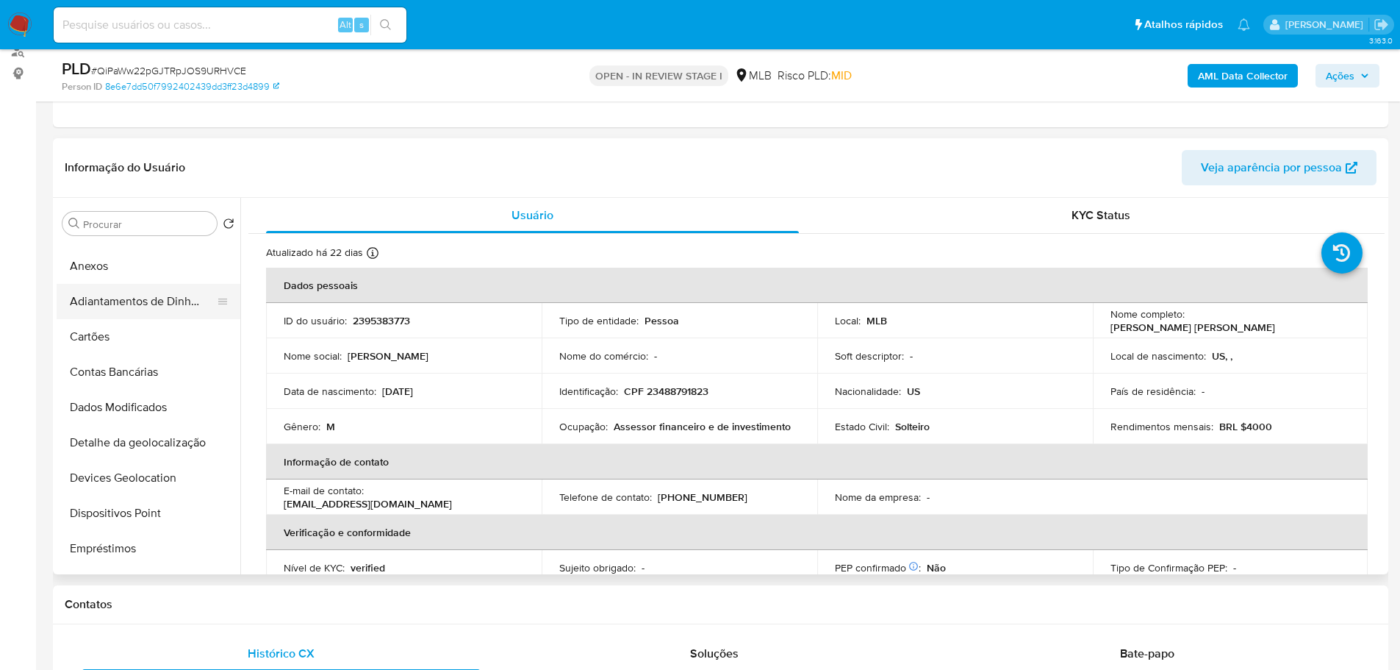
scroll to position [294, 0]
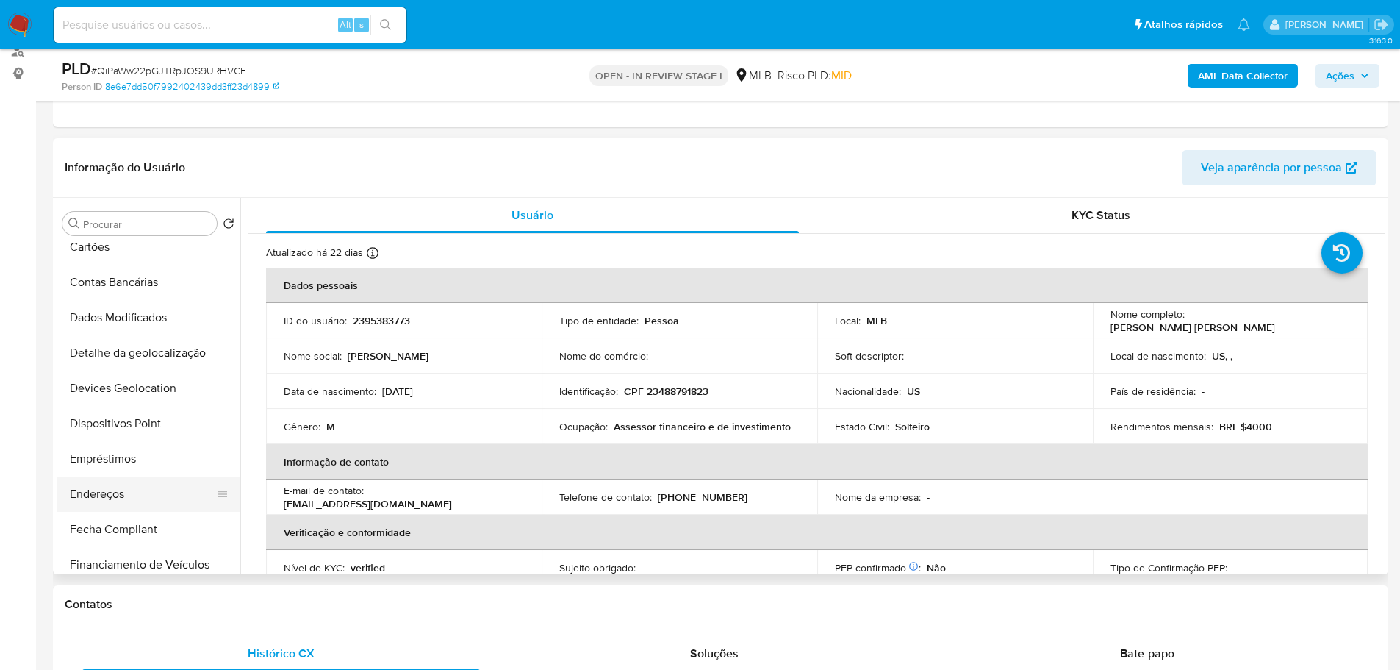
click at [114, 494] on button "Endereços" at bounding box center [143, 493] width 172 height 35
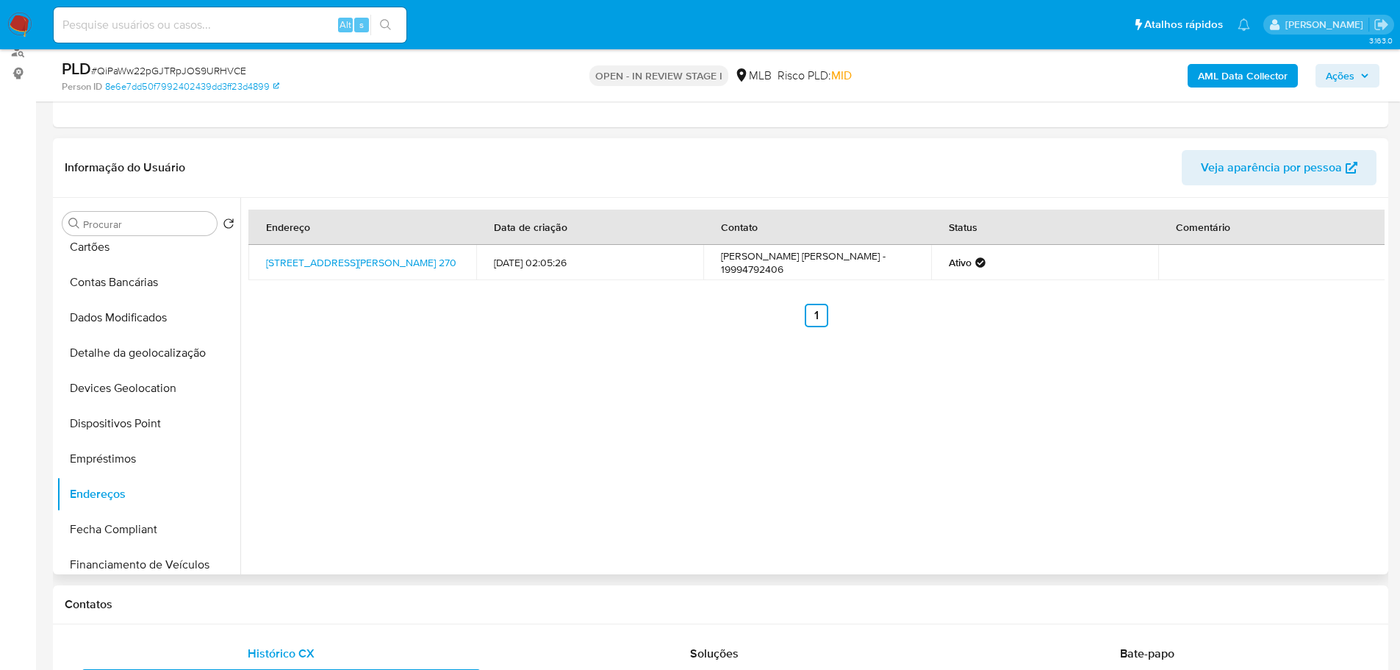
drag, startPoint x: 339, startPoint y: 604, endPoint x: 245, endPoint y: 569, distance: 99.8
click at [326, 601] on h1 "Contatos" at bounding box center [721, 604] width 1312 height 15
click at [148, 361] on button "Detalhe da geolocalização" at bounding box center [143, 352] width 172 height 35
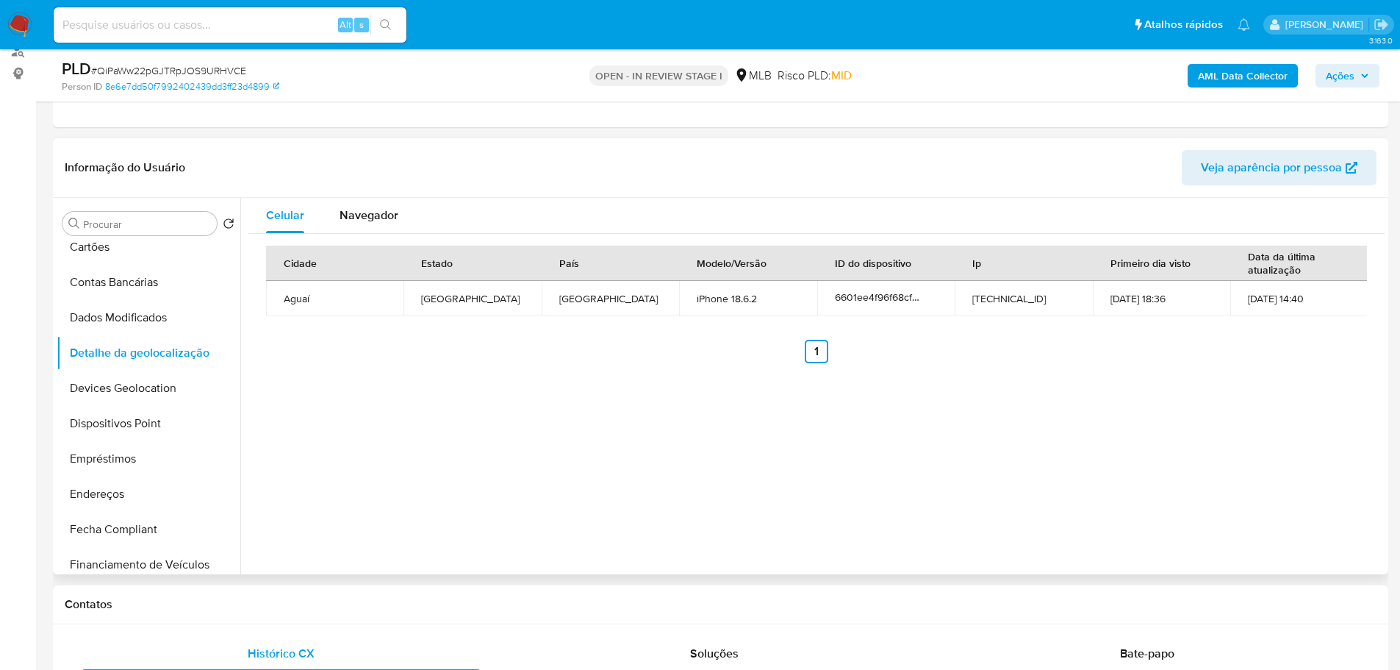
drag, startPoint x: 330, startPoint y: 601, endPoint x: 240, endPoint y: 550, distance: 103.0
click at [330, 601] on h1 "Contatos" at bounding box center [721, 604] width 1312 height 15
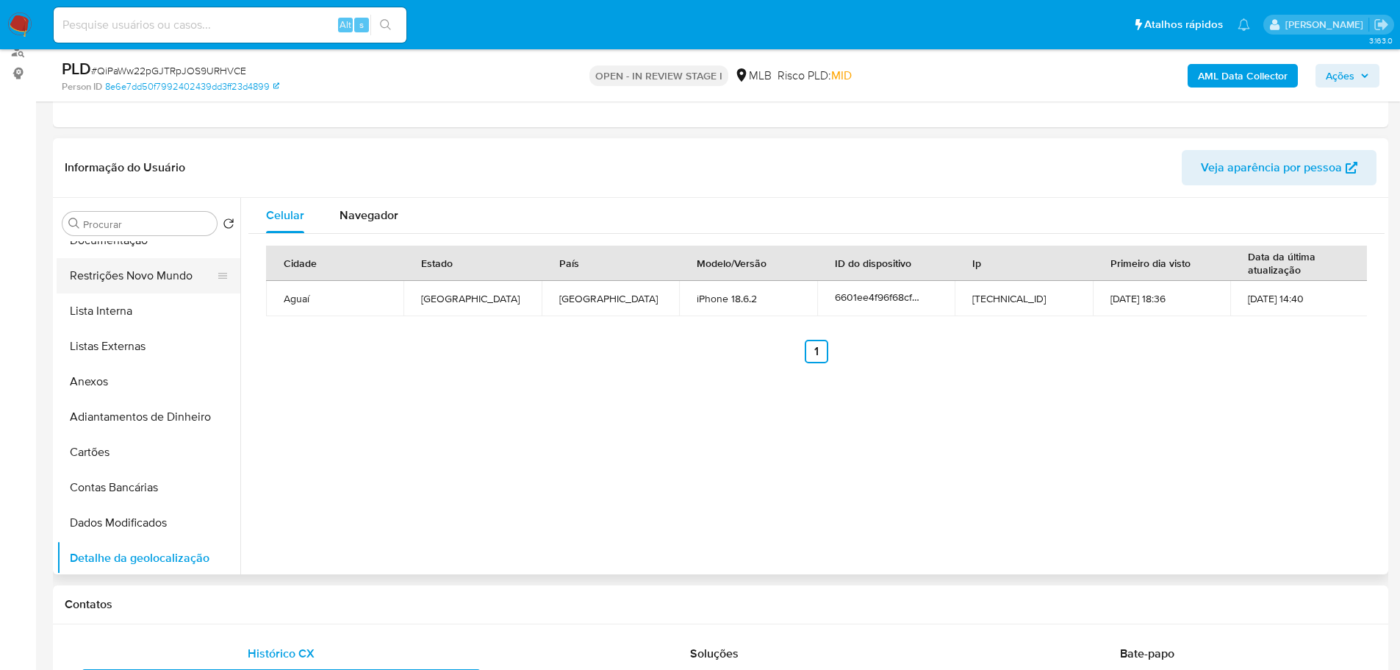
scroll to position [0, 0]
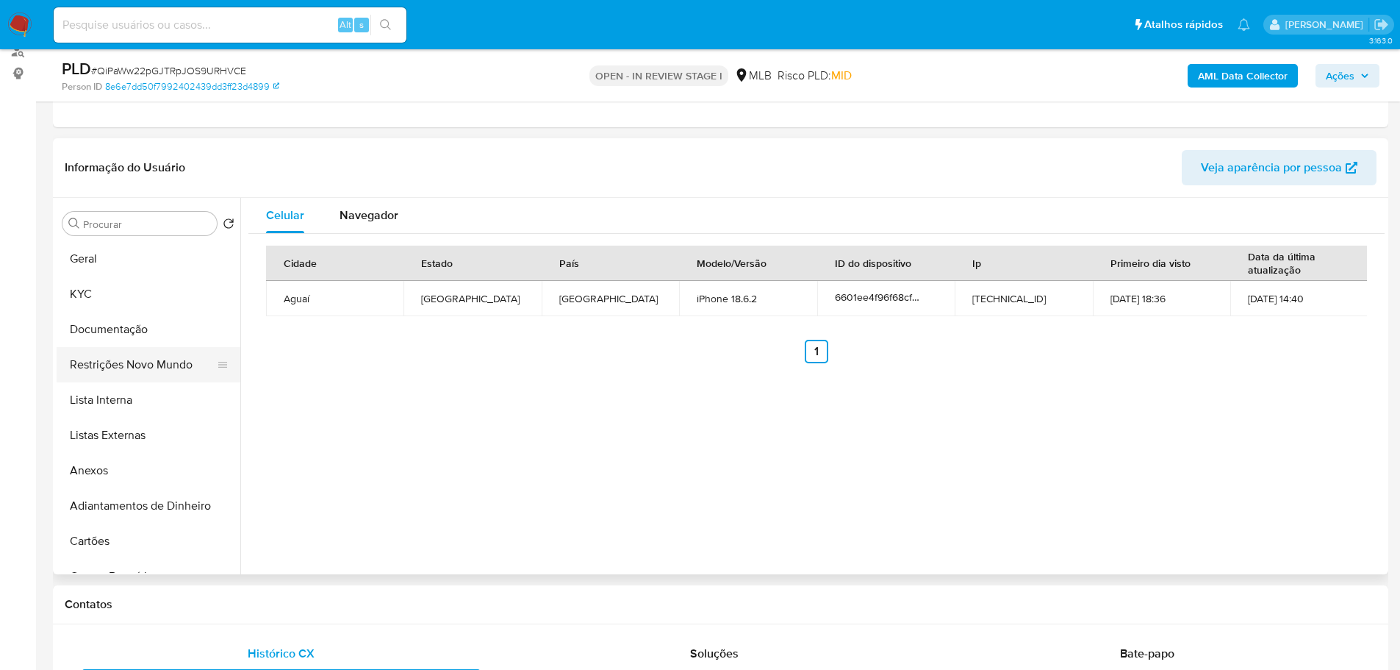
drag, startPoint x: 143, startPoint y: 364, endPoint x: 9, endPoint y: 395, distance: 138.0
click at [143, 365] on button "Restrições Novo Mundo" at bounding box center [149, 364] width 184 height 35
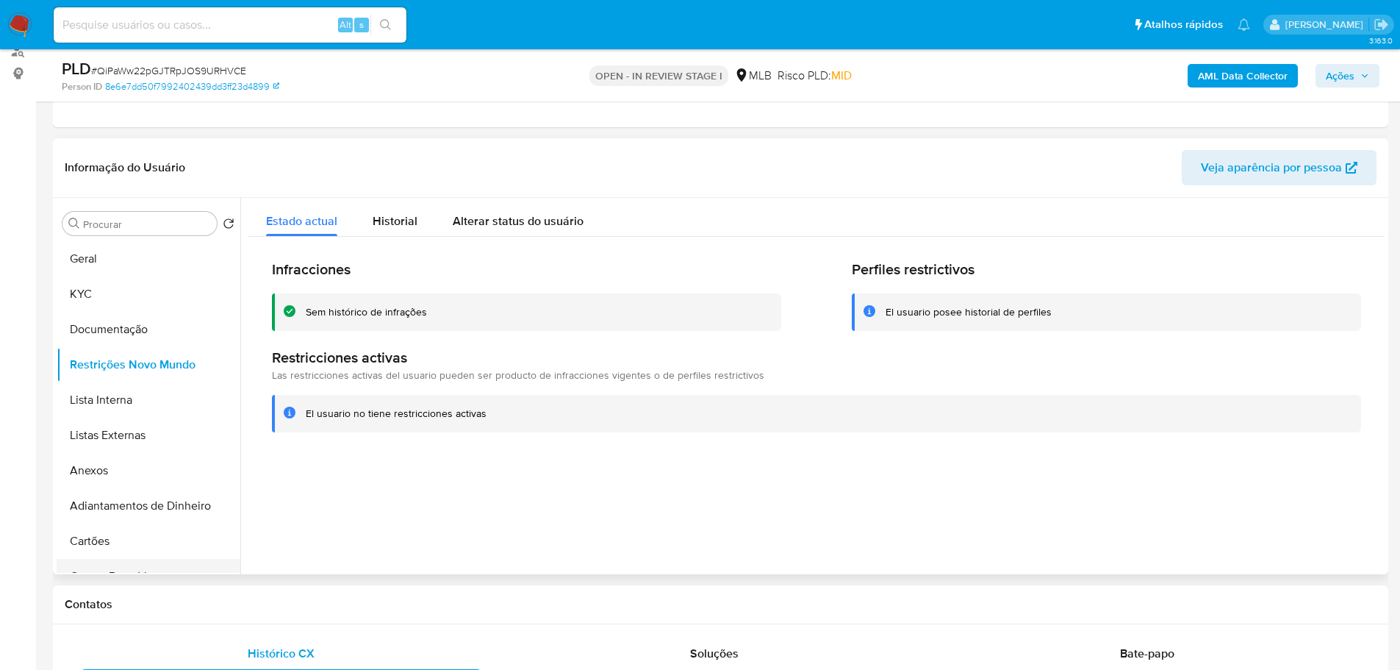
drag, startPoint x: 162, startPoint y: 617, endPoint x: 157, endPoint y: 570, distance: 48.1
click at [162, 617] on div "Contatos" at bounding box center [720, 604] width 1335 height 39
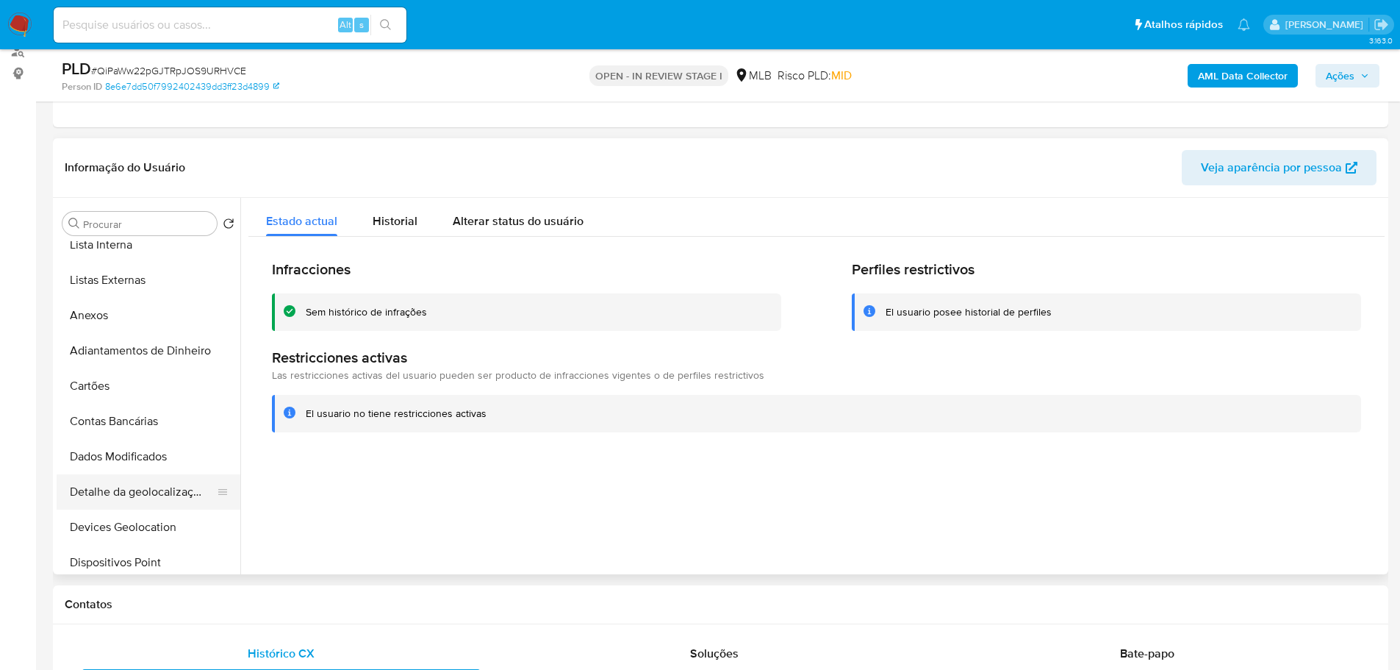
scroll to position [294, 0]
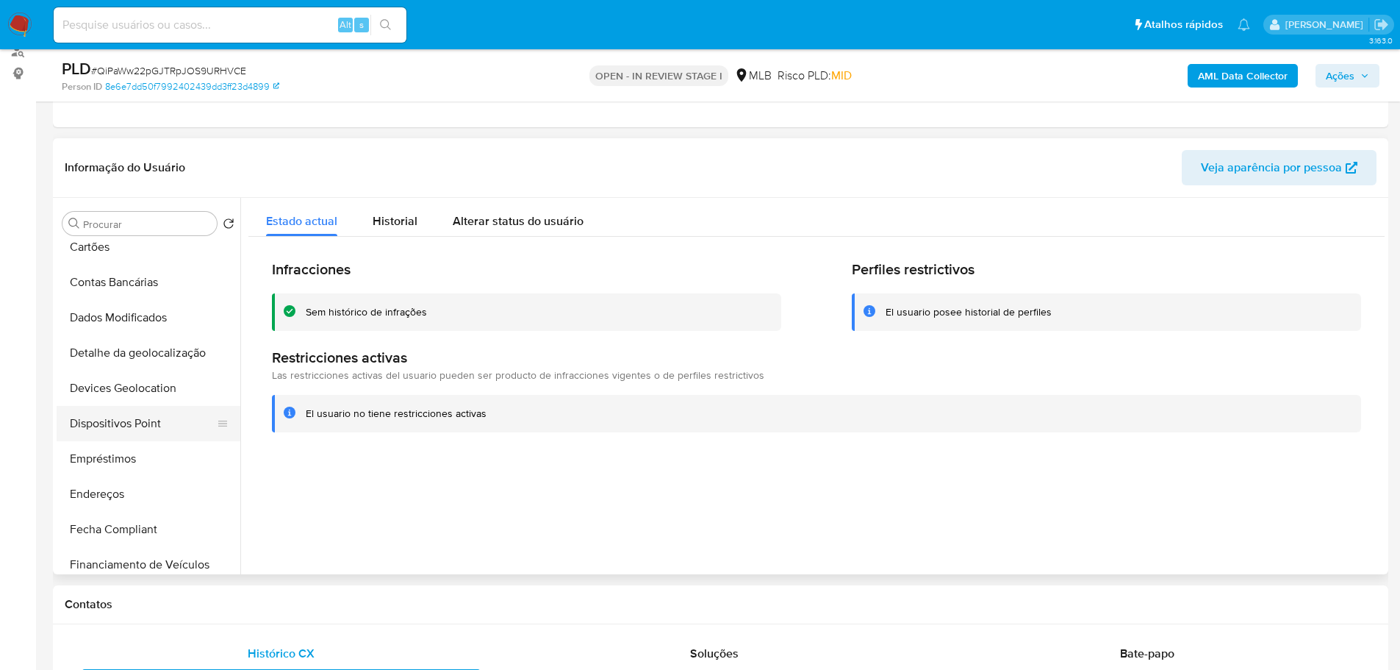
click at [146, 434] on button "Dispositivos Point" at bounding box center [143, 423] width 172 height 35
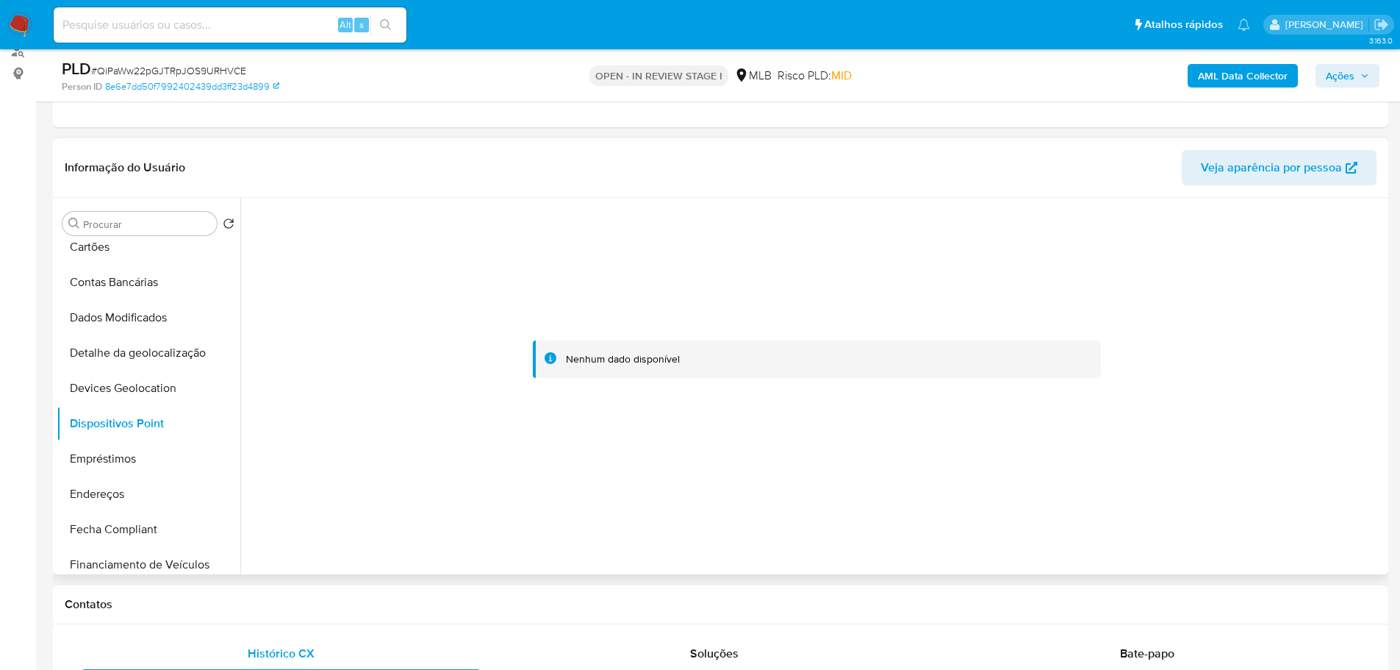
drag, startPoint x: 669, startPoint y: 600, endPoint x: 668, endPoint y: 401, distance: 199.2
click at [669, 600] on h1 "Contatos" at bounding box center [721, 604] width 1312 height 15
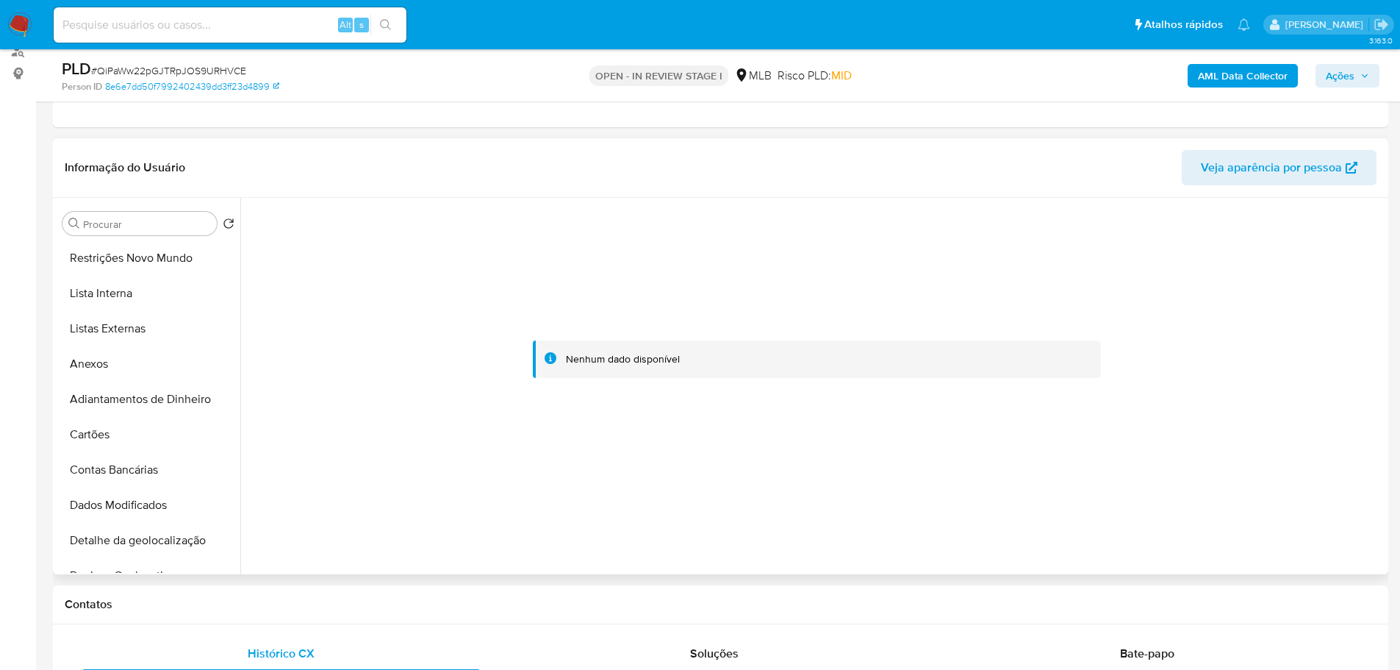
scroll to position [0, 0]
click at [103, 285] on button "KYC" at bounding box center [143, 293] width 172 height 35
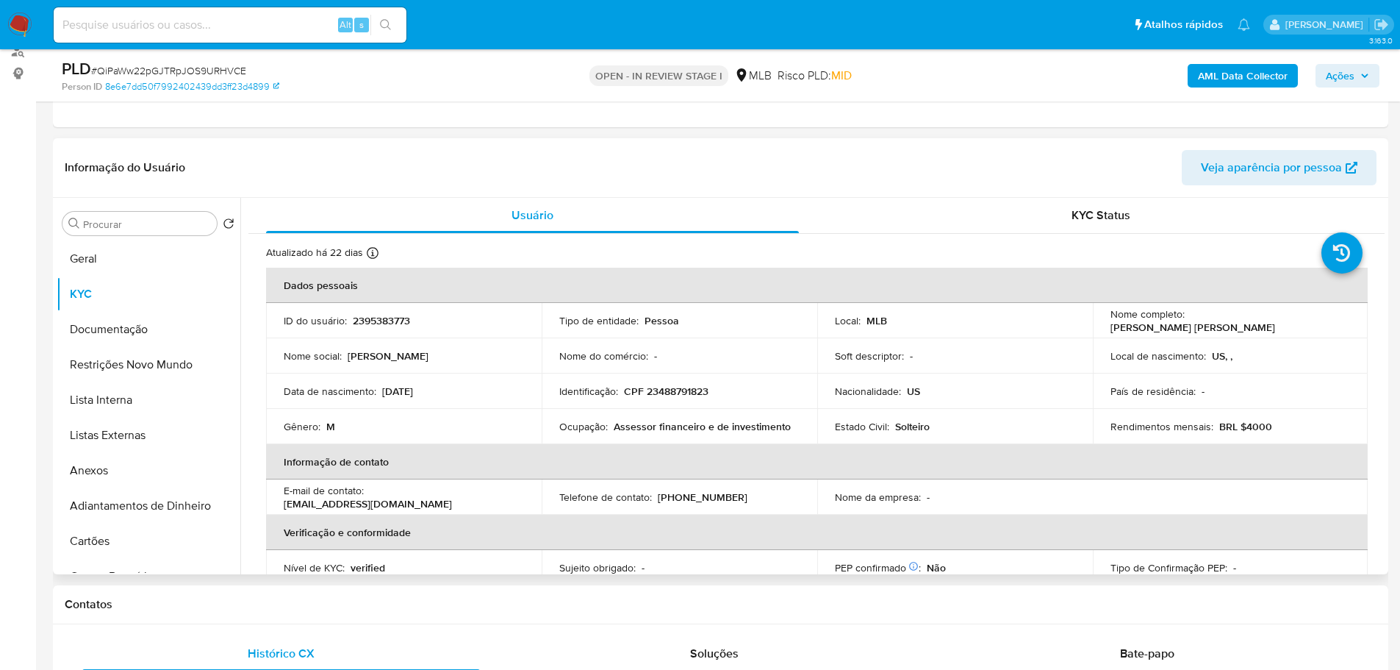
click at [661, 398] on td "Identificação : CPF 23488791823" at bounding box center [680, 390] width 276 height 35
click at [659, 392] on p "CPF 23488791823" at bounding box center [666, 390] width 85 height 13
copy p "23488791823"
